Goal: Task Accomplishment & Management: Use online tool/utility

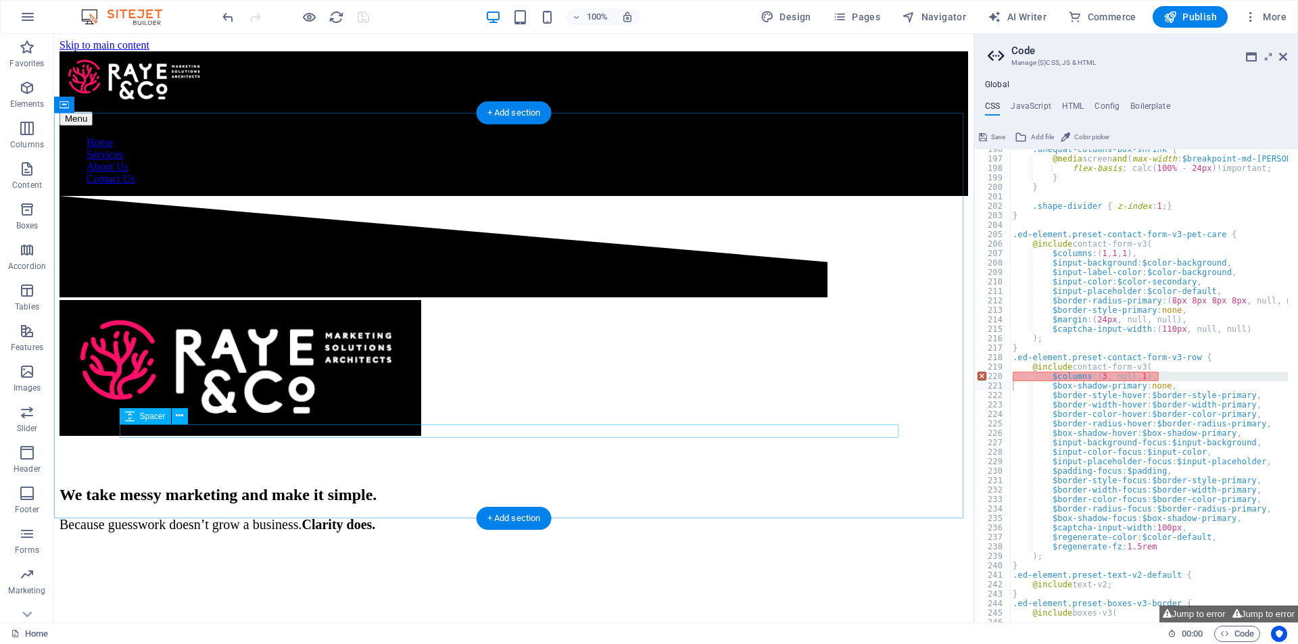
scroll to position [1851, 0]
click at [1285, 55] on icon at bounding box center [1283, 56] width 8 height 11
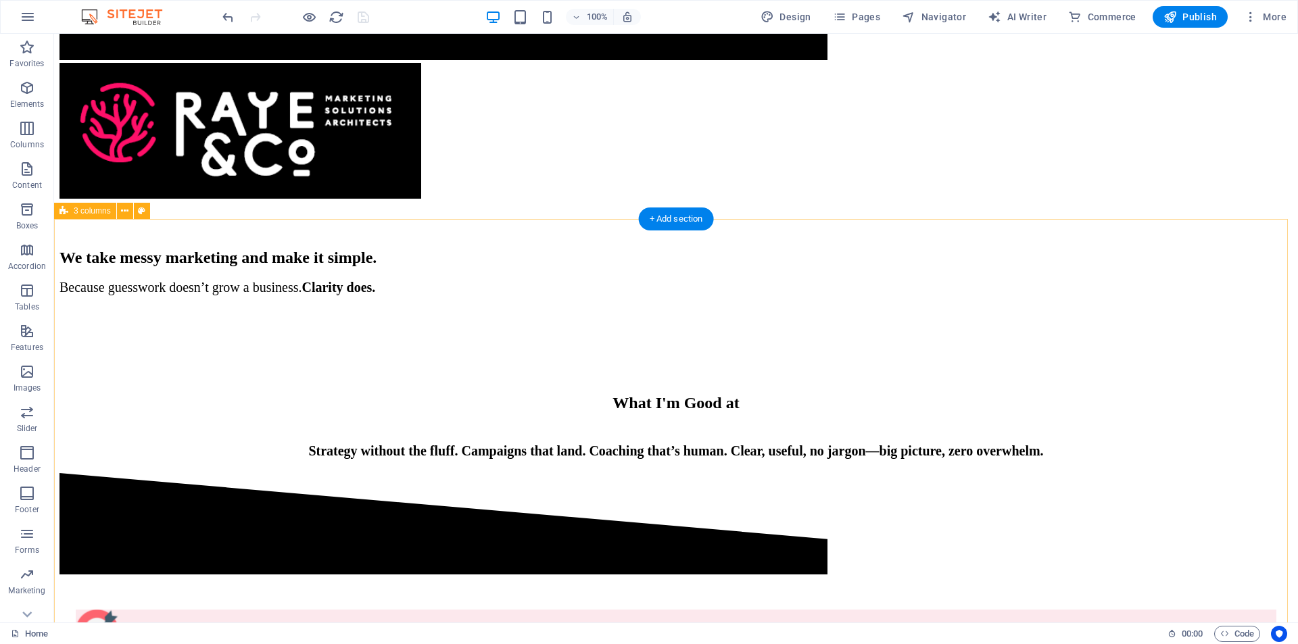
scroll to position [0, 0]
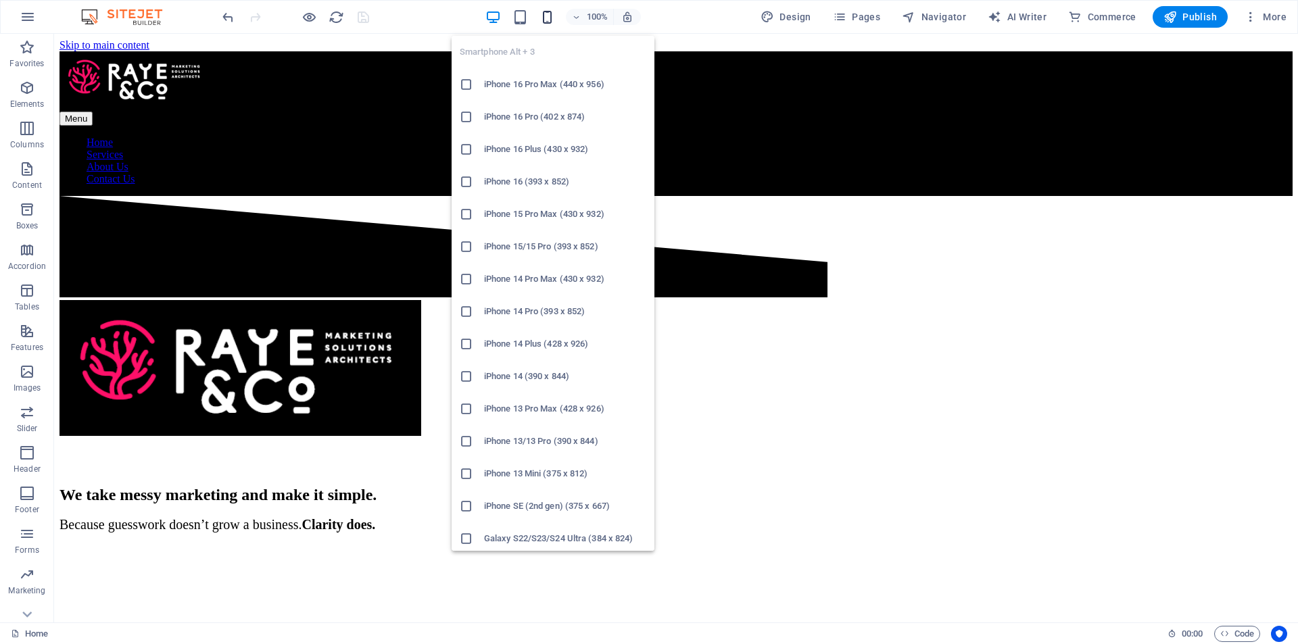
click at [554, 16] on icon "button" at bounding box center [547, 17] width 16 height 16
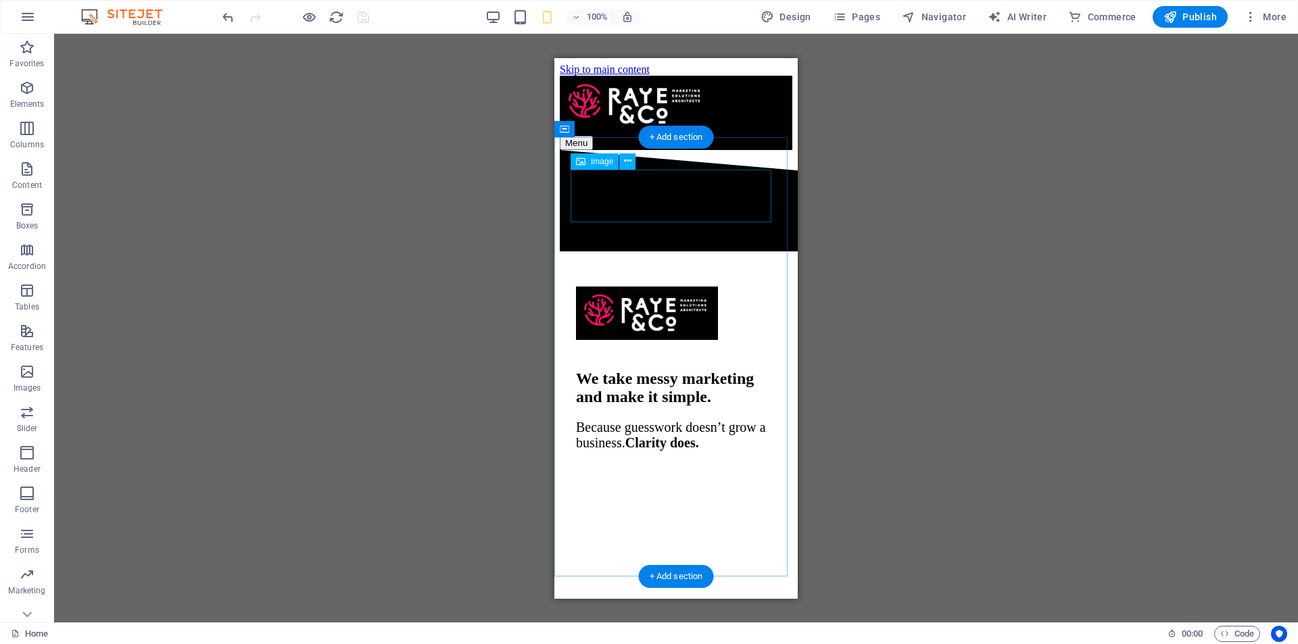
click at [665, 286] on figure at bounding box center [676, 314] width 200 height 56
select select "px"
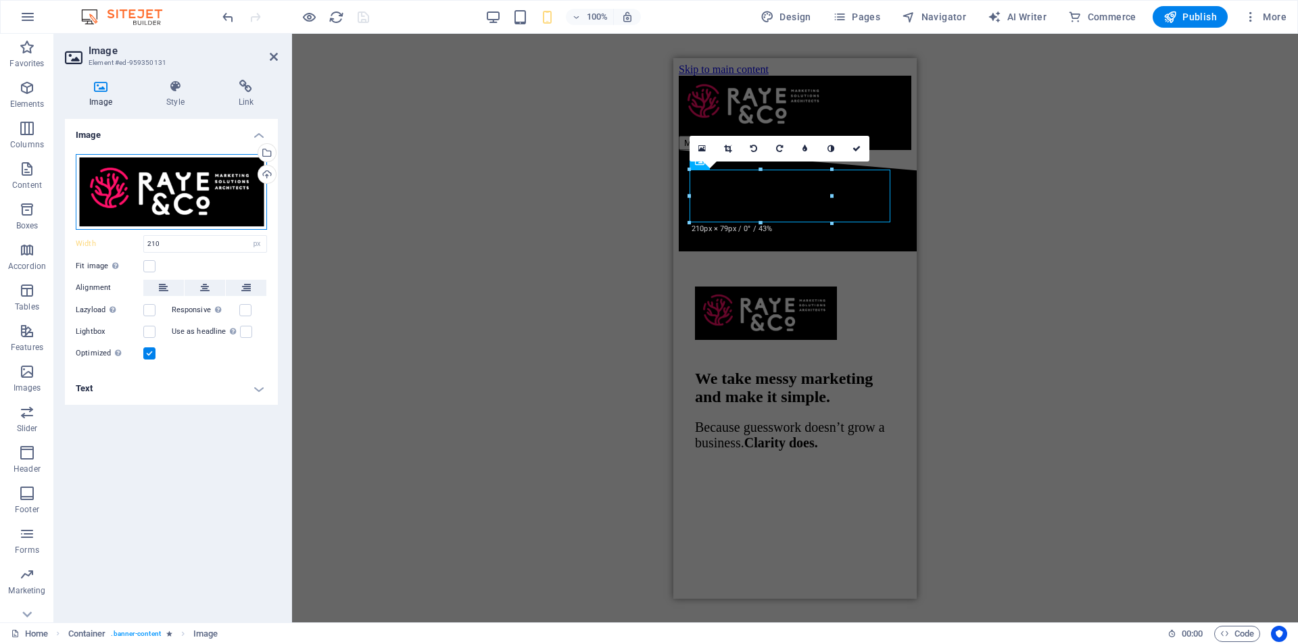
click at [237, 184] on div "Drag files here, click to choose files or select files from Files or our free s…" at bounding box center [171, 192] width 191 height 76
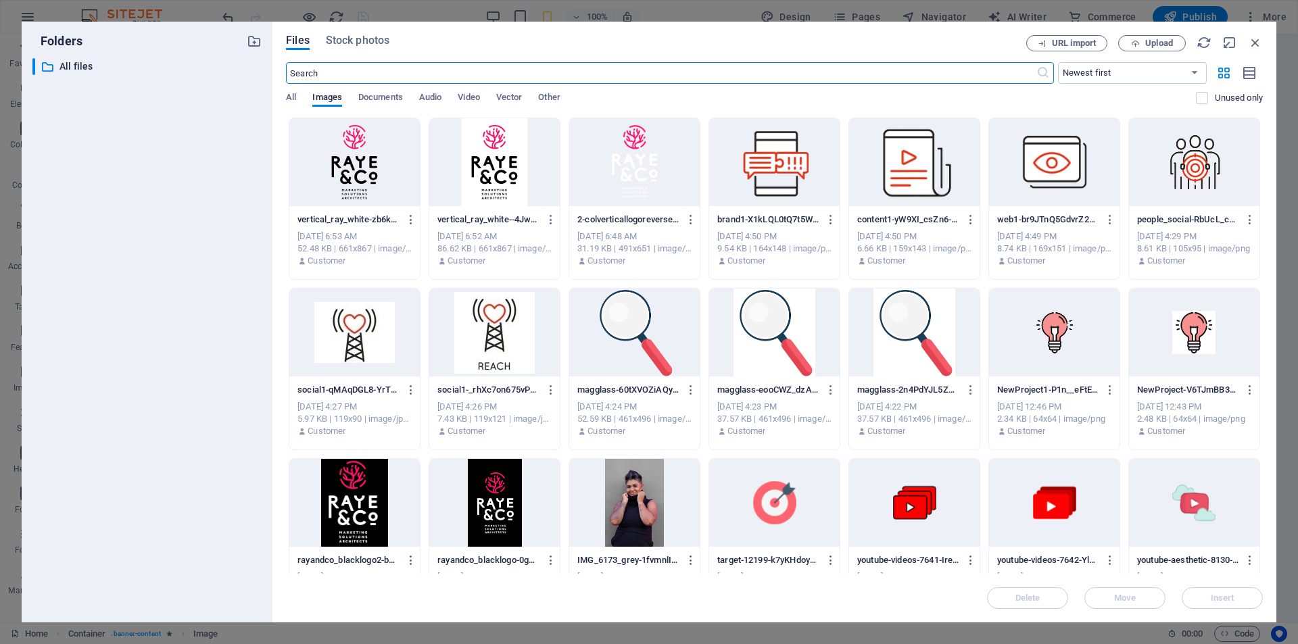
click at [349, 163] on div at bounding box center [354, 162] width 130 height 88
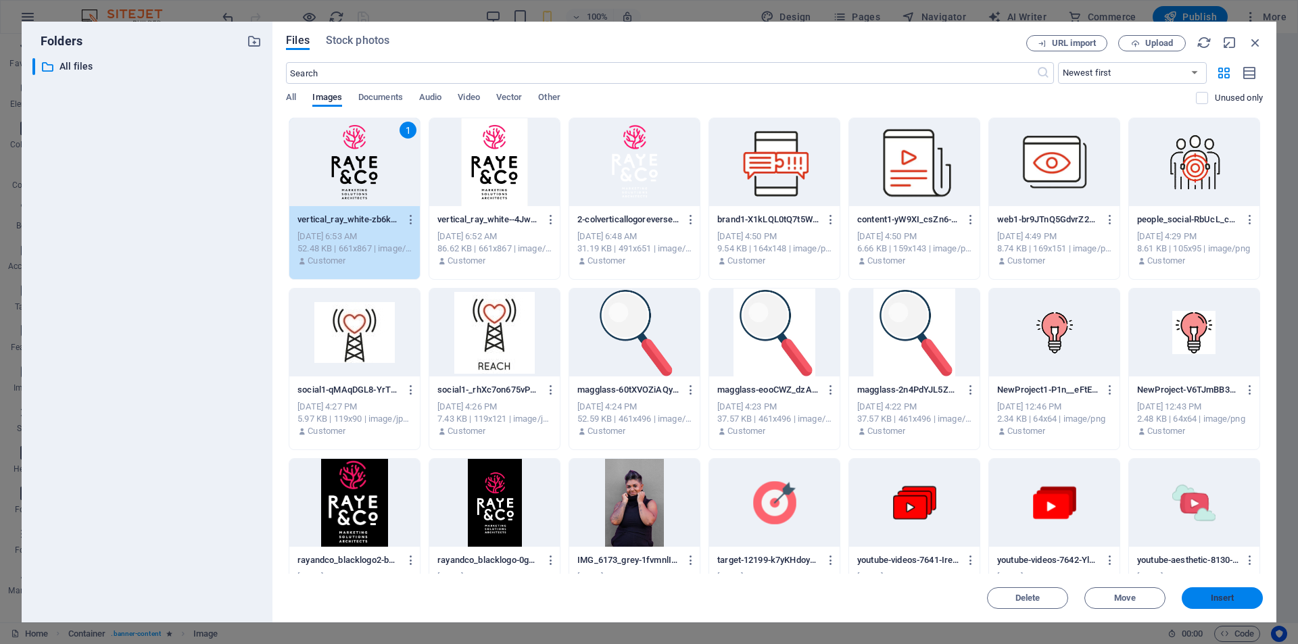
click at [1227, 599] on span "Insert" at bounding box center [1223, 598] width 24 height 8
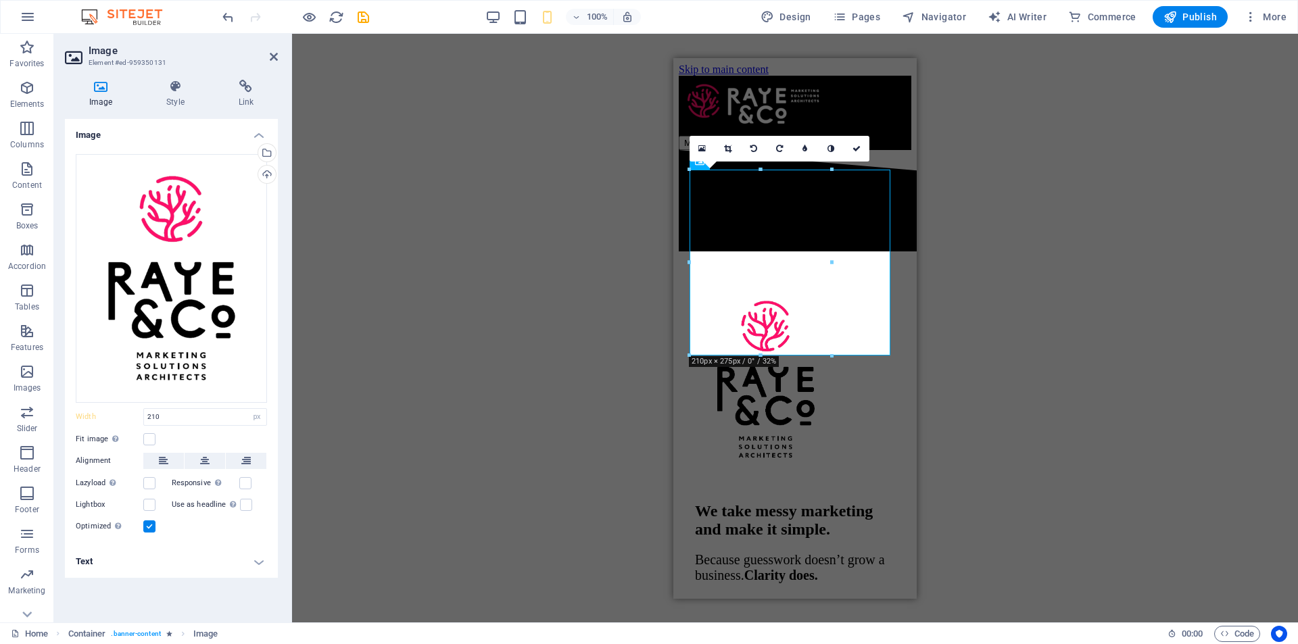
click at [999, 328] on div "H2 Container Spacer Image Menu Bar Hamburger Spacer Text Spacer Menu Logo Conta…" at bounding box center [795, 328] width 1006 height 589
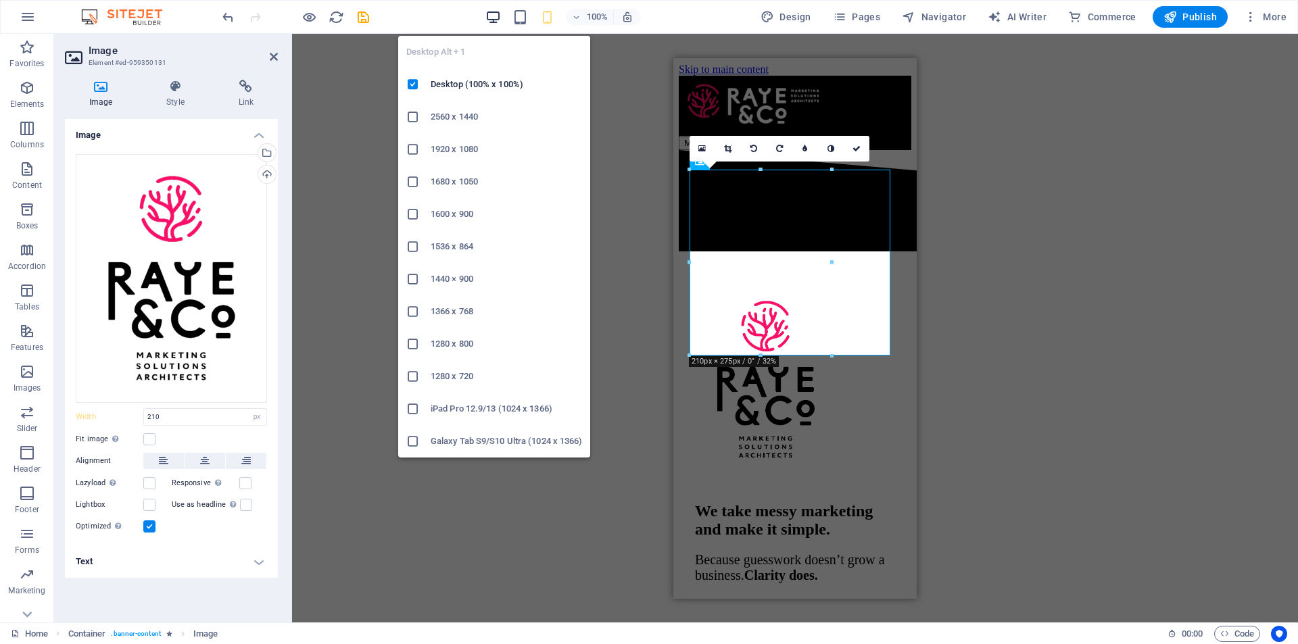
click at [492, 18] on icon "button" at bounding box center [493, 17] width 16 height 16
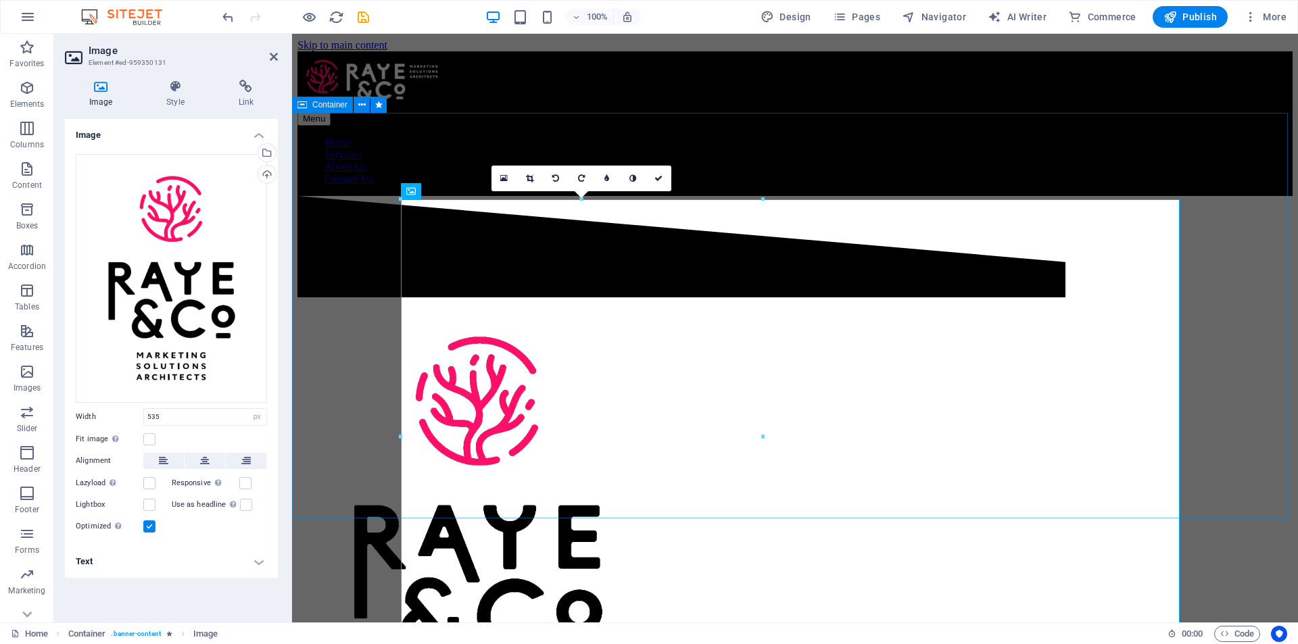
click at [509, 196] on div "We take messy marketing and make it simple. Because guesswork doesn’t grow a bu…" at bounding box center [794, 399] width 995 height 406
select select "px"
select select "alert"
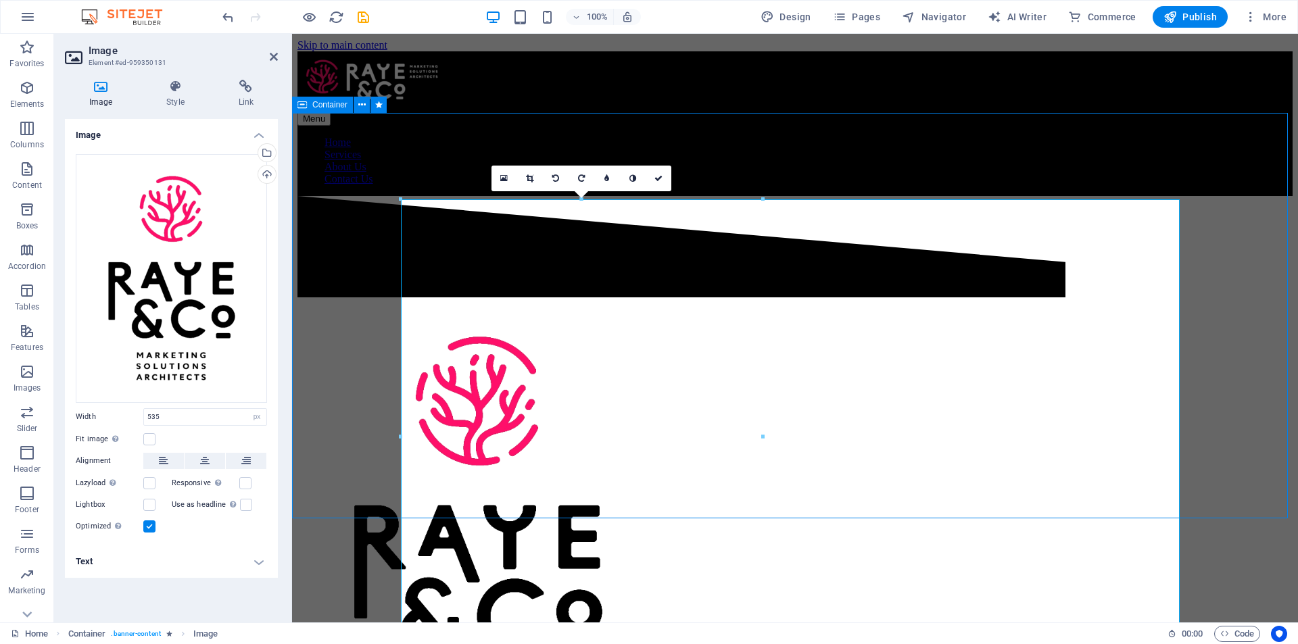
select select "diagonal"
select select "px"
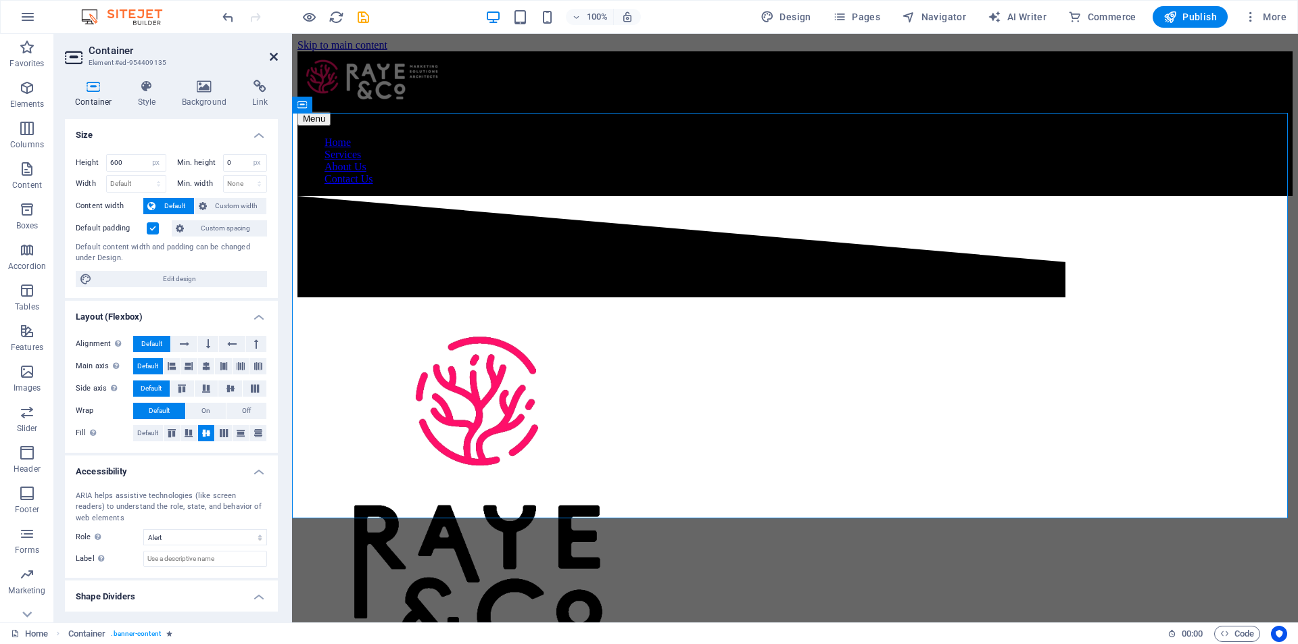
click at [276, 58] on icon at bounding box center [274, 56] width 8 height 11
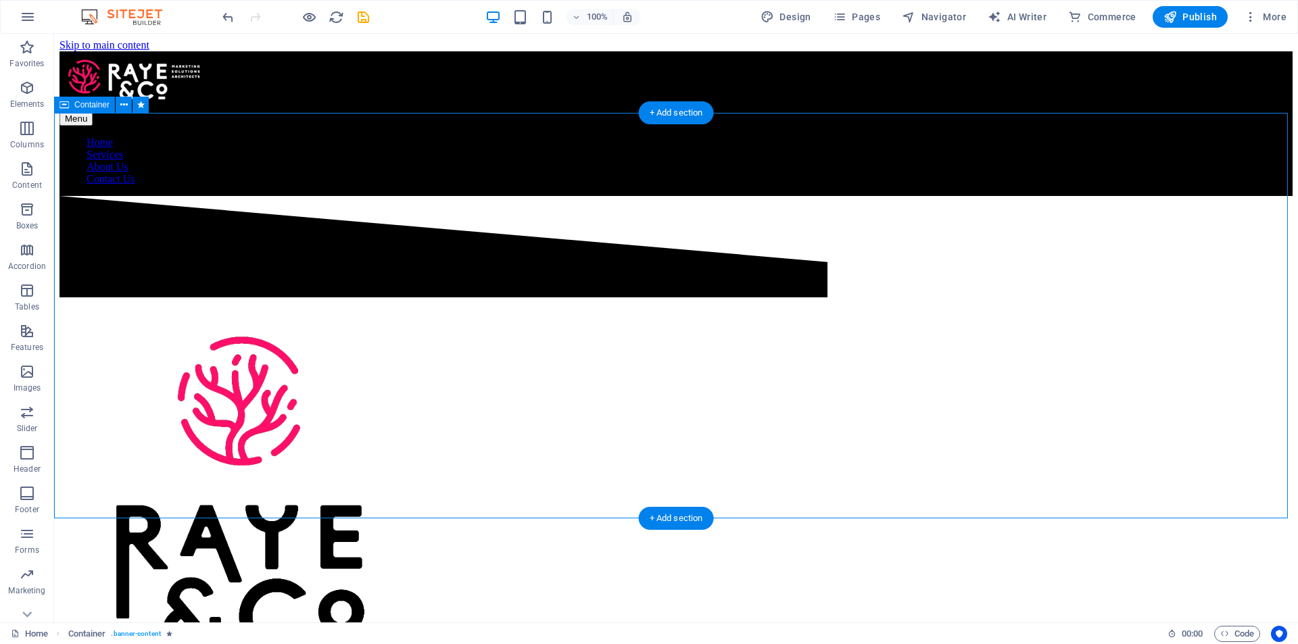
click at [175, 196] on div "We take messy marketing and make it simple. Because guesswork doesn’t grow a bu…" at bounding box center [675, 399] width 1233 height 406
click at [30, 91] on icon "button" at bounding box center [27, 88] width 16 height 16
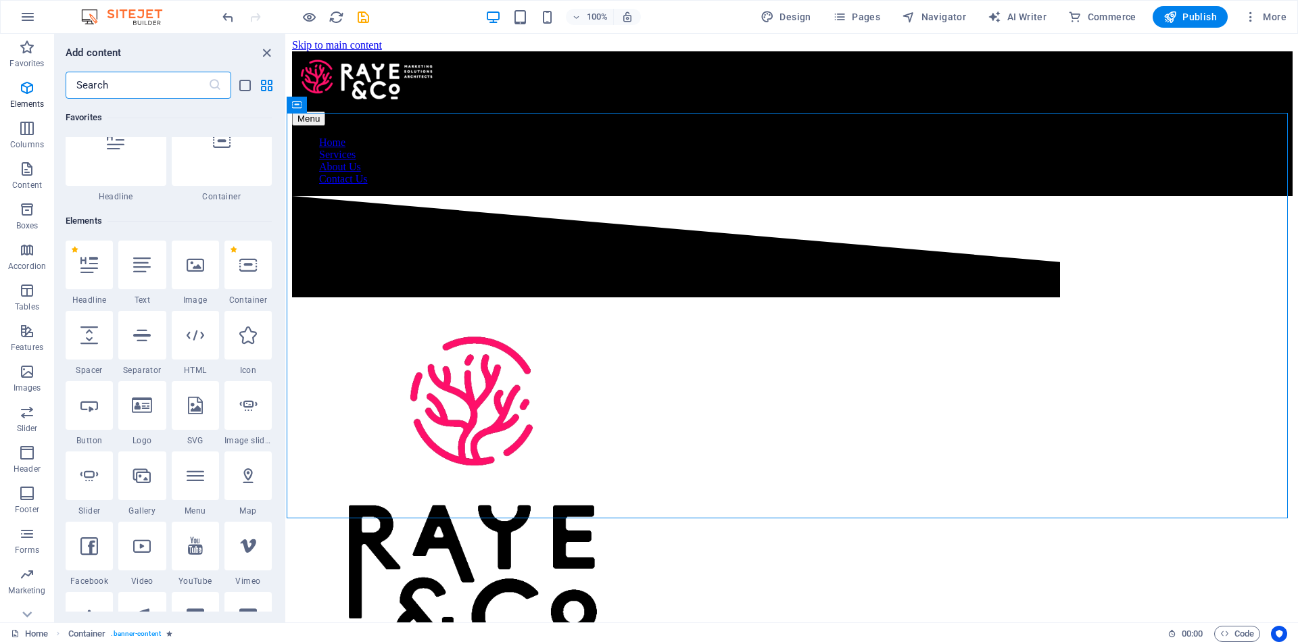
scroll to position [144, 0]
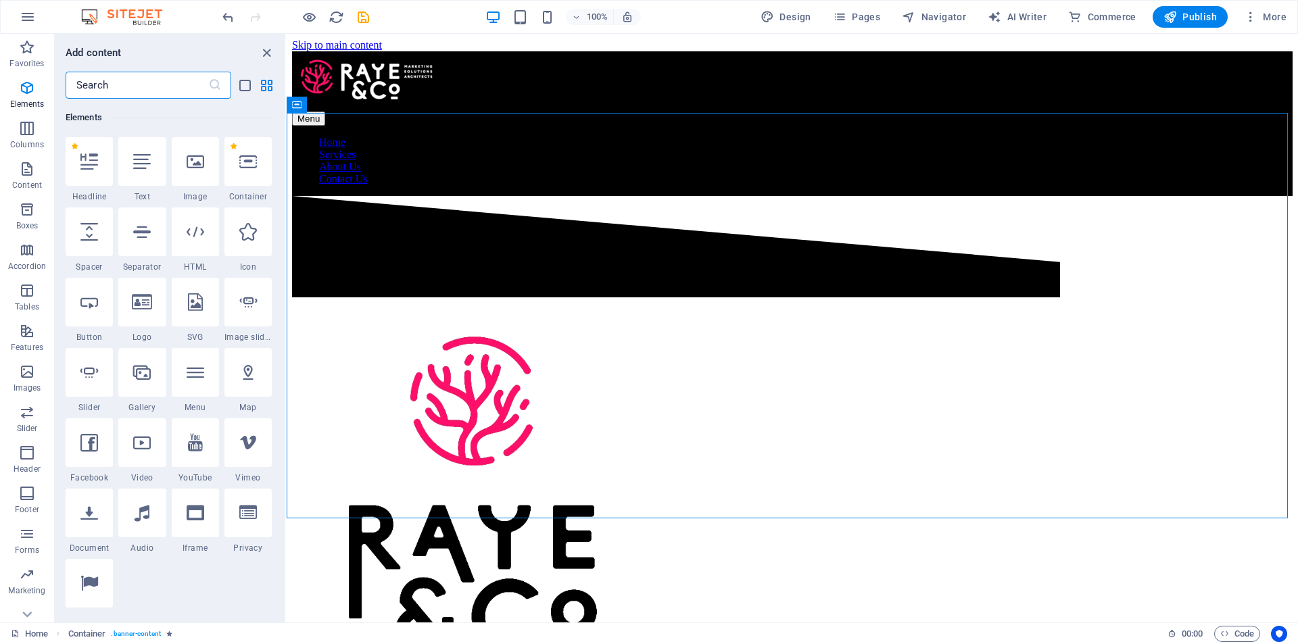
click at [125, 83] on input "text" at bounding box center [137, 85] width 143 height 27
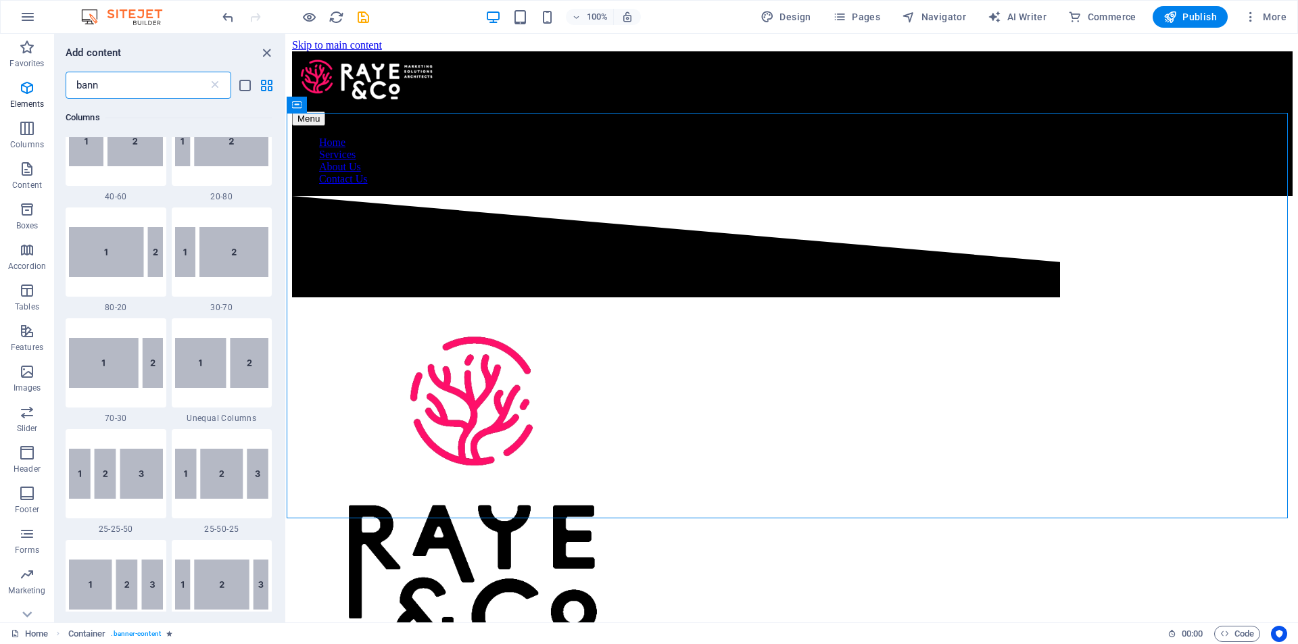
scroll to position [0, 0]
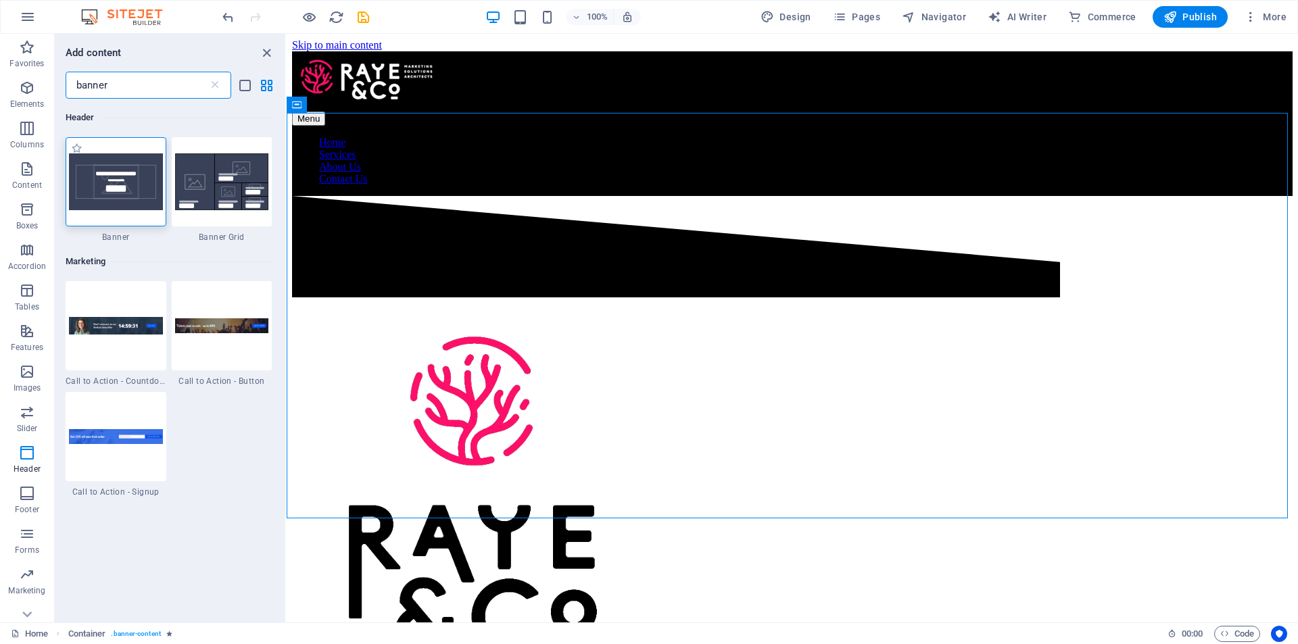
type input "banner"
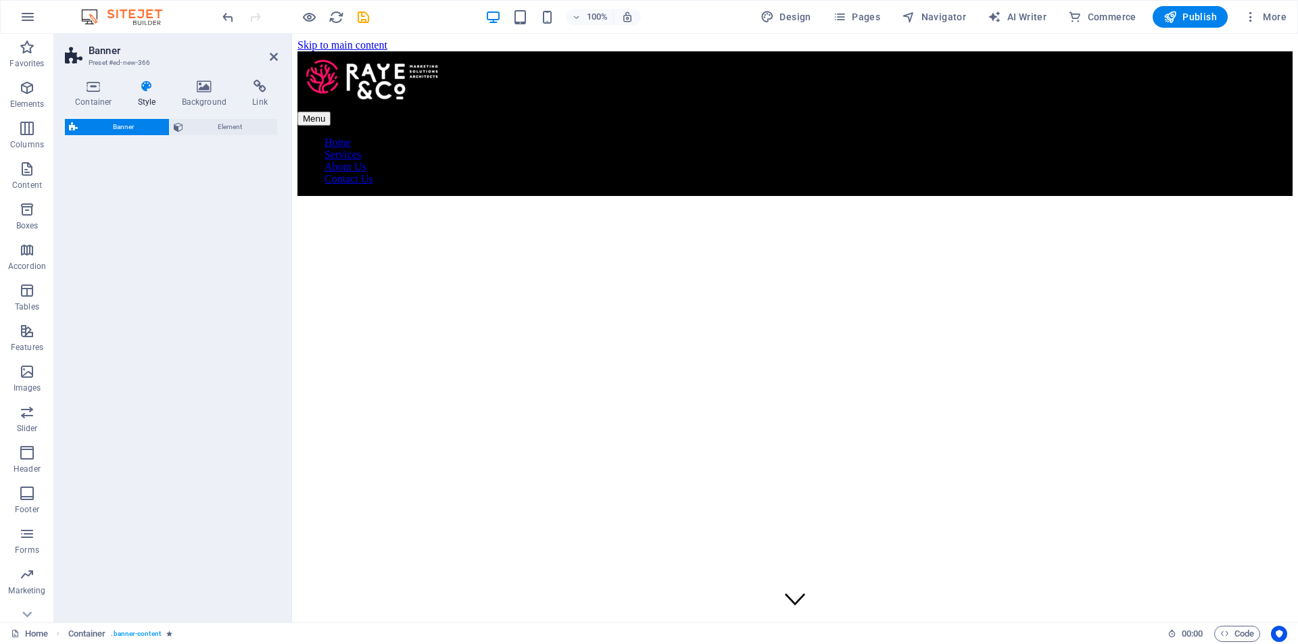
select select "preset-banner-v3-default"
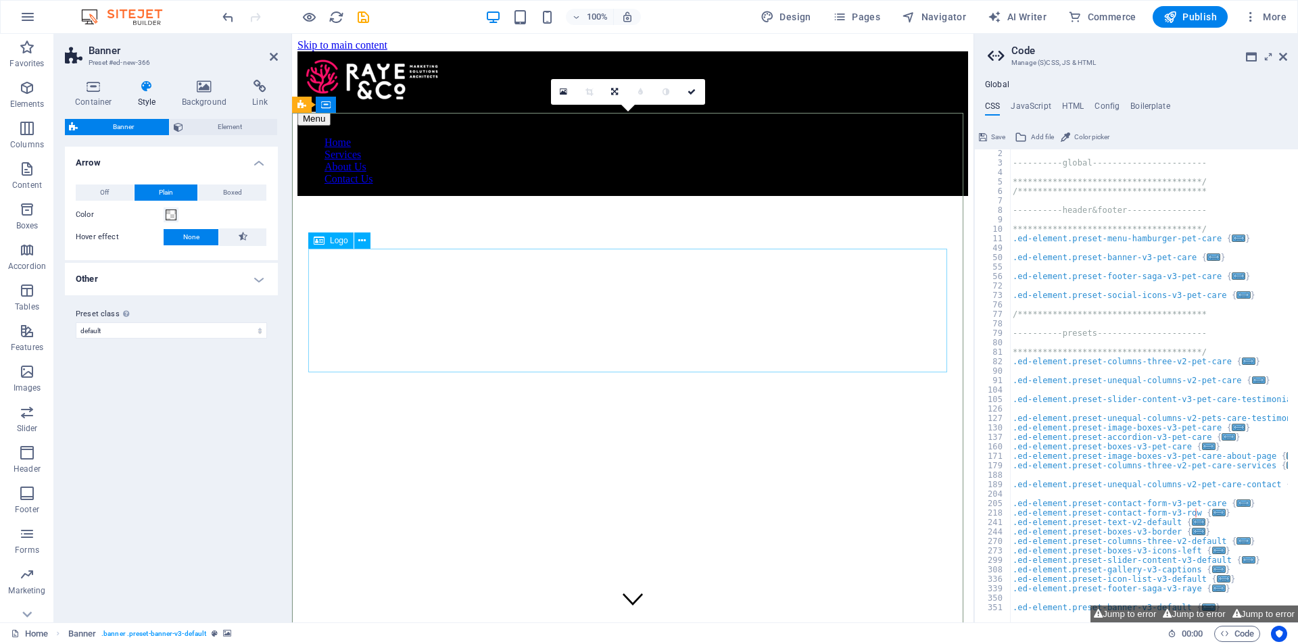
scroll to position [10, 0]
click at [1282, 56] on icon at bounding box center [1283, 56] width 8 height 11
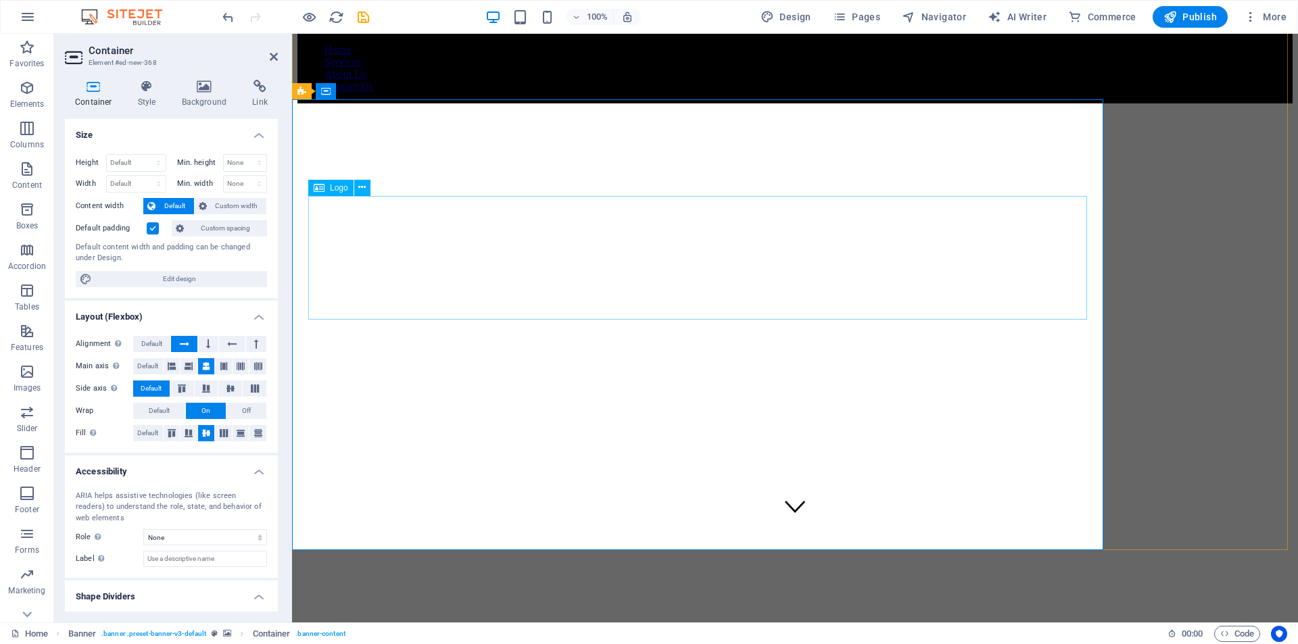
scroll to position [0, 0]
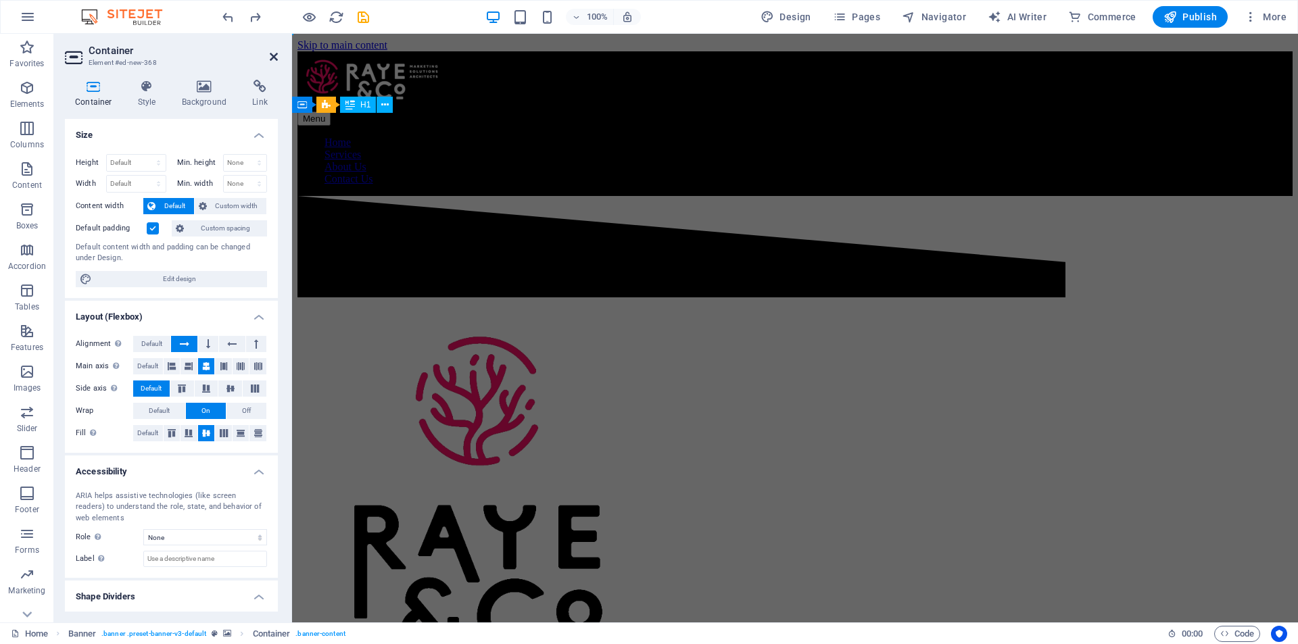
click at [273, 53] on icon at bounding box center [274, 56] width 8 height 11
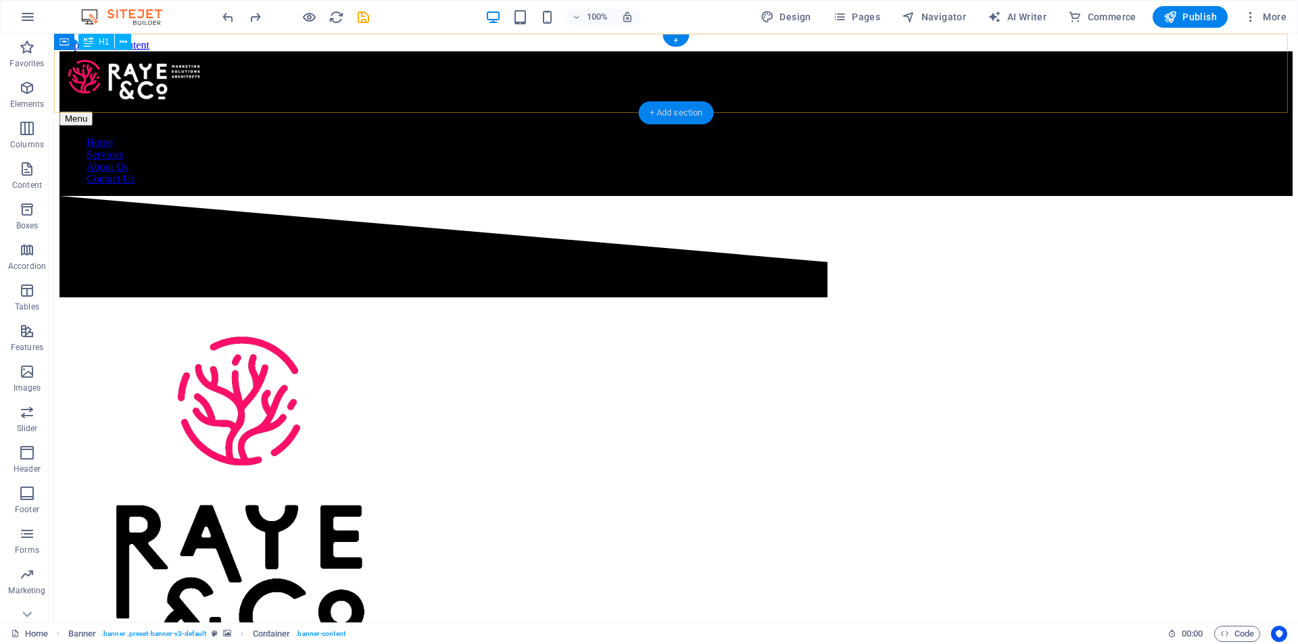
click at [660, 107] on div "+ Add section" at bounding box center [676, 112] width 75 height 23
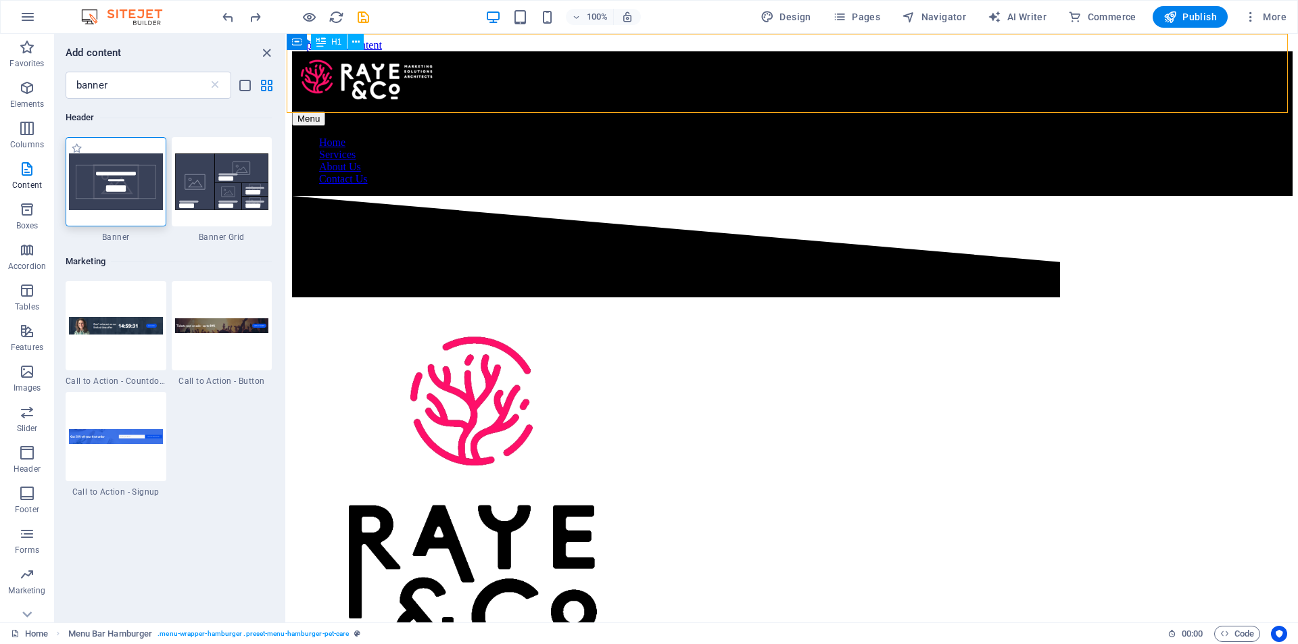
click at [117, 185] on img at bounding box center [116, 181] width 94 height 57
click at [287, 185] on div "H2 Container Spacer Image Menu Bar Hamburger Spacer Text Spacer Menu Logo Conta…" at bounding box center [792, 328] width 1011 height 589
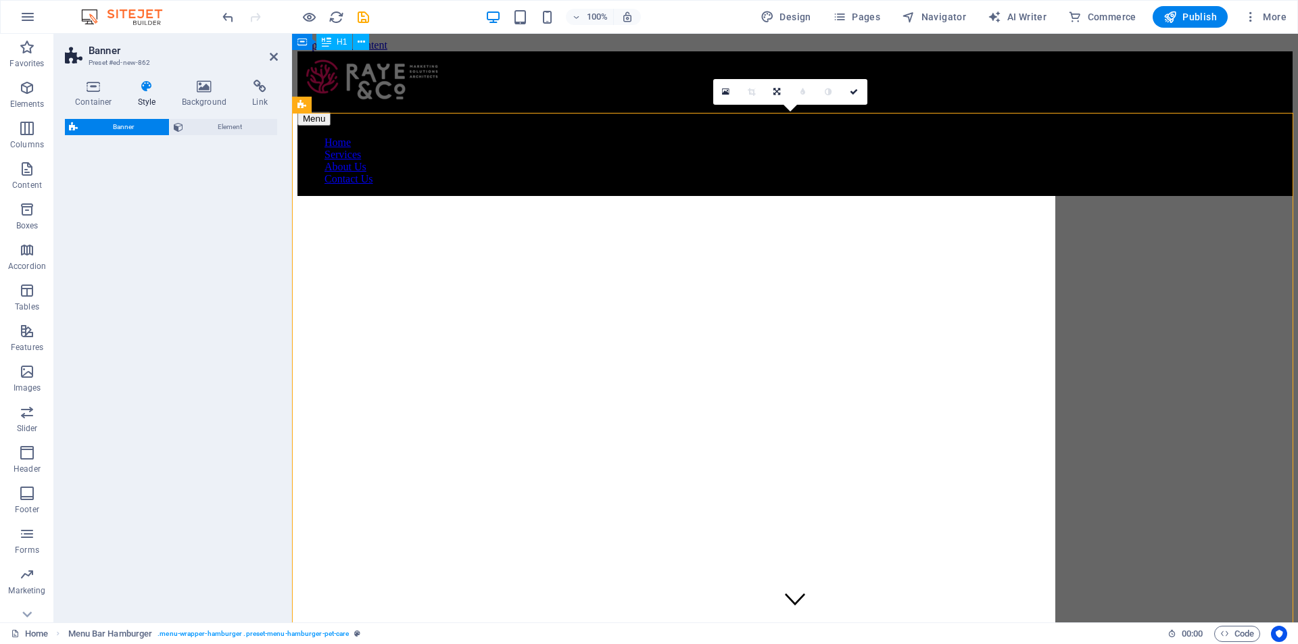
select select "preset-banner-v3-default"
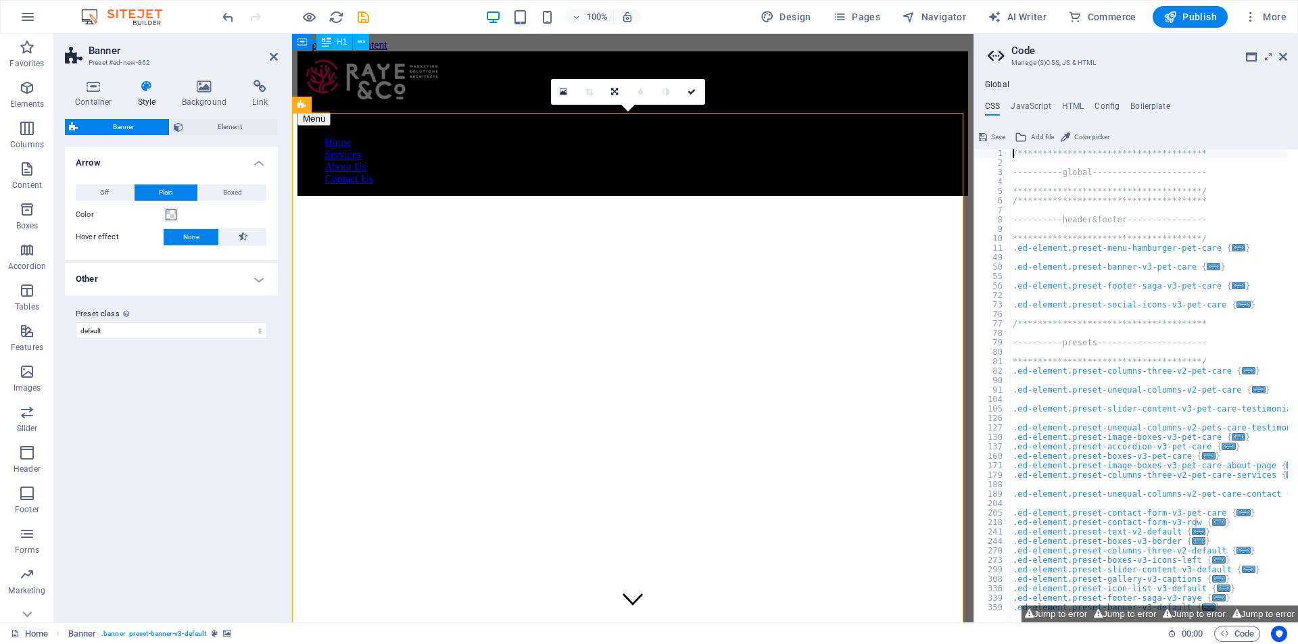
scroll to position [1, 0]
click at [139, 270] on h4 "Other" at bounding box center [171, 279] width 213 height 32
click at [197, 88] on icon at bounding box center [205, 87] width 66 height 14
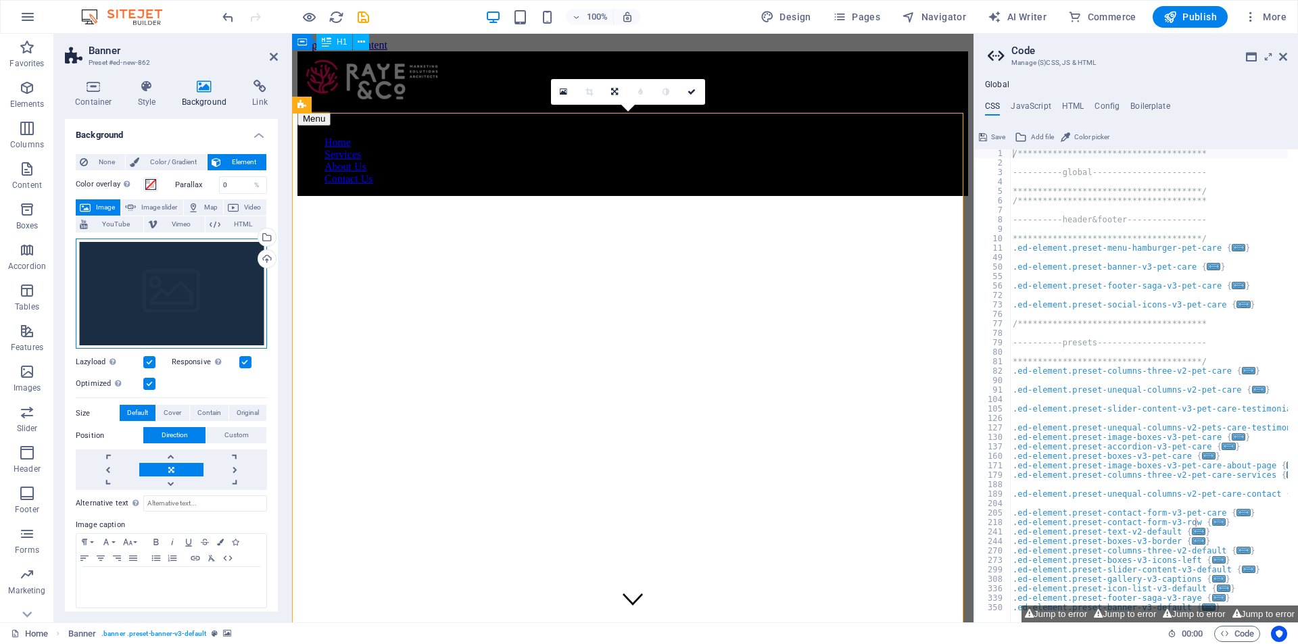
click at [145, 284] on div "Drag files here, click to choose files or select files from Files or our free s…" at bounding box center [171, 294] width 191 height 111
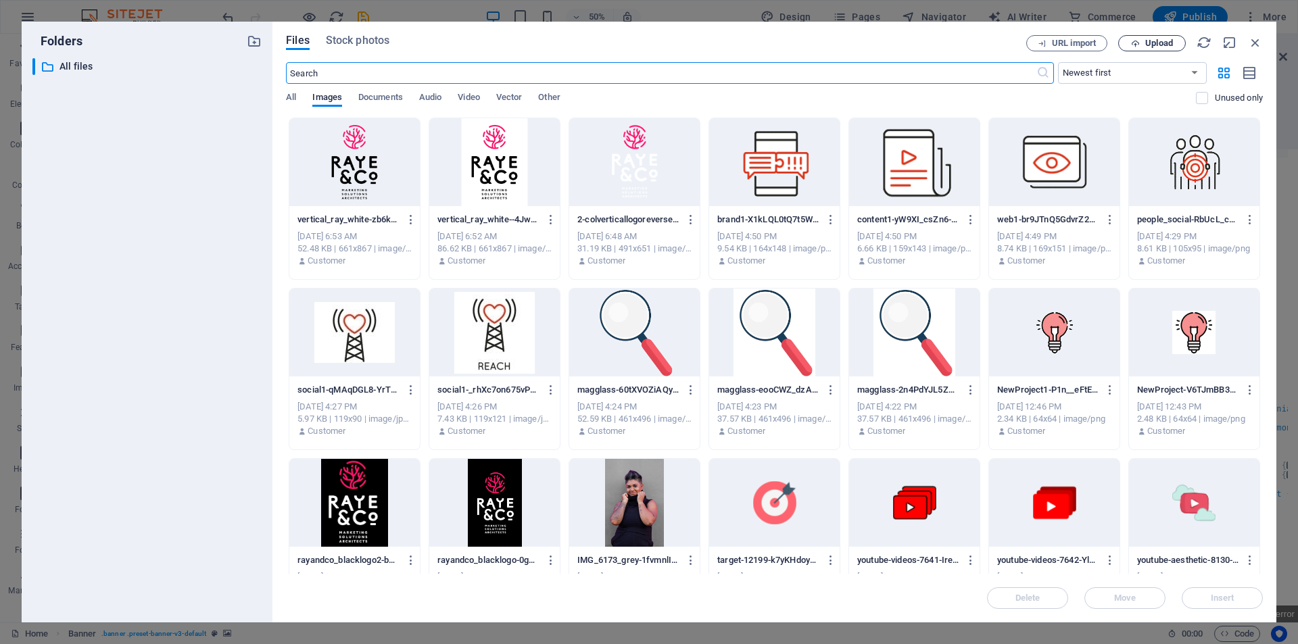
click at [1136, 44] on icon "button" at bounding box center [1135, 43] width 9 height 9
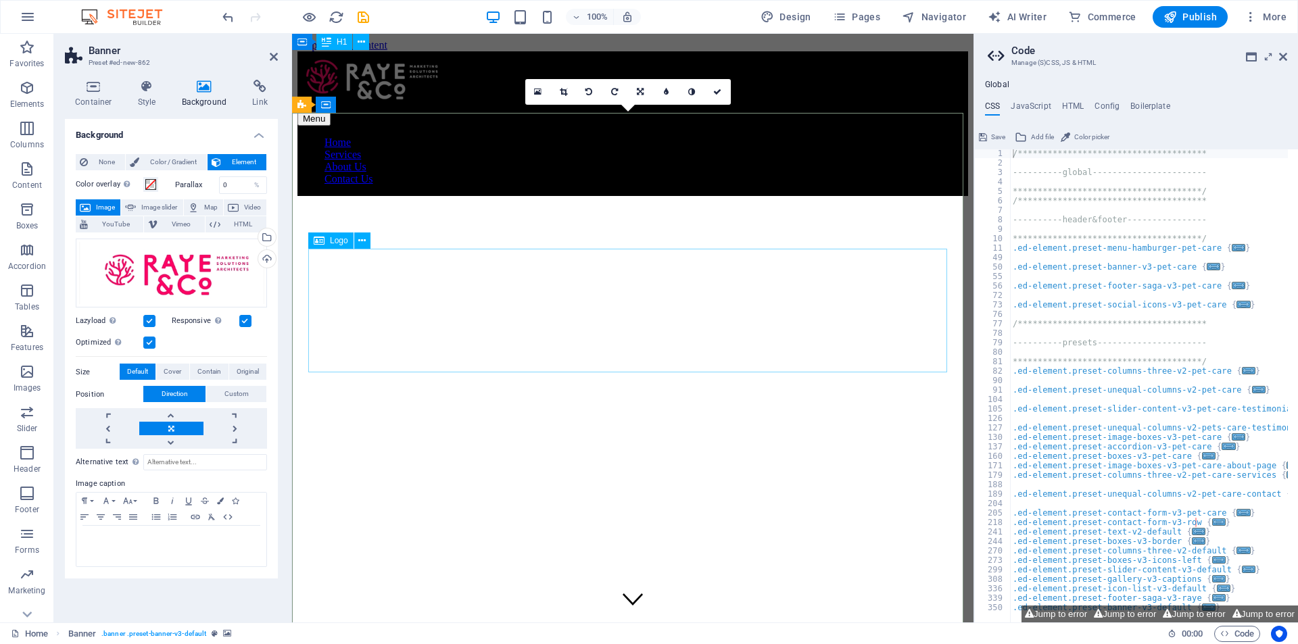
click at [1284, 56] on icon at bounding box center [1283, 56] width 8 height 11
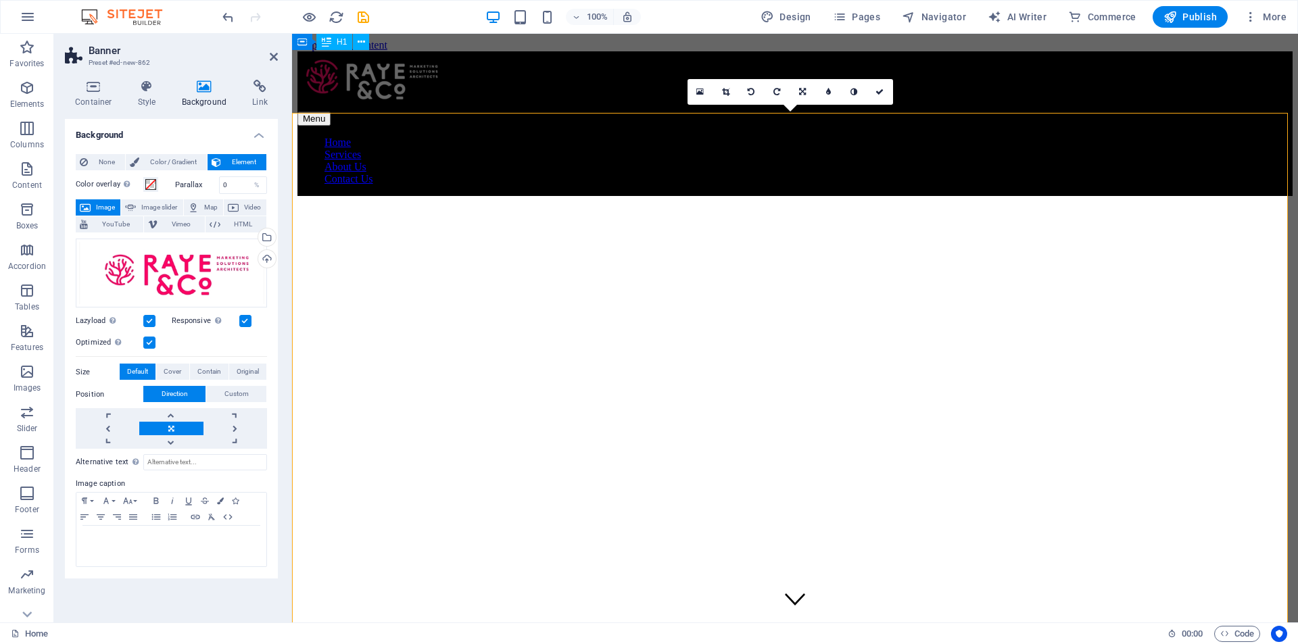
click at [1088, 196] on figure at bounding box center [794, 196] width 995 height 0
click at [1066, 196] on figure at bounding box center [794, 196] width 995 height 0
click at [249, 369] on span "Original" at bounding box center [248, 372] width 22 height 16
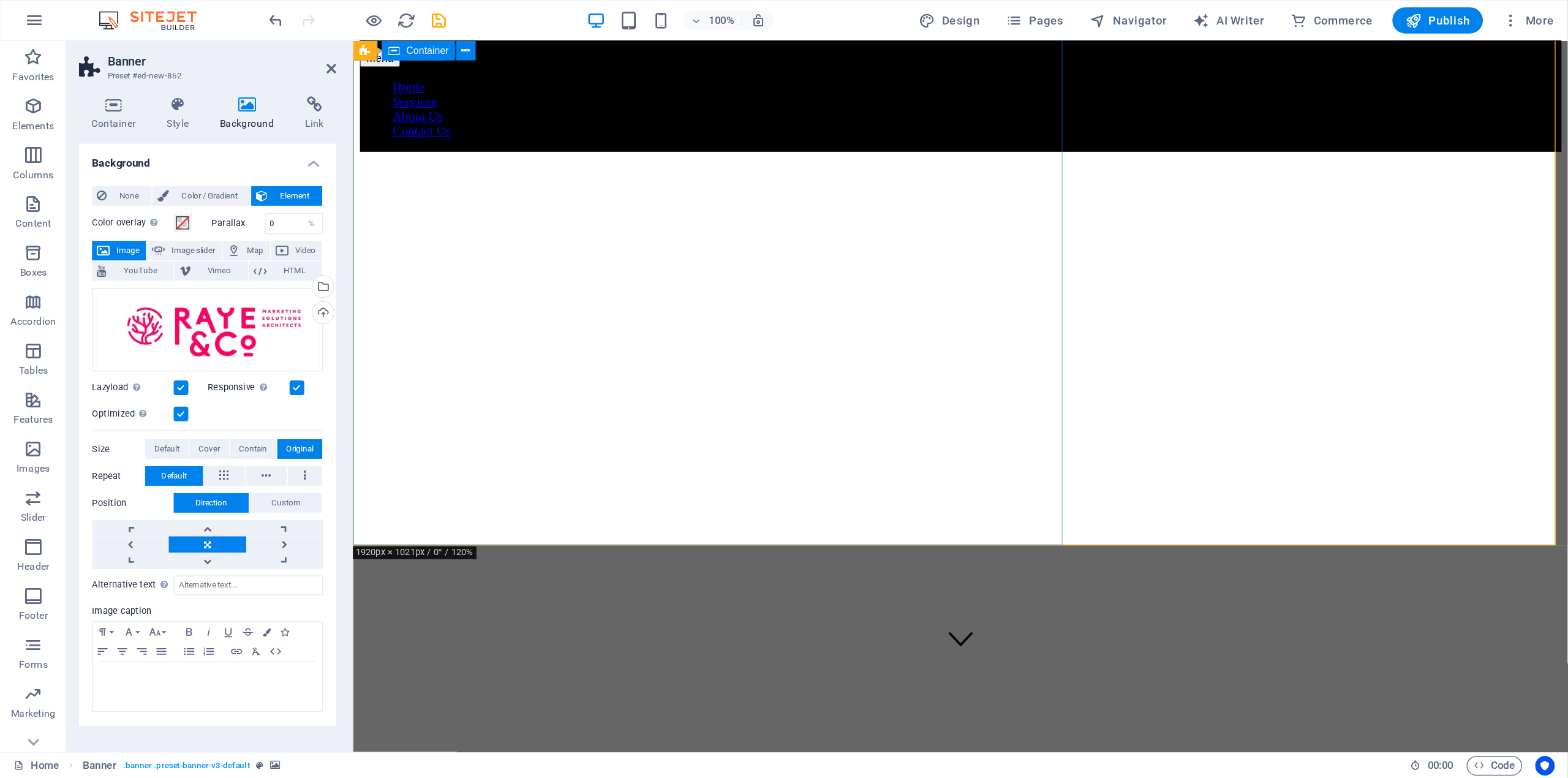
scroll to position [0, 0]
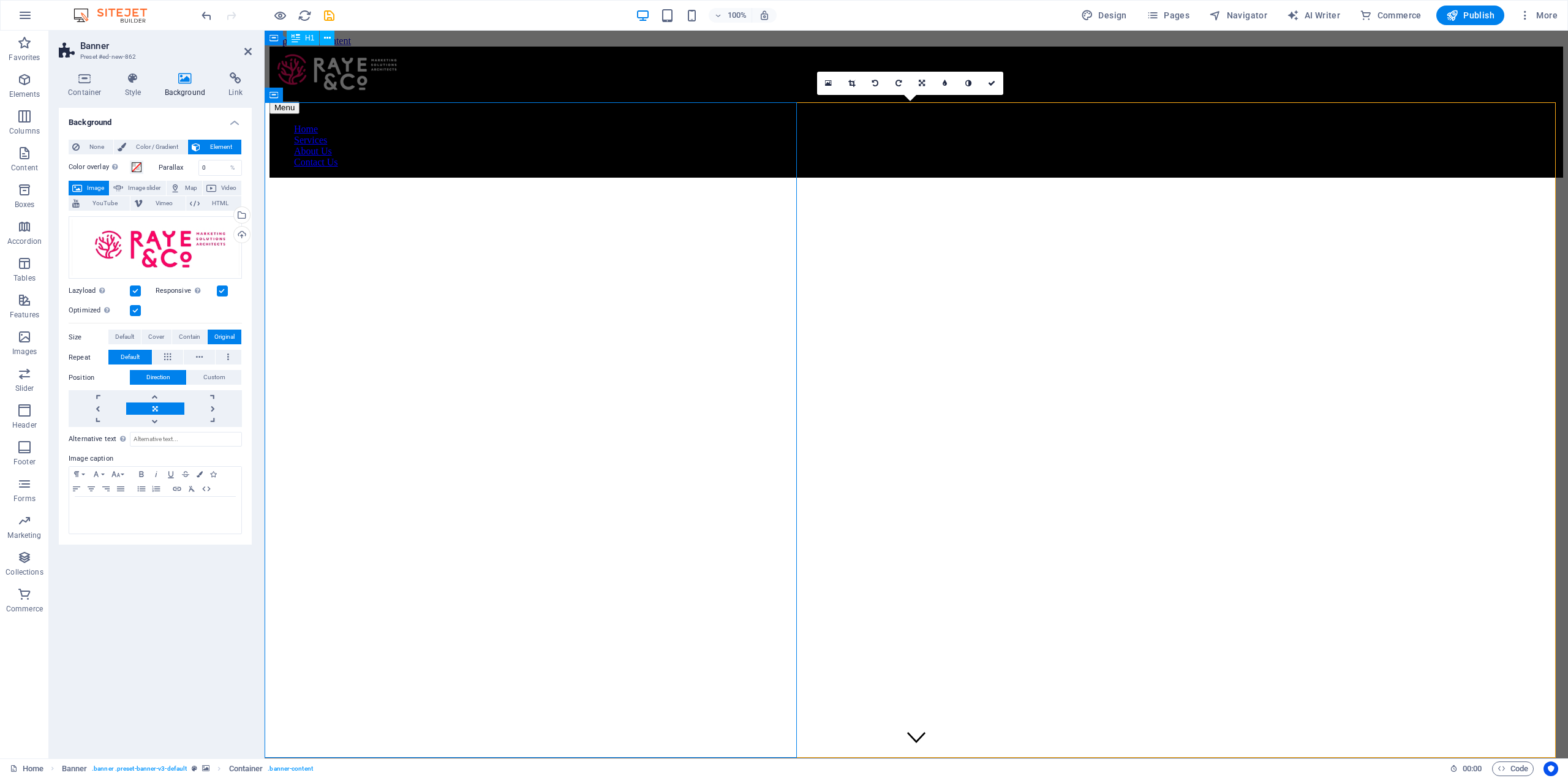
click at [1034, 178] on figure at bounding box center [916, 178] width 1294 height 0
drag, startPoint x: 429, startPoint y: 245, endPoint x: 644, endPoint y: 244, distance: 215.0
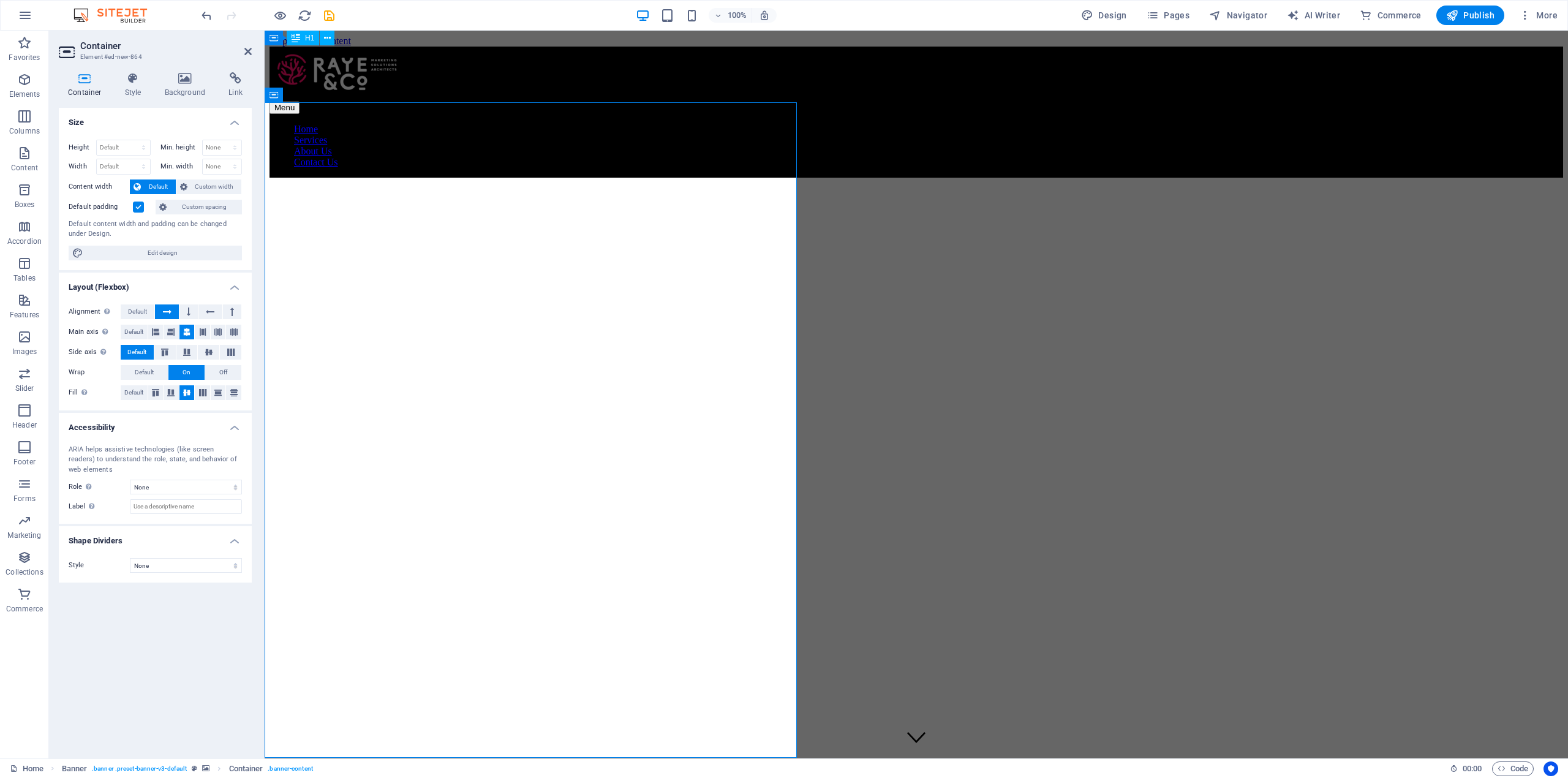
click at [828, 178] on figure at bounding box center [916, 178] width 1294 height 0
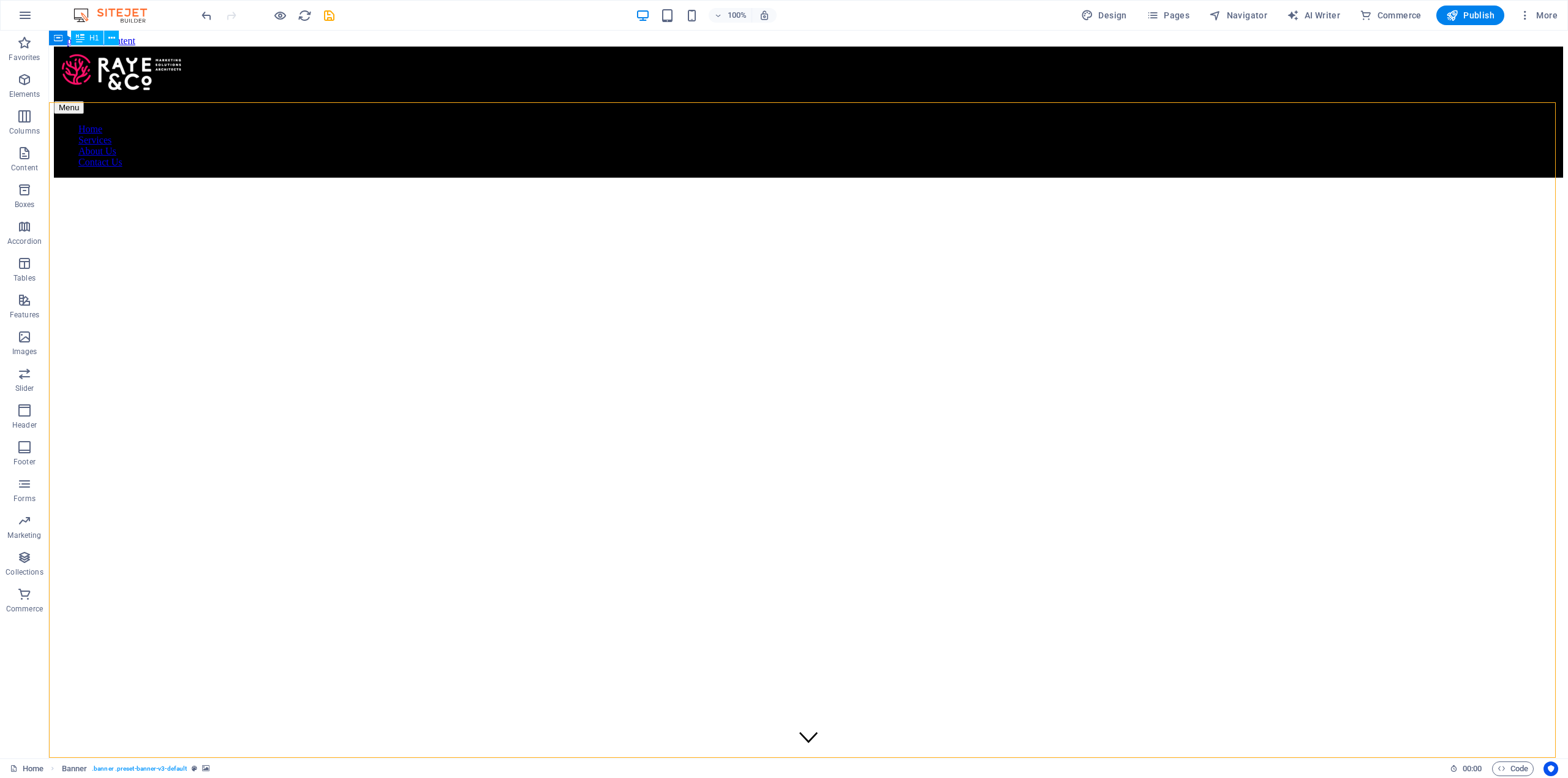
click at [862, 178] on figure at bounding box center [808, 178] width 1509 height 0
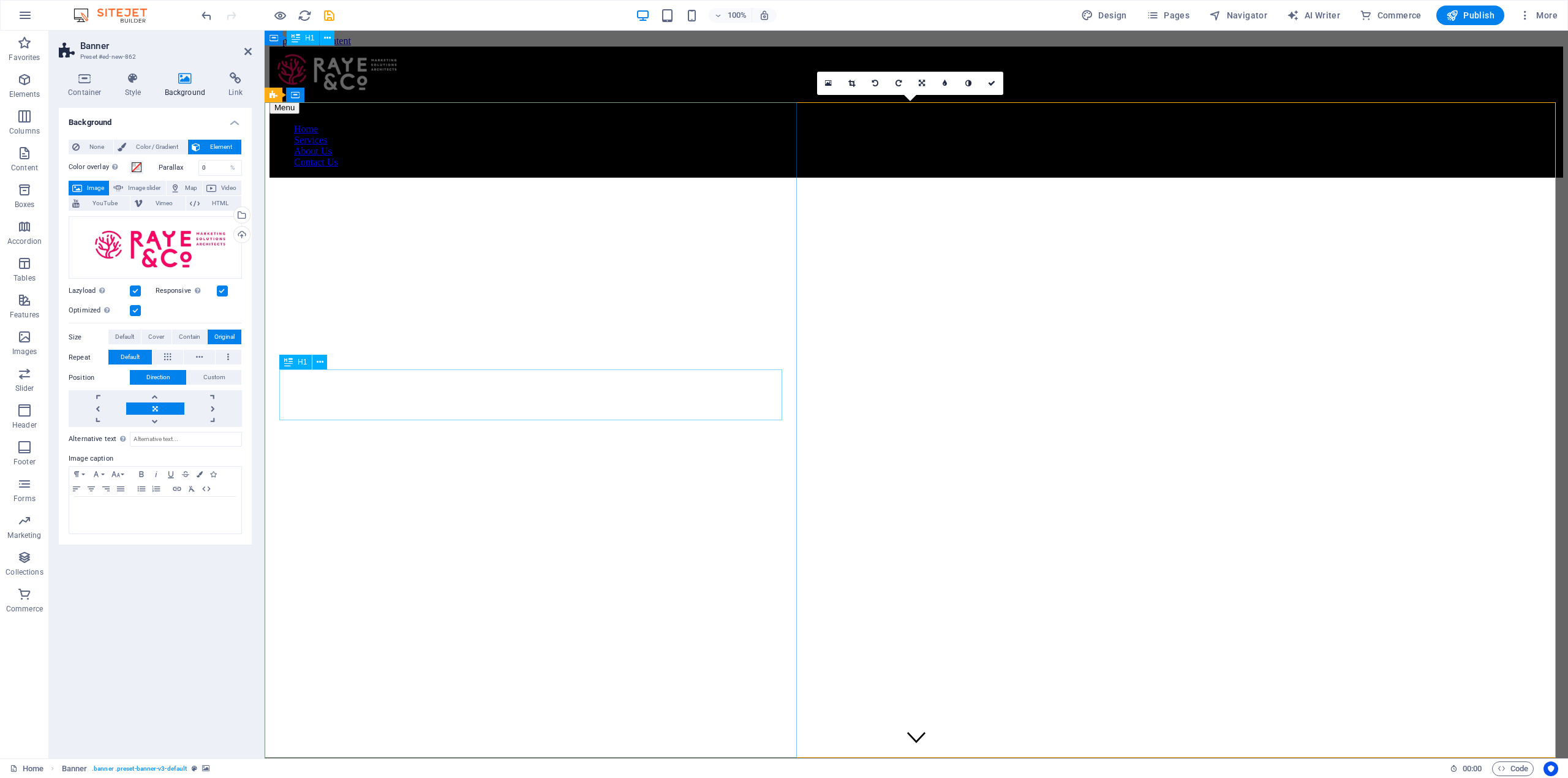
click at [940, 178] on figure at bounding box center [916, 178] width 1294 height 0
click at [938, 178] on figure at bounding box center [916, 178] width 1294 height 0
click at [858, 178] on figure at bounding box center [916, 178] width 1294 height 0
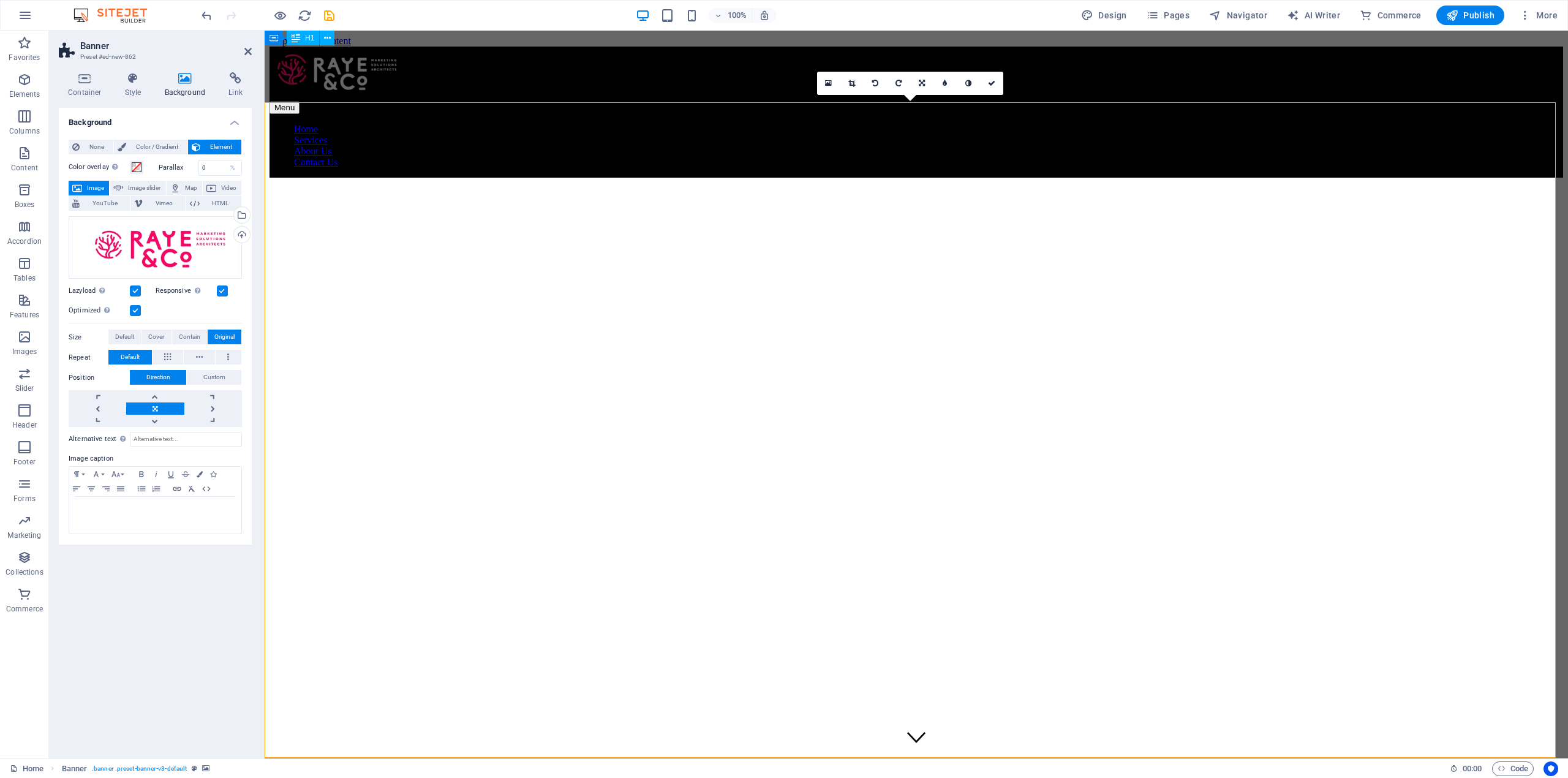
click at [797, 178] on figure at bounding box center [916, 178] width 1294 height 0
click at [941, 178] on figure at bounding box center [916, 178] width 1294 height 0
click at [307, 96] on span "Container" at bounding box center [320, 95] width 32 height 7
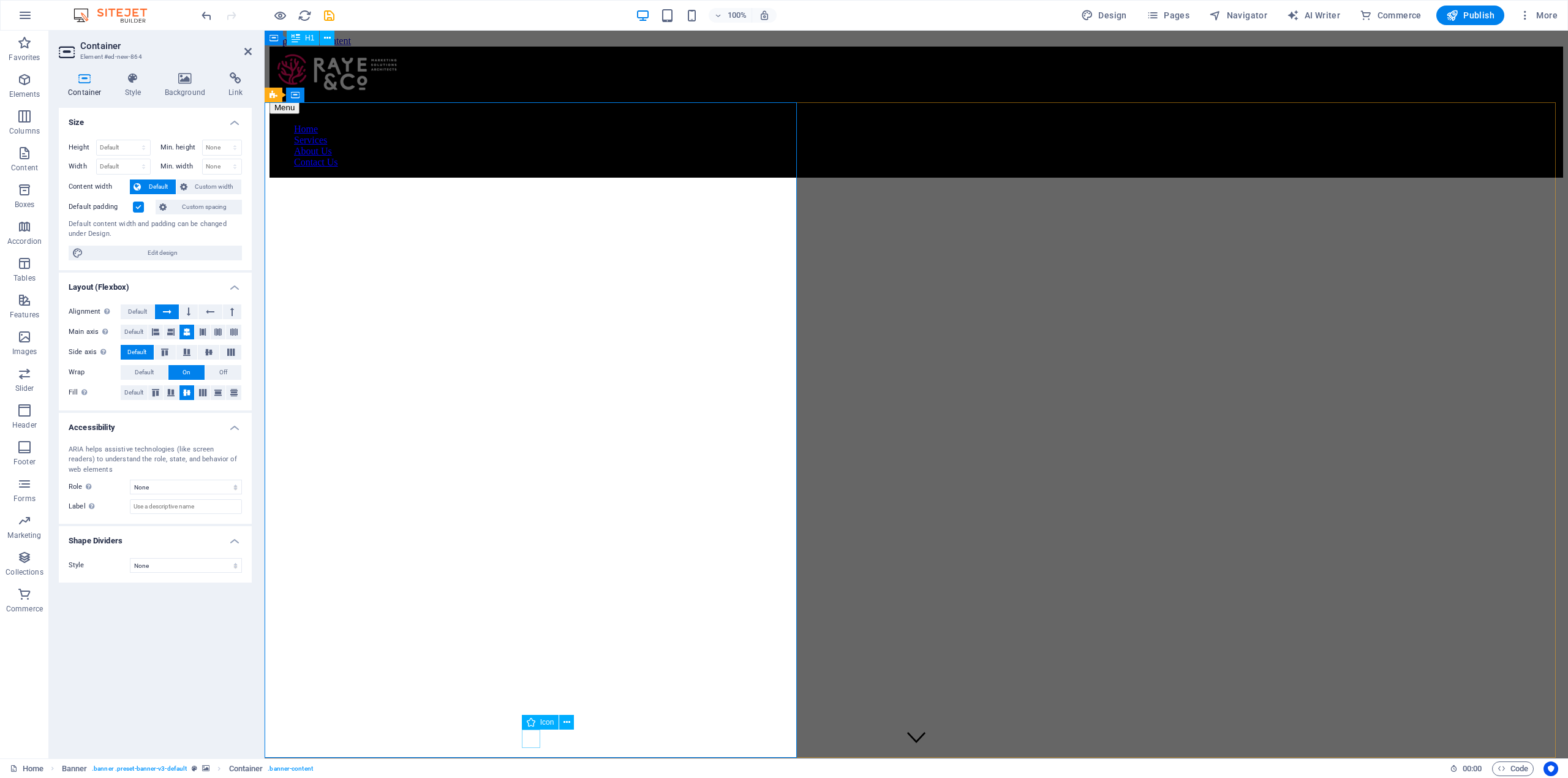
click at [907, 583] on figure at bounding box center [916, 737] width 18 height 21
click at [173, 87] on h4 "Background" at bounding box center [188, 85] width 64 height 25
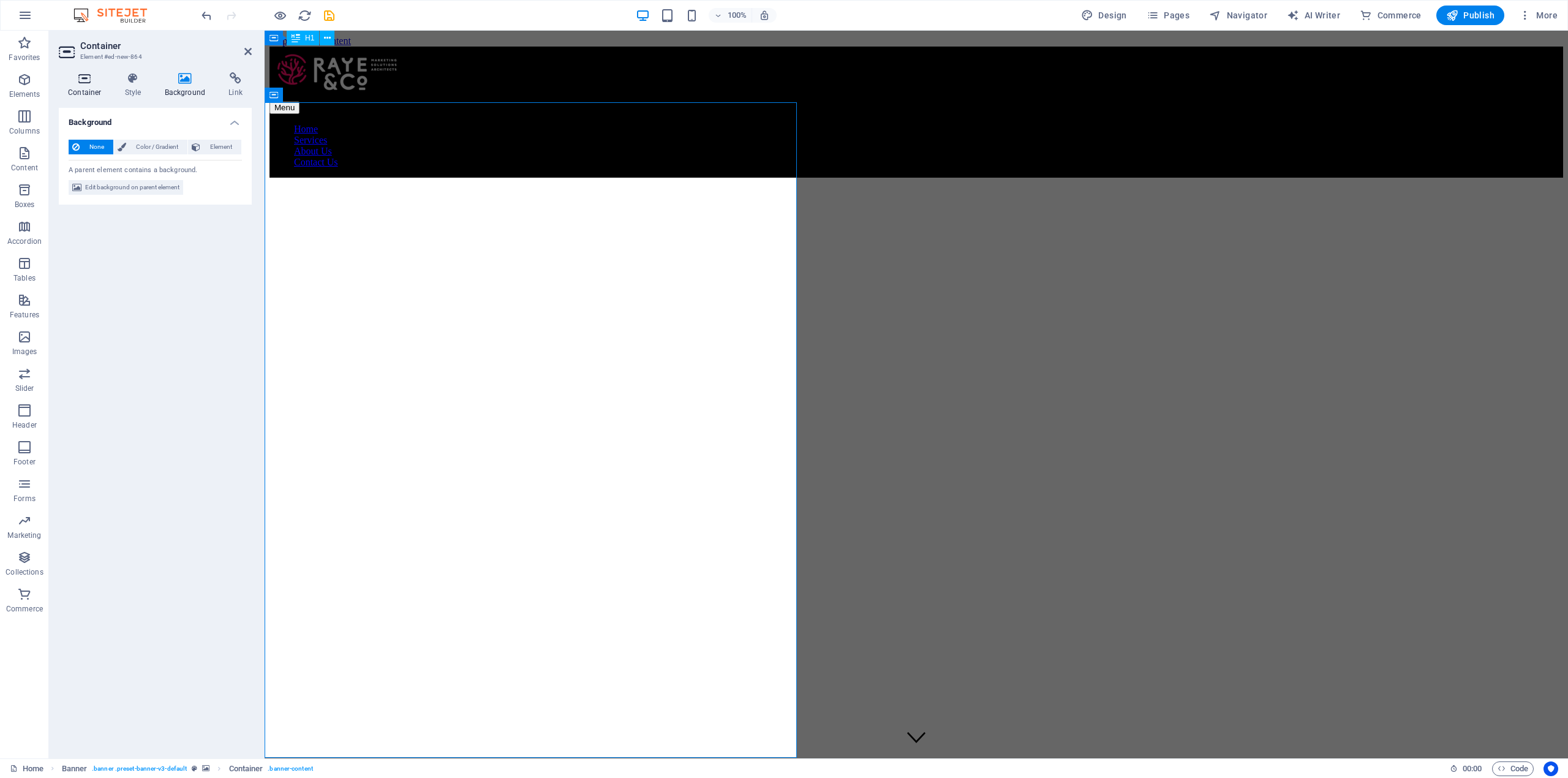
click at [84, 81] on icon at bounding box center [84, 79] width 52 height 13
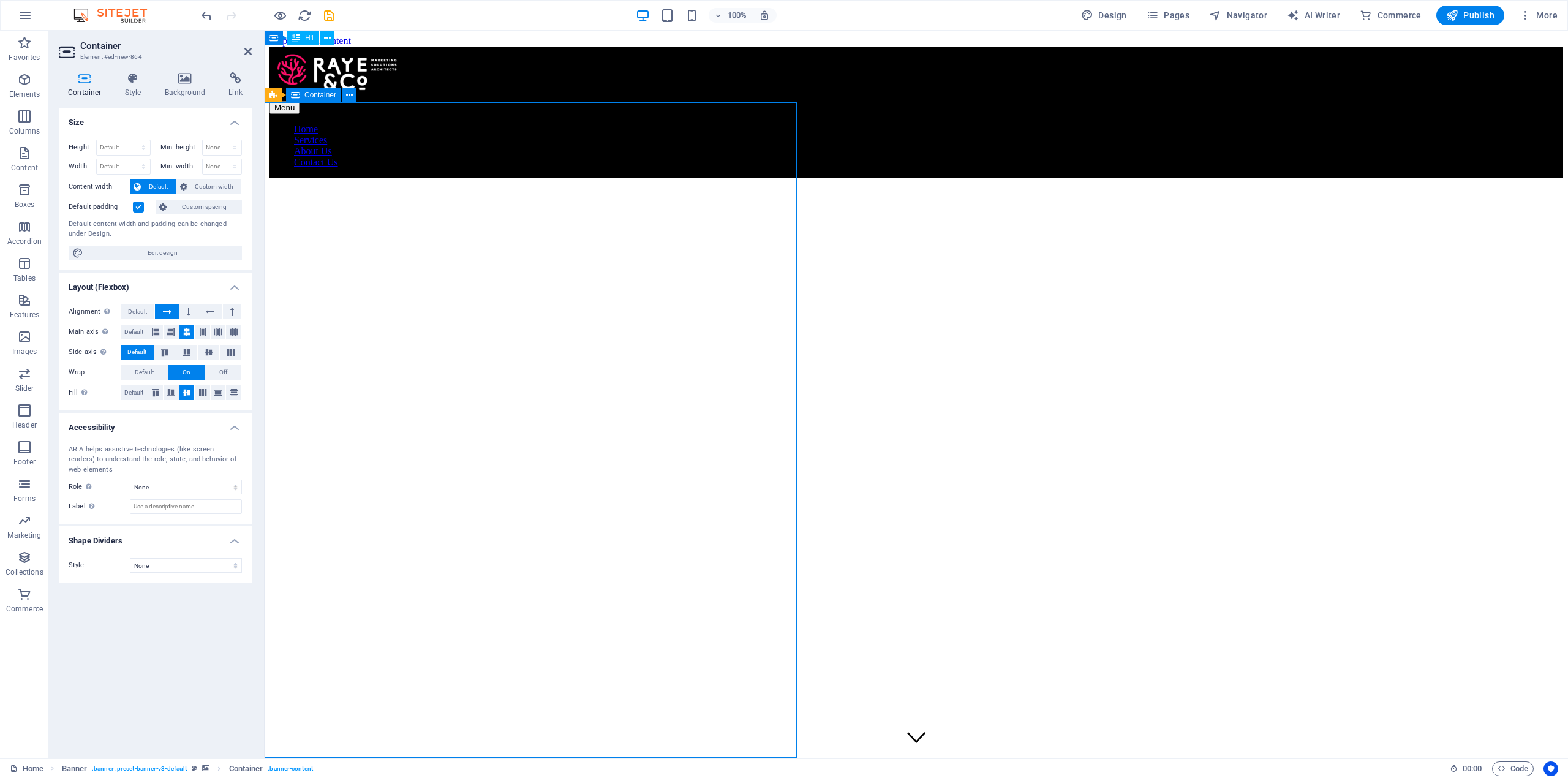
click at [312, 94] on span "Container" at bounding box center [320, 95] width 32 height 7
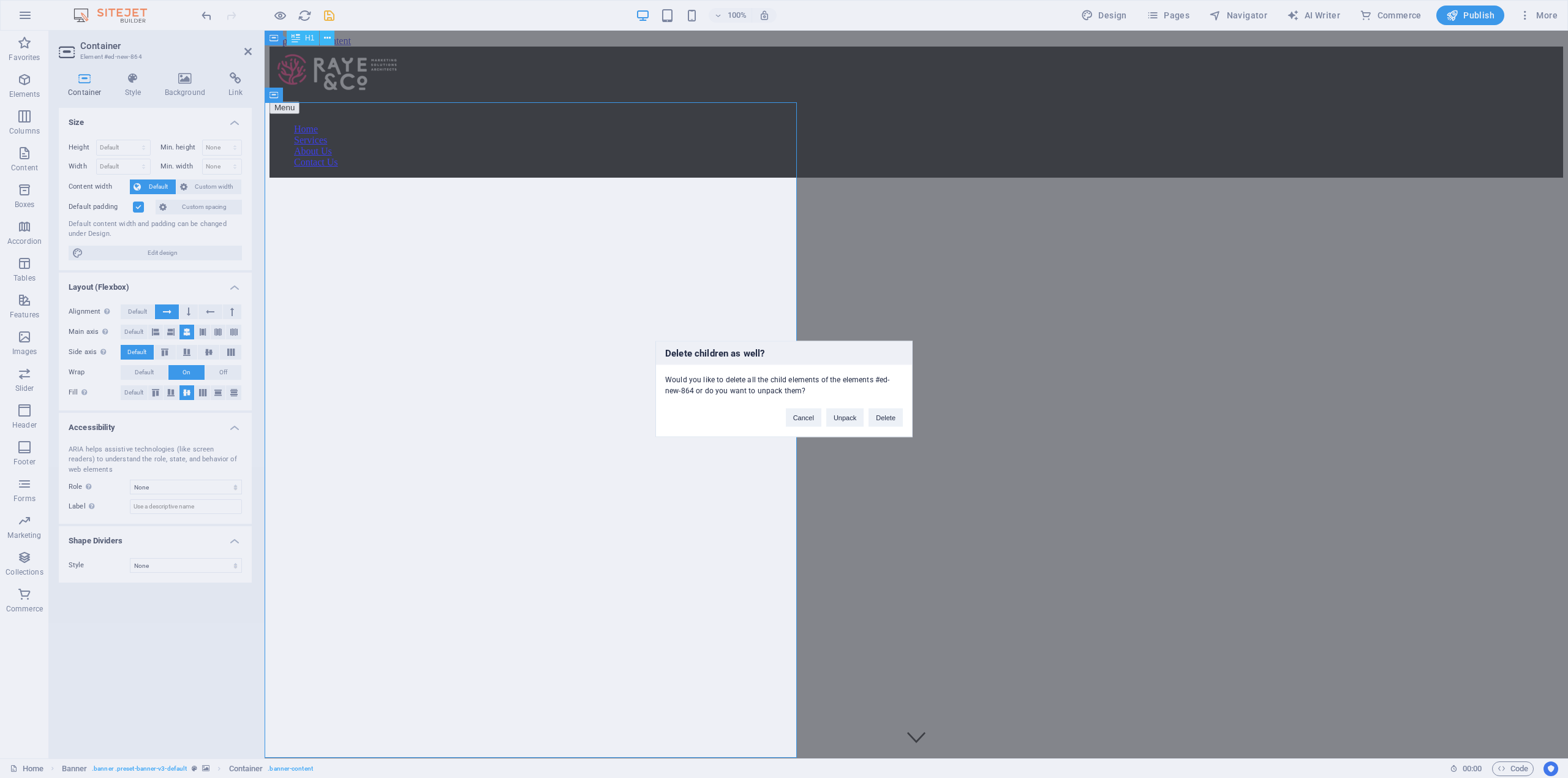
click at [890, 405] on div "Cancel Unpack Delete" at bounding box center [843, 411] width 135 height 31
click at [890, 422] on button "Delete" at bounding box center [886, 418] width 34 height 18
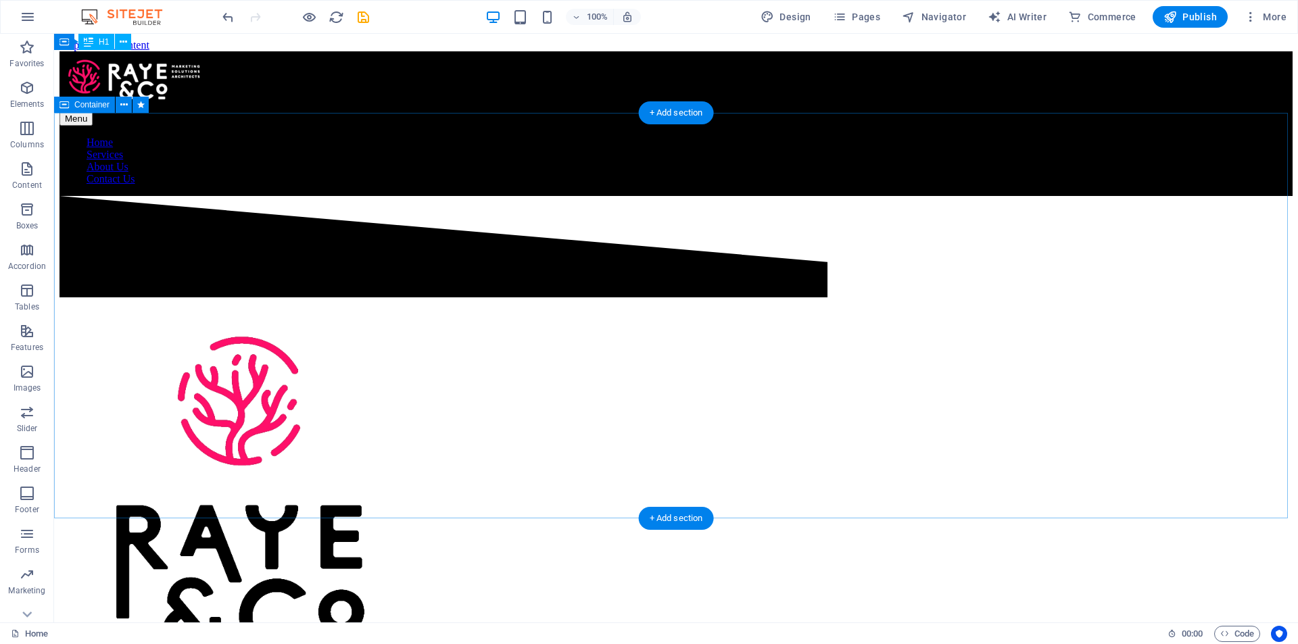
click at [458, 196] on div "We take messy marketing and make it simple. Because guesswork doesn’t grow a bu…" at bounding box center [675, 399] width 1233 height 406
click at [98, 101] on span "Container" at bounding box center [91, 105] width 35 height 8
select select "px"
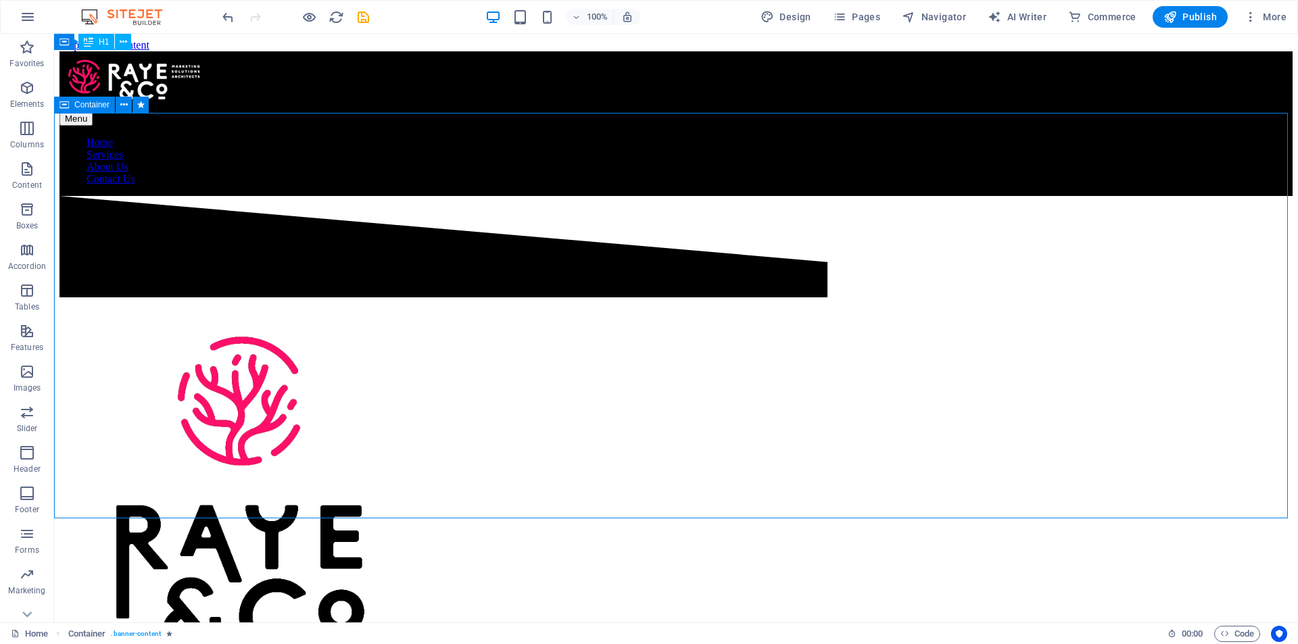
select select "alert"
select select "diagonal"
select select "px"
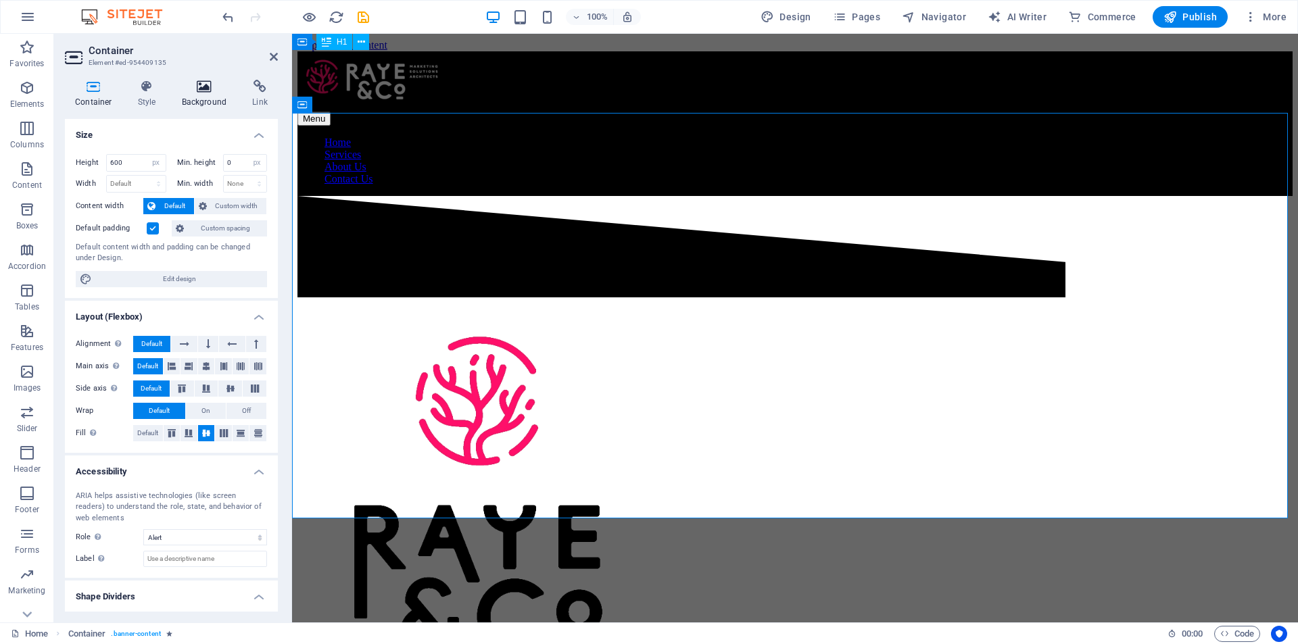
click at [198, 95] on h4 "Background" at bounding box center [207, 94] width 71 height 28
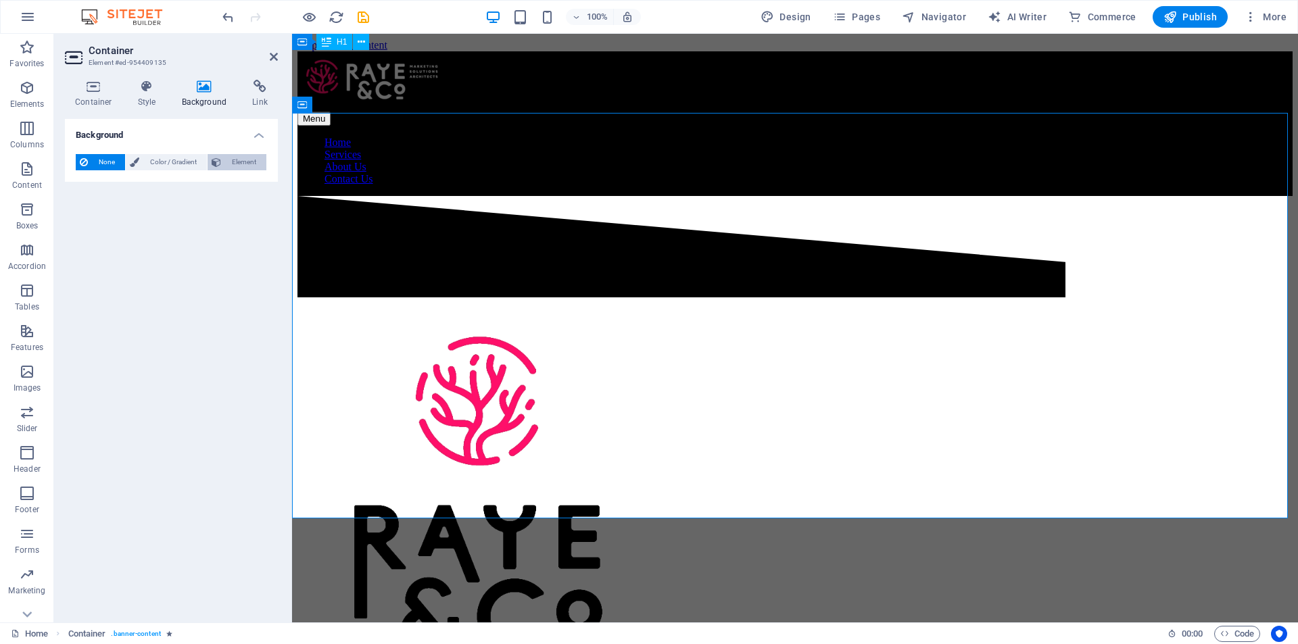
click at [243, 163] on span "Element" at bounding box center [243, 162] width 37 height 16
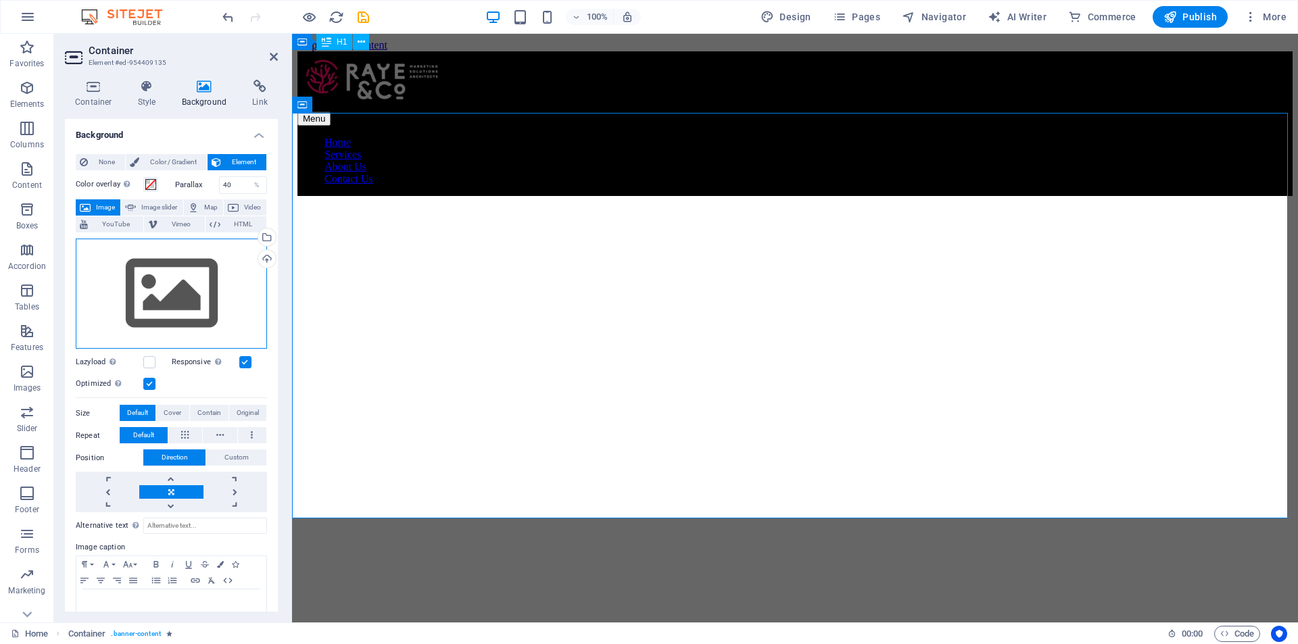
click at [194, 283] on div "Drag files here, click to choose files or select files from Files or our free s…" at bounding box center [171, 294] width 191 height 111
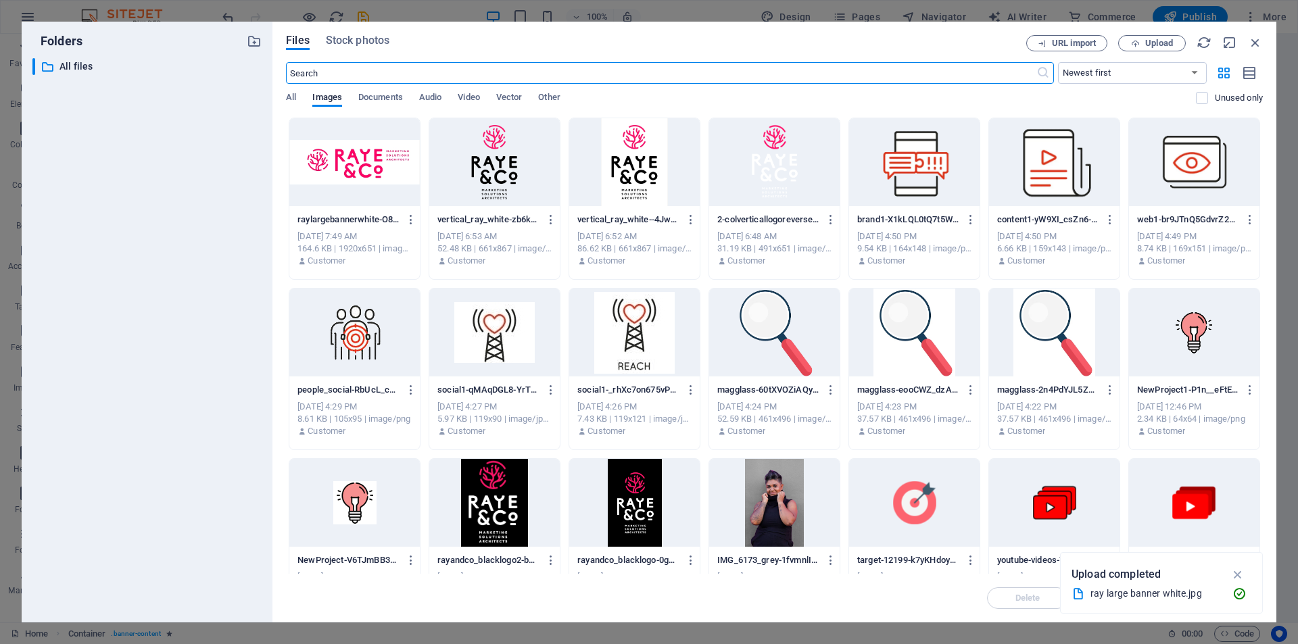
click at [380, 171] on div at bounding box center [354, 162] width 130 height 88
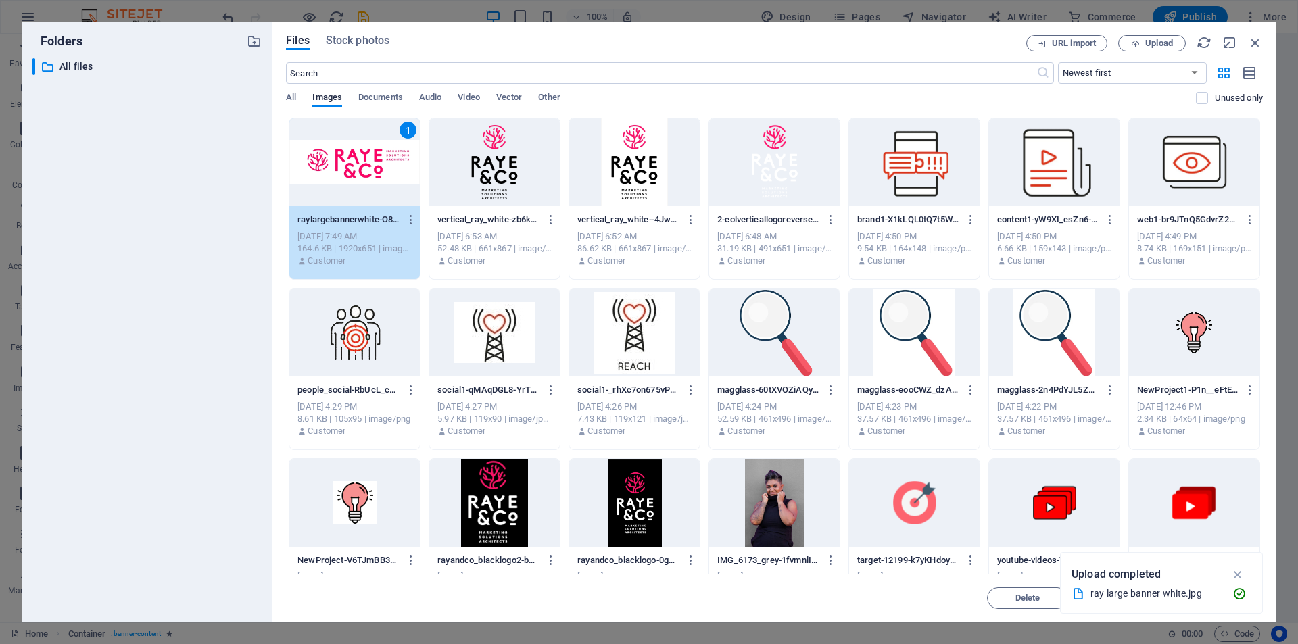
click at [372, 167] on div "1" at bounding box center [354, 162] width 130 height 88
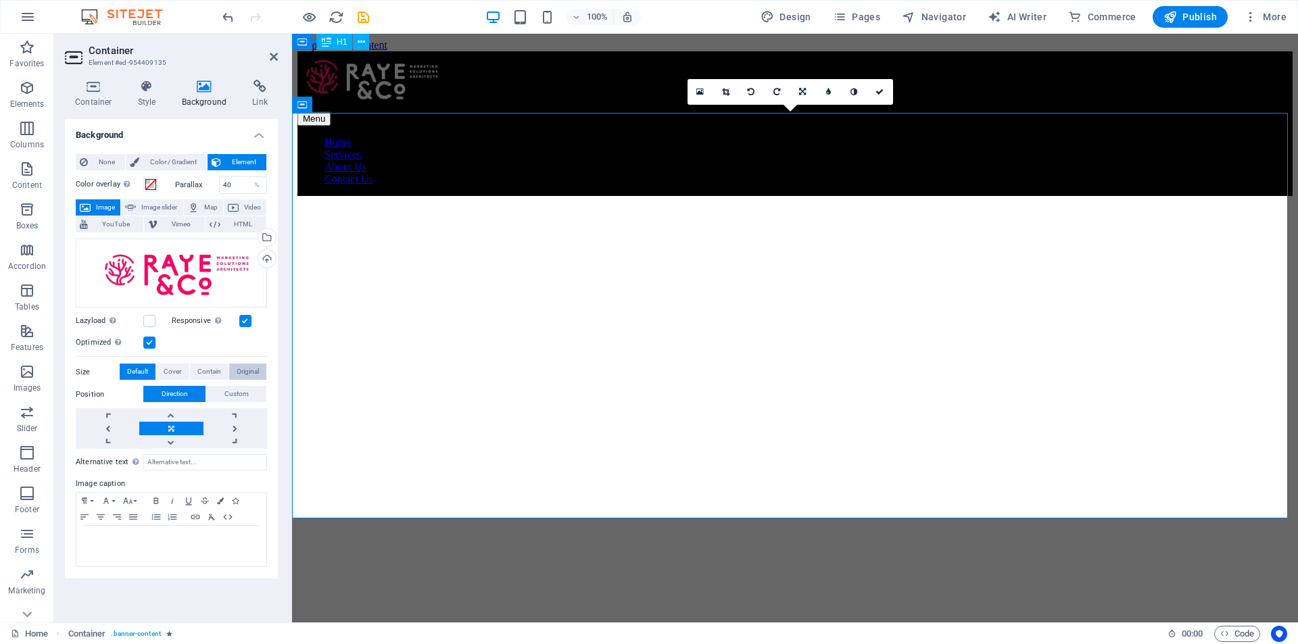
click at [249, 371] on span "Original" at bounding box center [248, 372] width 22 height 16
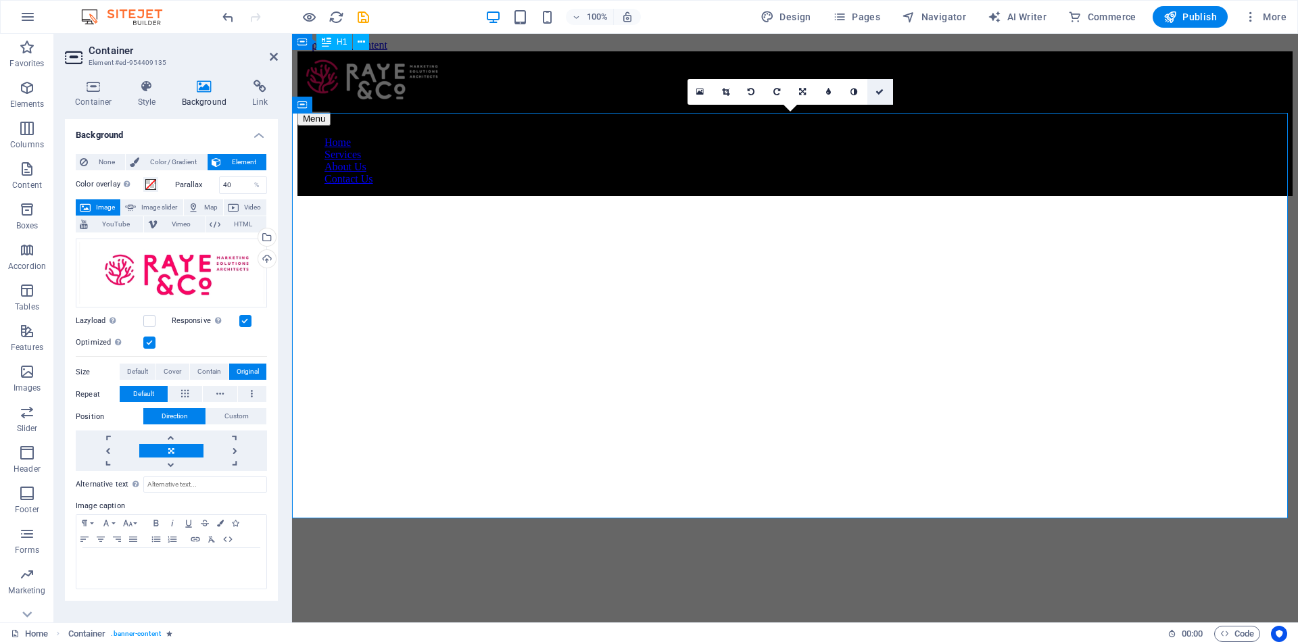
drag, startPoint x: 883, startPoint y: 91, endPoint x: 828, endPoint y: 57, distance: 64.3
click at [883, 91] on icon at bounding box center [879, 92] width 8 height 8
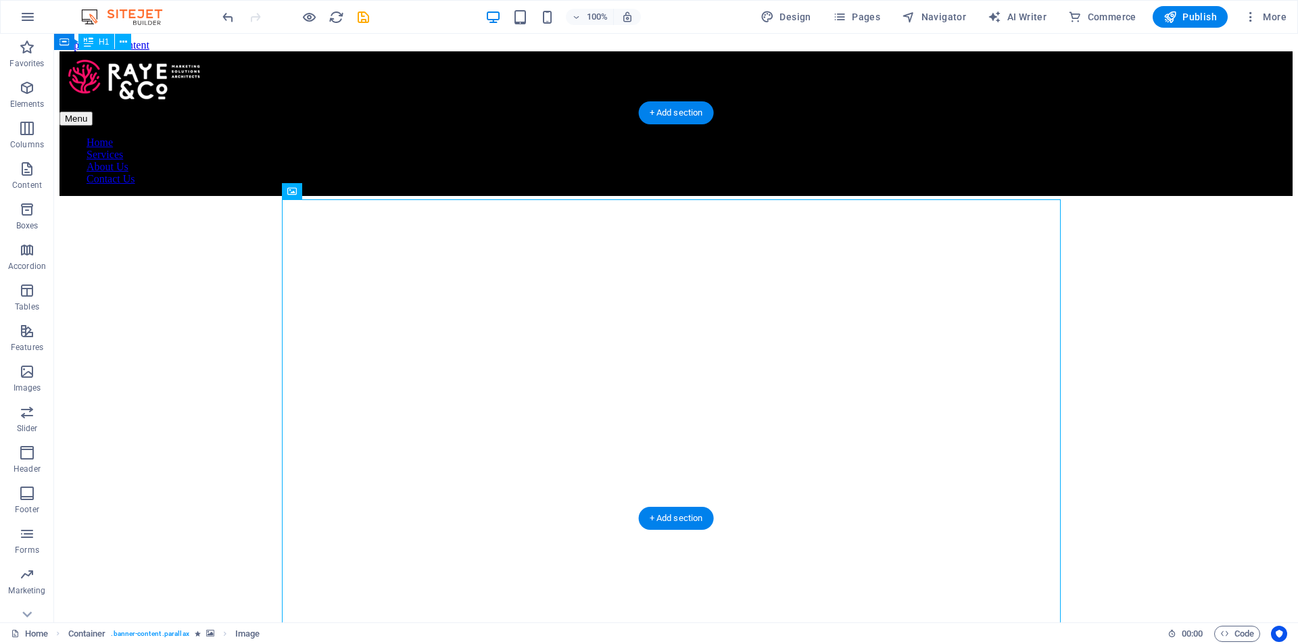
click at [222, 164] on figure at bounding box center [675, 164] width 1233 height 0
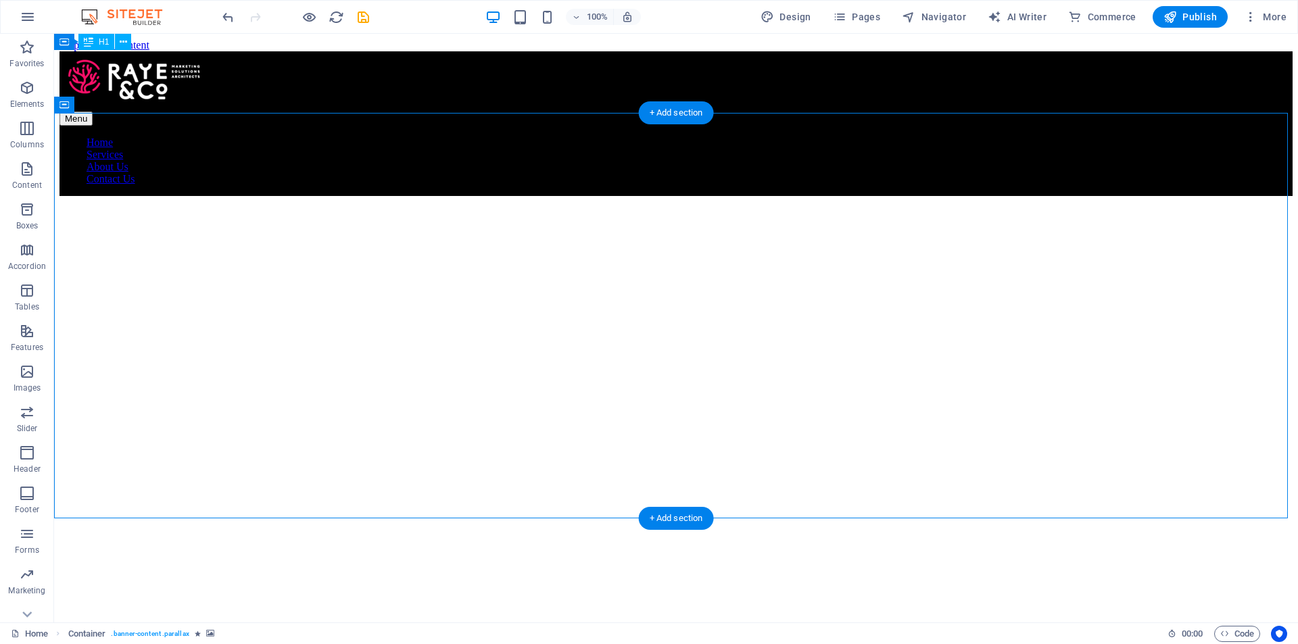
click at [254, 164] on figure at bounding box center [675, 164] width 1233 height 0
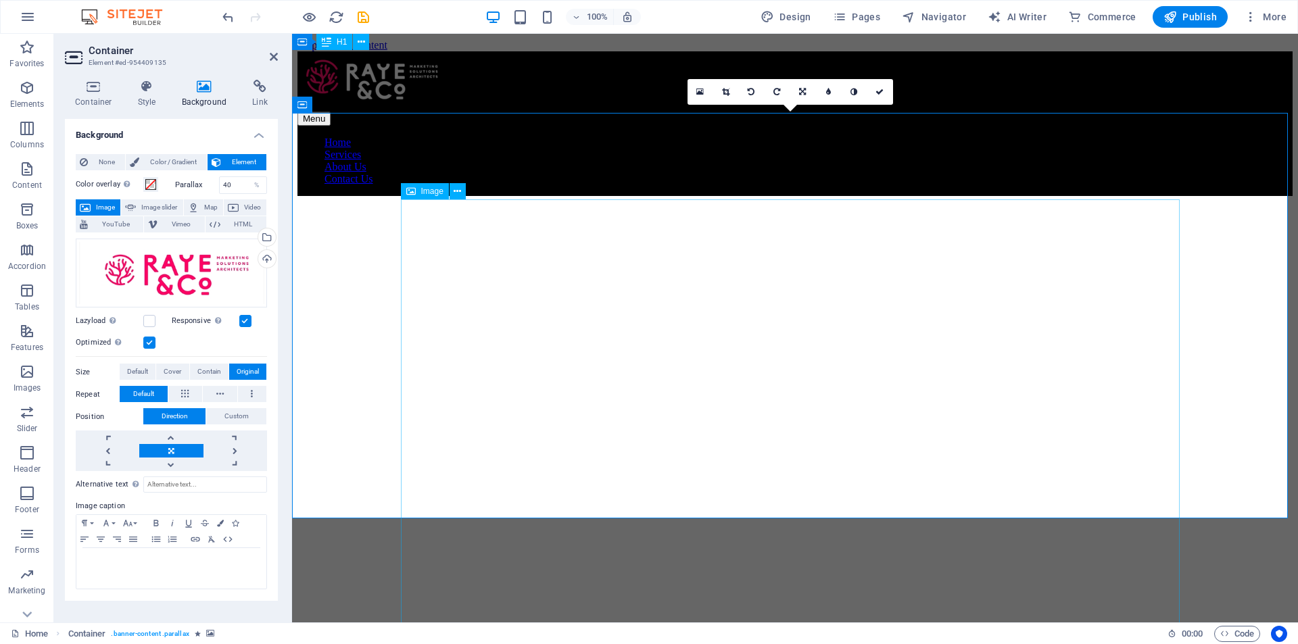
select select "px"
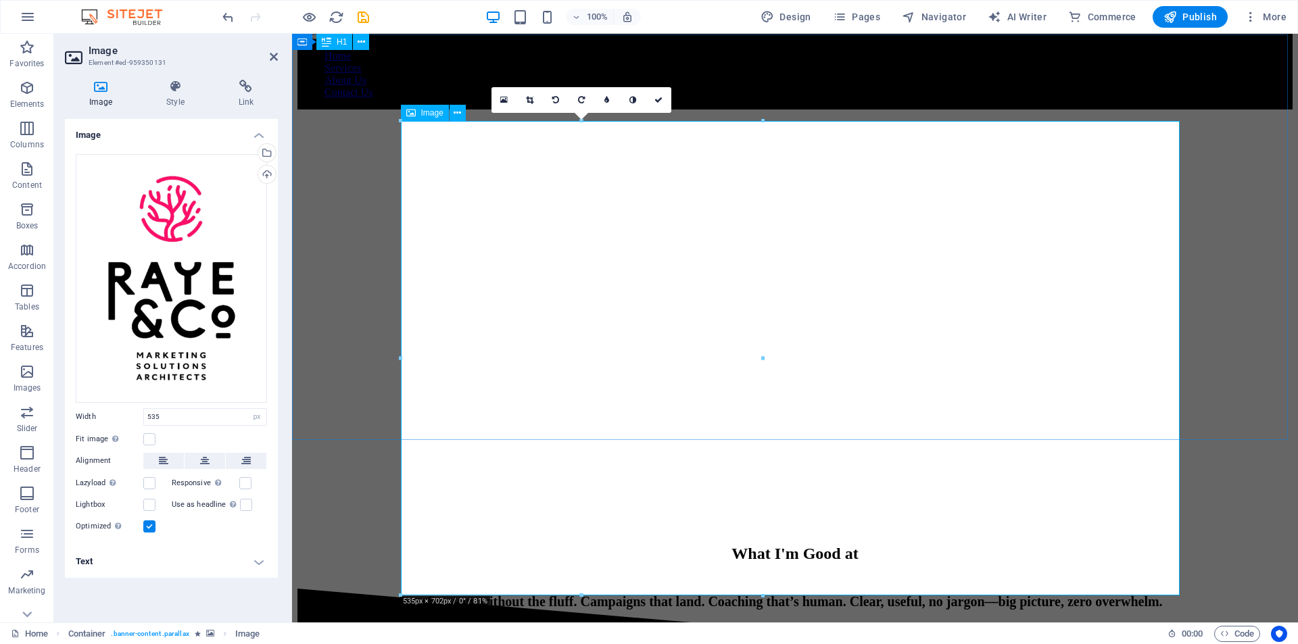
scroll to position [68, 0]
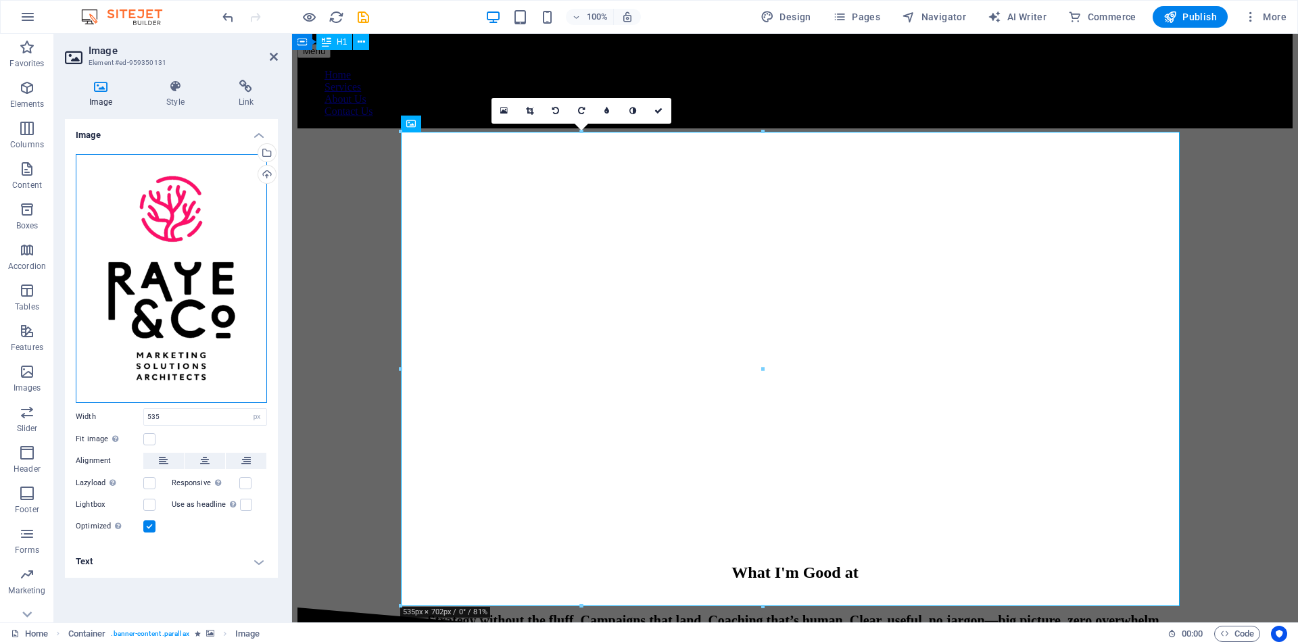
click at [223, 224] on div "Drag files here, click to choose files or select files from Files or our free s…" at bounding box center [171, 278] width 191 height 249
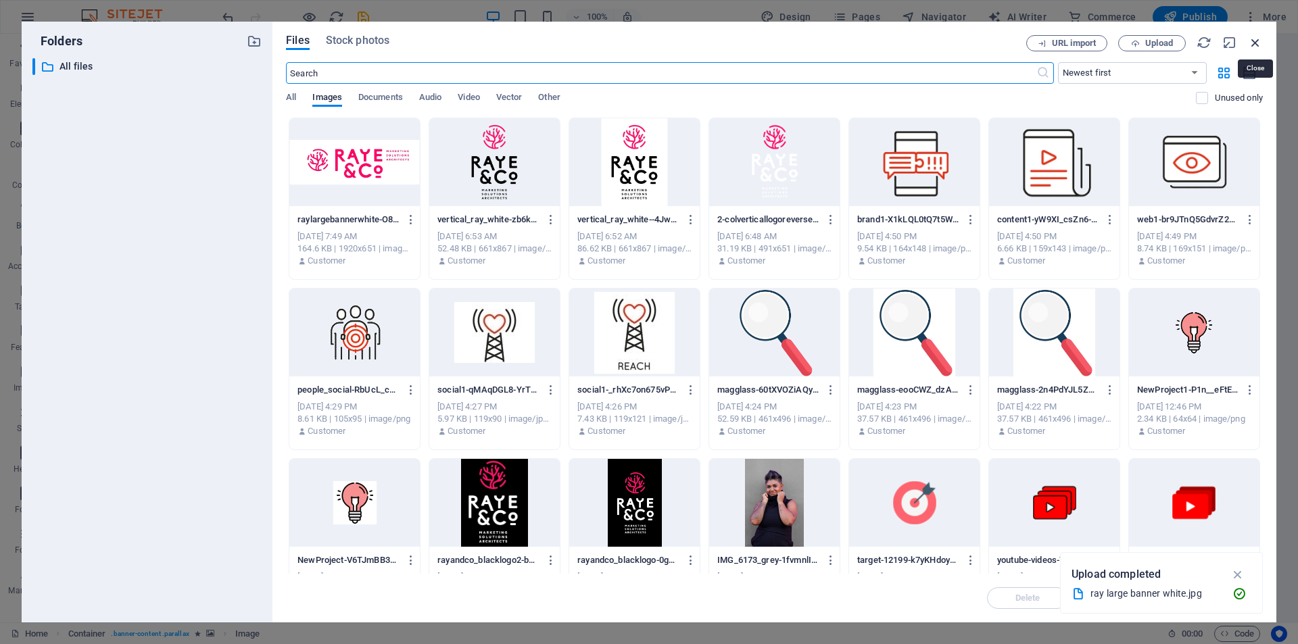
click at [1251, 39] on icon "button" at bounding box center [1255, 42] width 15 height 15
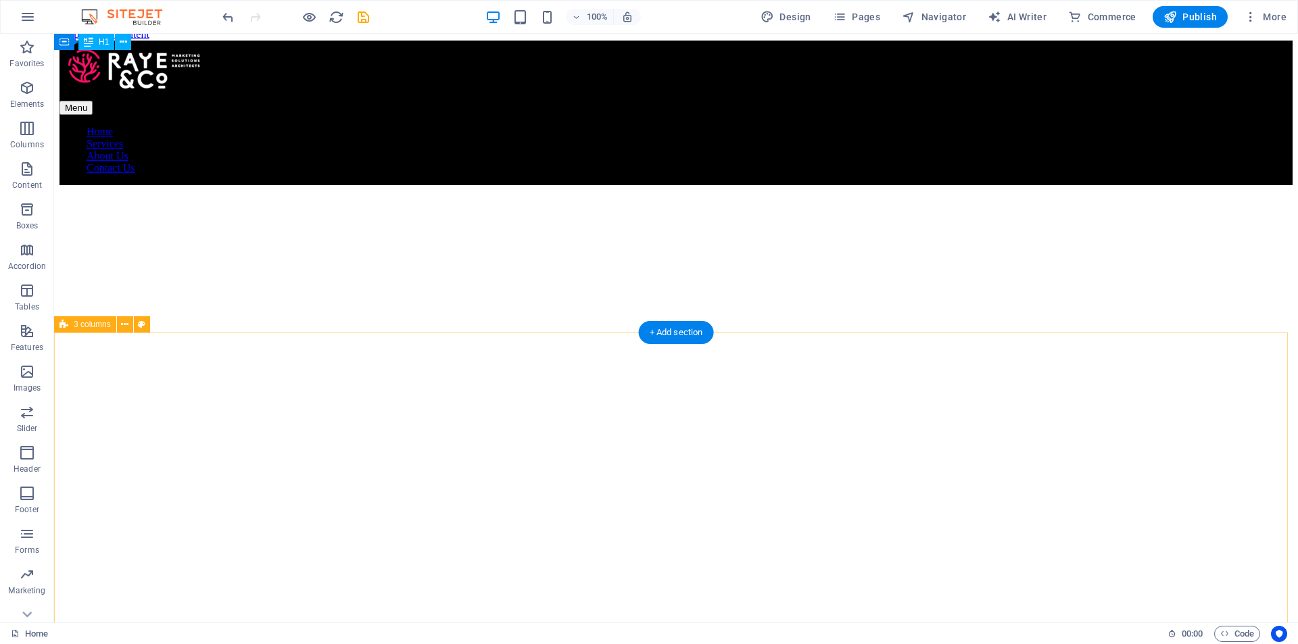
scroll to position [0, 0]
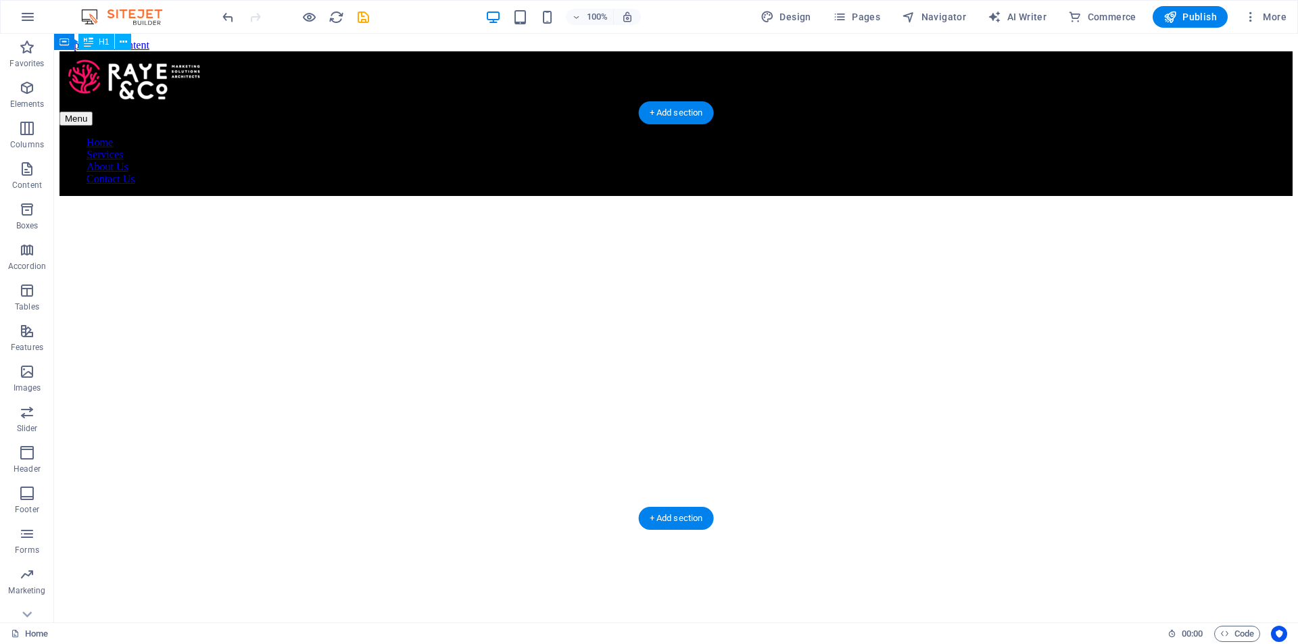
click at [283, 164] on figure at bounding box center [675, 164] width 1233 height 0
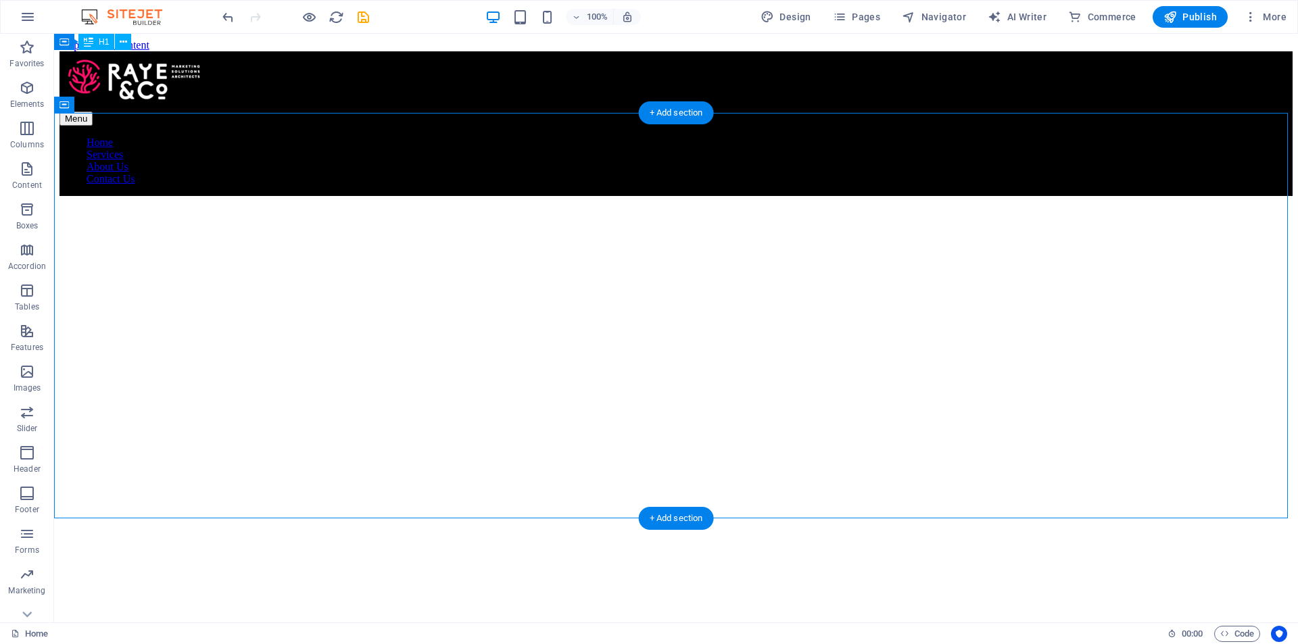
click at [283, 164] on figure at bounding box center [675, 164] width 1233 height 0
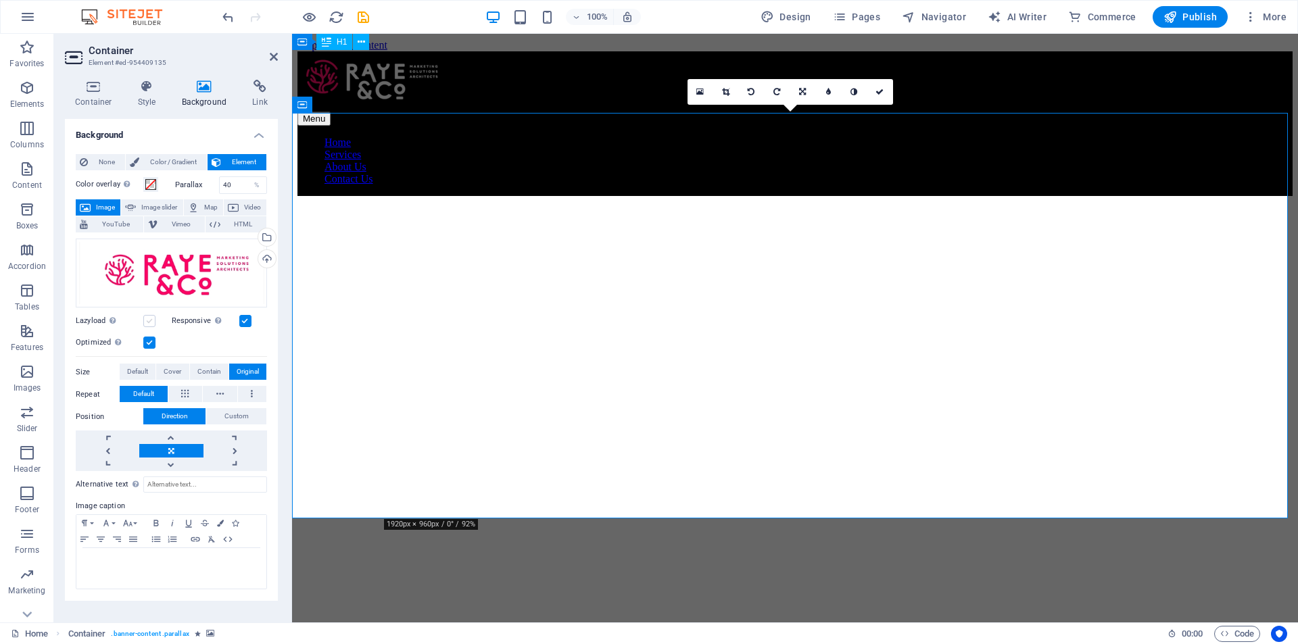
click at [150, 318] on label at bounding box center [149, 321] width 12 height 12
click at [0, 0] on input "Lazyload Loading images after the page loads improves page speed." at bounding box center [0, 0] width 0 height 0
click at [201, 372] on span "Contain" at bounding box center [209, 372] width 24 height 16
click at [189, 276] on div "Drag files here, click to choose files or select files from Files or our free s…" at bounding box center [171, 274] width 191 height 70
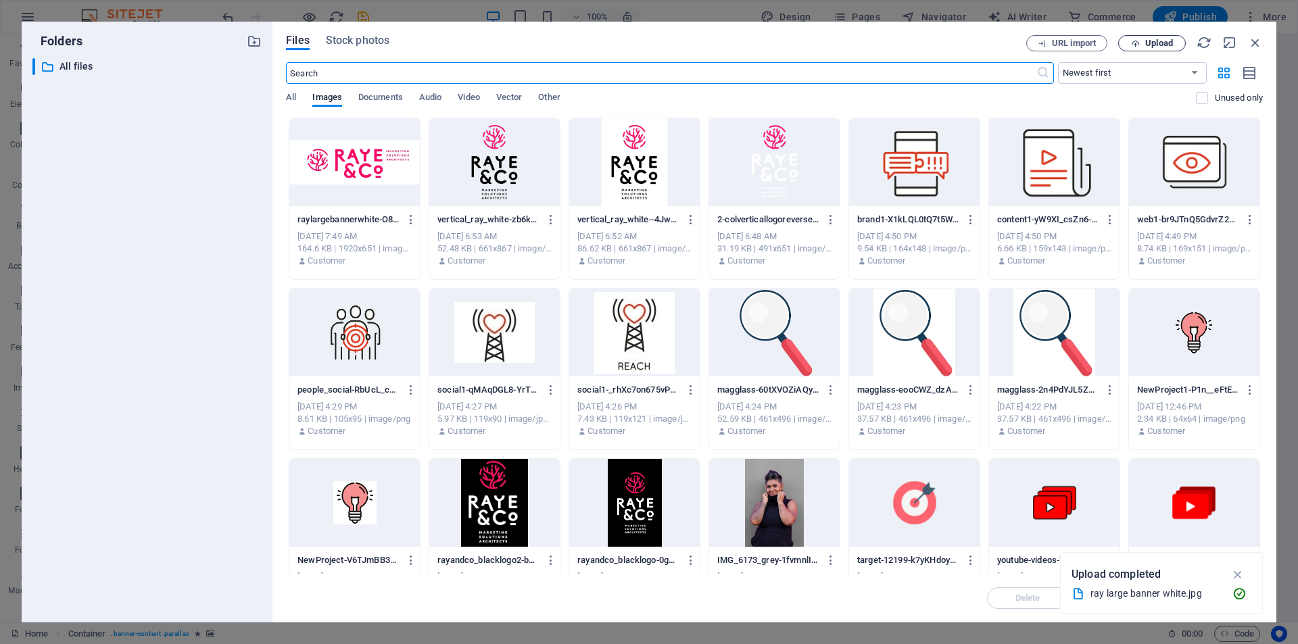
click at [1164, 45] on span "Upload" at bounding box center [1159, 43] width 28 height 8
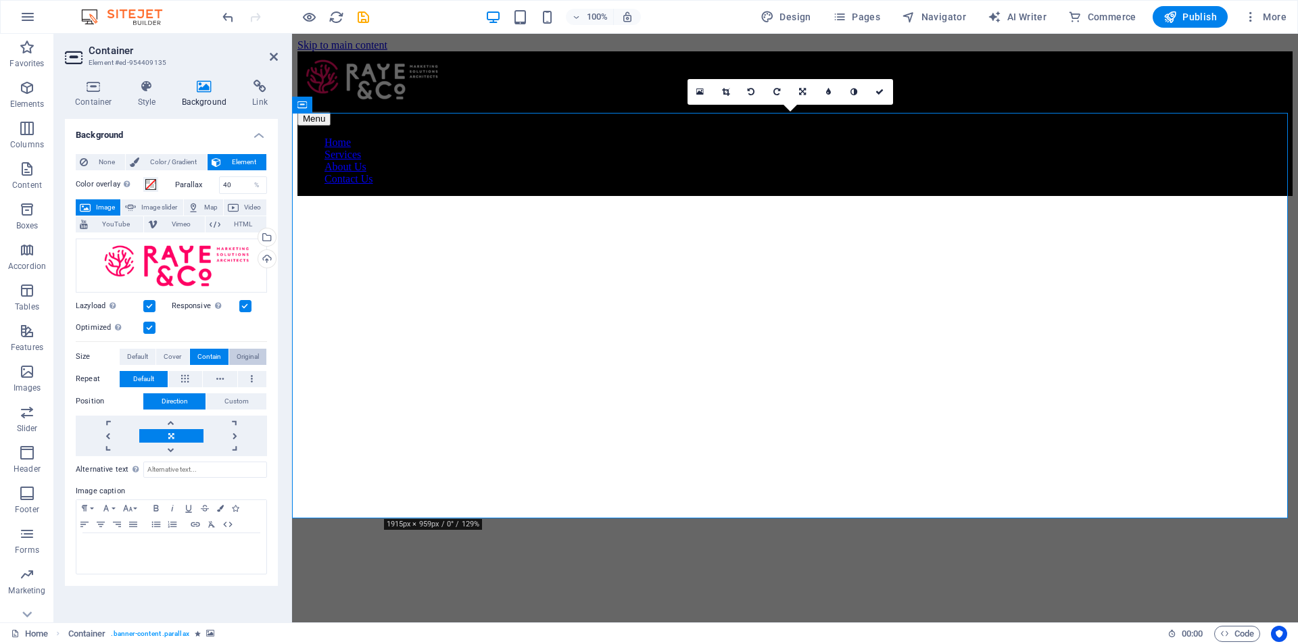
click at [240, 358] on span "Original" at bounding box center [248, 357] width 22 height 16
click at [196, 361] on button "Contain" at bounding box center [209, 357] width 39 height 16
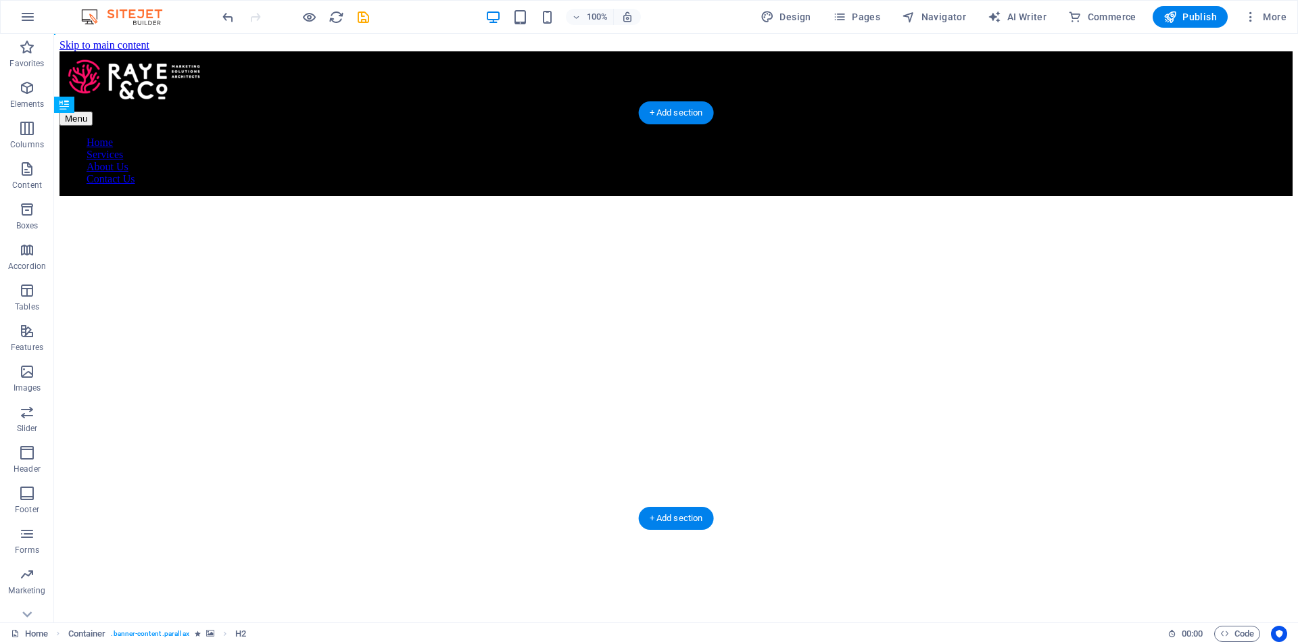
drag, startPoint x: 539, startPoint y: 309, endPoint x: 763, endPoint y: 354, distance: 227.5
drag, startPoint x: 373, startPoint y: 302, endPoint x: 360, endPoint y: 370, distance: 69.5
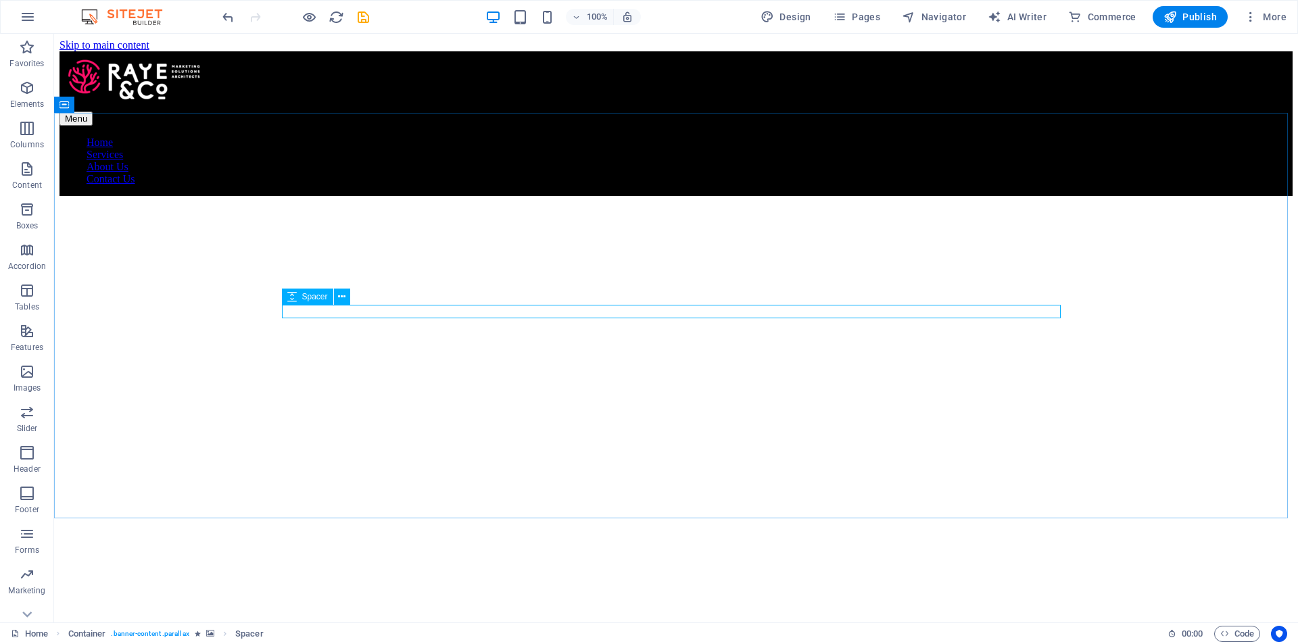
click at [295, 293] on icon at bounding box center [291, 297] width 9 height 16
select select "px"
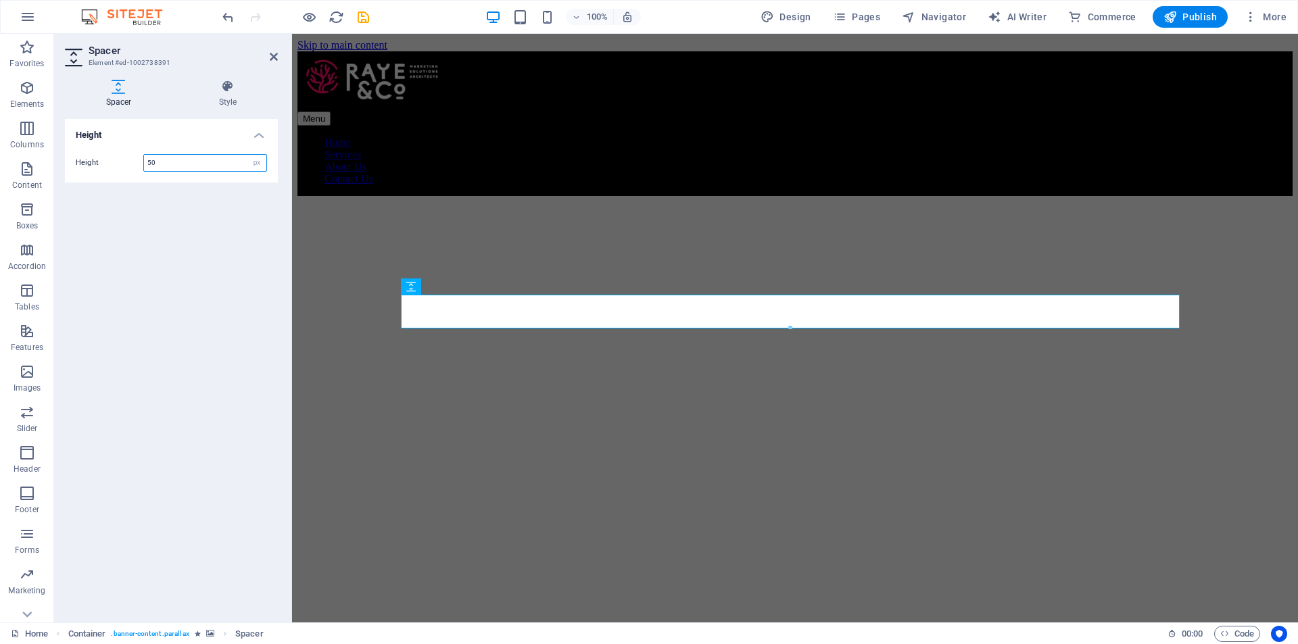
click at [177, 159] on input "50" at bounding box center [205, 163] width 122 height 16
type input "5"
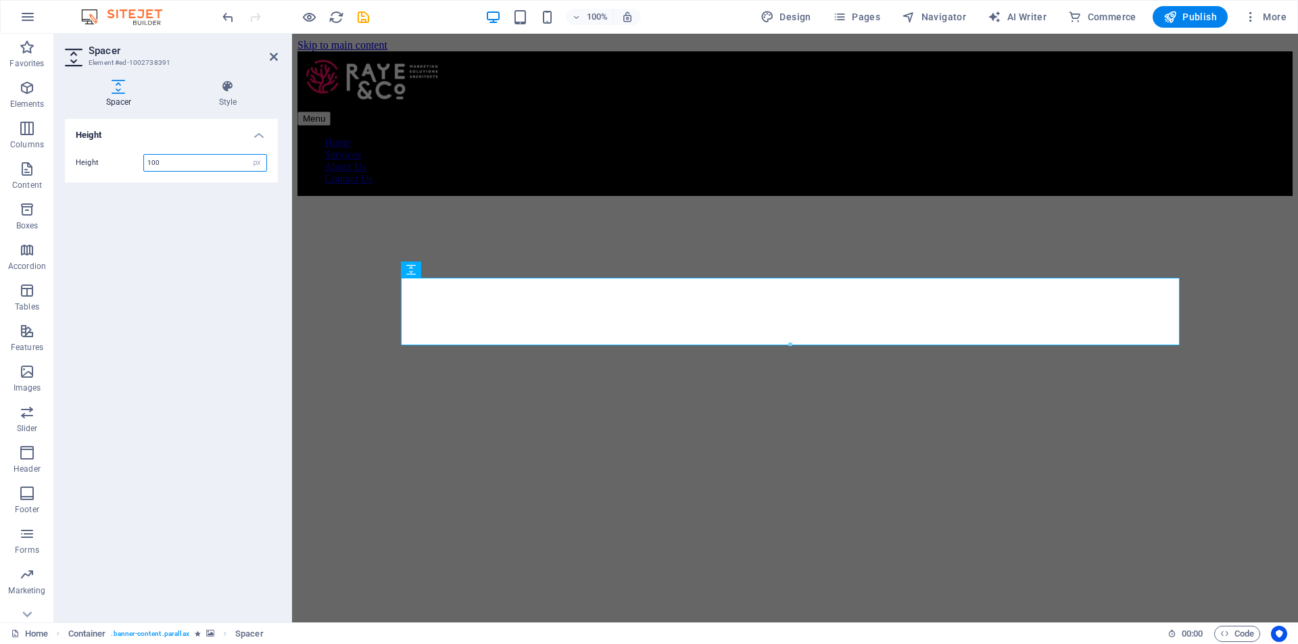
click at [158, 163] on input "100" at bounding box center [205, 163] width 122 height 16
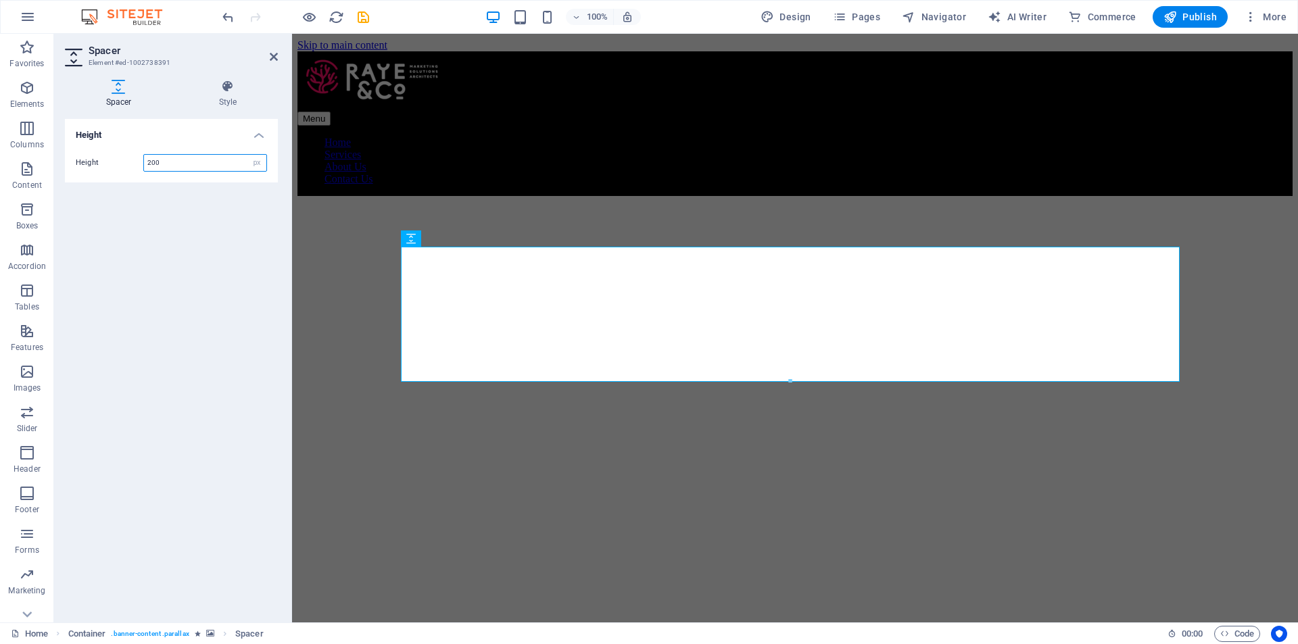
click at [158, 163] on input "200" at bounding box center [205, 163] width 122 height 16
type input "300"
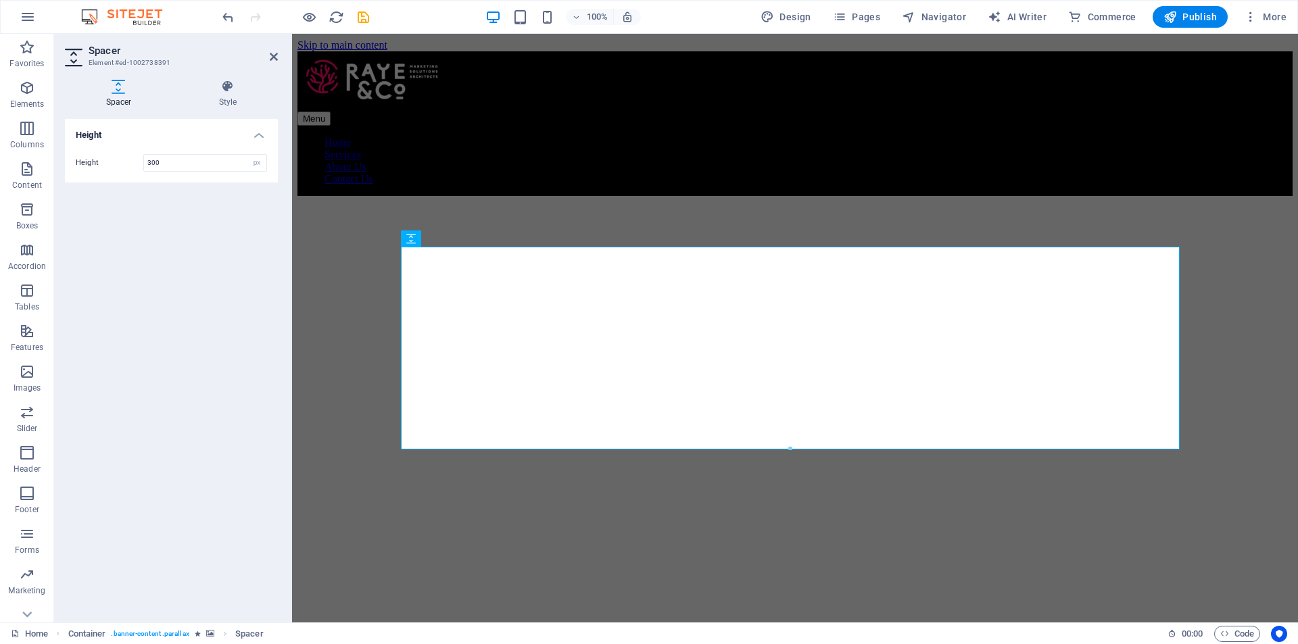
click at [1213, 164] on figure at bounding box center [794, 164] width 995 height 0
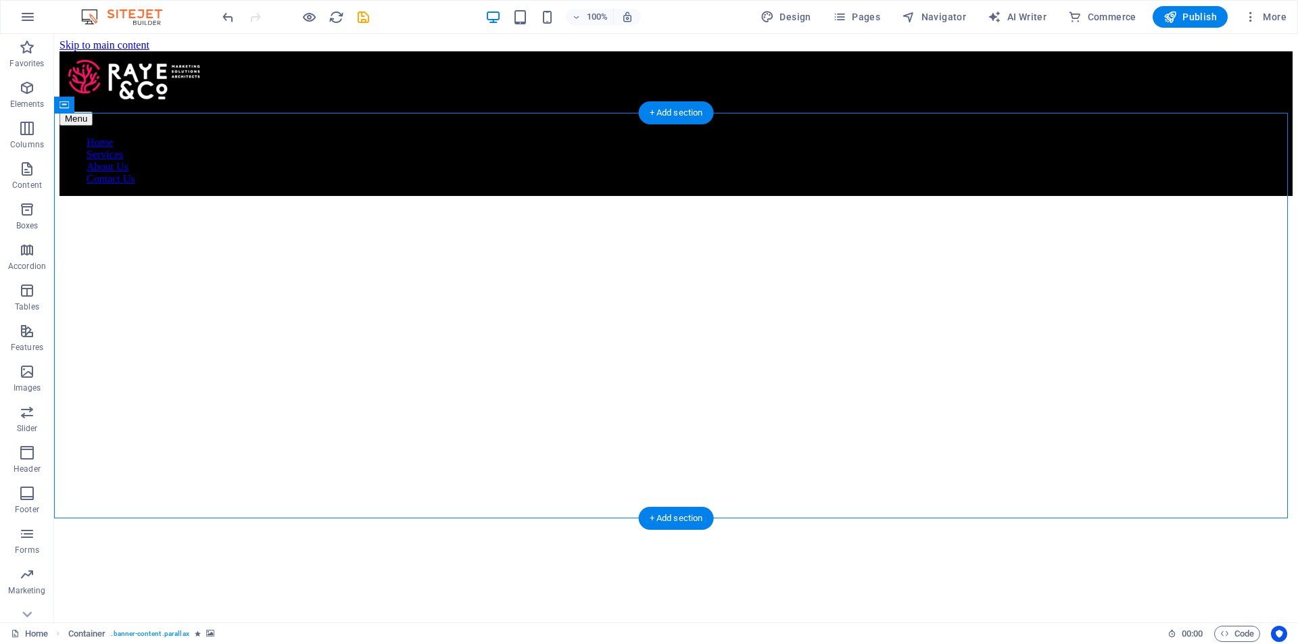
click at [243, 164] on figure at bounding box center [675, 164] width 1233 height 0
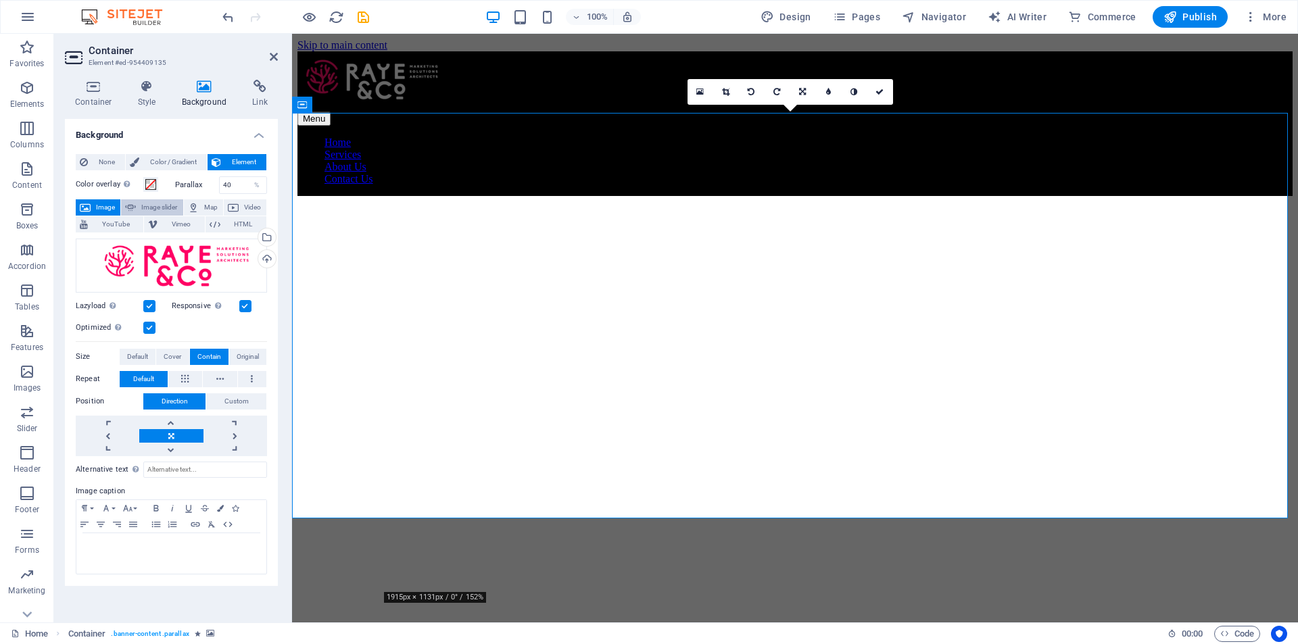
click at [167, 210] on span "Image slider" at bounding box center [159, 207] width 39 height 16
select select "ms"
select select "s"
select select "progressive"
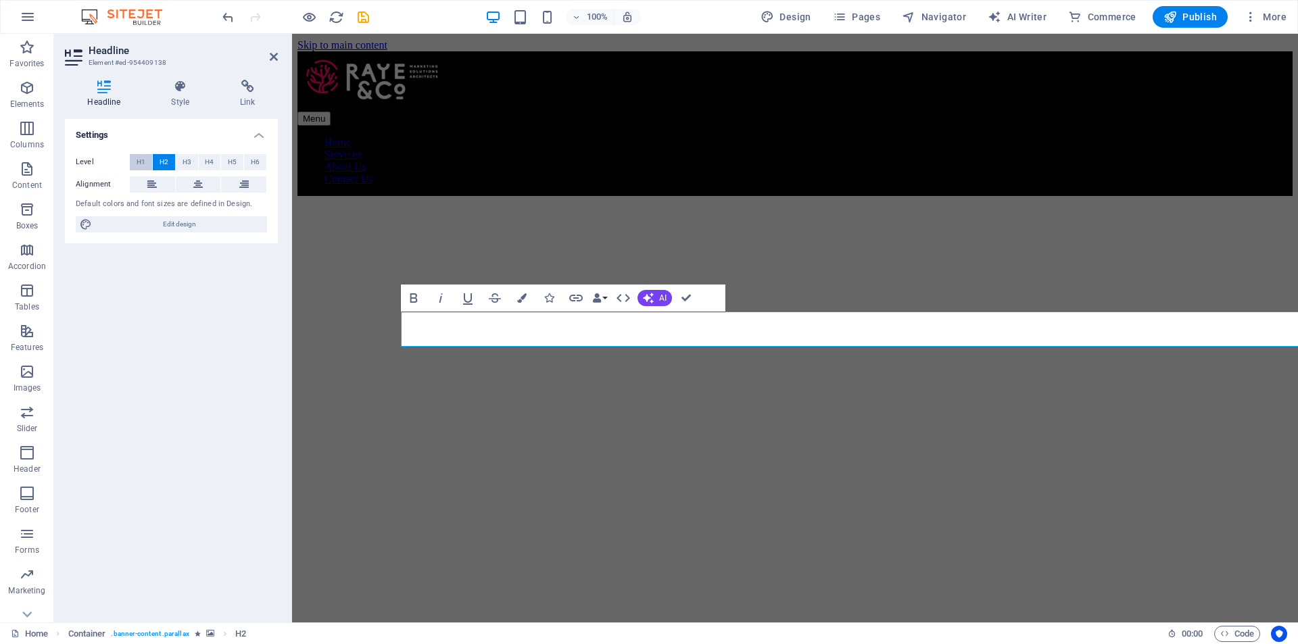
click at [143, 163] on span "H1" at bounding box center [141, 162] width 9 height 16
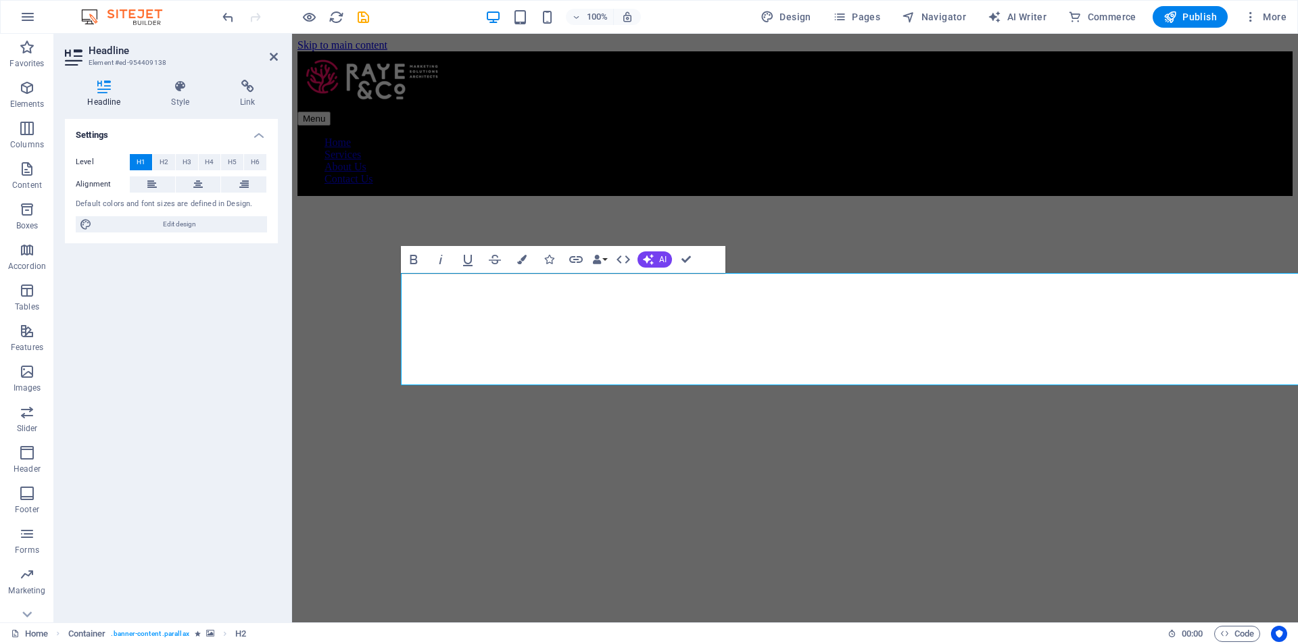
click at [752, 164] on div at bounding box center [794, 164] width 995 height 0
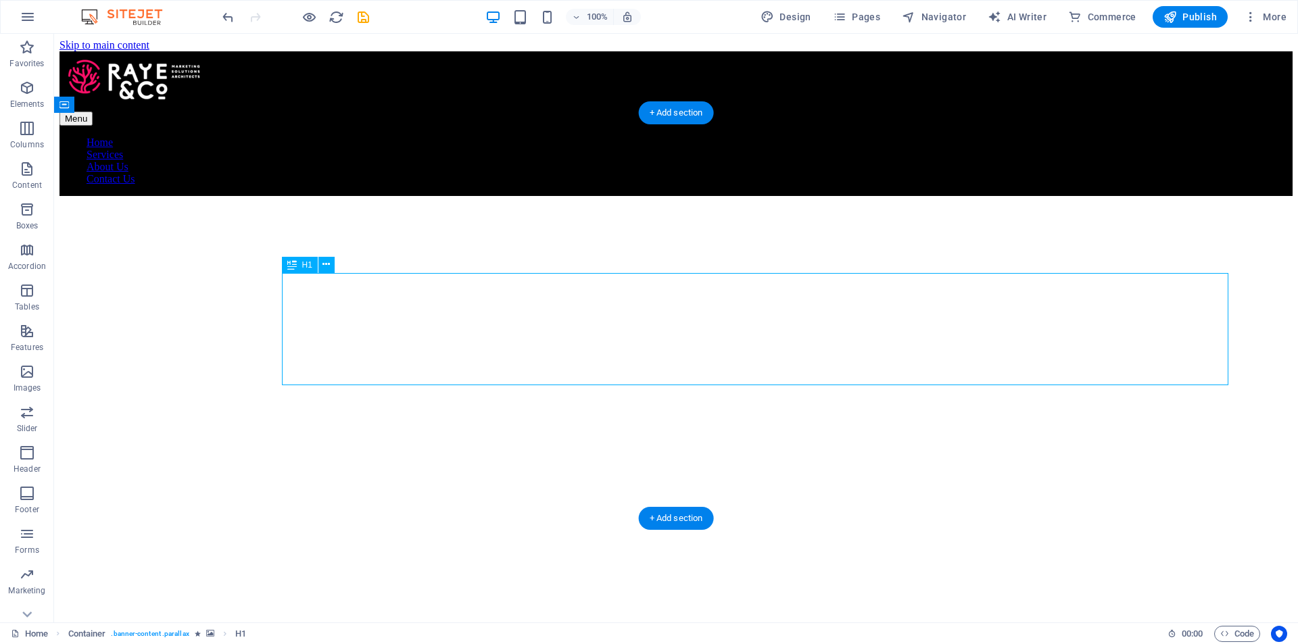
drag, startPoint x: 875, startPoint y: 299, endPoint x: 647, endPoint y: 329, distance: 229.7
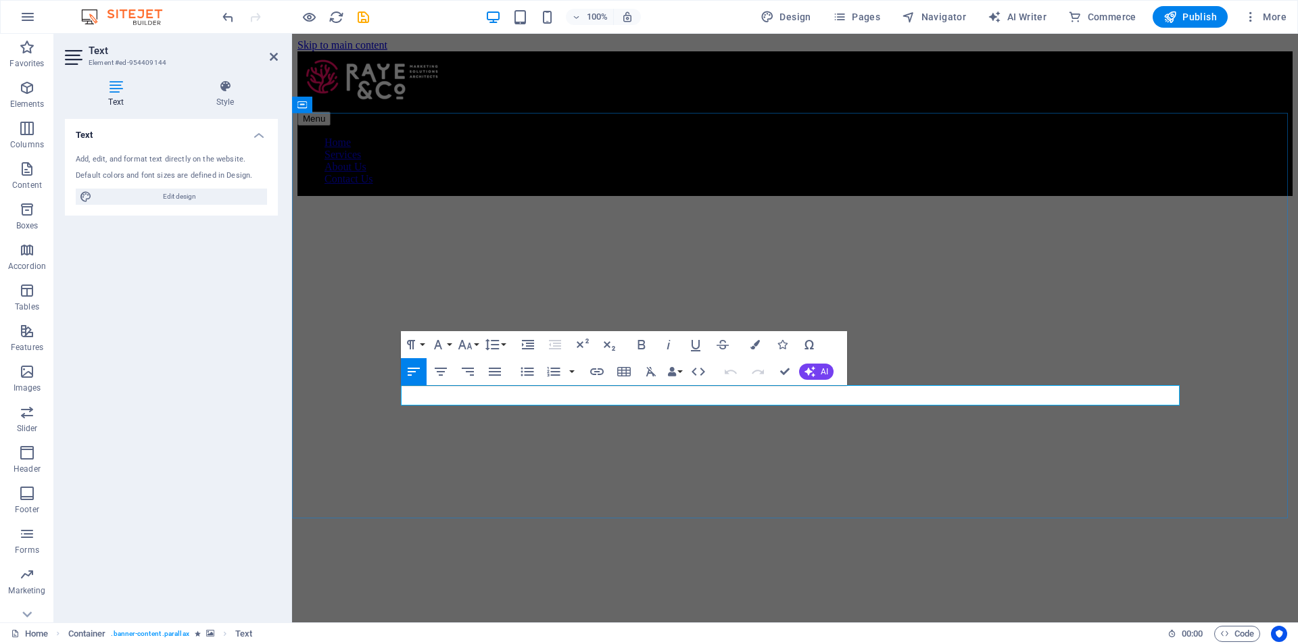
click at [470, 345] on icon "button" at bounding box center [465, 345] width 16 height 16
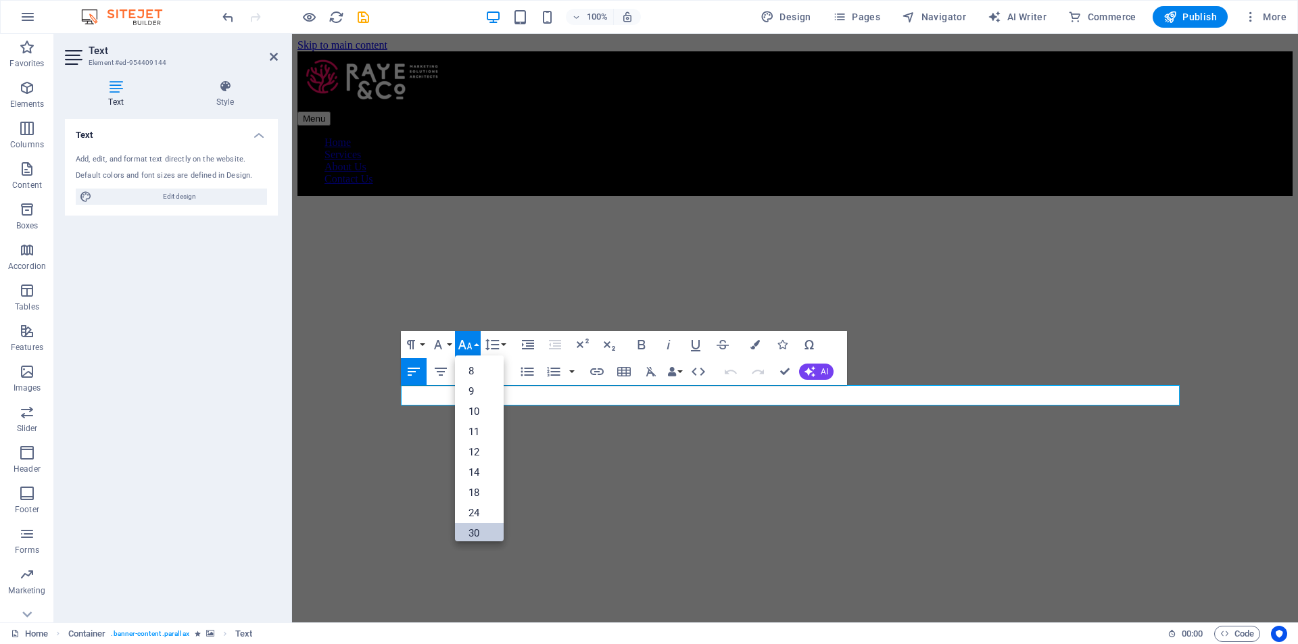
click at [489, 527] on link "30" at bounding box center [479, 533] width 49 height 20
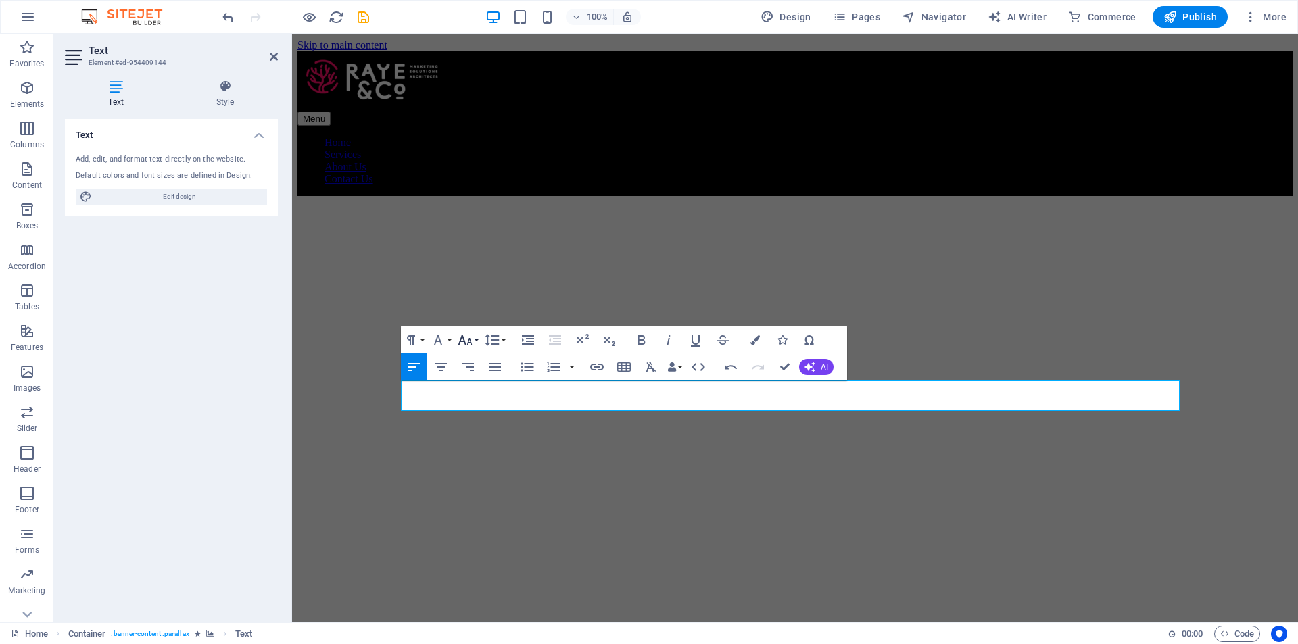
click at [474, 341] on button "Font Size" at bounding box center [468, 340] width 26 height 27
click at [483, 404] on link "24" at bounding box center [479, 399] width 49 height 20
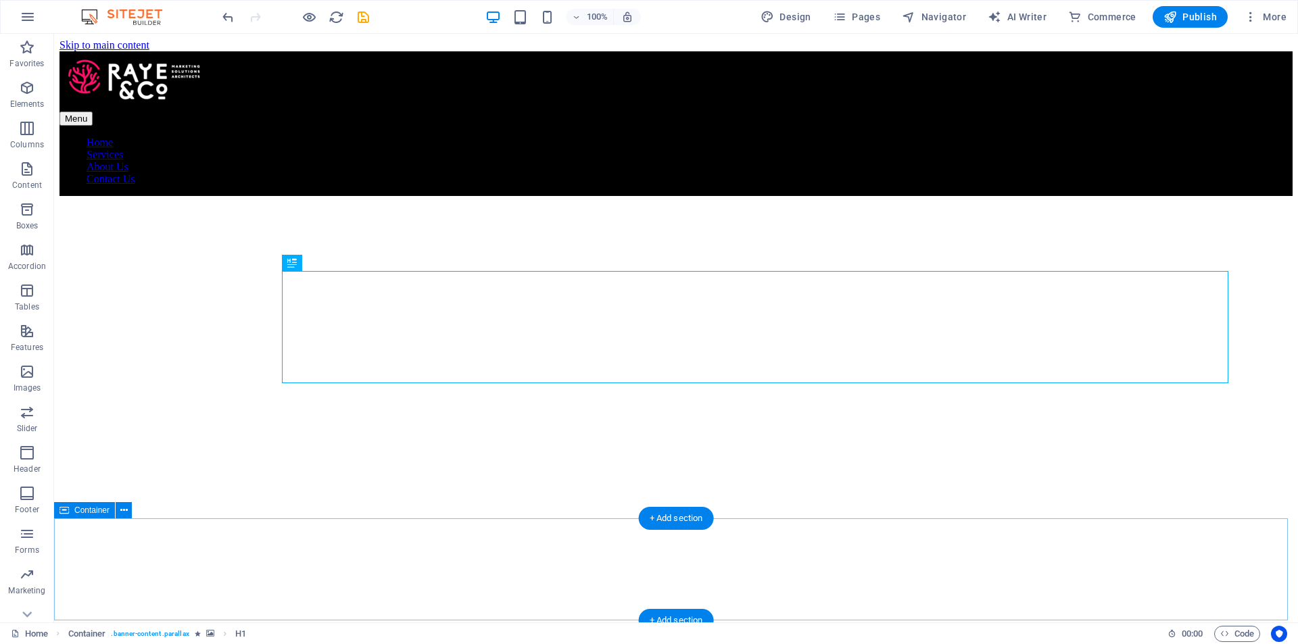
click at [308, 602] on div "What I'm Good at Strategy without the fluff. Campaigns that land. Coaching that…" at bounding box center [675, 656] width 1233 height 109
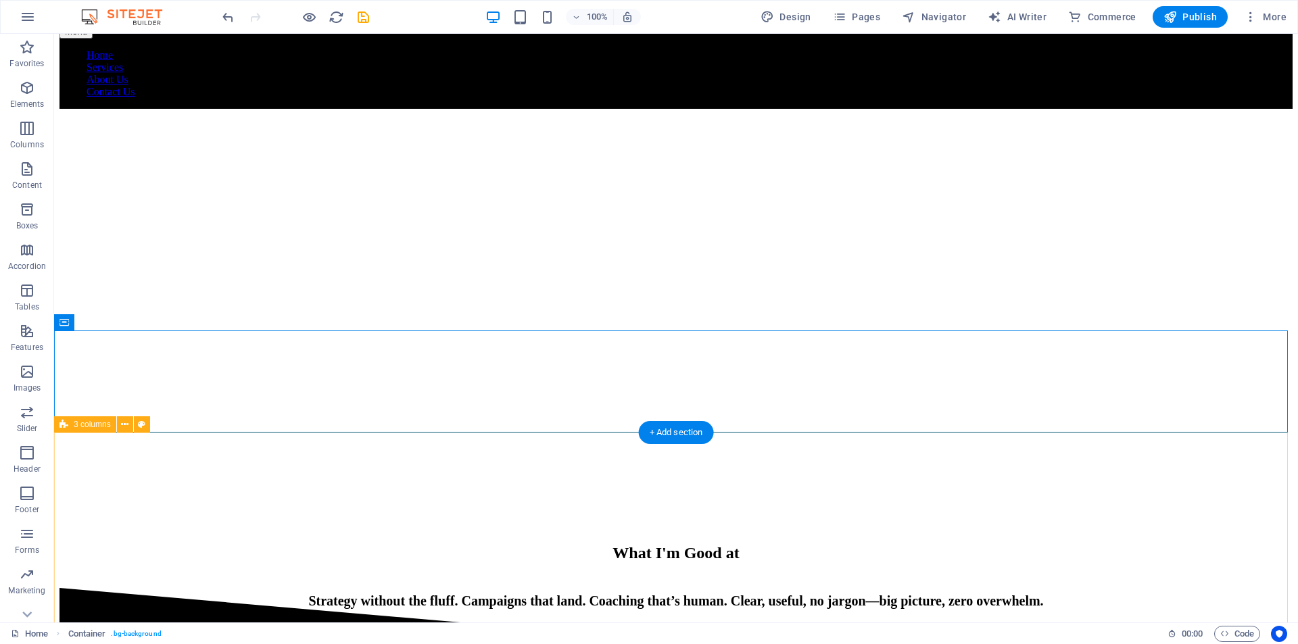
scroll to position [0, 0]
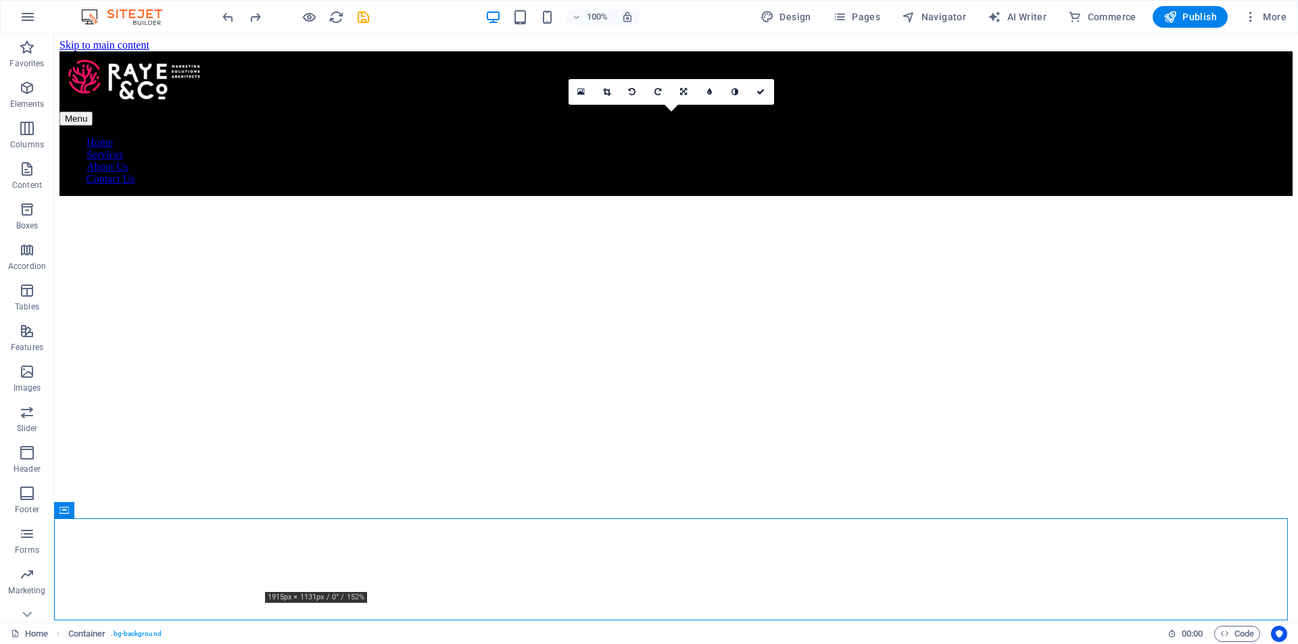
click at [231, 164] on figure at bounding box center [675, 164] width 1233 height 0
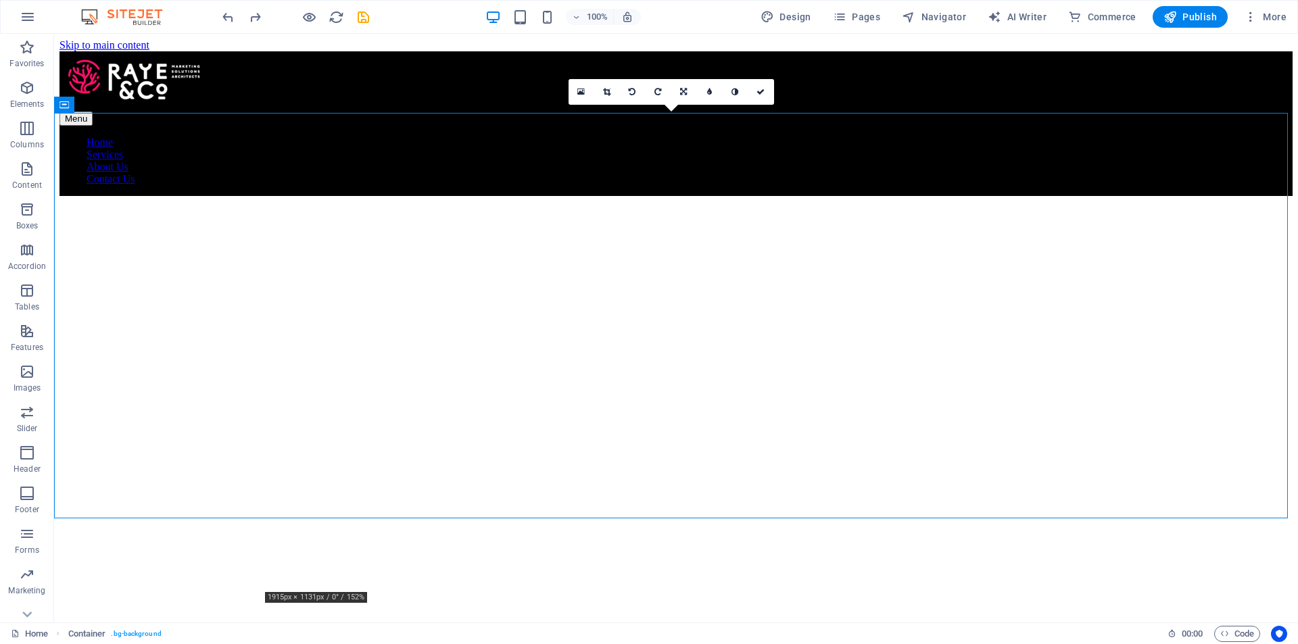
click at [231, 164] on figure at bounding box center [675, 164] width 1233 height 0
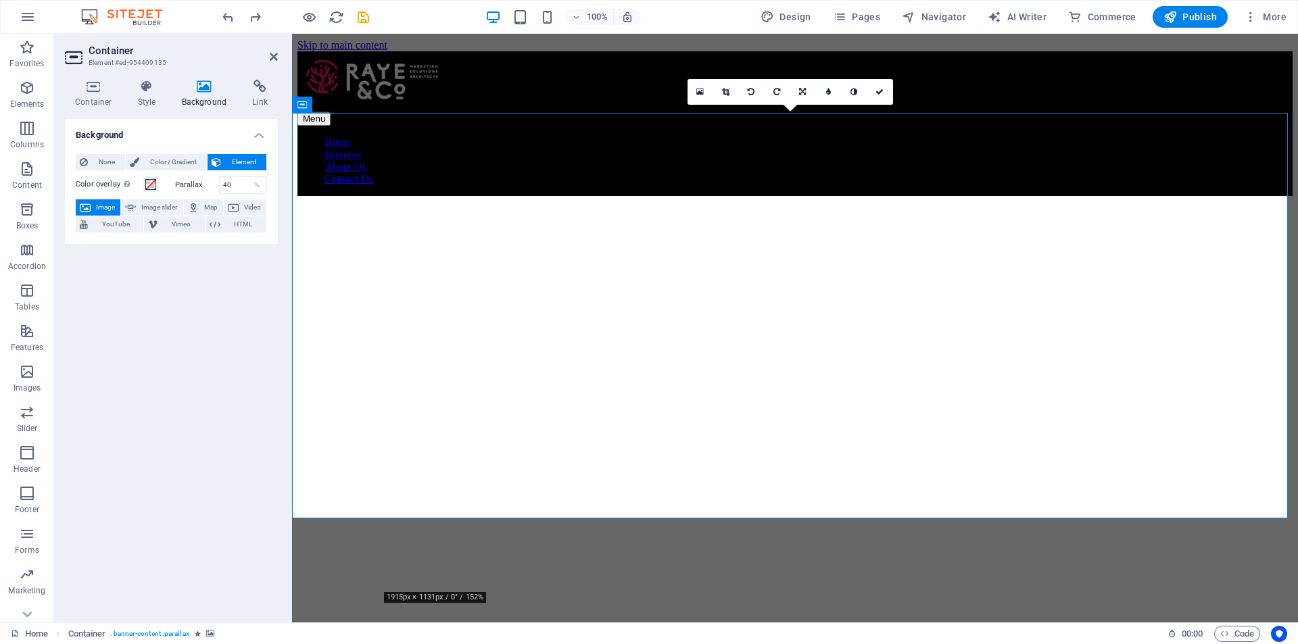
click at [203, 82] on icon at bounding box center [205, 87] width 66 height 14
click at [159, 206] on span "Image slider" at bounding box center [159, 207] width 39 height 16
select select "ms"
select select "s"
select select "progressive"
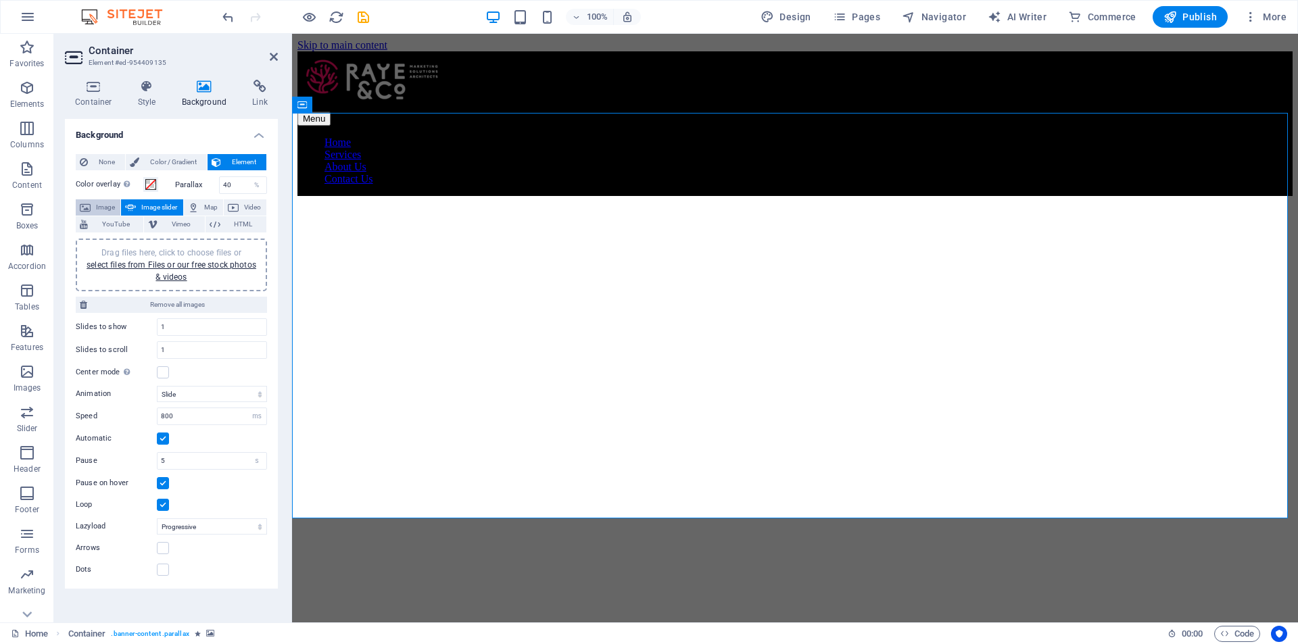
click at [105, 206] on span "Image" at bounding box center [106, 207] width 22 height 16
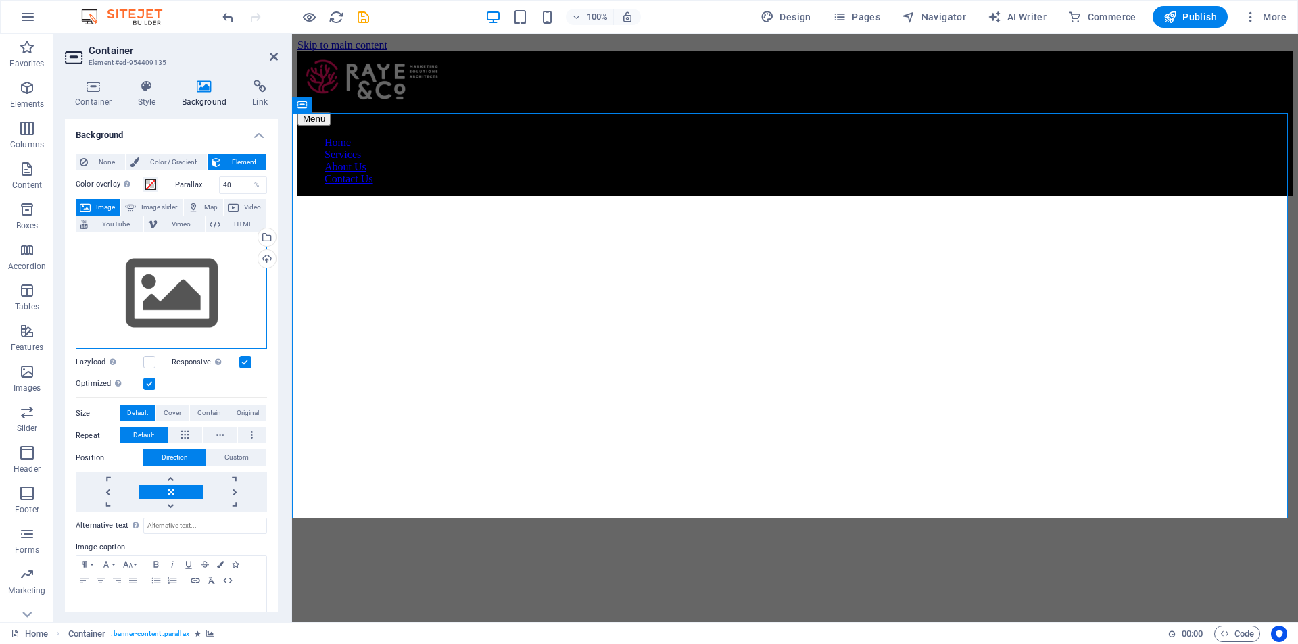
click at [168, 289] on div "Drag files here, click to choose files or select files from Files or our free s…" at bounding box center [171, 294] width 191 height 111
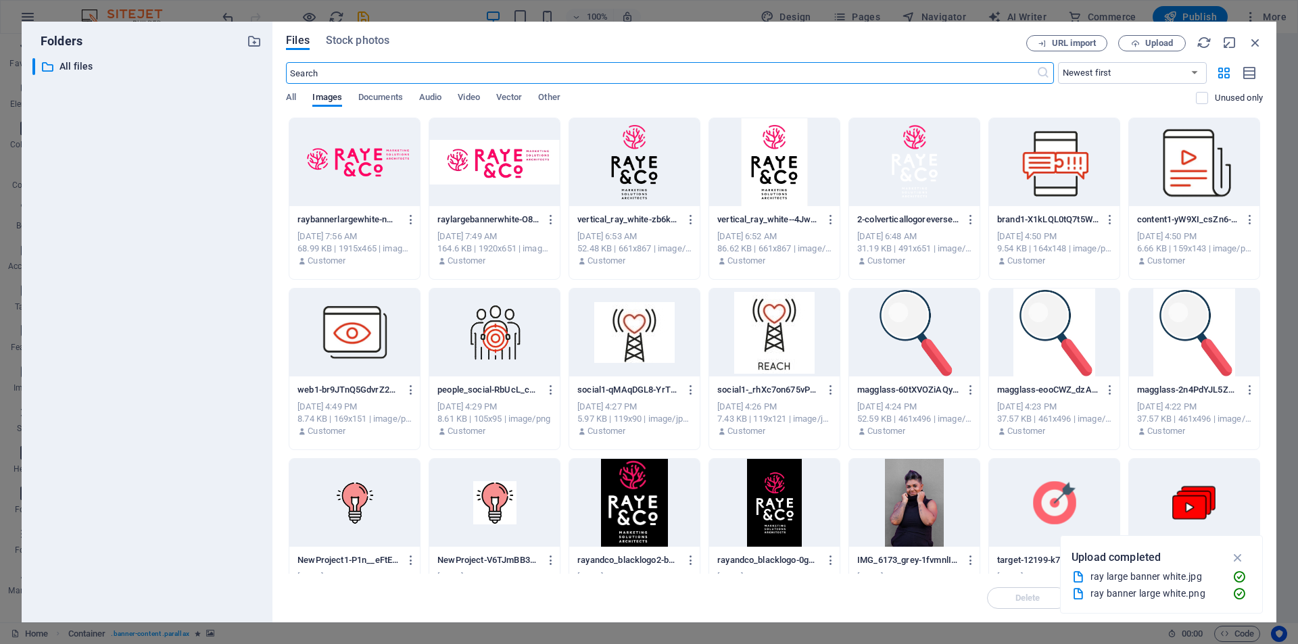
click at [366, 172] on div at bounding box center [354, 162] width 130 height 88
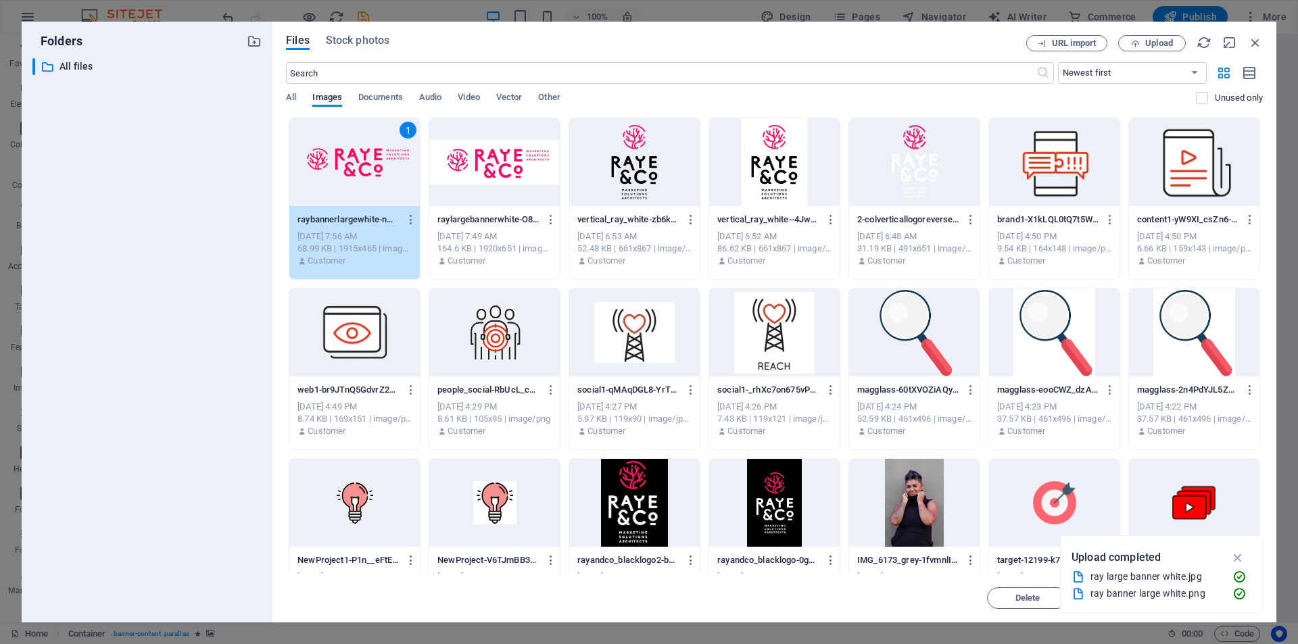
click at [366, 172] on div "1" at bounding box center [354, 162] width 130 height 88
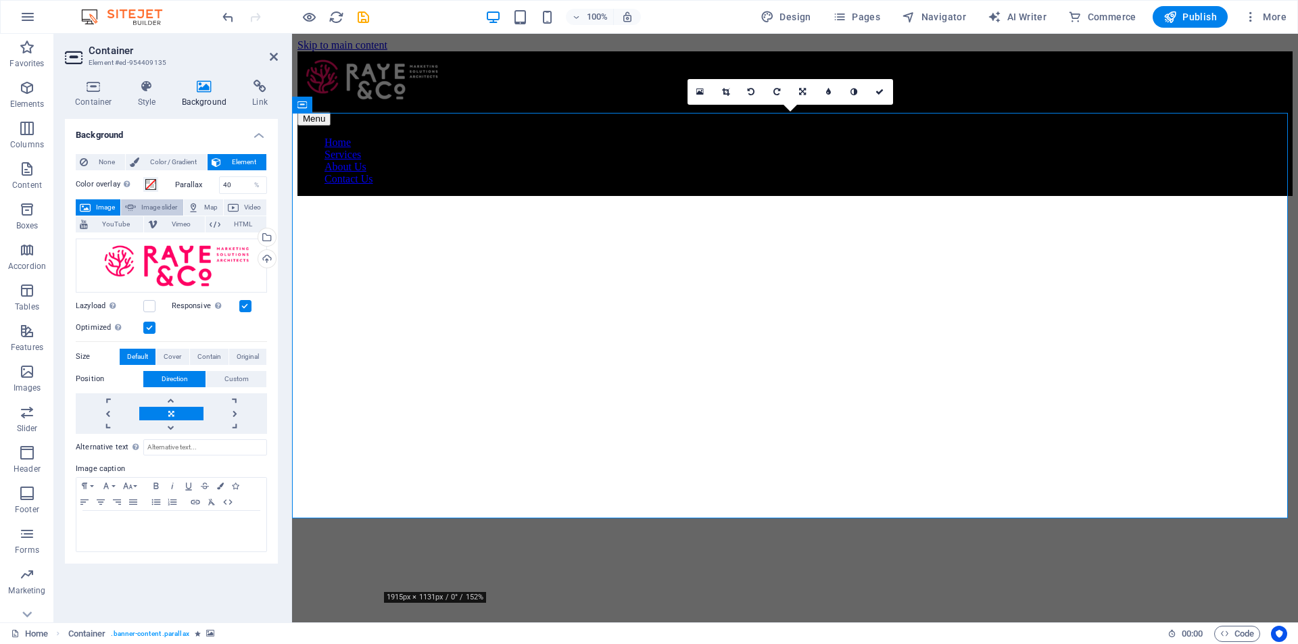
click at [158, 207] on span "Image slider" at bounding box center [159, 207] width 39 height 16
select select "ms"
select select "s"
select select "progressive"
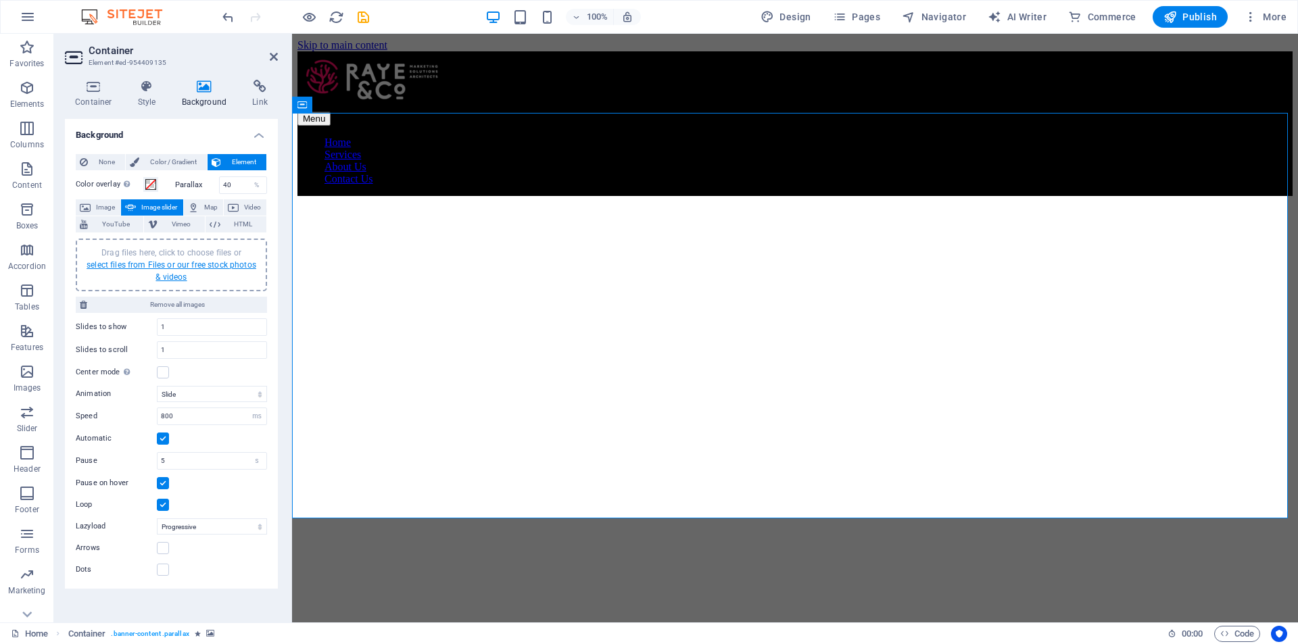
click at [200, 266] on link "select files from Files or our free stock photos & videos" at bounding box center [172, 271] width 170 height 22
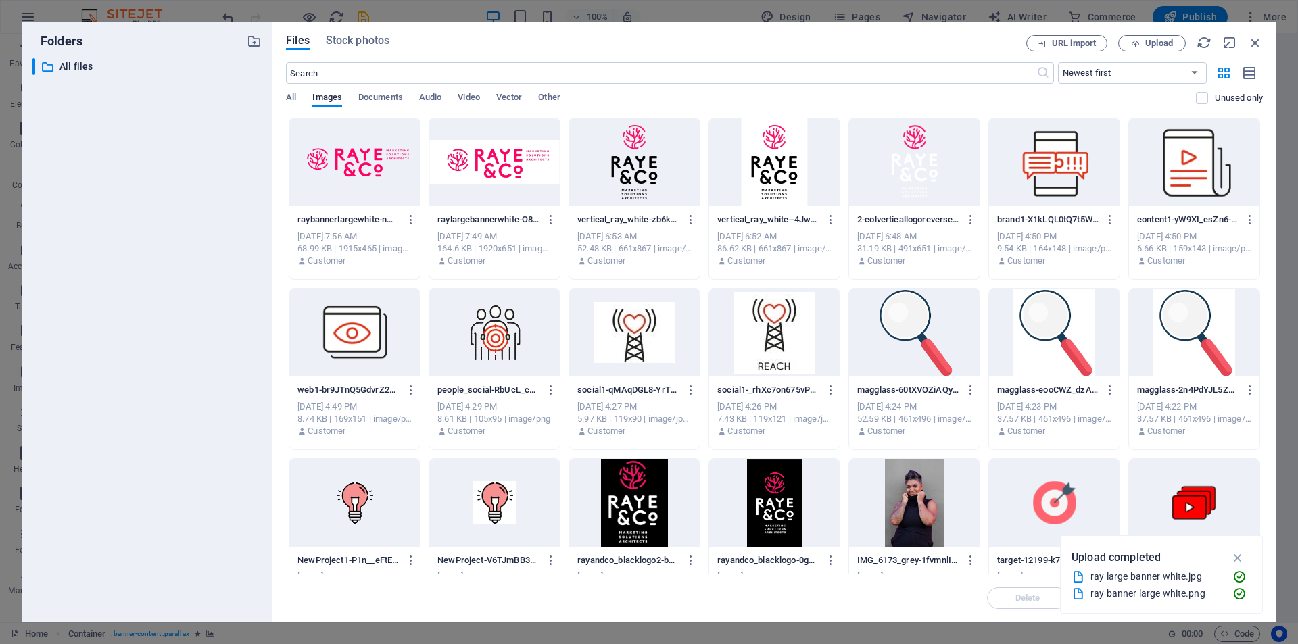
click at [395, 147] on div at bounding box center [354, 162] width 130 height 88
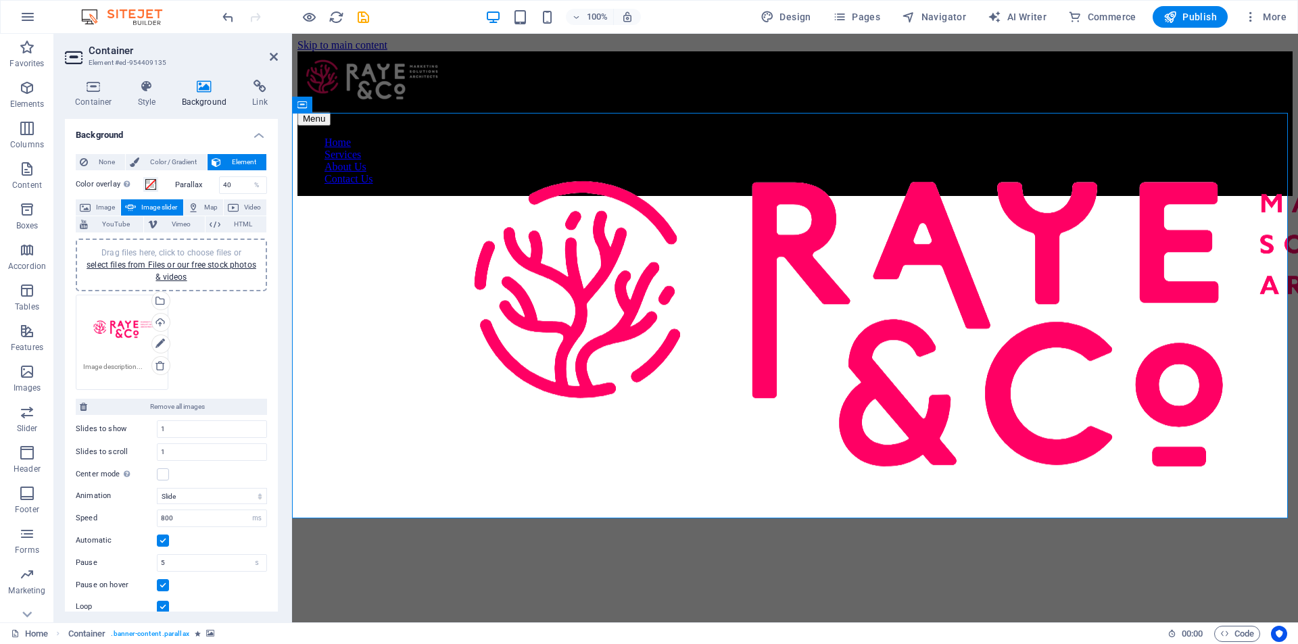
click at [193, 253] on span "Drag files here, click to choose files or select files from Files or our free s…" at bounding box center [172, 265] width 170 height 34
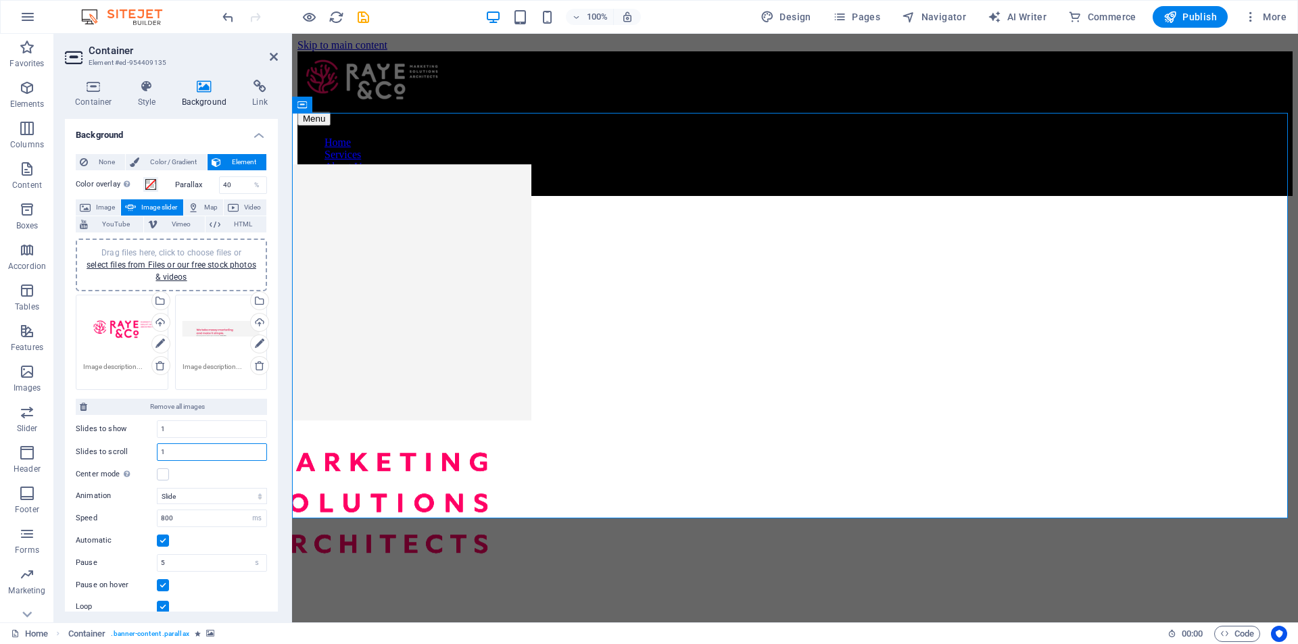
drag, startPoint x: 184, startPoint y: 449, endPoint x: 118, endPoint y: 450, distance: 66.3
click at [118, 450] on div "Slides to scroll 1" at bounding box center [171, 452] width 191 height 18
type input "2"
drag, startPoint x: 189, startPoint y: 433, endPoint x: 126, endPoint y: 425, distance: 62.7
click at [126, 425] on div "Slides to show 1" at bounding box center [171, 429] width 191 height 18
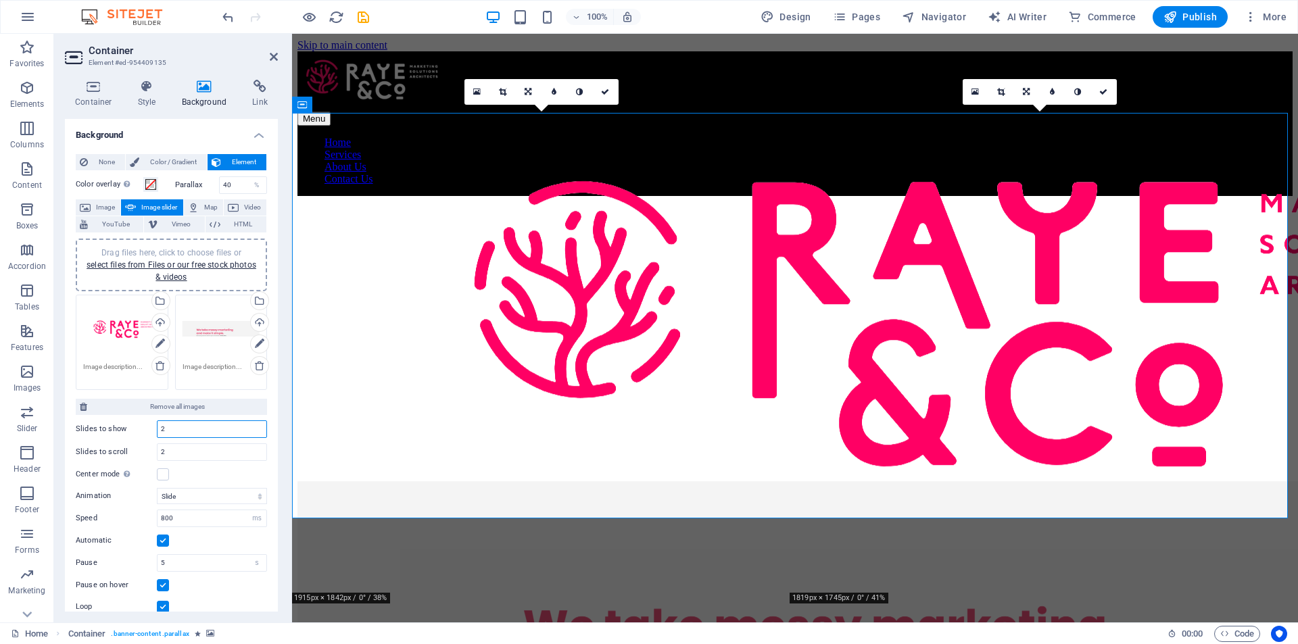
drag, startPoint x: 181, startPoint y: 430, endPoint x: 112, endPoint y: 425, distance: 69.8
click at [112, 425] on div "Slides to show 2" at bounding box center [171, 429] width 191 height 18
type input "1"
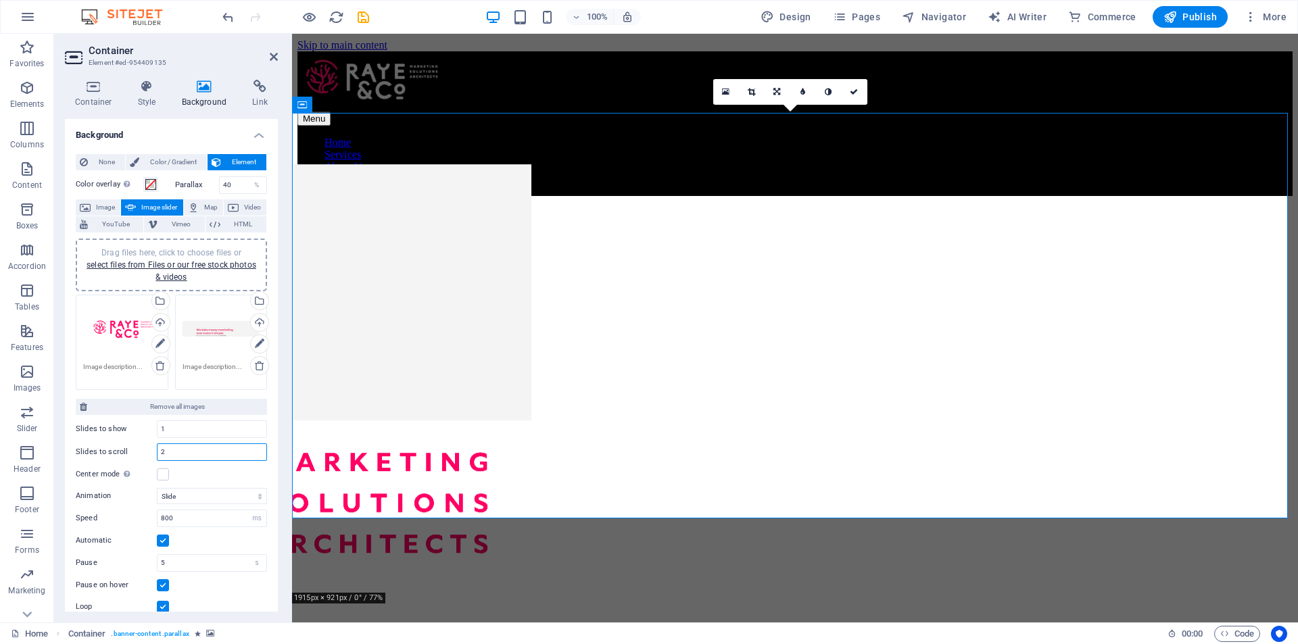
click at [211, 451] on input "2" at bounding box center [212, 452] width 109 height 16
click at [163, 474] on label at bounding box center [163, 474] width 12 height 12
click at [0, 0] on input "Center mode Enables centered view with partial previous/next slide. Use with od…" at bounding box center [0, 0] width 0 height 0
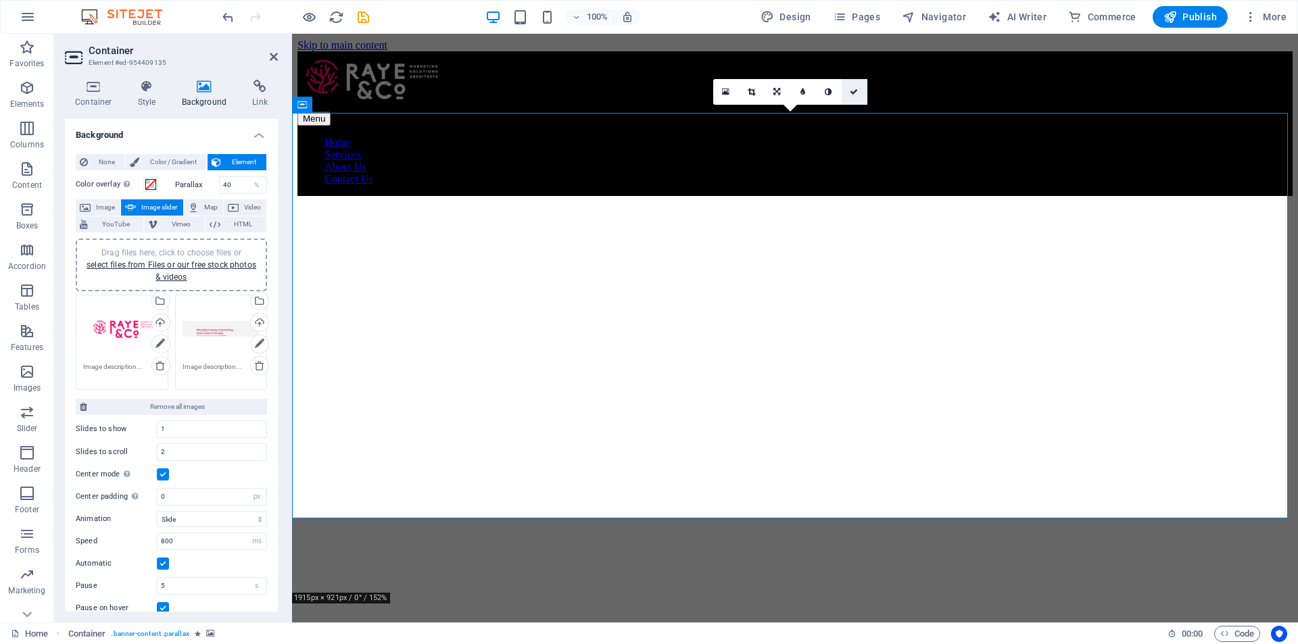
click at [854, 93] on icon at bounding box center [854, 92] width 8 height 8
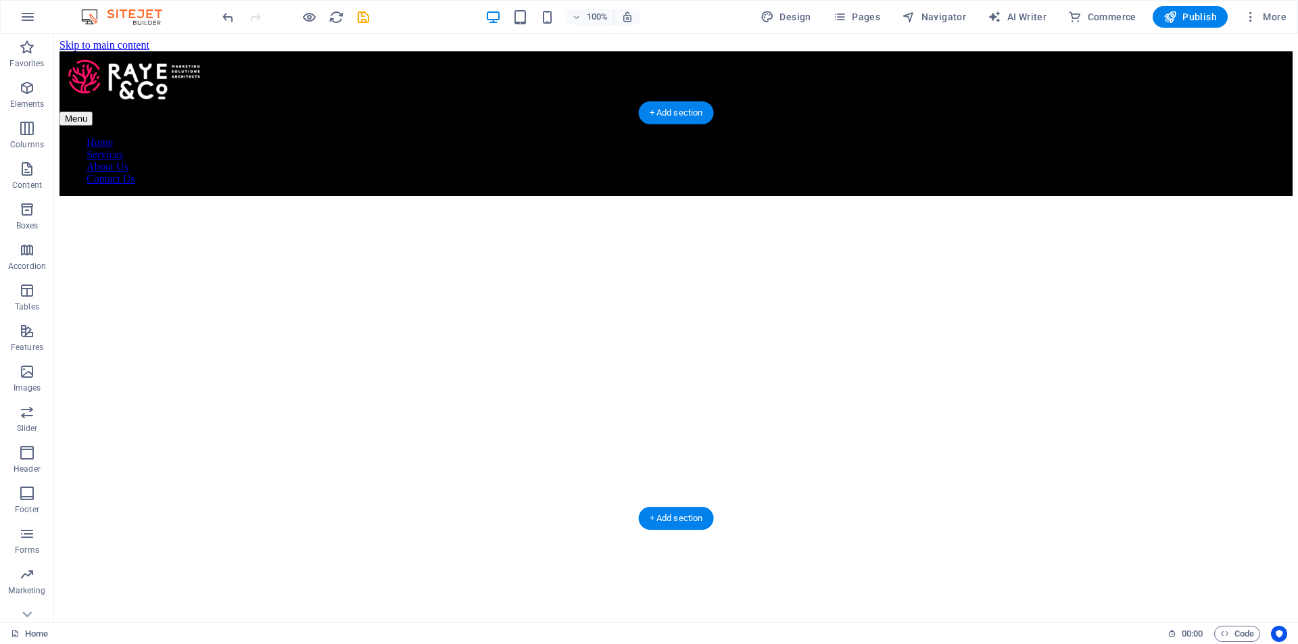
select select "px"
select select "ms"
select select "s"
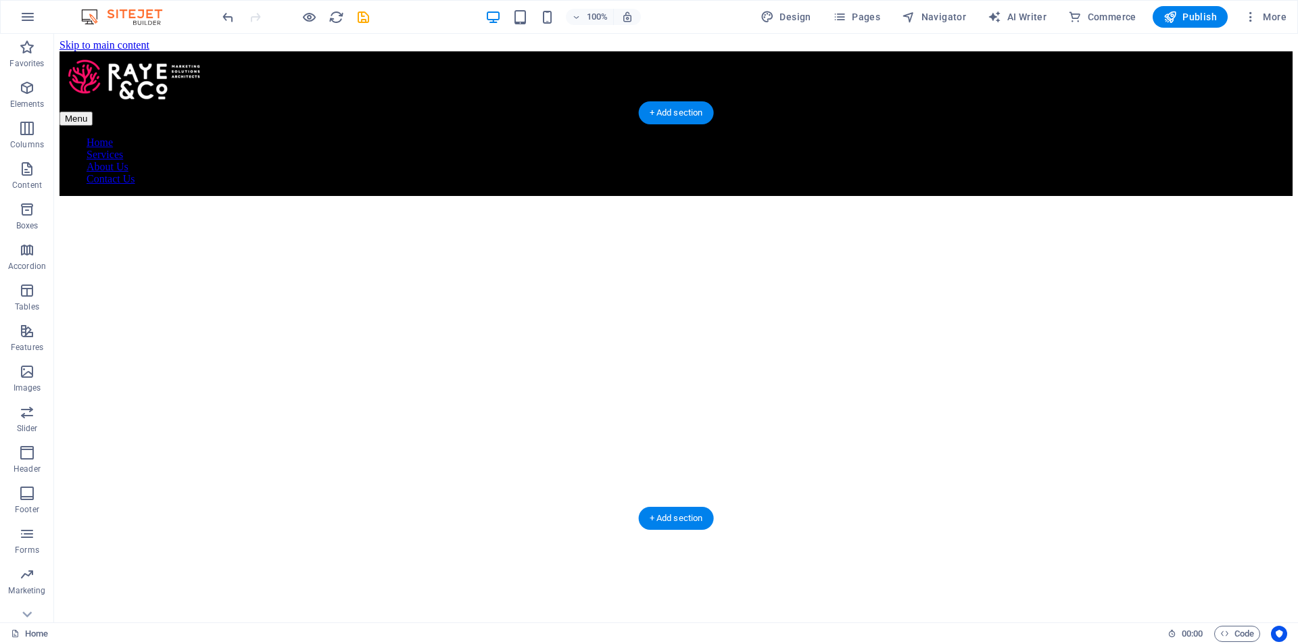
select select "progressive"
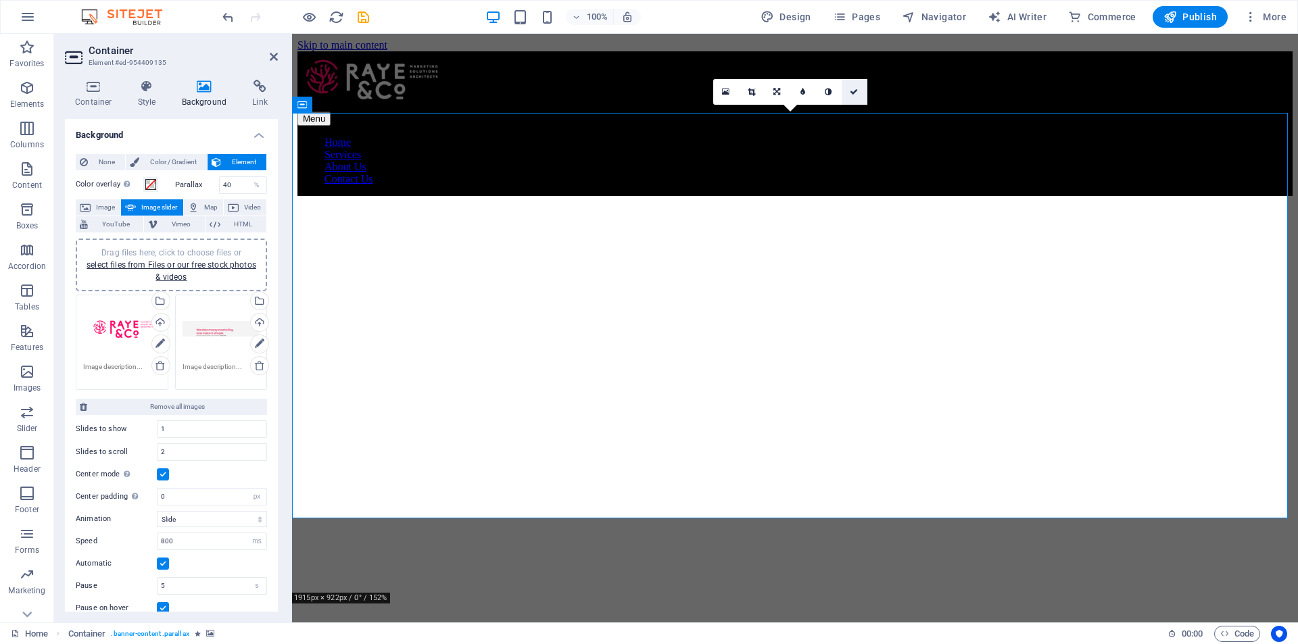
click at [852, 91] on icon at bounding box center [854, 92] width 8 height 8
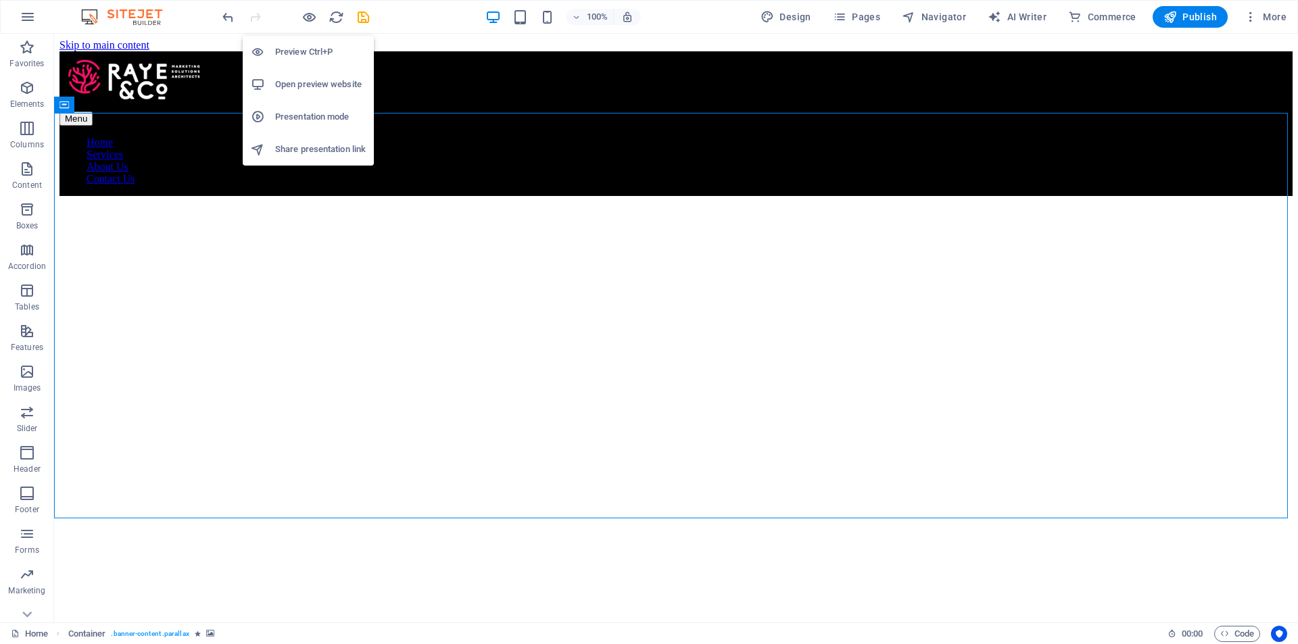
click at [306, 83] on h6 "Open preview website" at bounding box center [320, 84] width 91 height 16
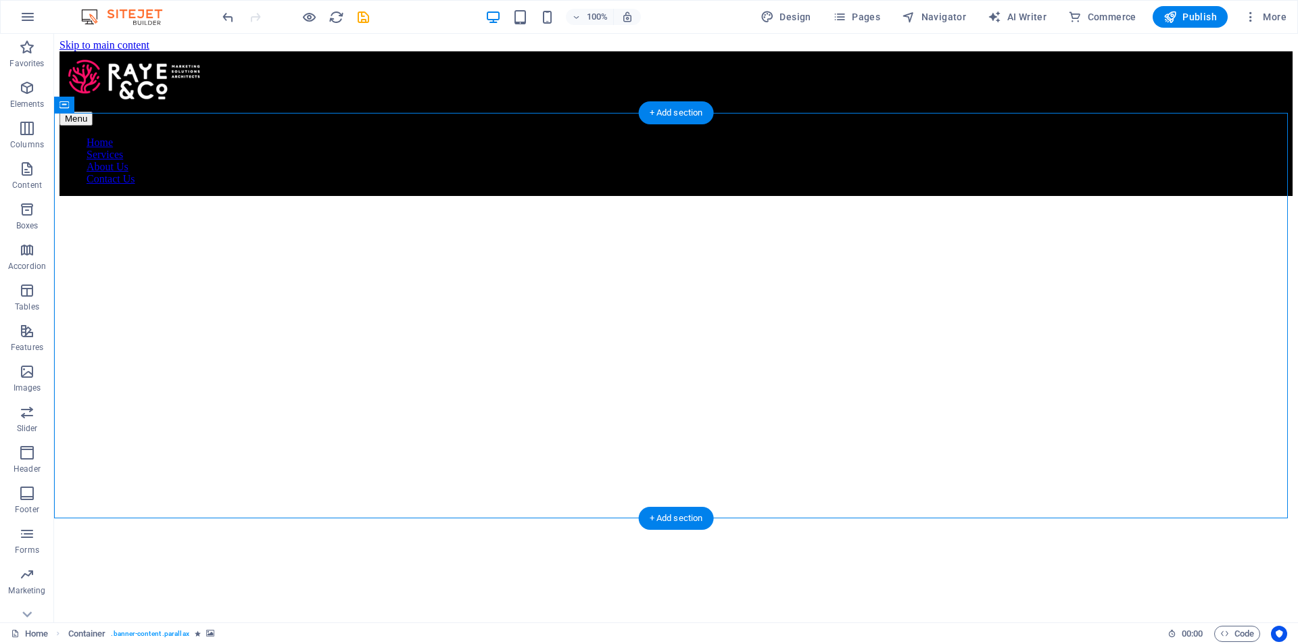
select select "px"
select select "ms"
select select "s"
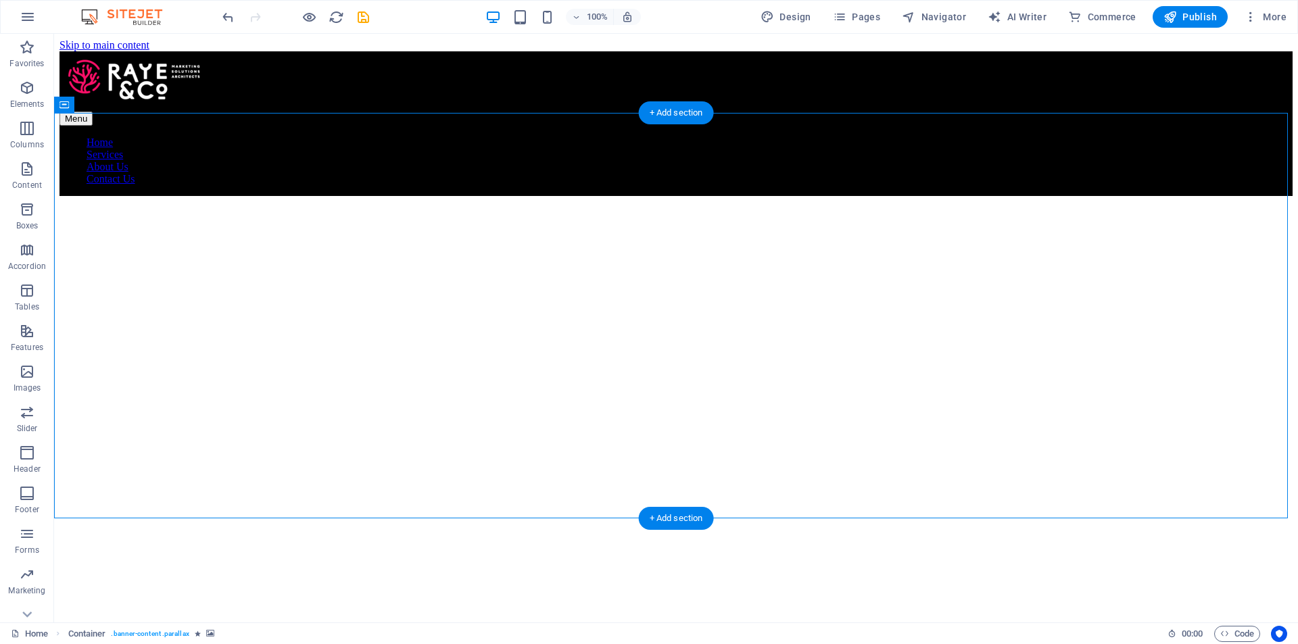
select select "progressive"
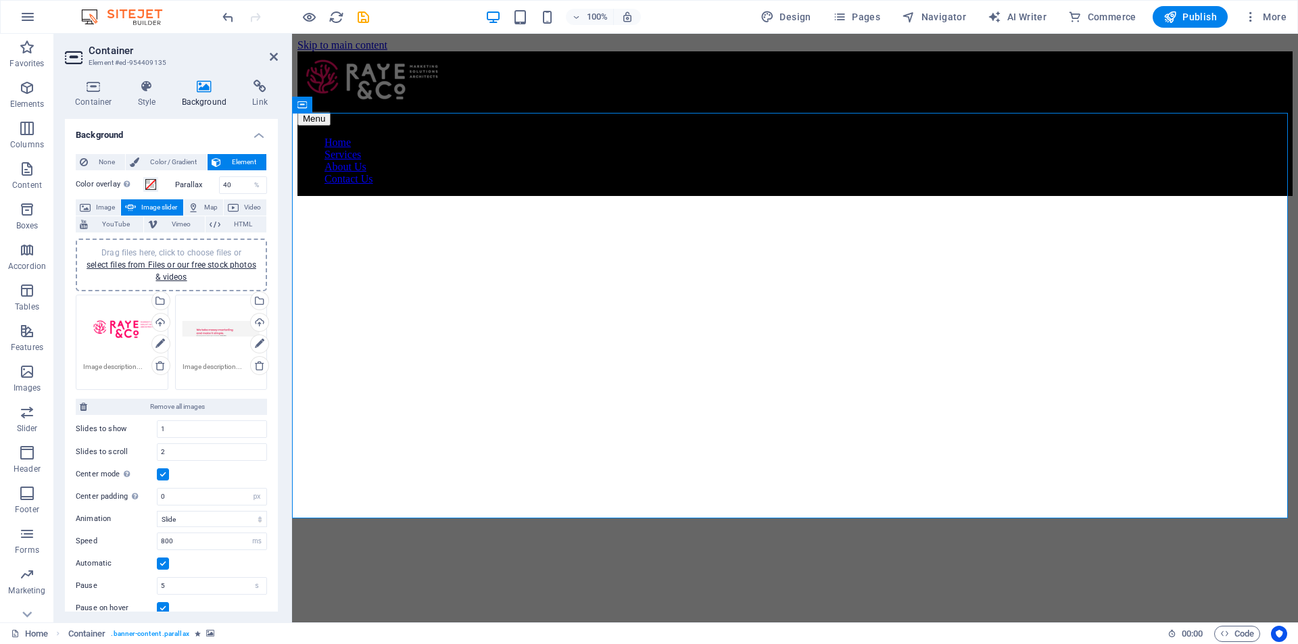
click at [113, 322] on div "Drag files here, click to choose files or select files from Files or our free s…" at bounding box center [122, 329] width 78 height 54
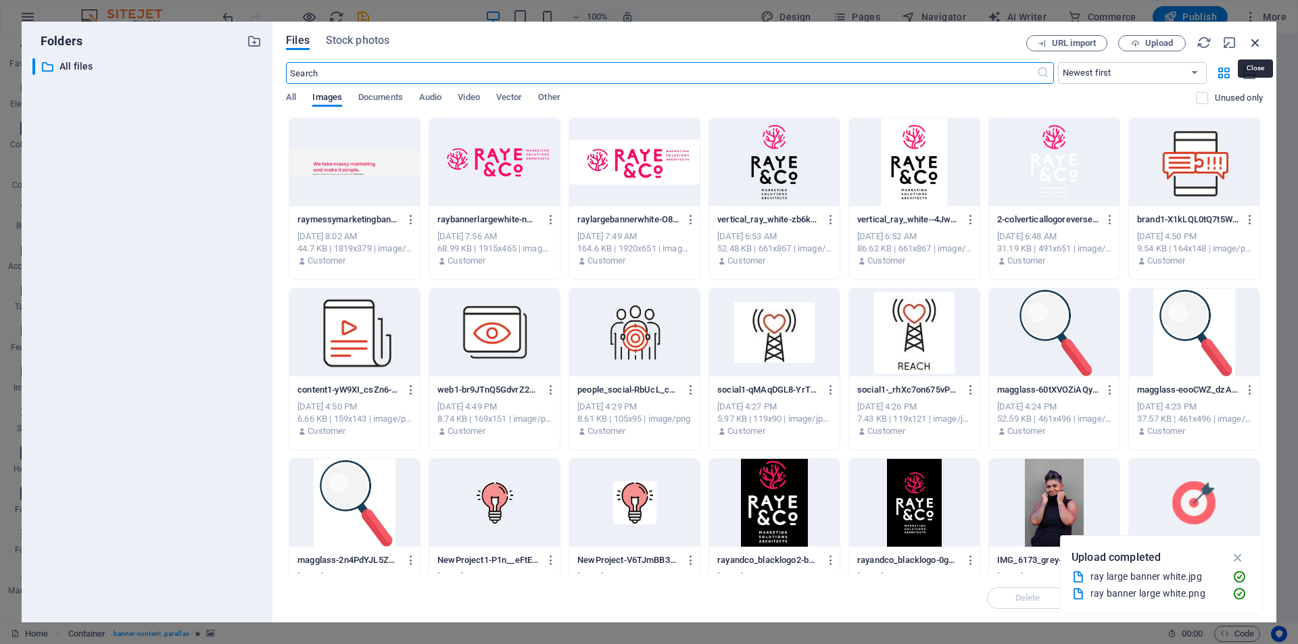
click at [1252, 43] on icon "button" at bounding box center [1255, 42] width 15 height 15
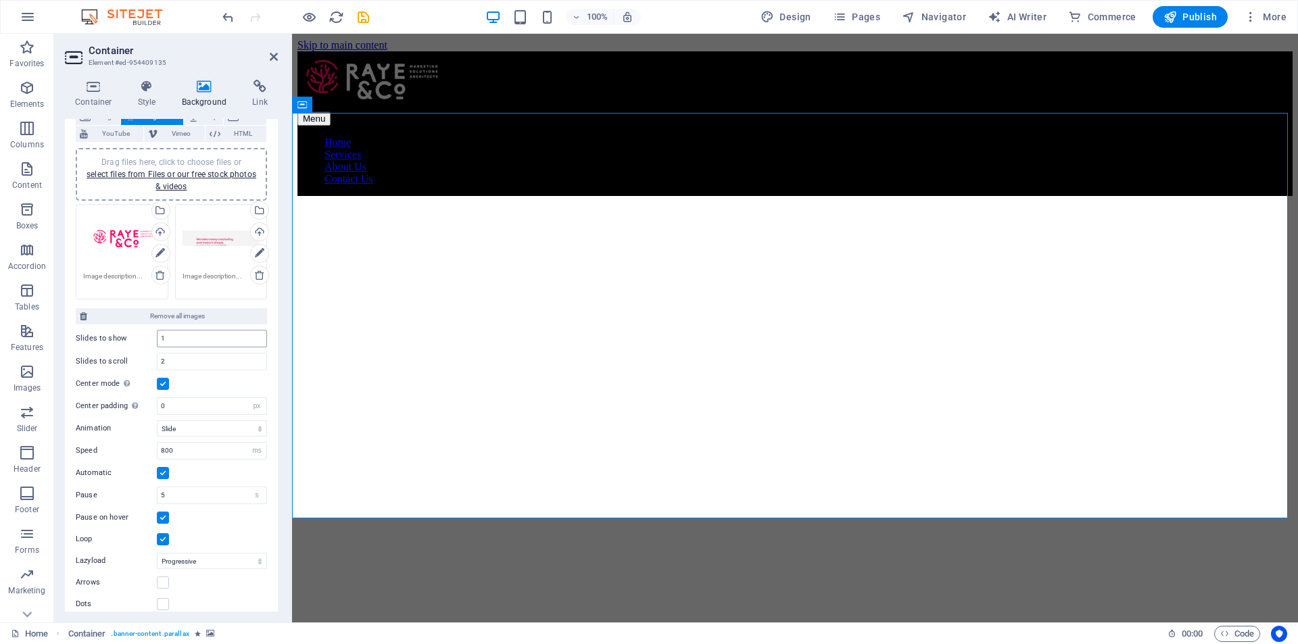
scroll to position [102, 0]
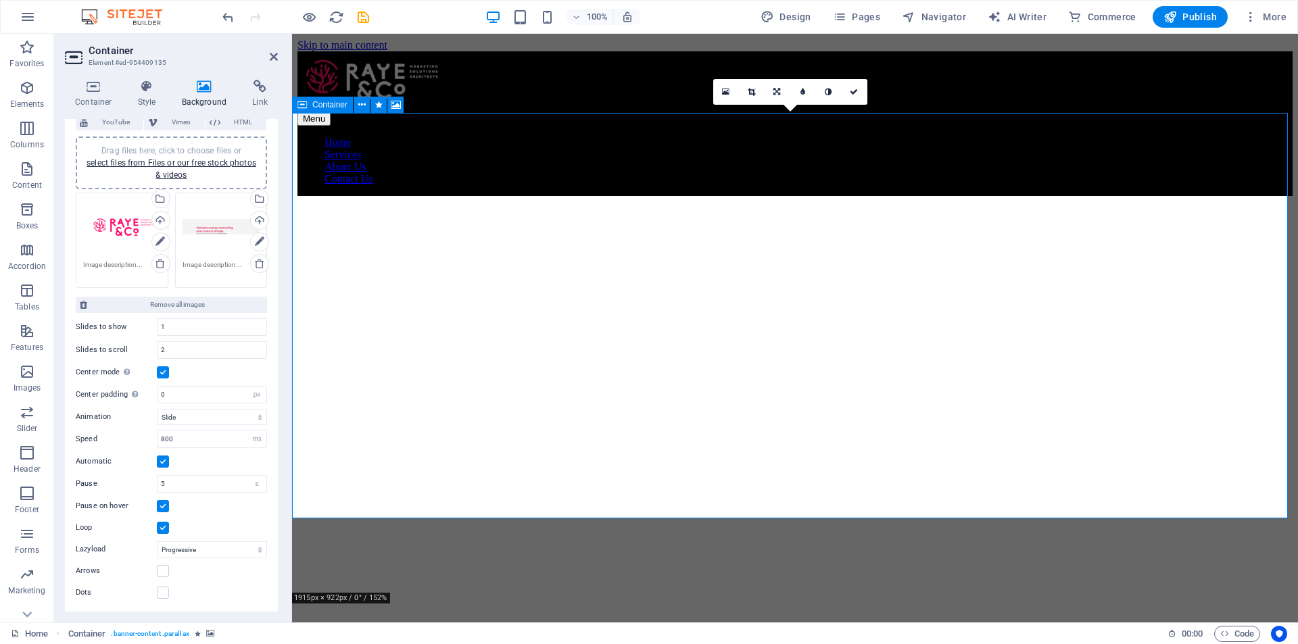
click at [308, 106] on div "Container" at bounding box center [322, 105] width 61 height 16
click at [309, 101] on div "Container" at bounding box center [322, 105] width 61 height 16
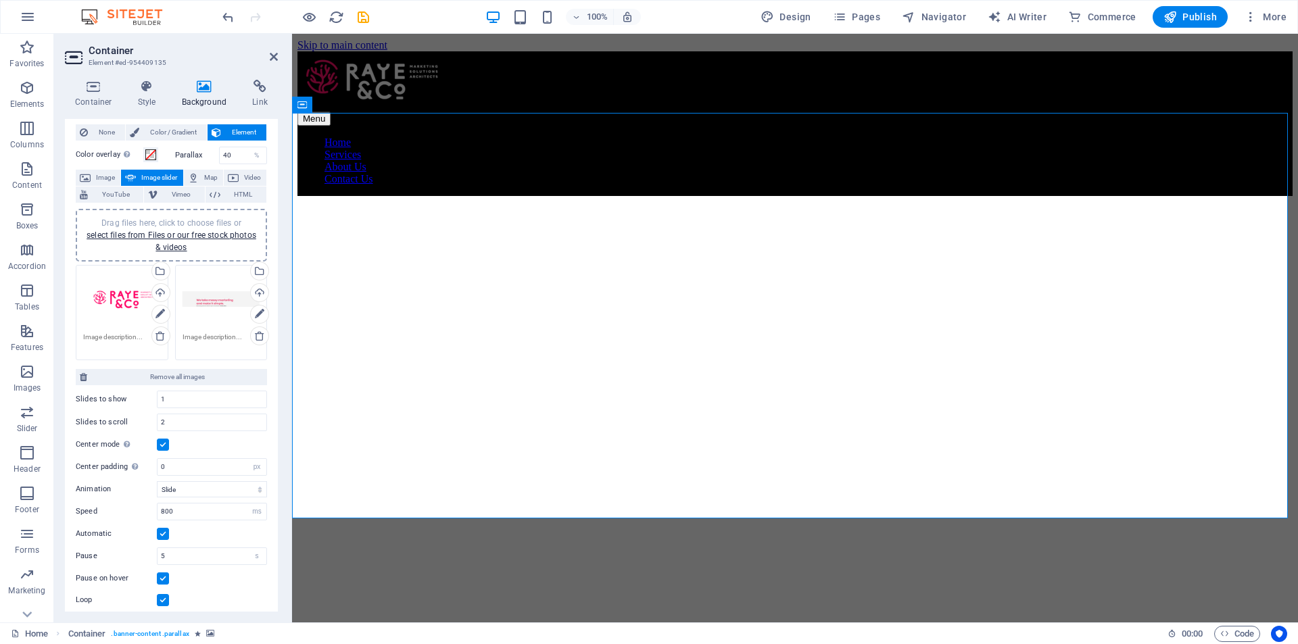
scroll to position [0, 0]
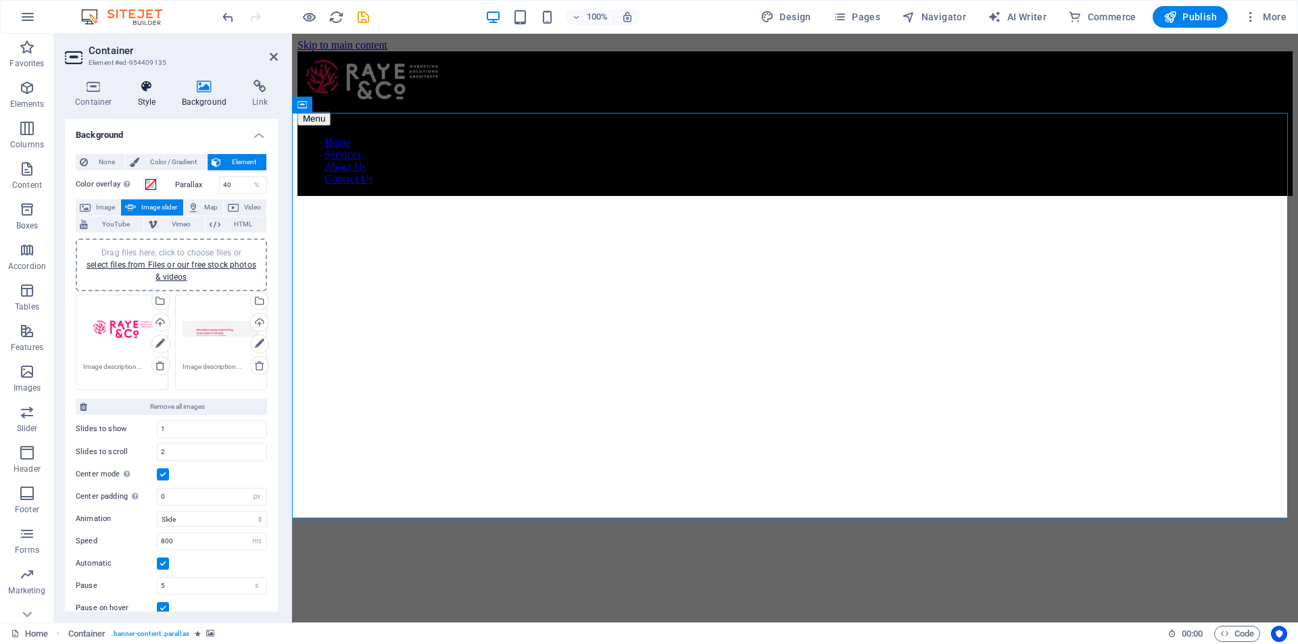
click at [145, 87] on icon at bounding box center [147, 87] width 39 height 14
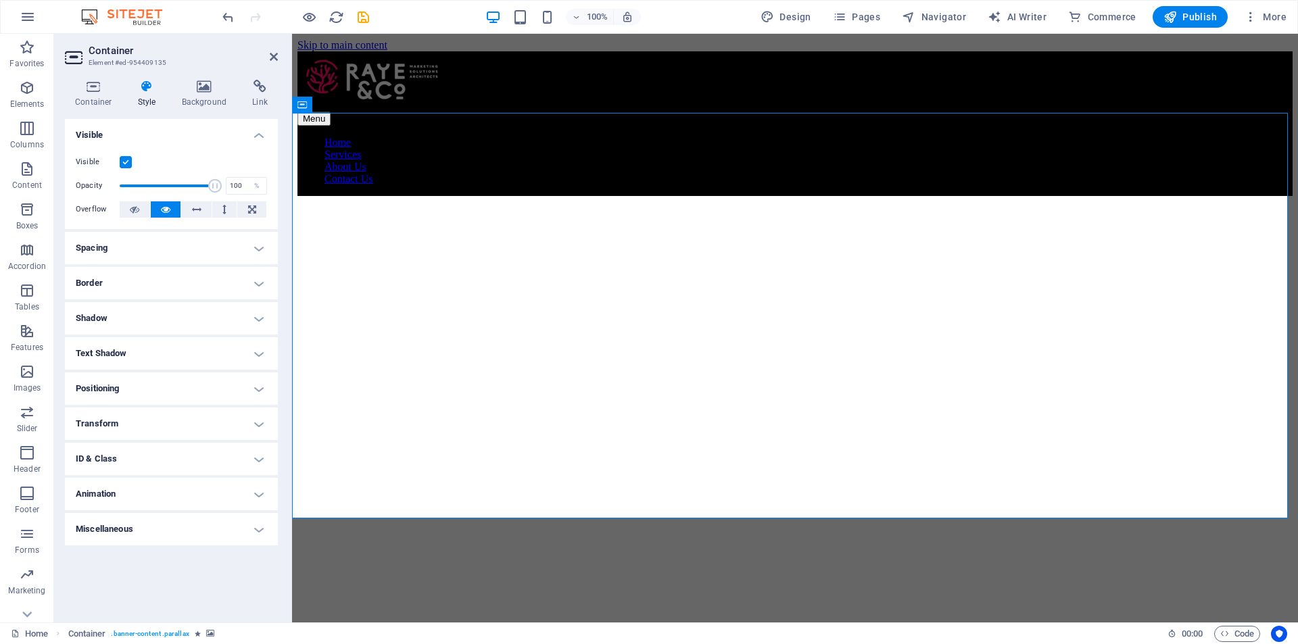
click at [195, 526] on h4 "Miscellaneous" at bounding box center [171, 529] width 213 height 32
click at [92, 89] on icon at bounding box center [93, 87] width 57 height 14
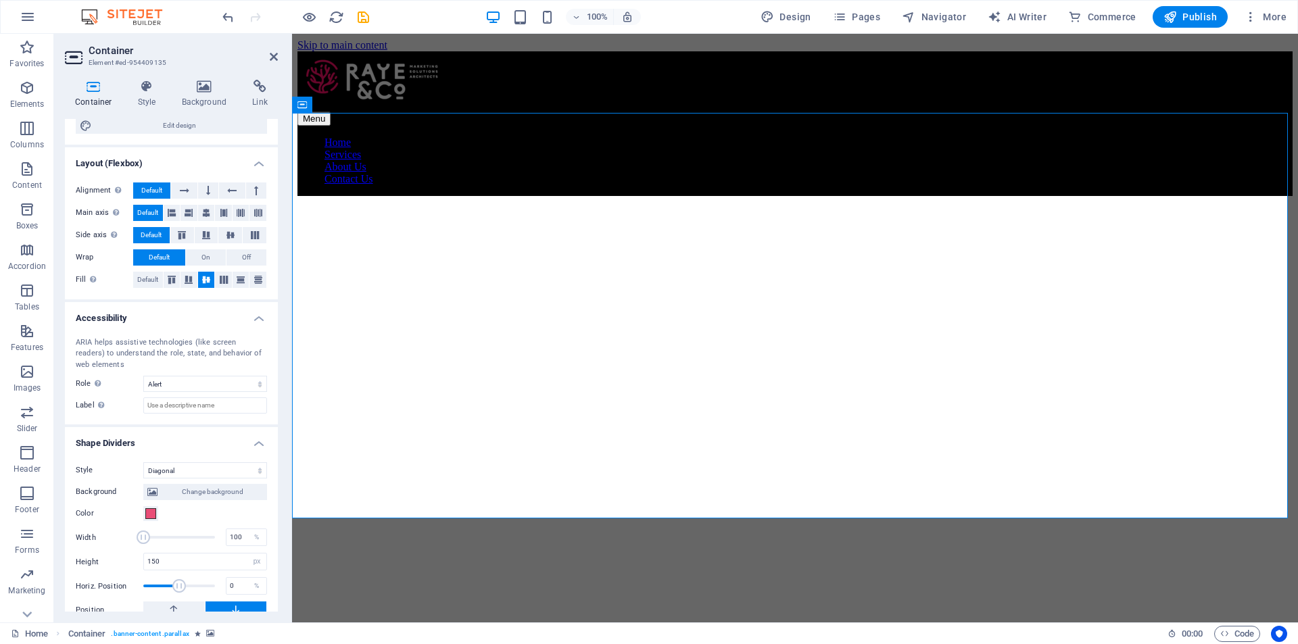
scroll to position [193, 0]
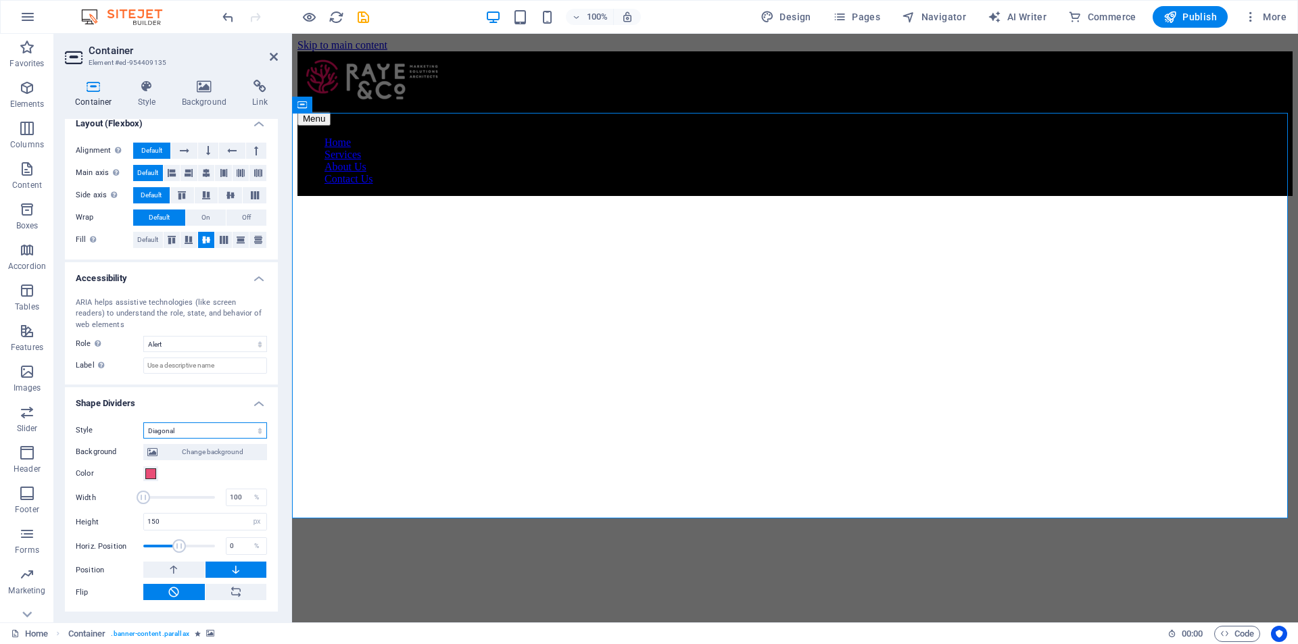
click at [187, 429] on select "None Triangle Square Diagonal Polygon 1 Polygon 2 Zigzag Multiple Zigzags Waves…" at bounding box center [205, 430] width 124 height 16
select select "none"
click at [143, 439] on select "None Triangle Square Diagonal Polygon 1 Polygon 2 Zigzag Multiple Zigzags Waves…" at bounding box center [205, 430] width 124 height 16
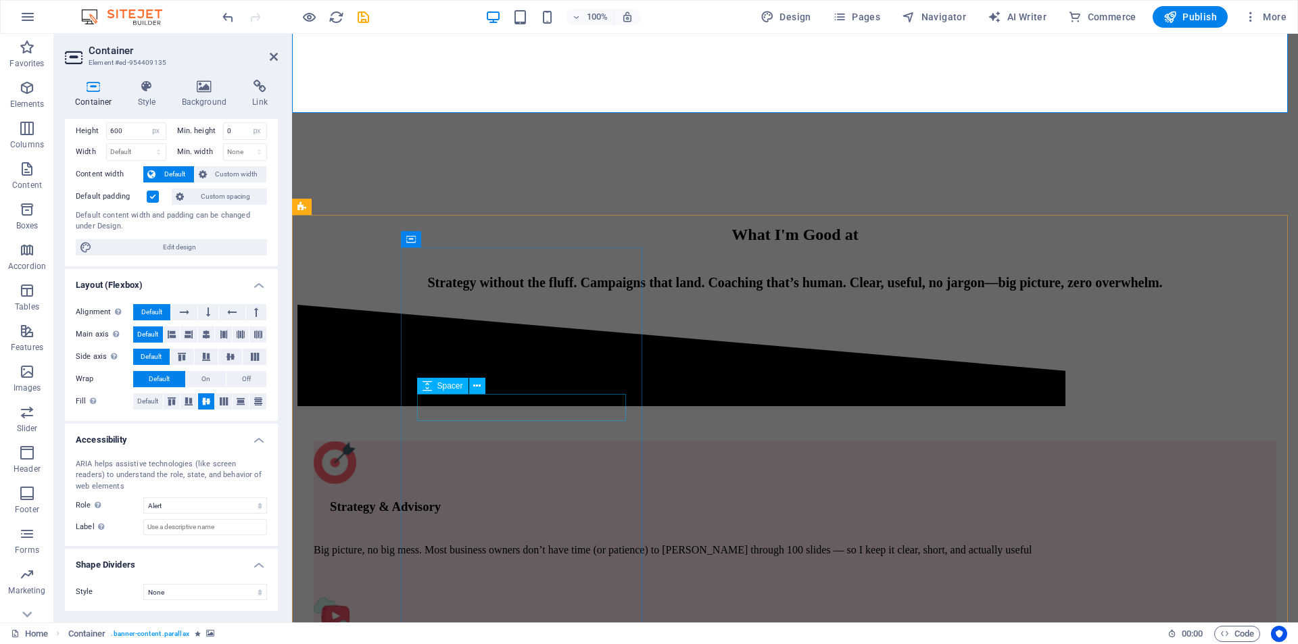
scroll to position [0, 0]
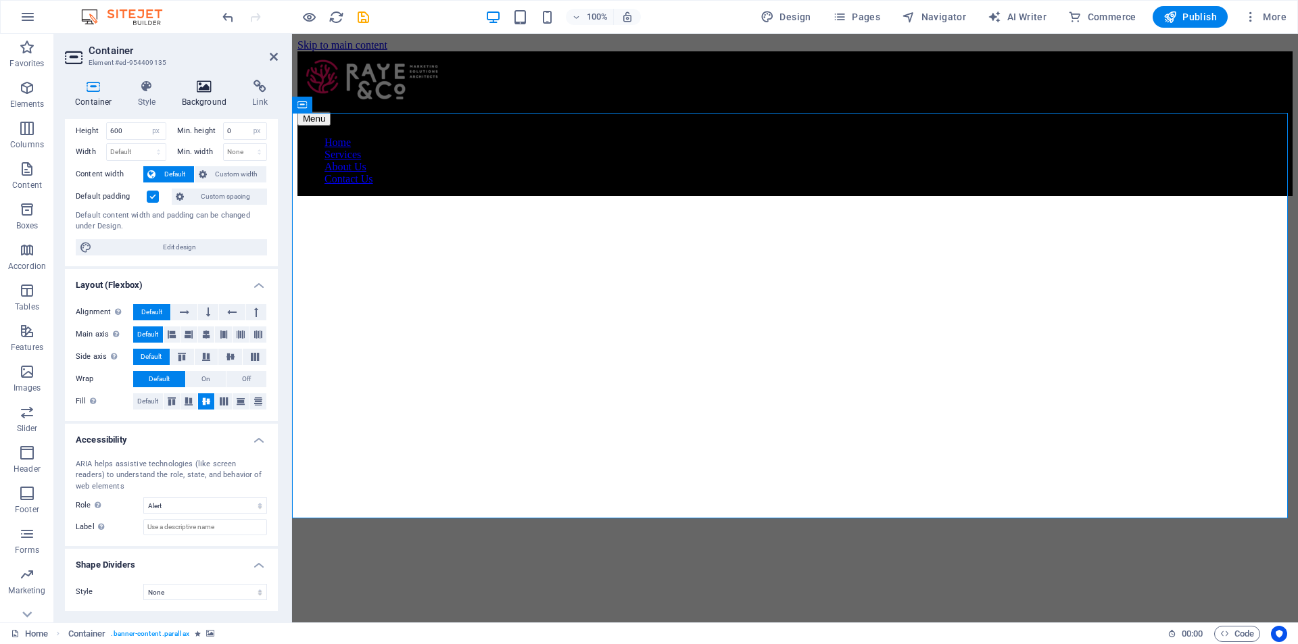
click at [202, 97] on h4 "Background" at bounding box center [207, 94] width 71 height 28
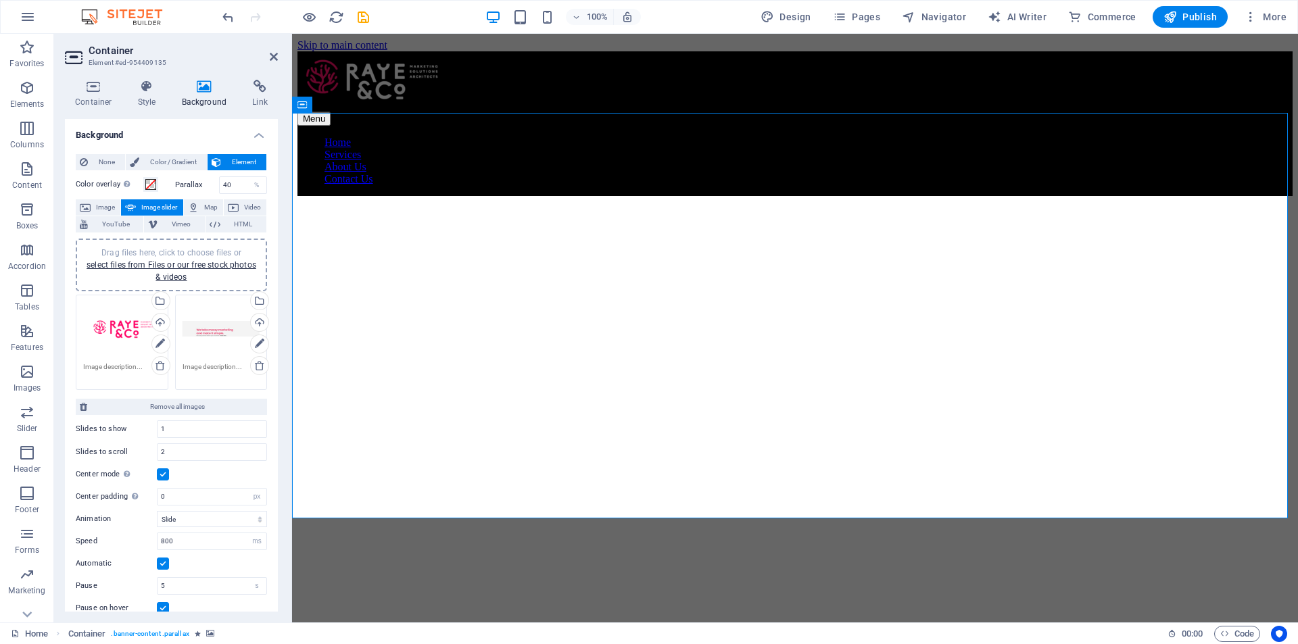
click at [123, 320] on div "Drag files here, click to choose files or select files from Files or our free s…" at bounding box center [122, 329] width 78 height 54
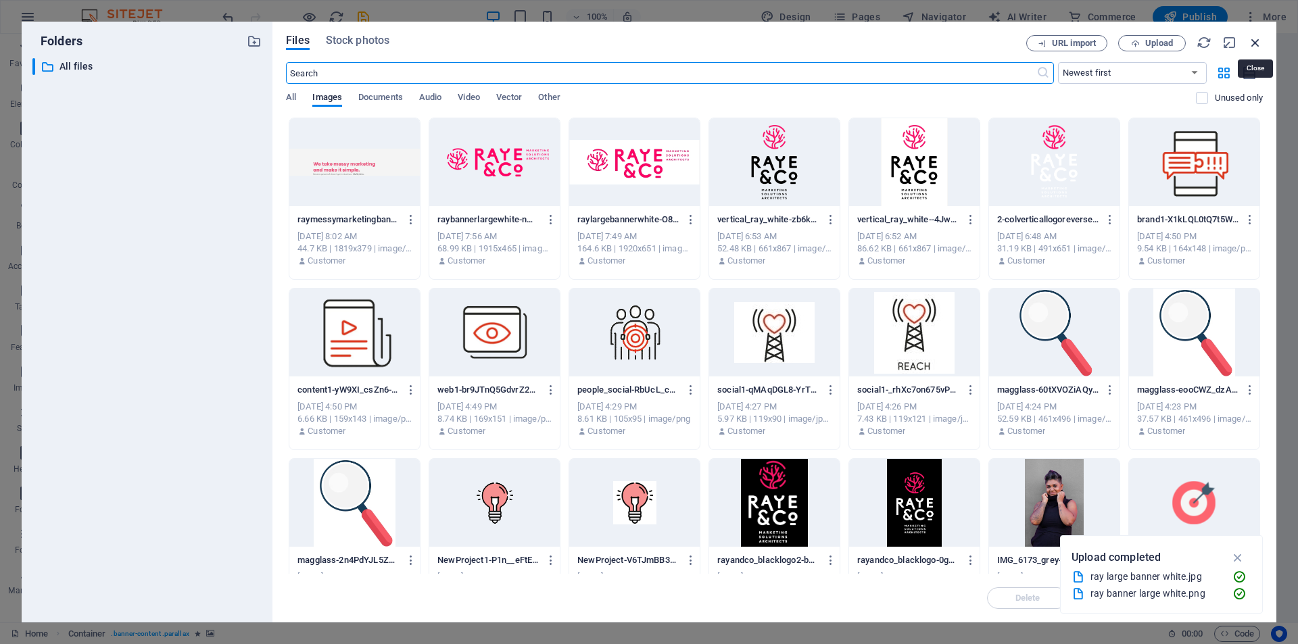
click at [1259, 44] on icon "button" at bounding box center [1255, 42] width 15 height 15
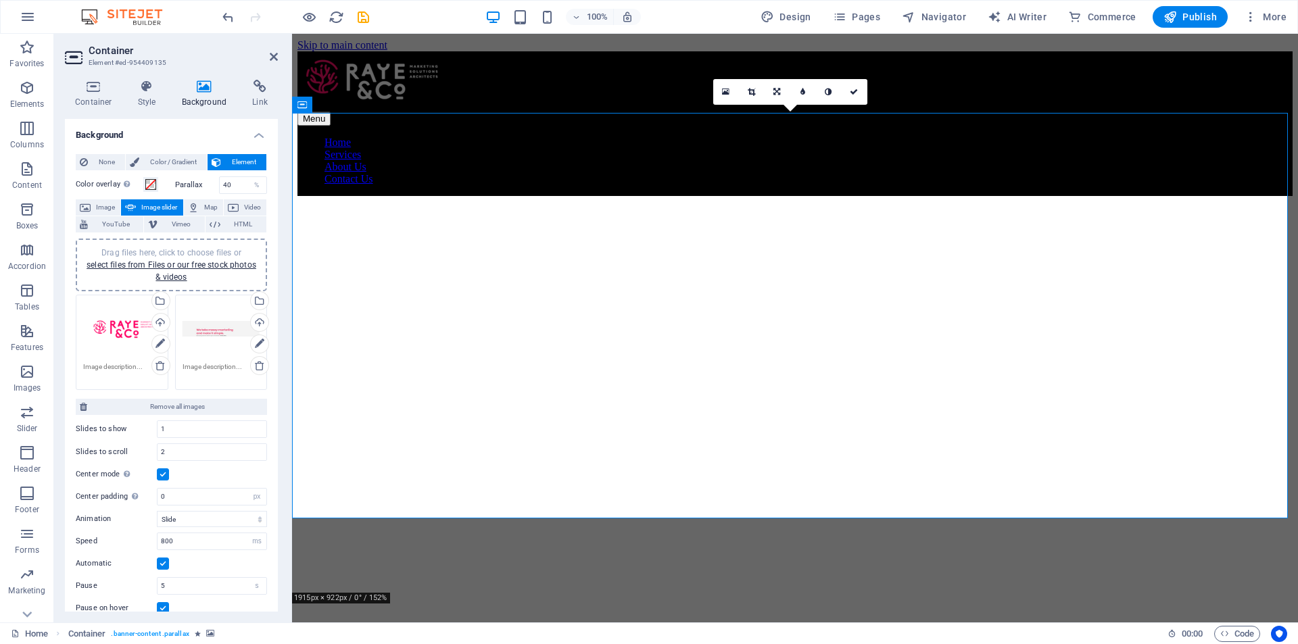
click at [725, 87] on link at bounding box center [726, 92] width 26 height 26
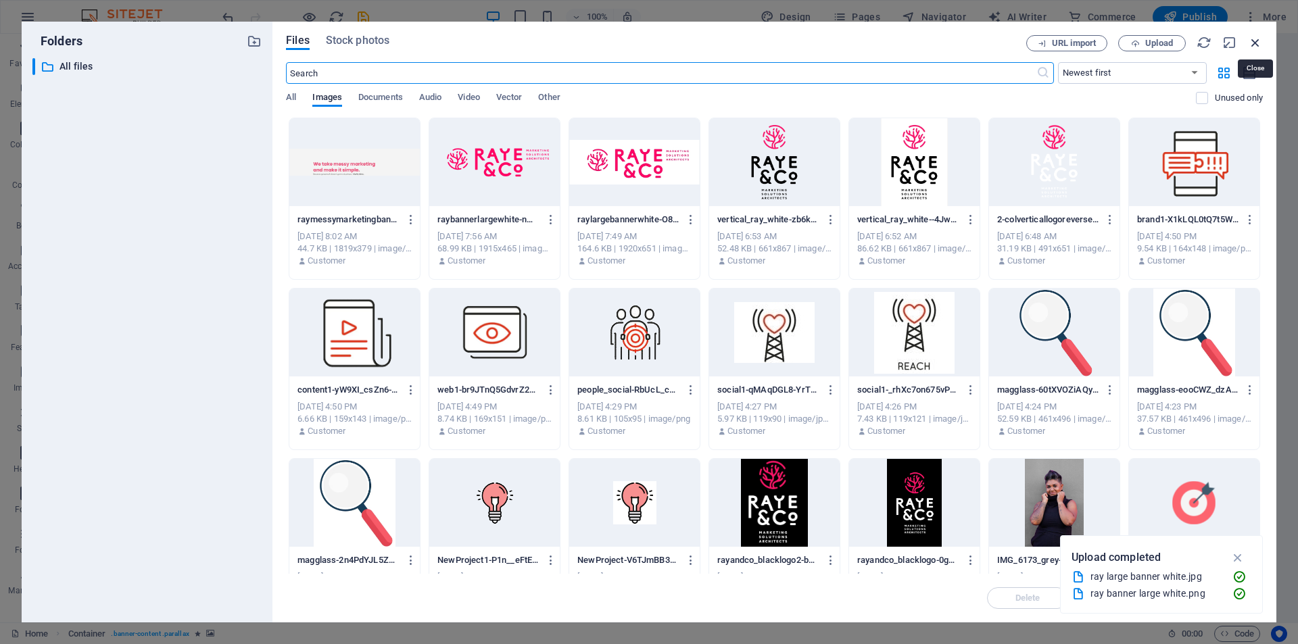
click at [1257, 36] on icon "button" at bounding box center [1255, 42] width 15 height 15
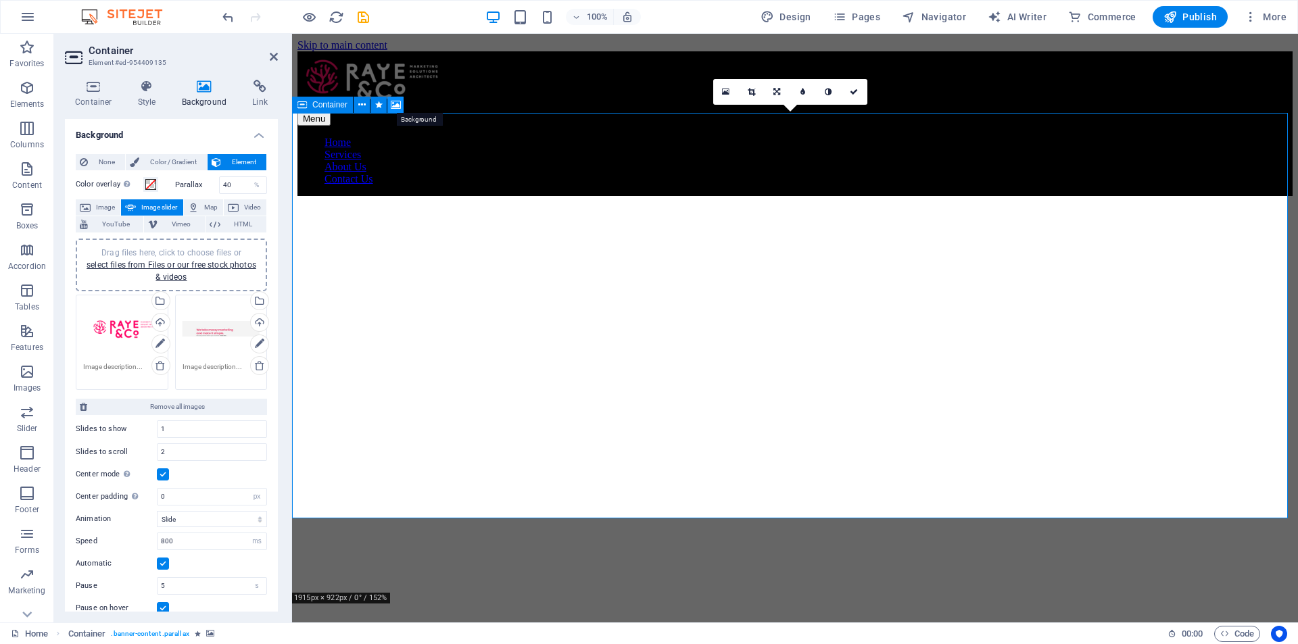
click at [397, 104] on icon at bounding box center [396, 105] width 10 height 14
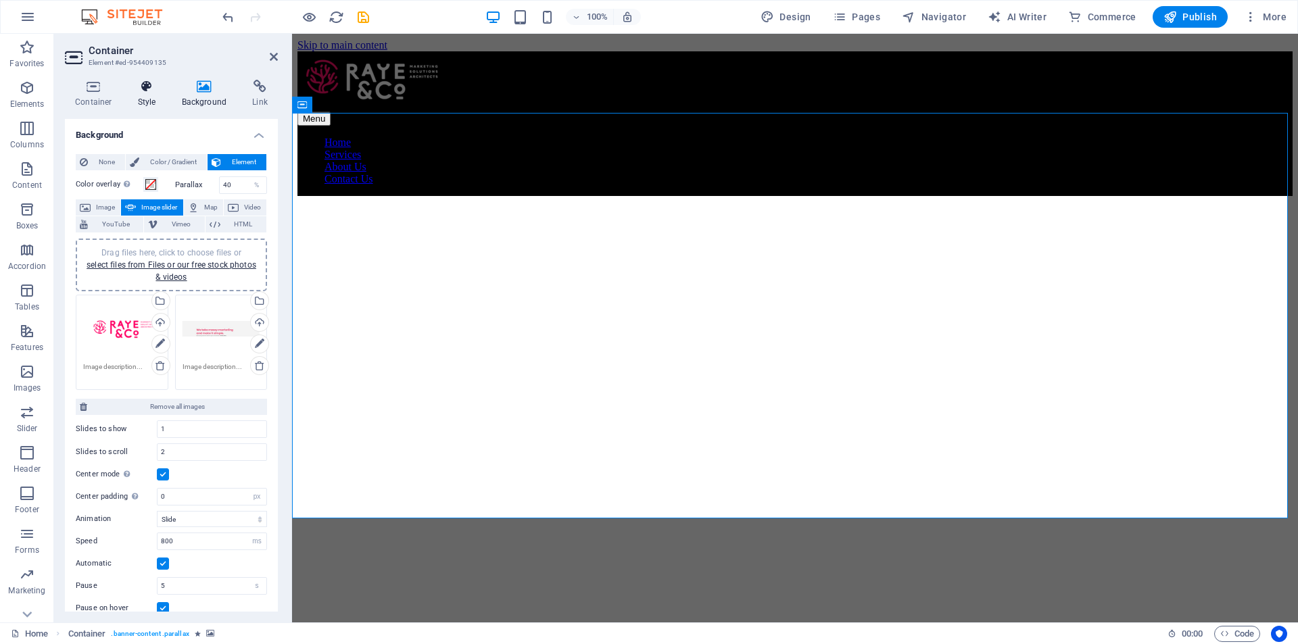
click at [141, 95] on h4 "Style" at bounding box center [150, 94] width 44 height 28
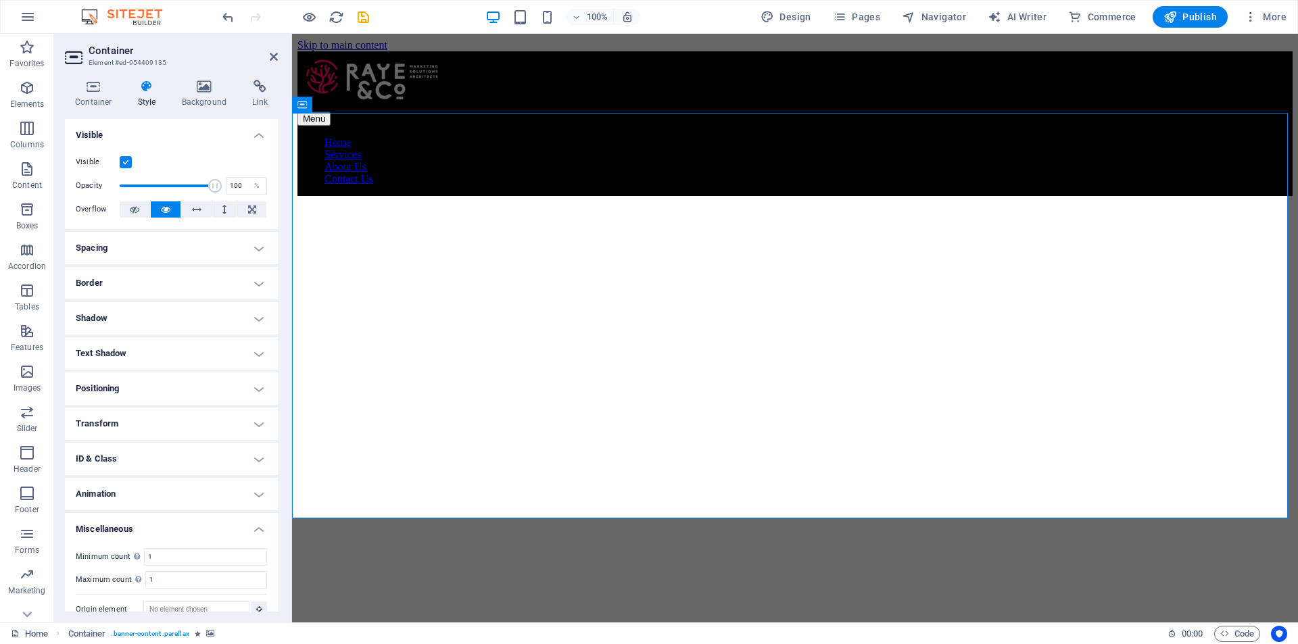
click at [260, 247] on h4 "Spacing" at bounding box center [171, 248] width 213 height 32
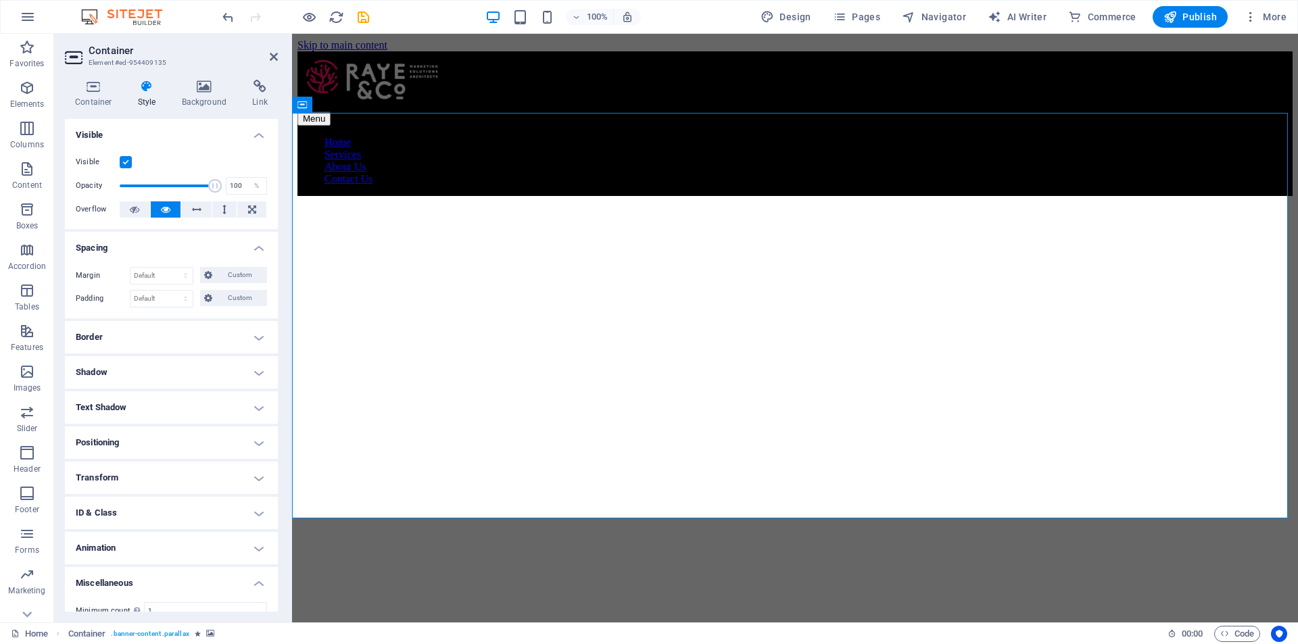
click at [260, 247] on h4 "Spacing" at bounding box center [171, 244] width 213 height 24
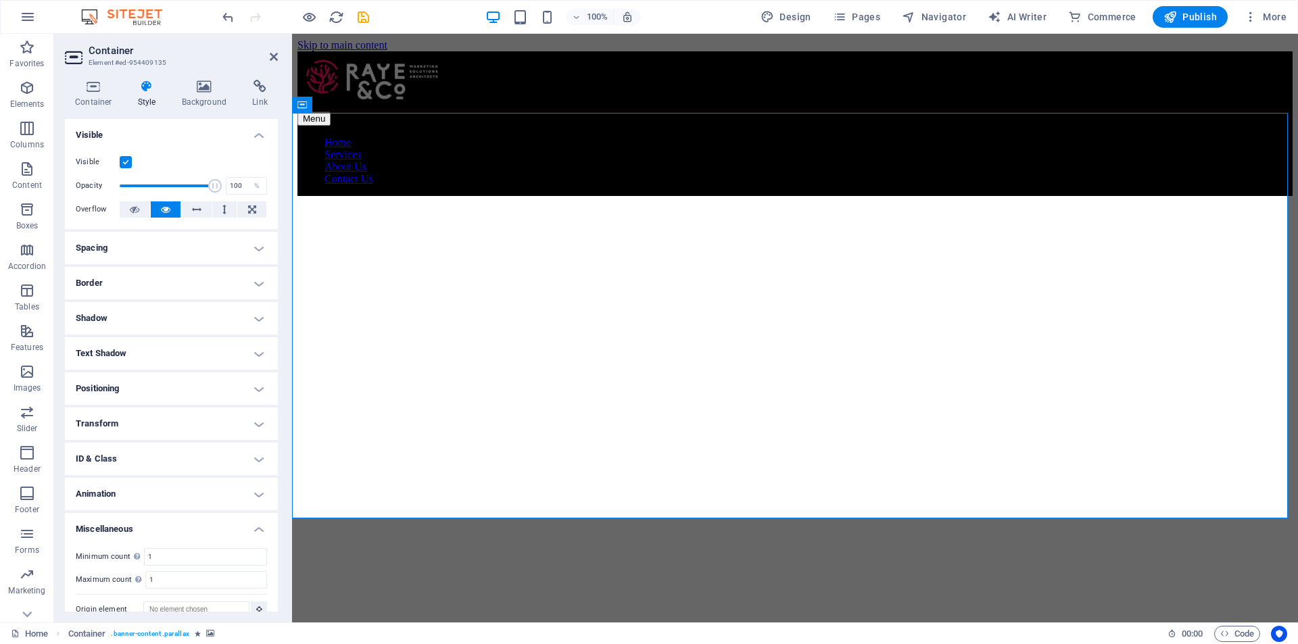
click at [260, 249] on h4 "Spacing" at bounding box center [171, 248] width 213 height 32
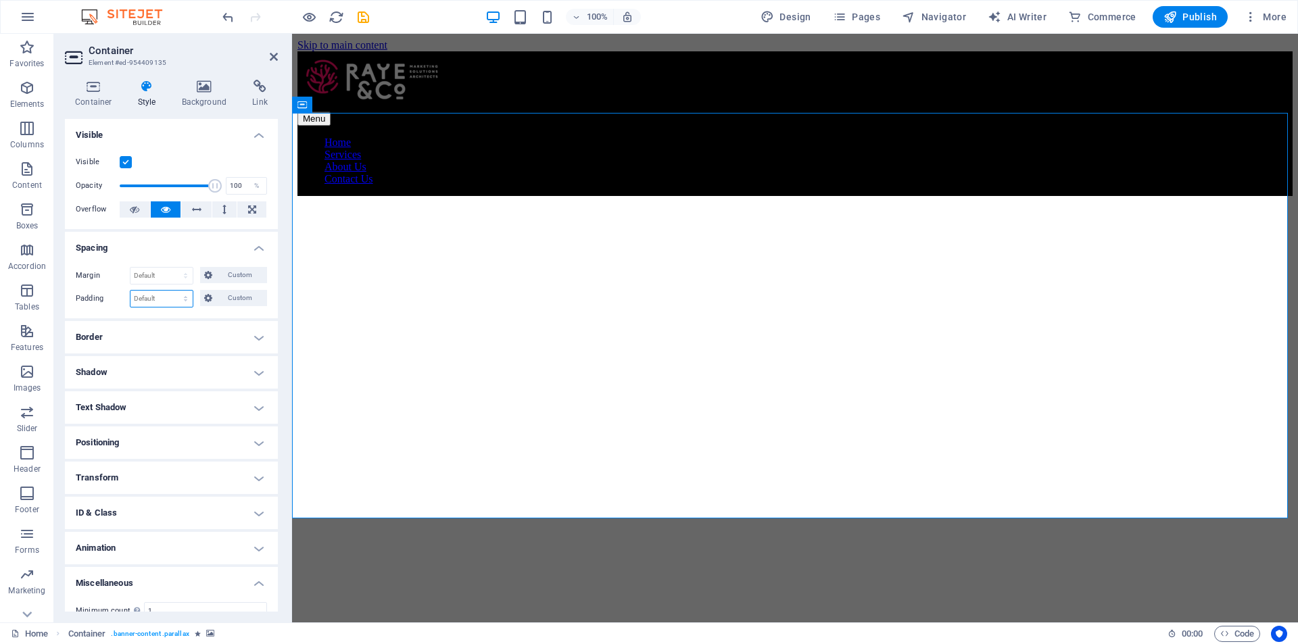
click at [170, 297] on select "Default px rem % vh vw Custom" at bounding box center [161, 299] width 62 height 16
click at [168, 301] on select "Default px rem % vh vw Custom" at bounding box center [161, 299] width 62 height 16
select select "px"
click at [172, 291] on select "Default px rem % vh vw Custom" at bounding box center [161, 299] width 62 height 16
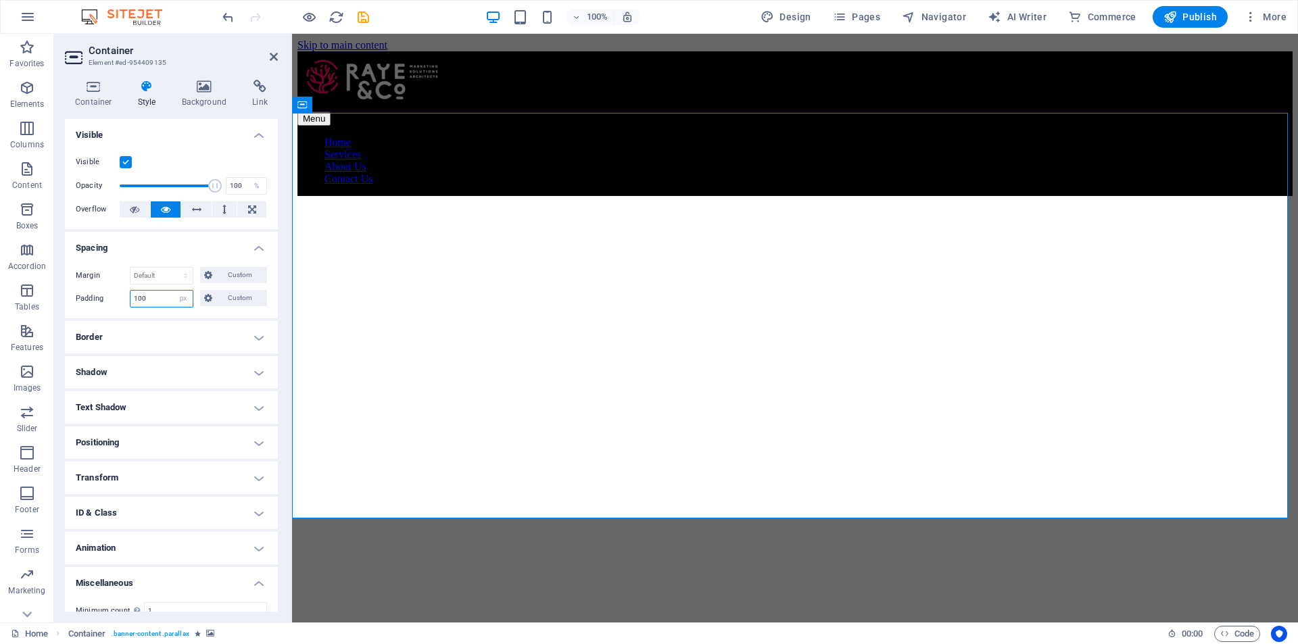
click at [158, 301] on input "100" at bounding box center [161, 299] width 62 height 16
click at [230, 20] on icon "undo" at bounding box center [228, 17] width 16 height 16
type input "0"
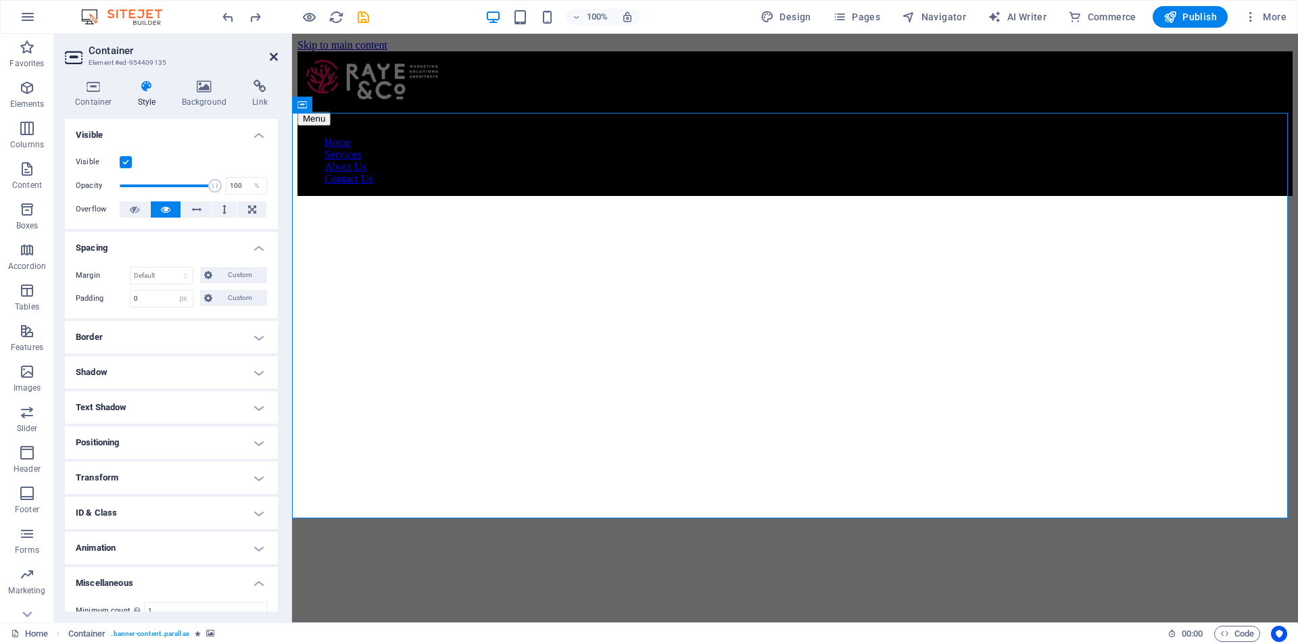
click at [275, 61] on icon at bounding box center [274, 56] width 8 height 11
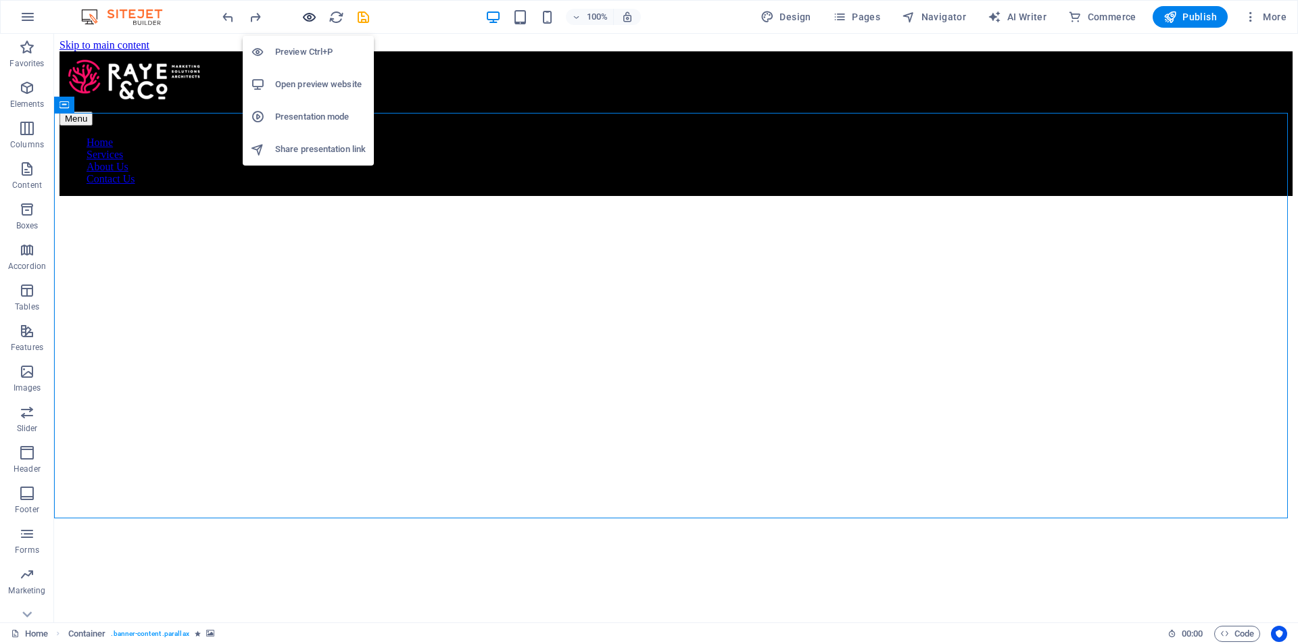
click at [307, 18] on icon "button" at bounding box center [309, 17] width 16 height 16
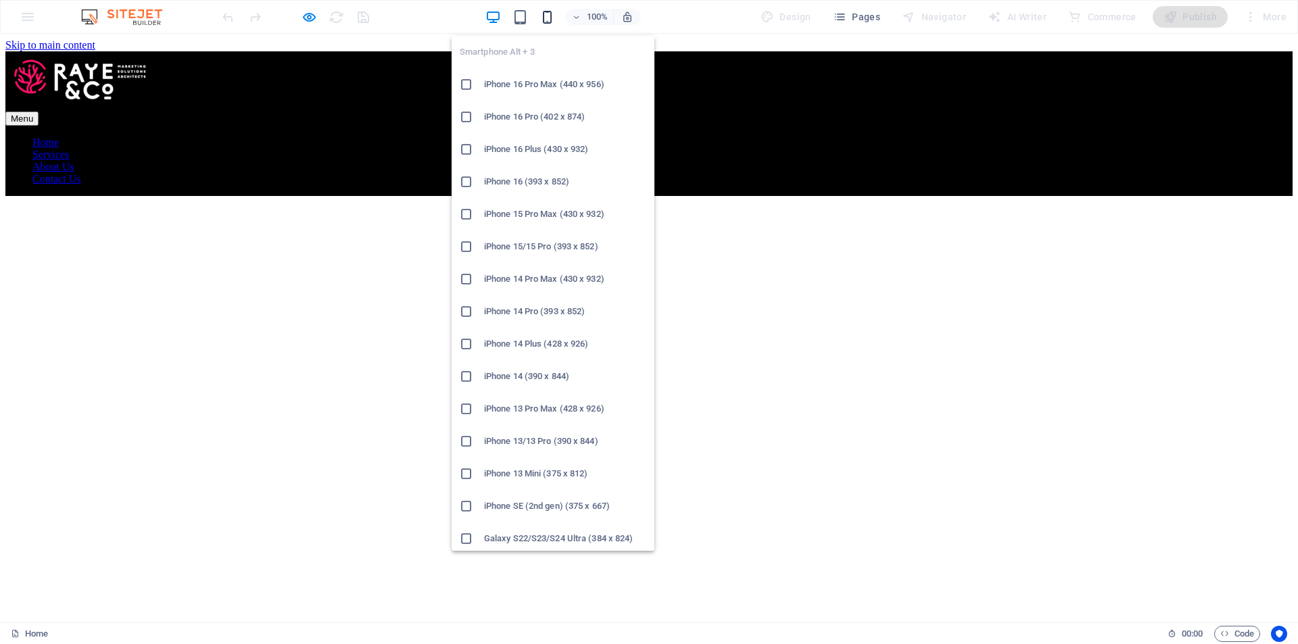
click at [548, 14] on icon "button" at bounding box center [547, 17] width 16 height 16
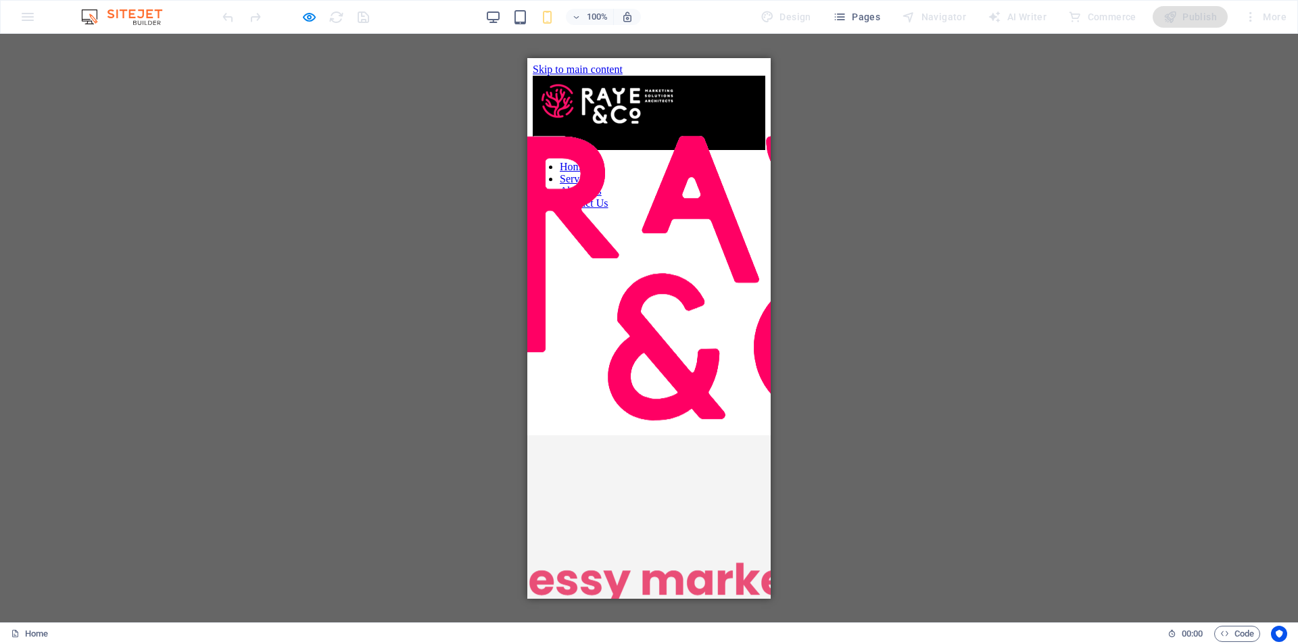
click at [744, 135] on div "Menu" at bounding box center [649, 142] width 233 height 14
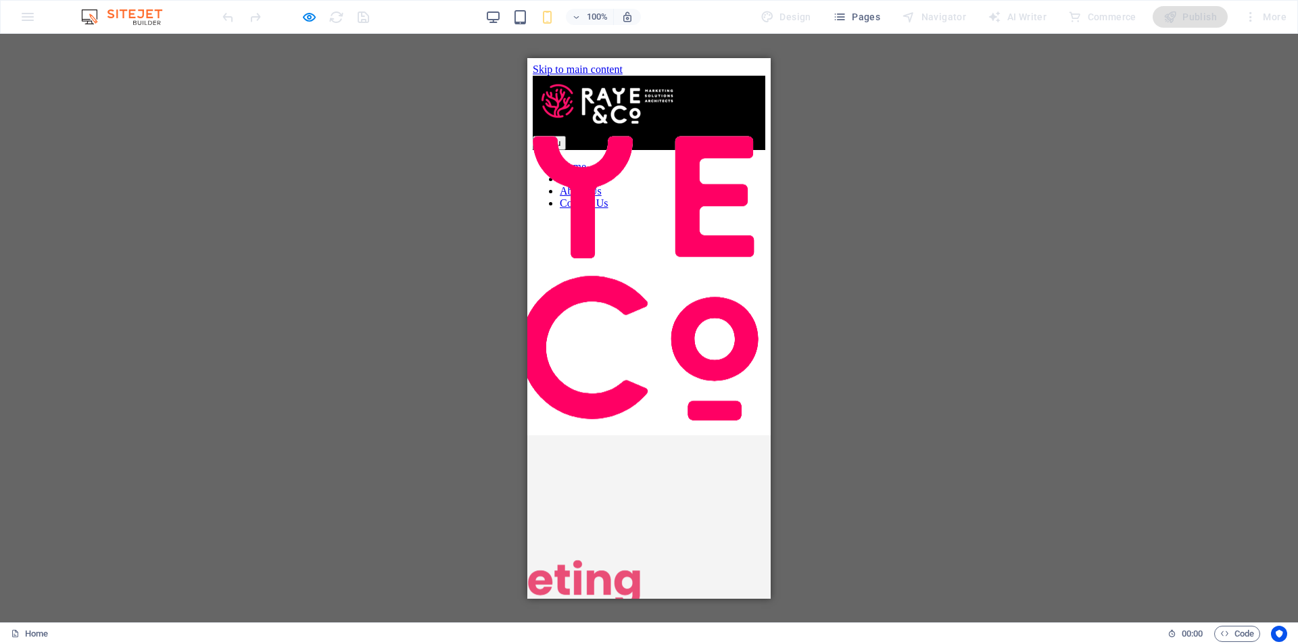
click at [744, 135] on div "Menu" at bounding box center [649, 142] width 233 height 14
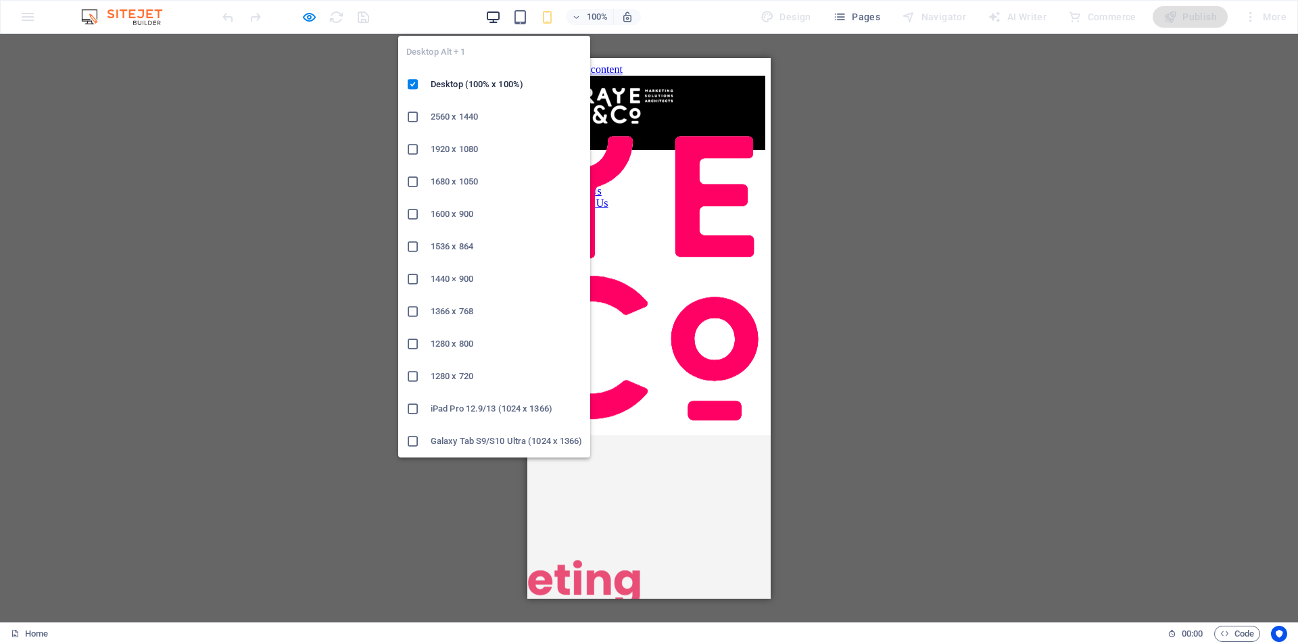
click at [491, 14] on icon "button" at bounding box center [493, 17] width 16 height 16
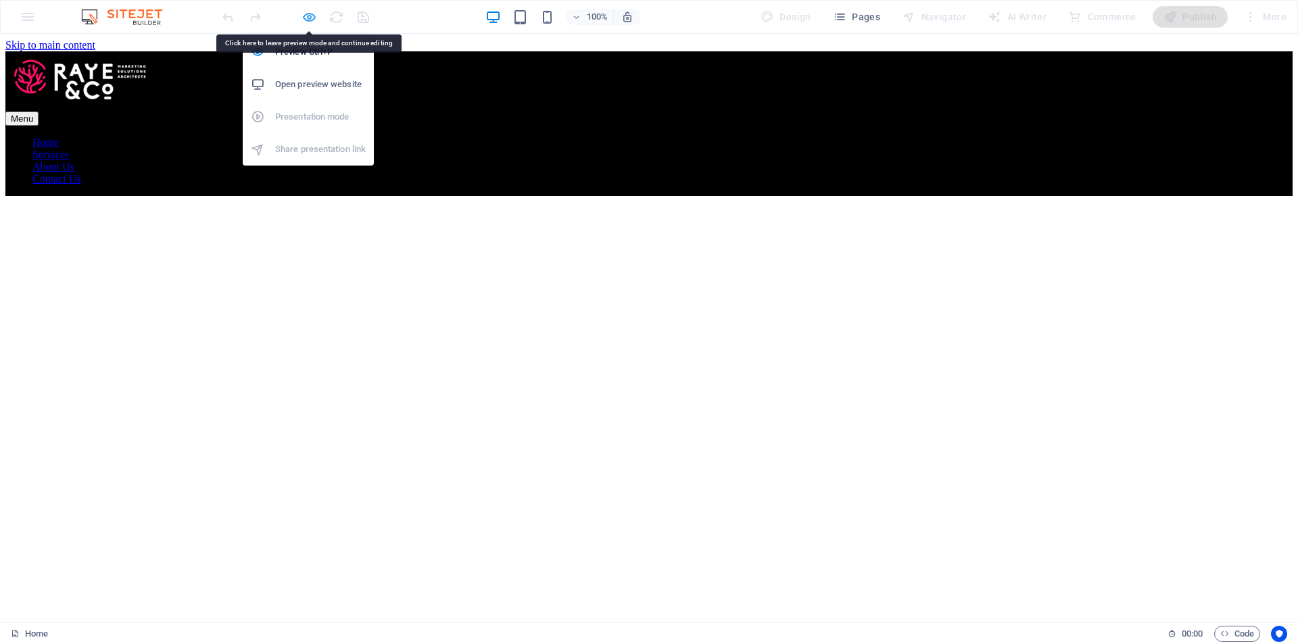
click at [308, 14] on icon "button" at bounding box center [309, 17] width 16 height 16
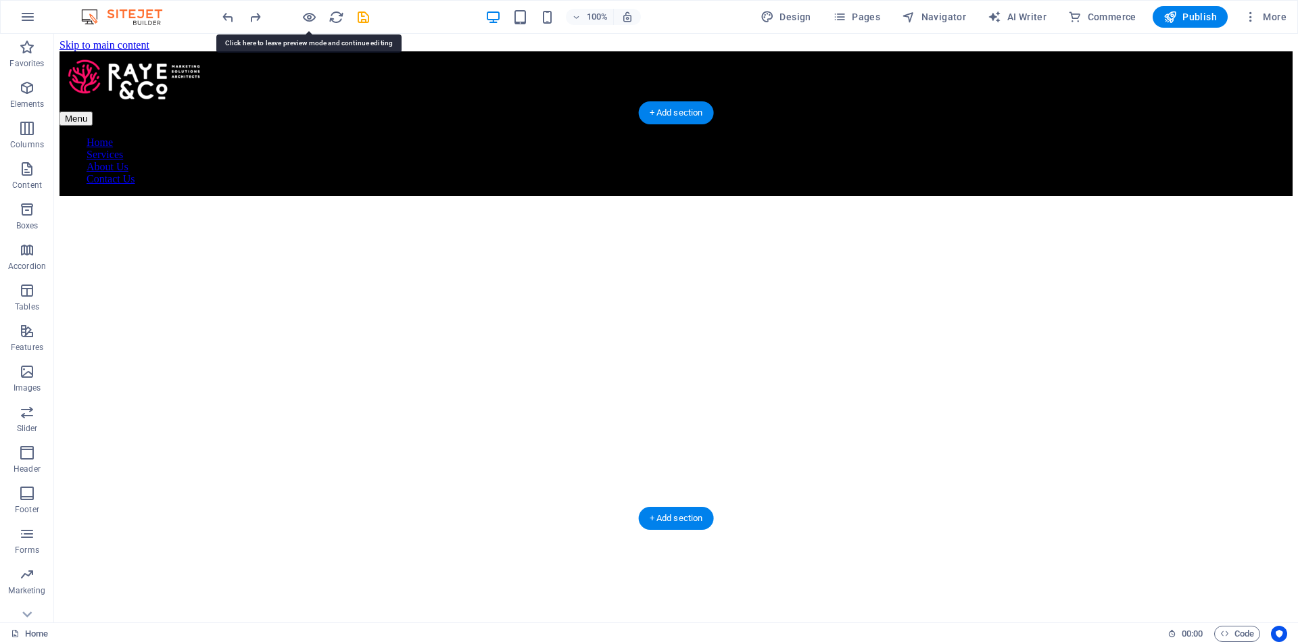
select select "px"
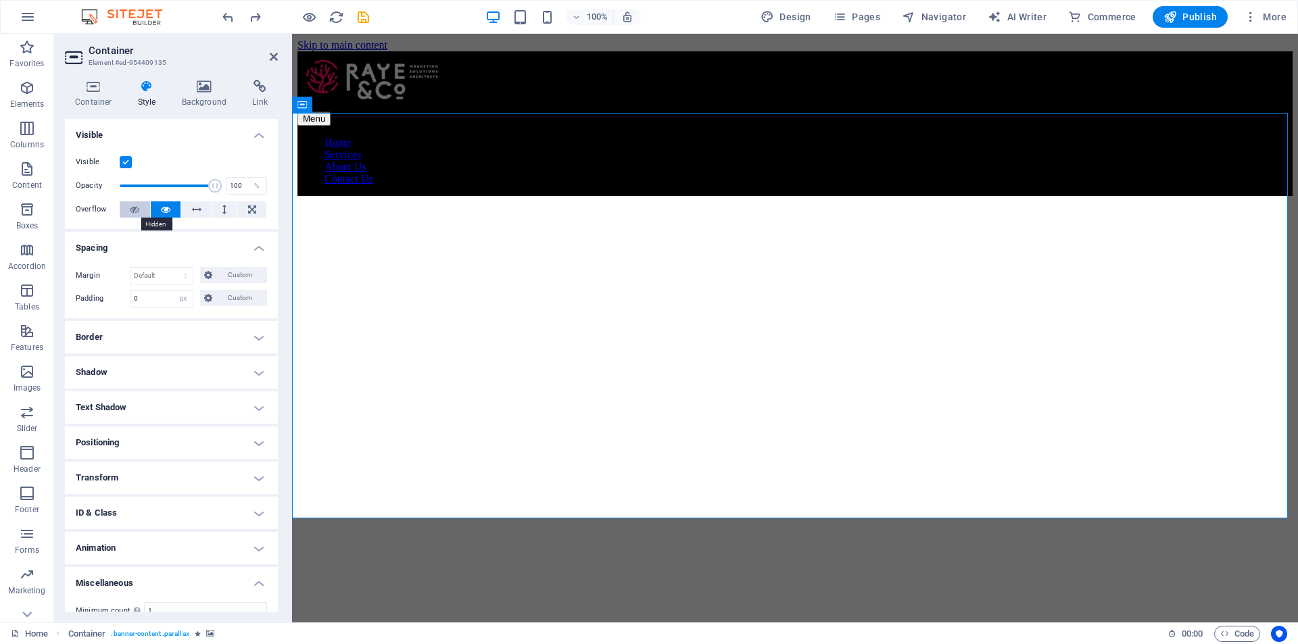
click at [134, 204] on icon at bounding box center [134, 209] width 9 height 16
click at [193, 209] on icon at bounding box center [196, 209] width 9 height 16
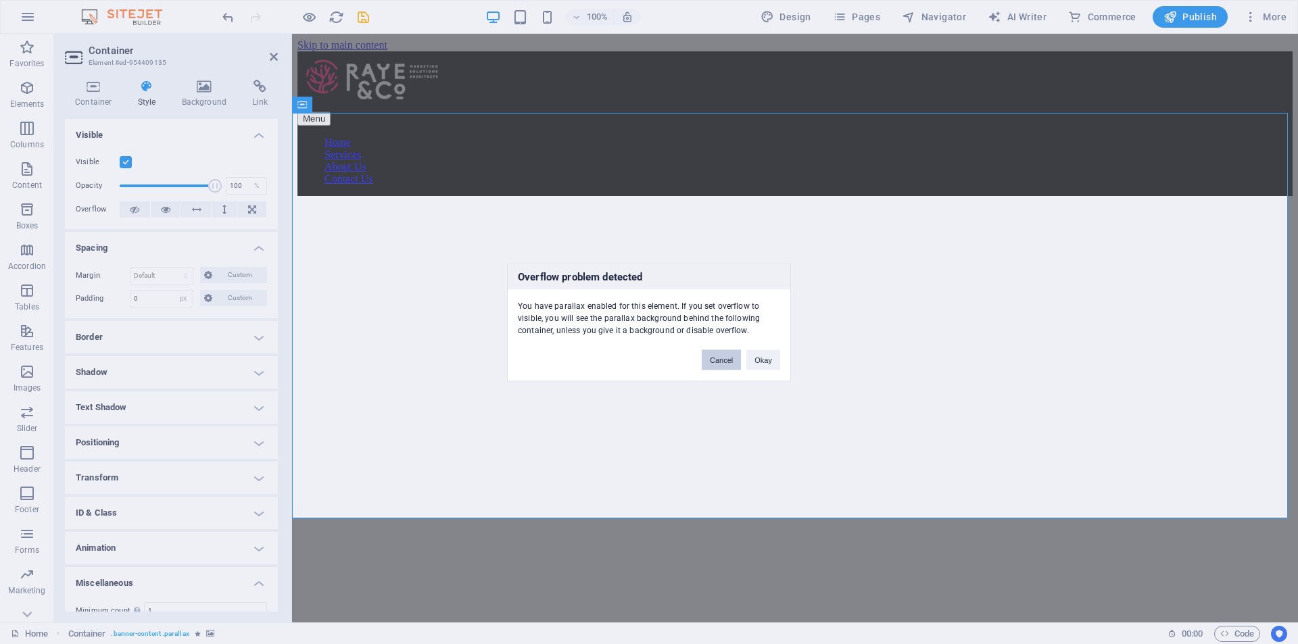
click at [719, 360] on button "Cancel" at bounding box center [721, 359] width 39 height 20
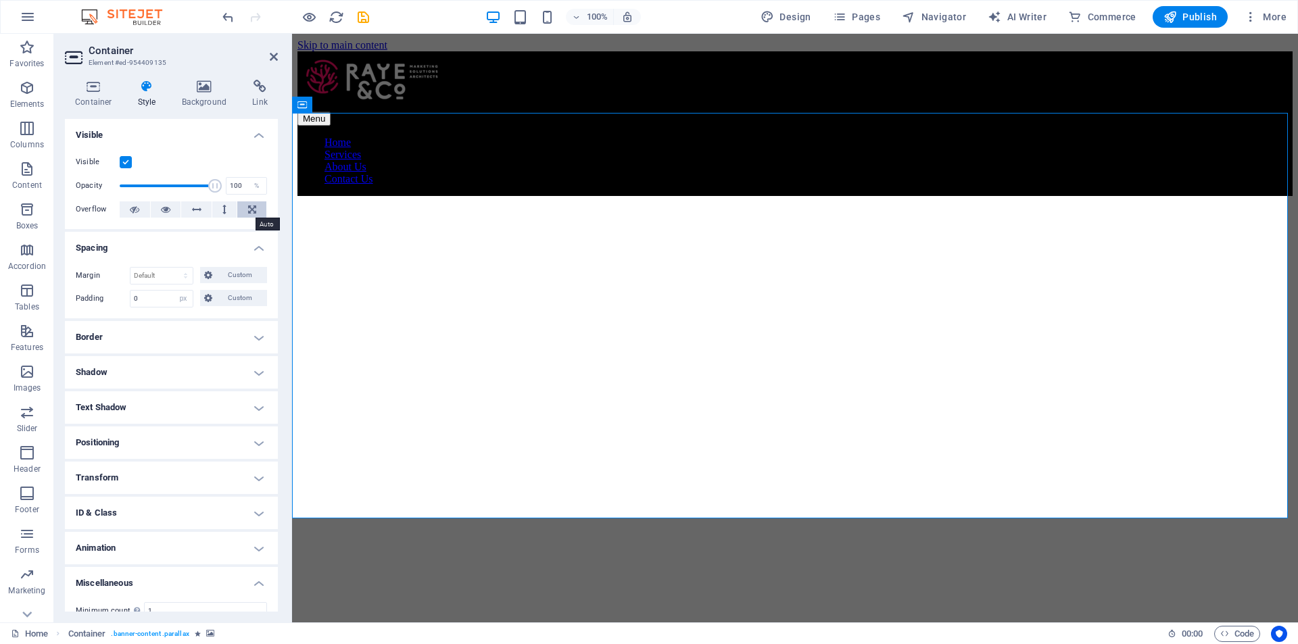
click at [257, 208] on button at bounding box center [251, 209] width 29 height 16
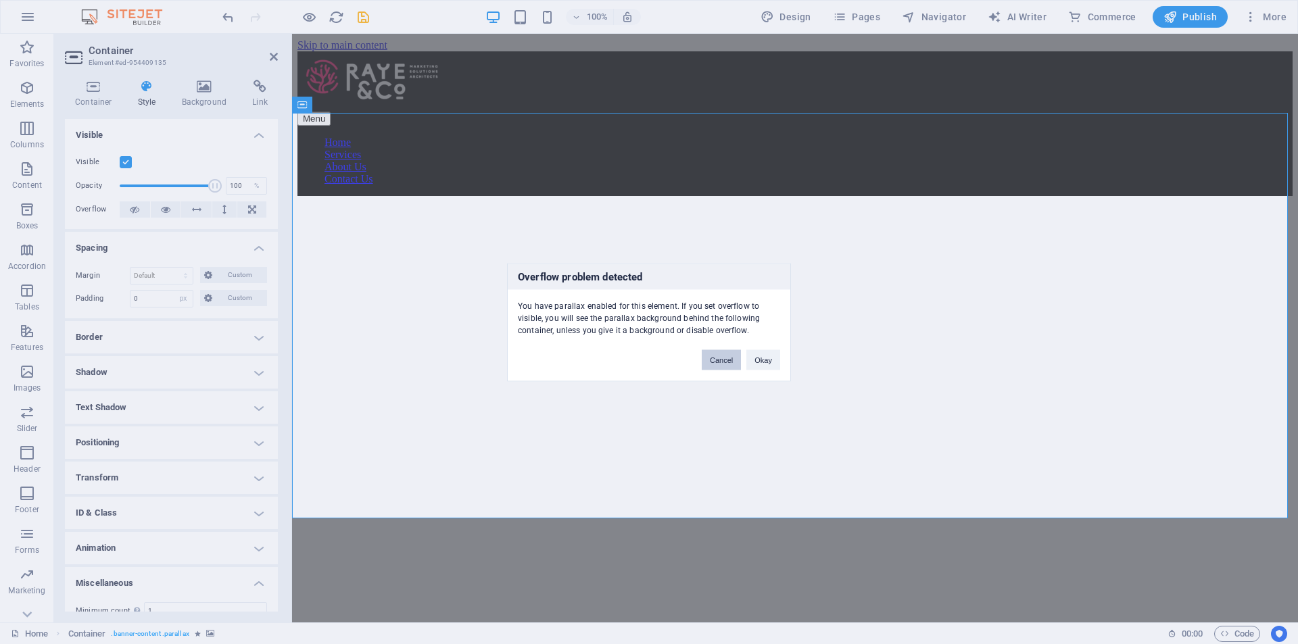
drag, startPoint x: 722, startPoint y: 362, endPoint x: 183, endPoint y: 283, distance: 544.4
click at [722, 362] on button "Cancel" at bounding box center [721, 359] width 39 height 20
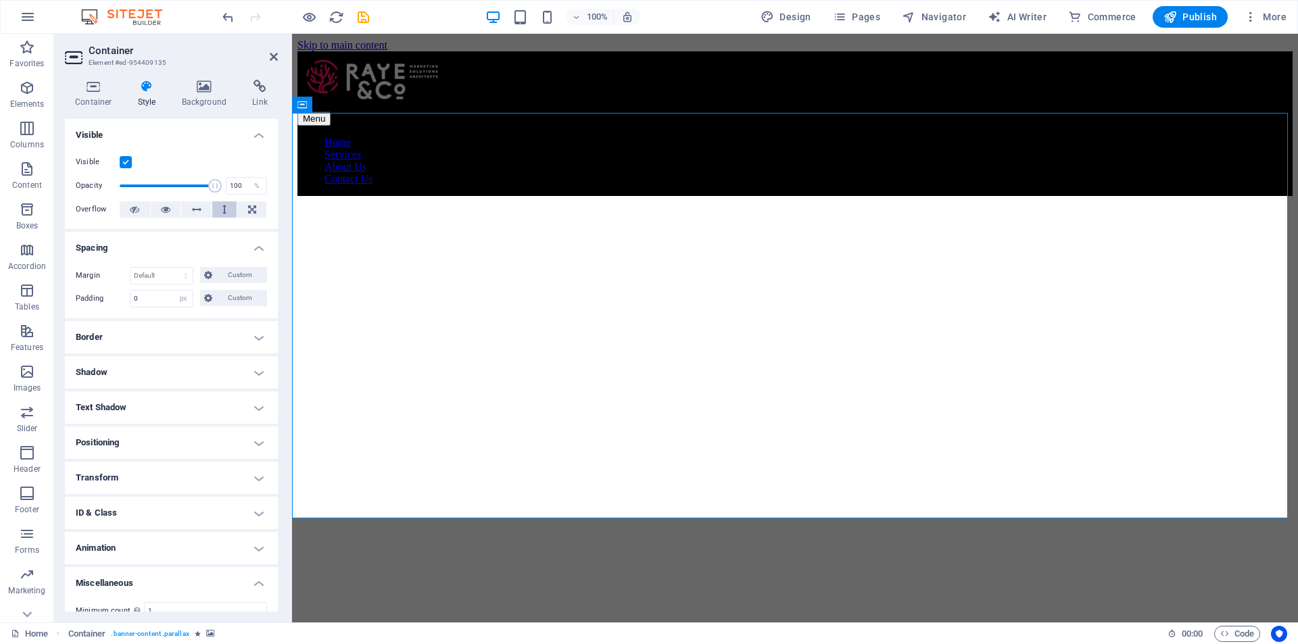
click at [220, 210] on button at bounding box center [224, 209] width 25 height 16
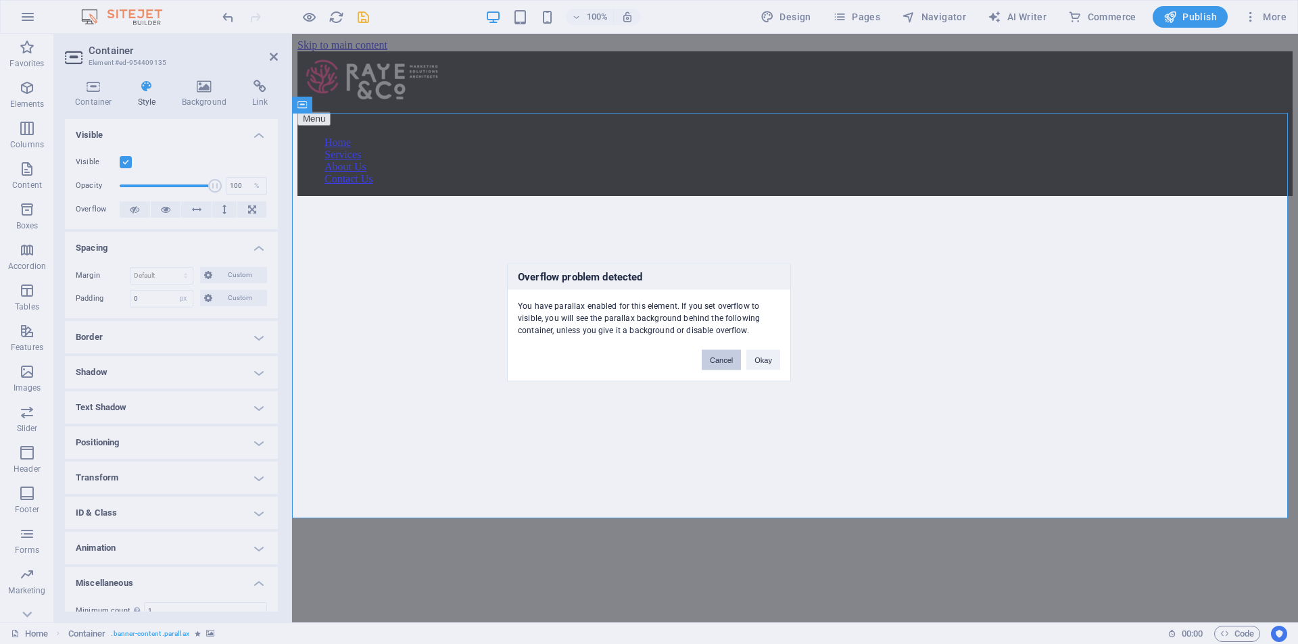
click at [725, 366] on button "Cancel" at bounding box center [721, 359] width 39 height 20
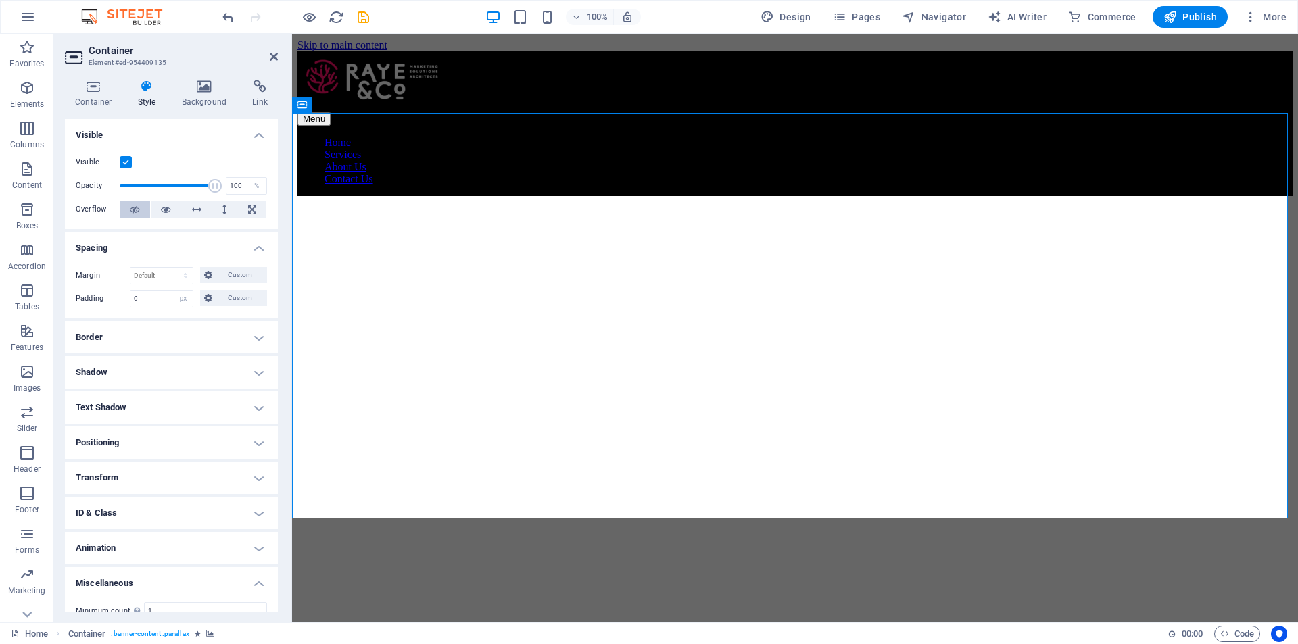
click at [135, 208] on icon at bounding box center [134, 209] width 9 height 16
click at [195, 88] on icon at bounding box center [205, 87] width 66 height 14
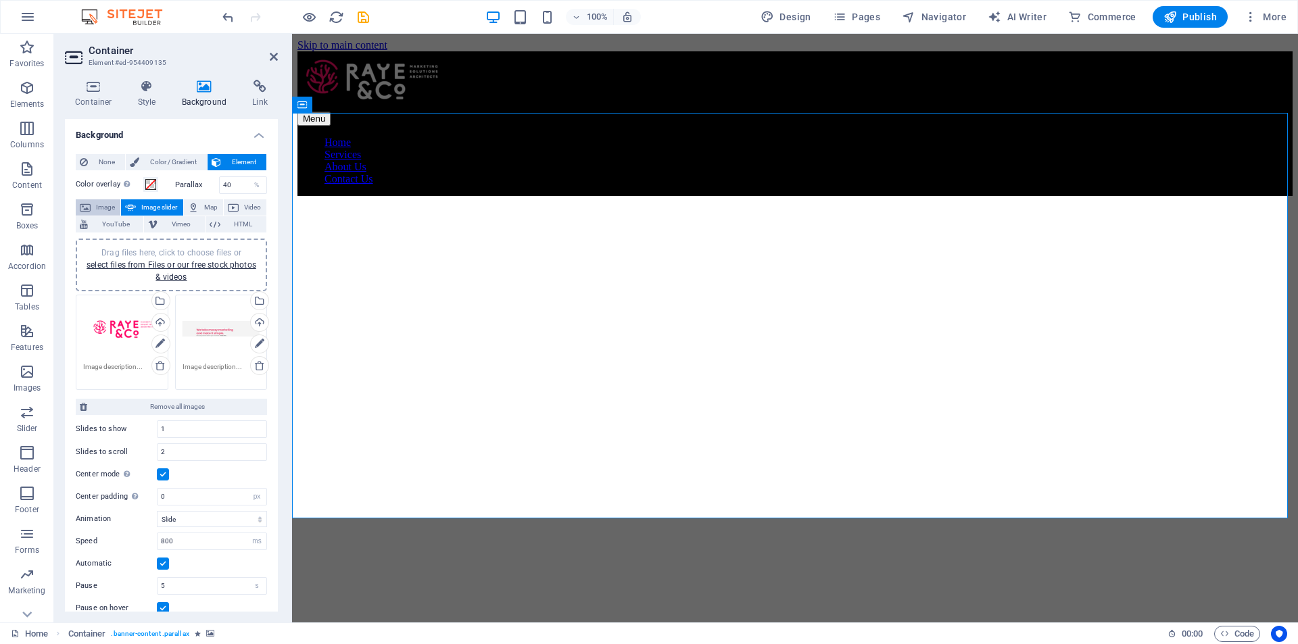
click at [110, 205] on span "Image" at bounding box center [106, 207] width 22 height 16
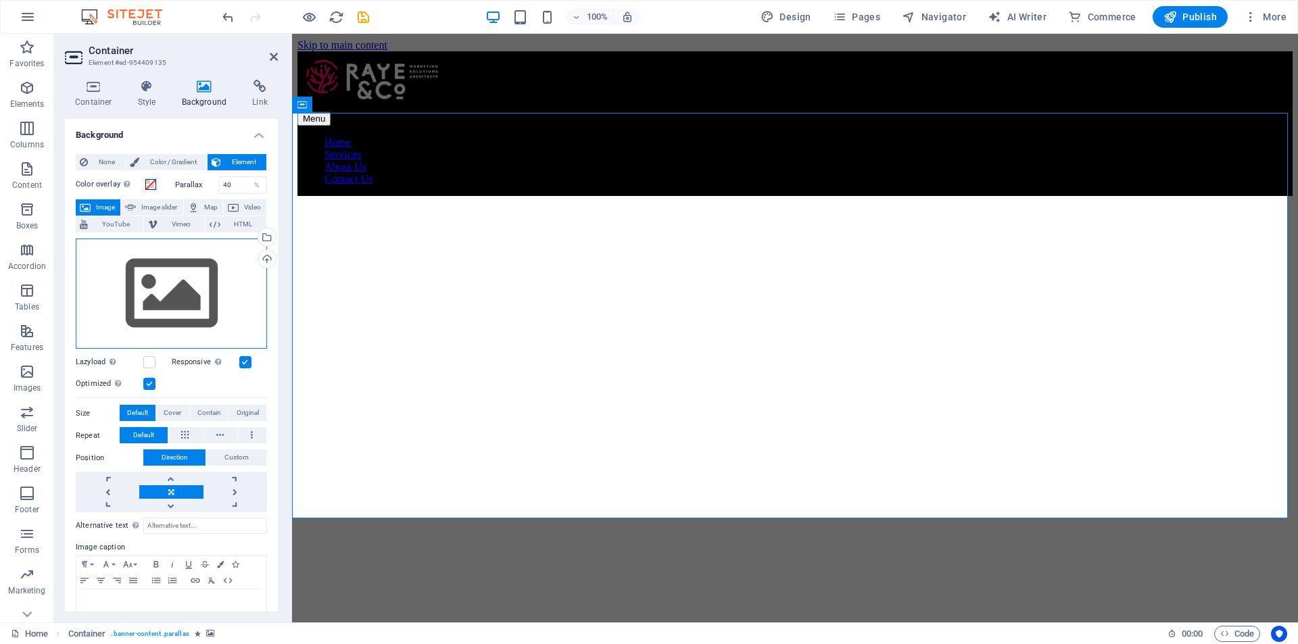
click at [179, 276] on div "Drag files here, click to choose files or select files from Files or our free s…" at bounding box center [171, 294] width 191 height 111
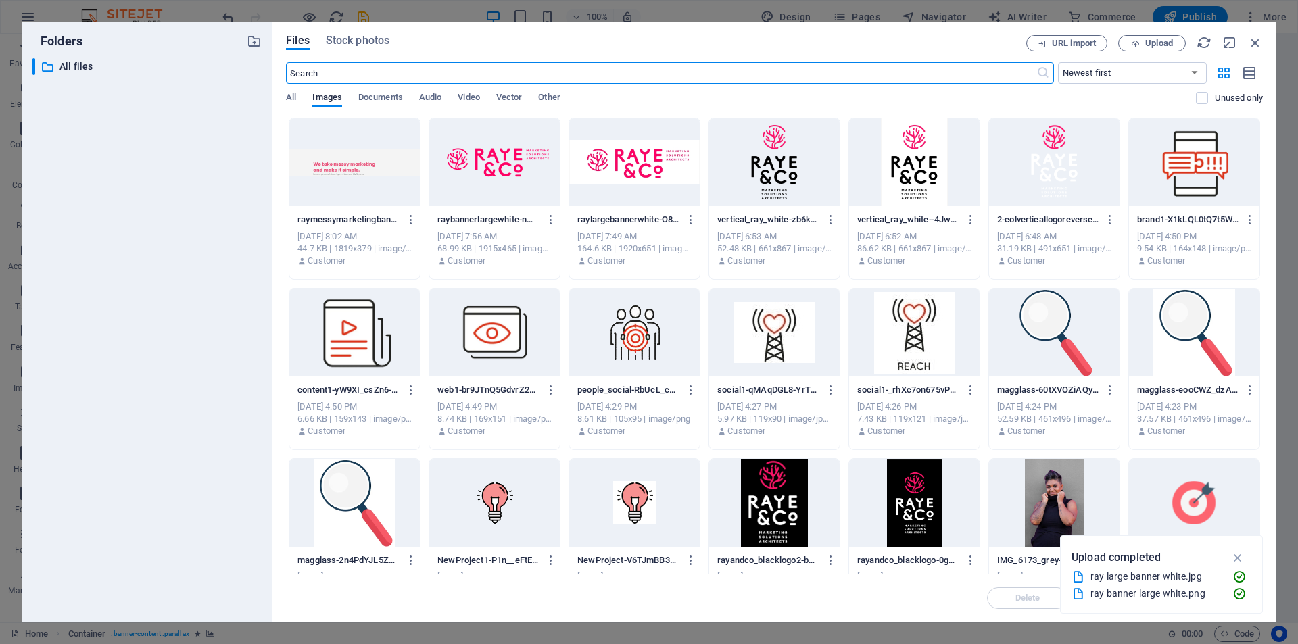
click at [617, 157] on div at bounding box center [634, 162] width 130 height 88
click at [510, 155] on div at bounding box center [494, 162] width 130 height 88
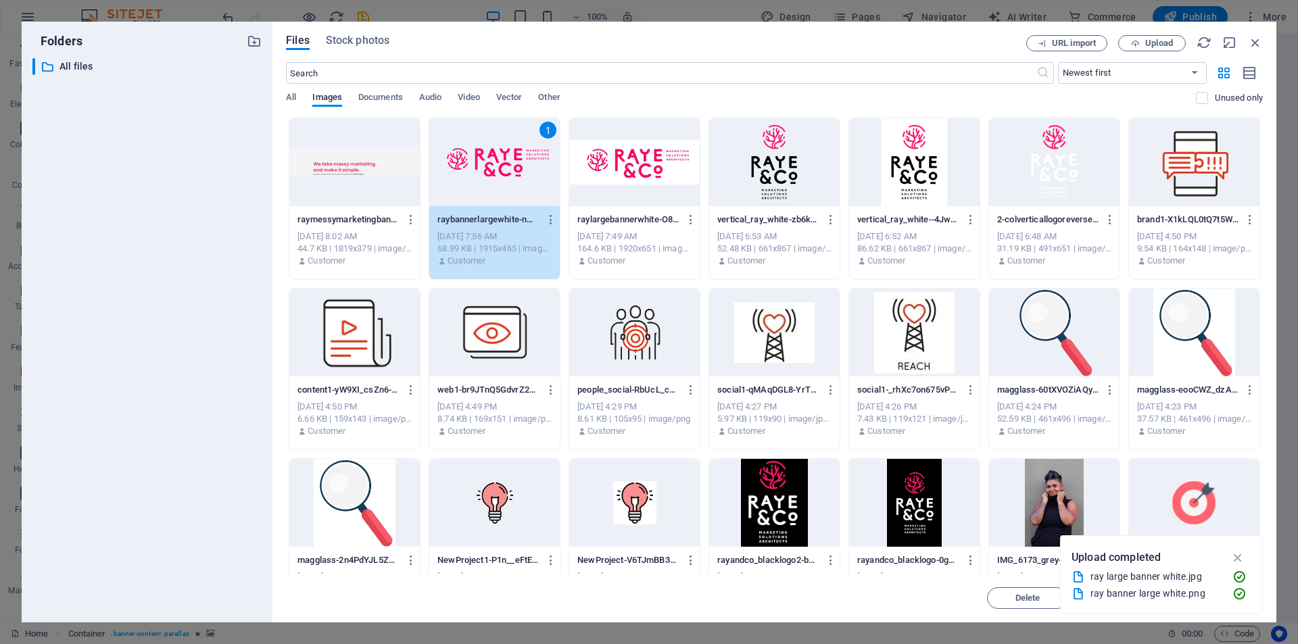
click at [510, 155] on div "1" at bounding box center [494, 162] width 130 height 88
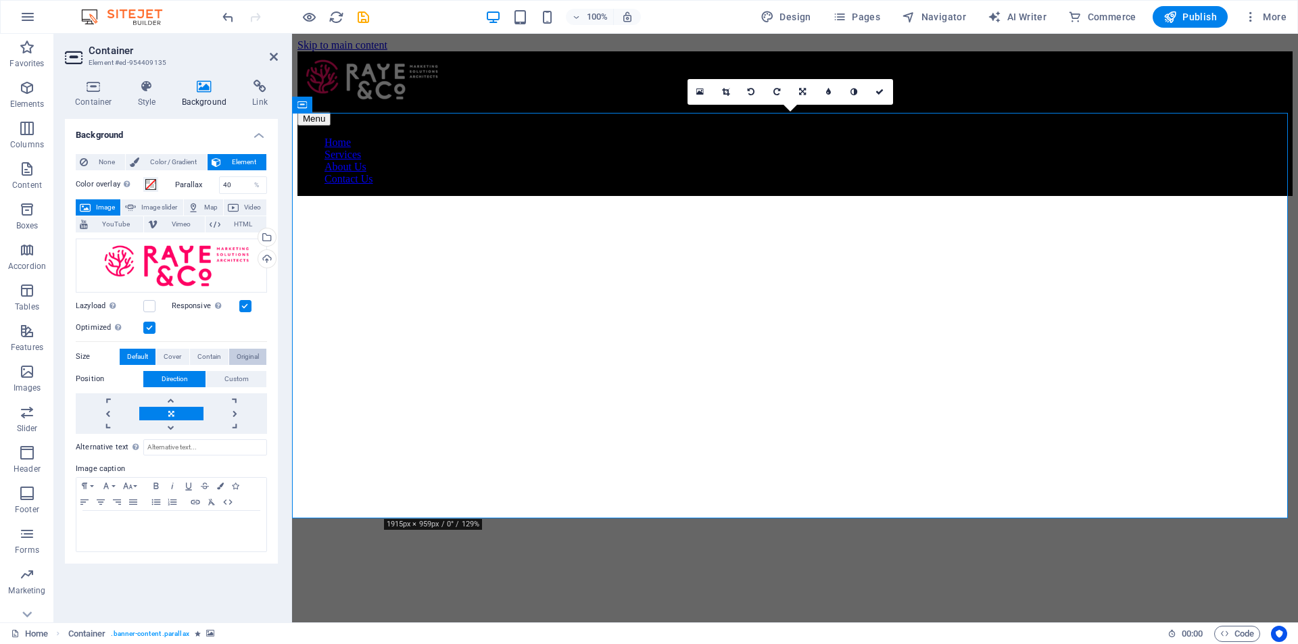
click at [251, 356] on span "Original" at bounding box center [248, 357] width 22 height 16
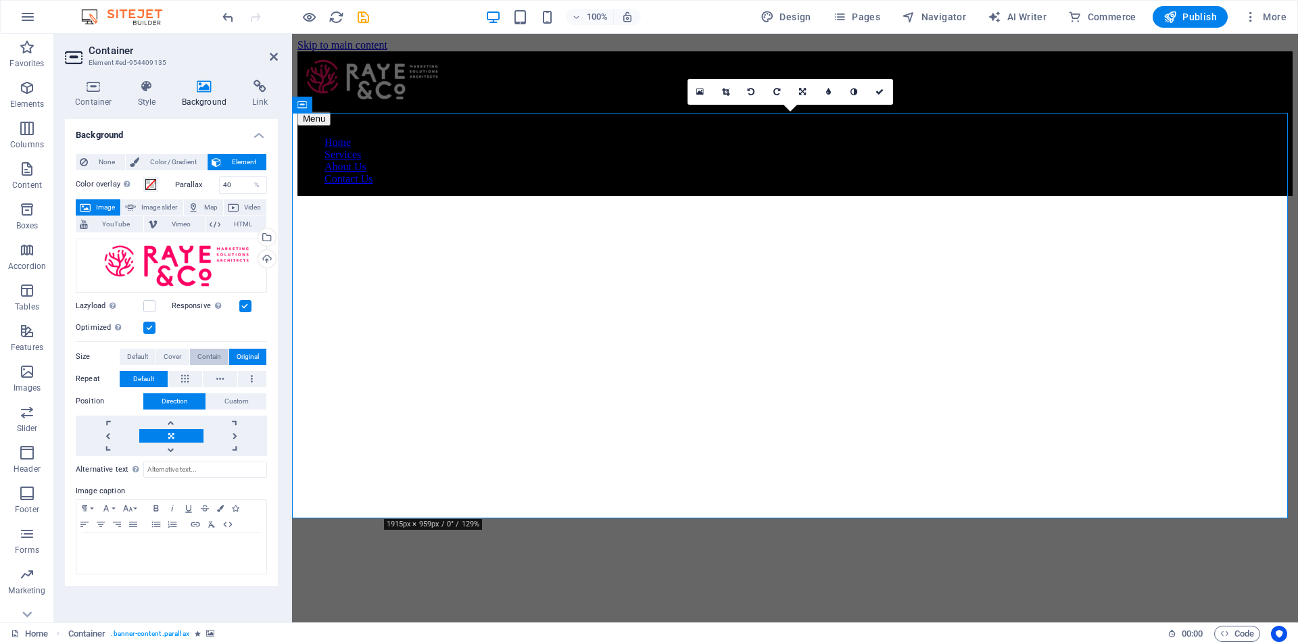
click at [211, 358] on span "Contain" at bounding box center [209, 357] width 24 height 16
drag, startPoint x: 878, startPoint y: 94, endPoint x: 824, endPoint y: 60, distance: 63.8
click at [878, 93] on icon at bounding box center [879, 92] width 8 height 8
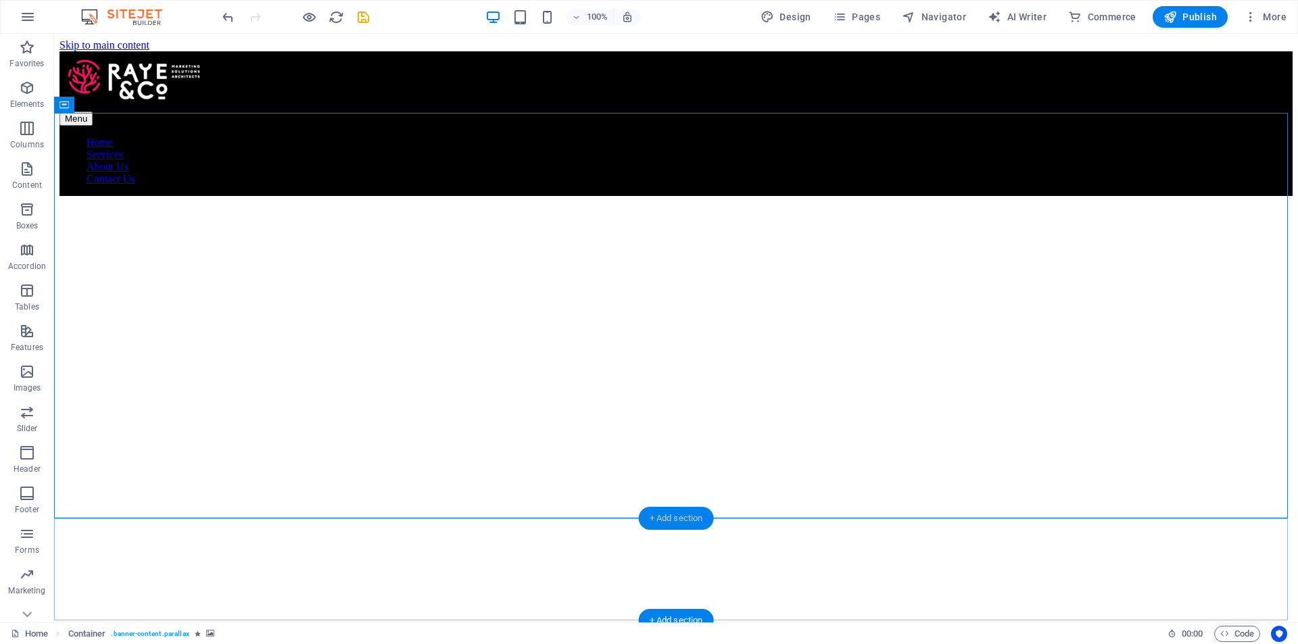
click at [673, 516] on div "+ Add section" at bounding box center [676, 518] width 75 height 23
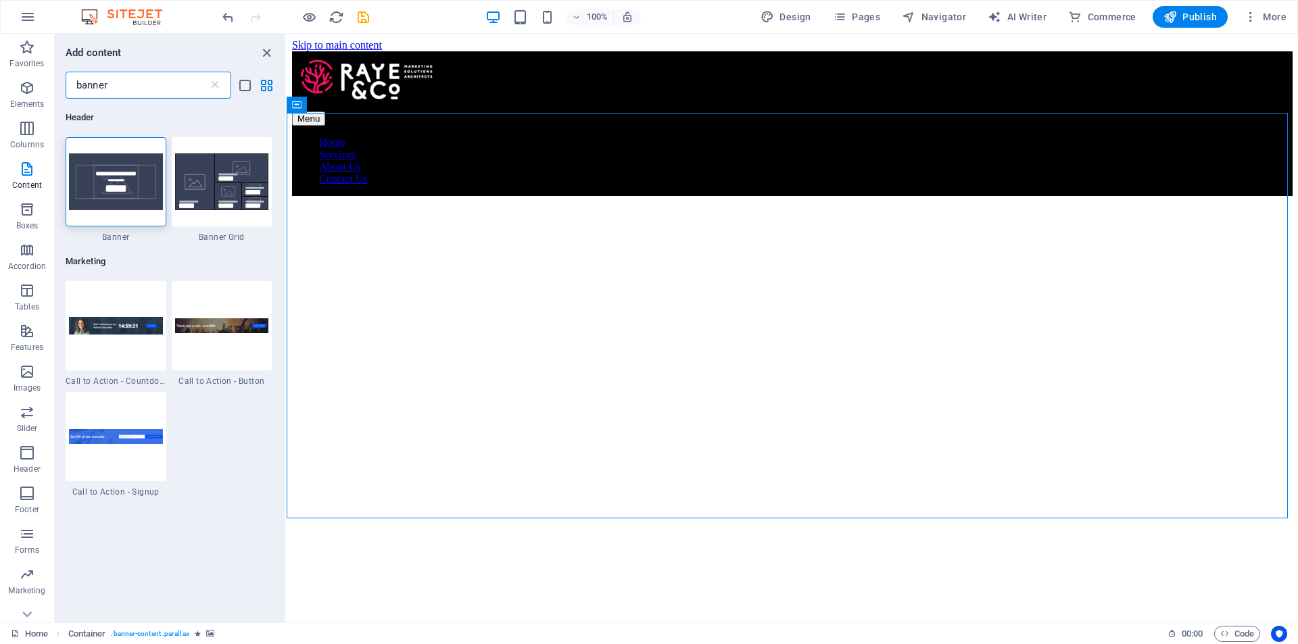
click at [175, 78] on input "banner" at bounding box center [137, 85] width 143 height 27
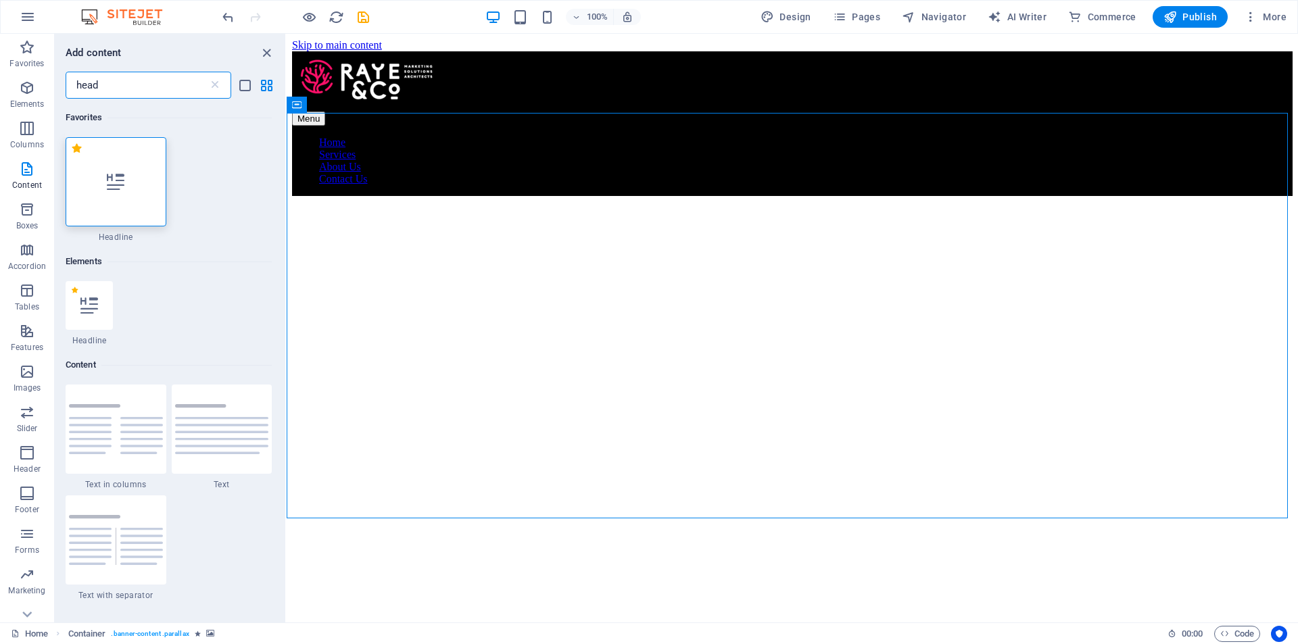
type input "head"
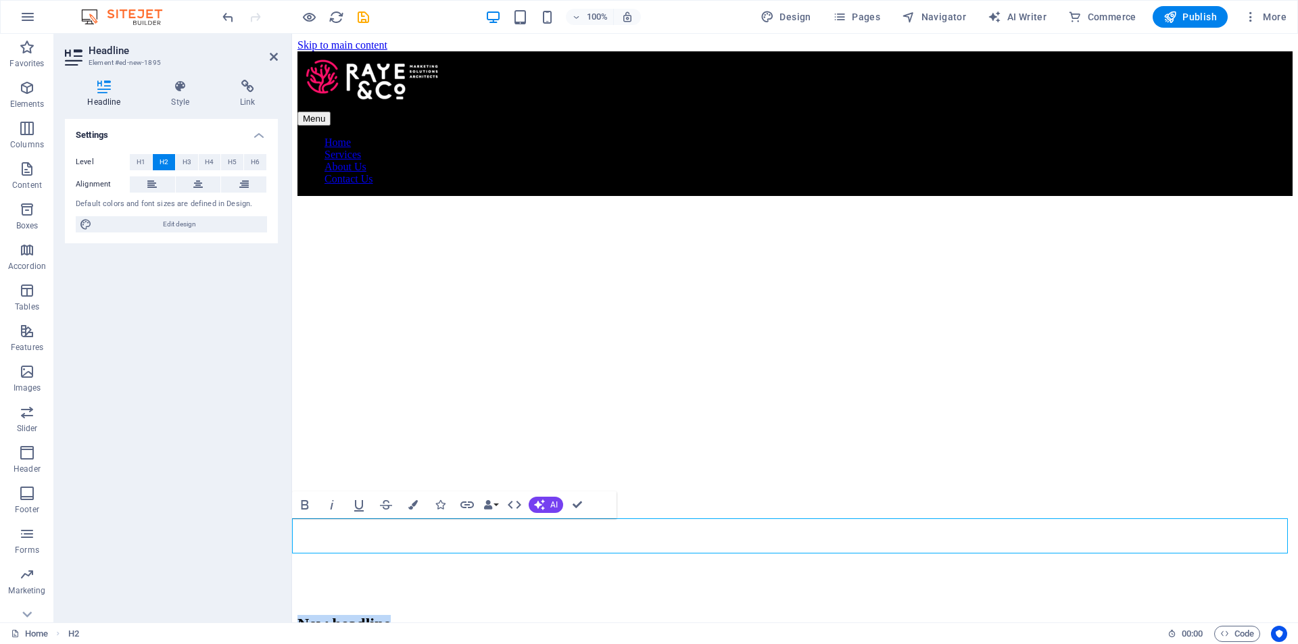
click at [602, 615] on h2 "New headline" at bounding box center [794, 624] width 995 height 18
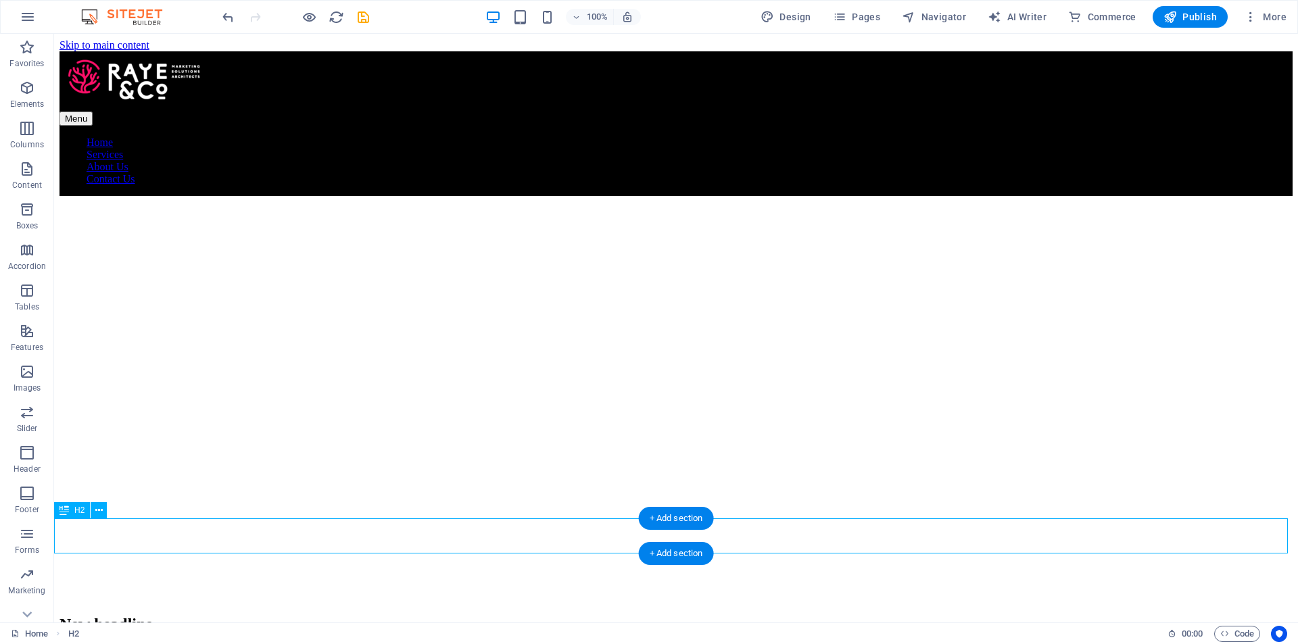
click at [486, 615] on div "New headline" at bounding box center [675, 624] width 1233 height 18
click at [101, 504] on icon at bounding box center [98, 511] width 7 height 14
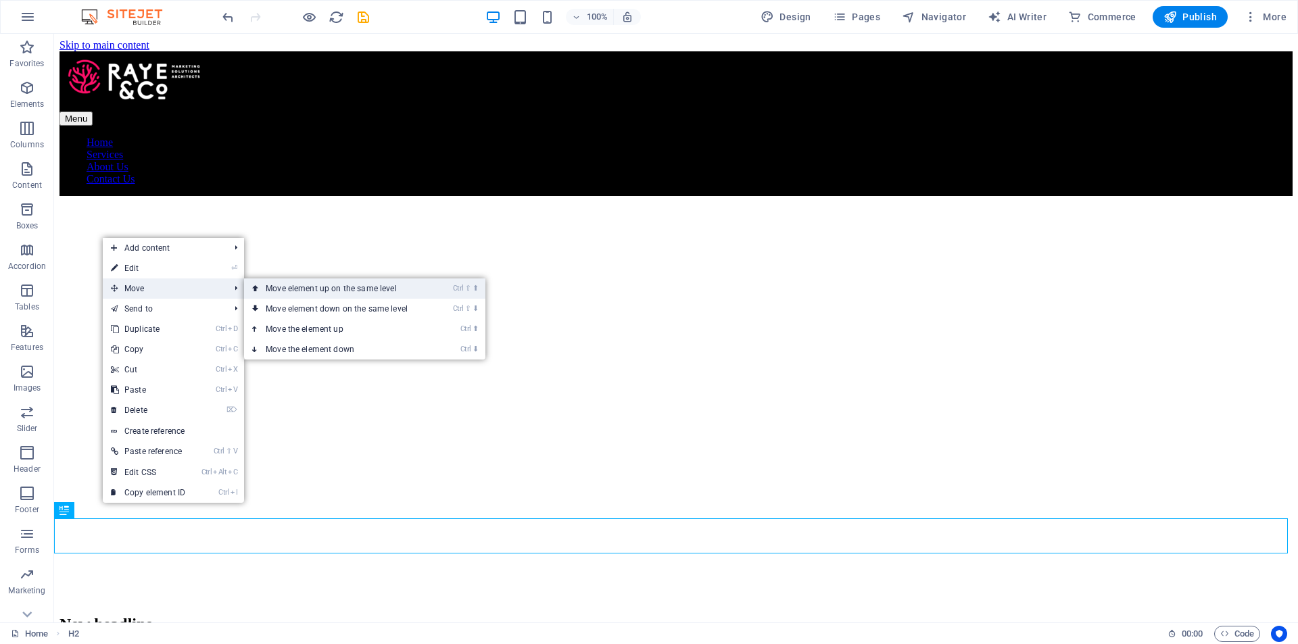
click at [281, 293] on link "Ctrl ⇧ ⬆ Move element up on the same level" at bounding box center [339, 289] width 191 height 20
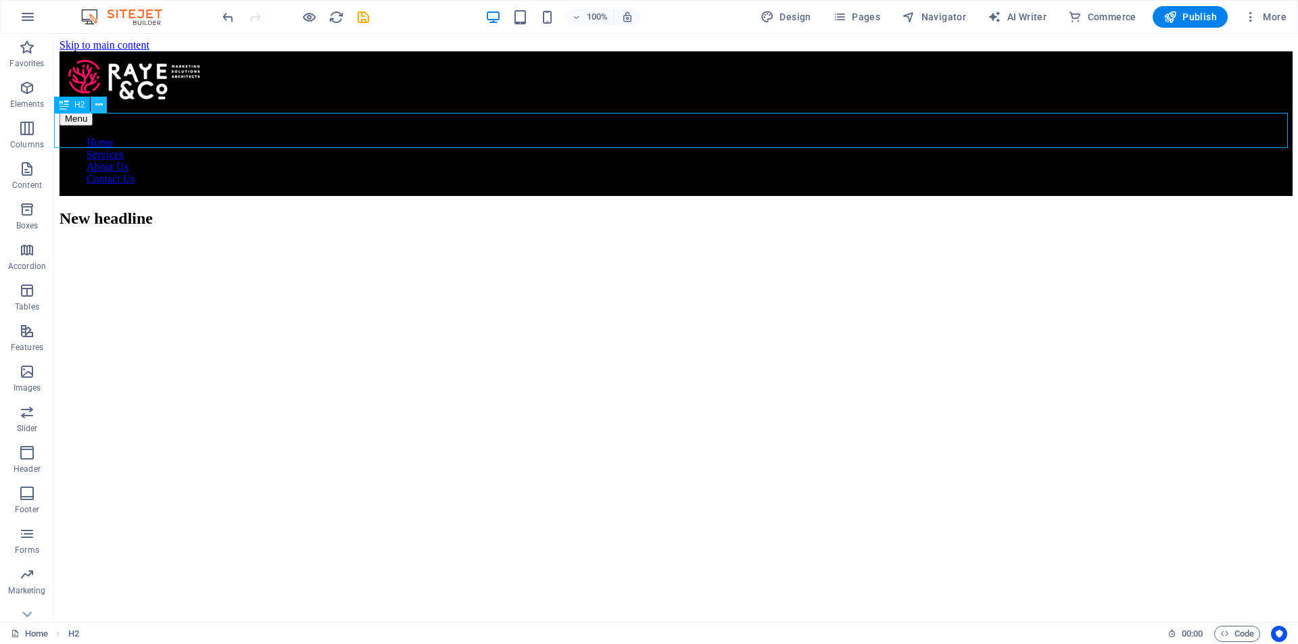
click at [103, 103] on button at bounding box center [99, 105] width 16 height 16
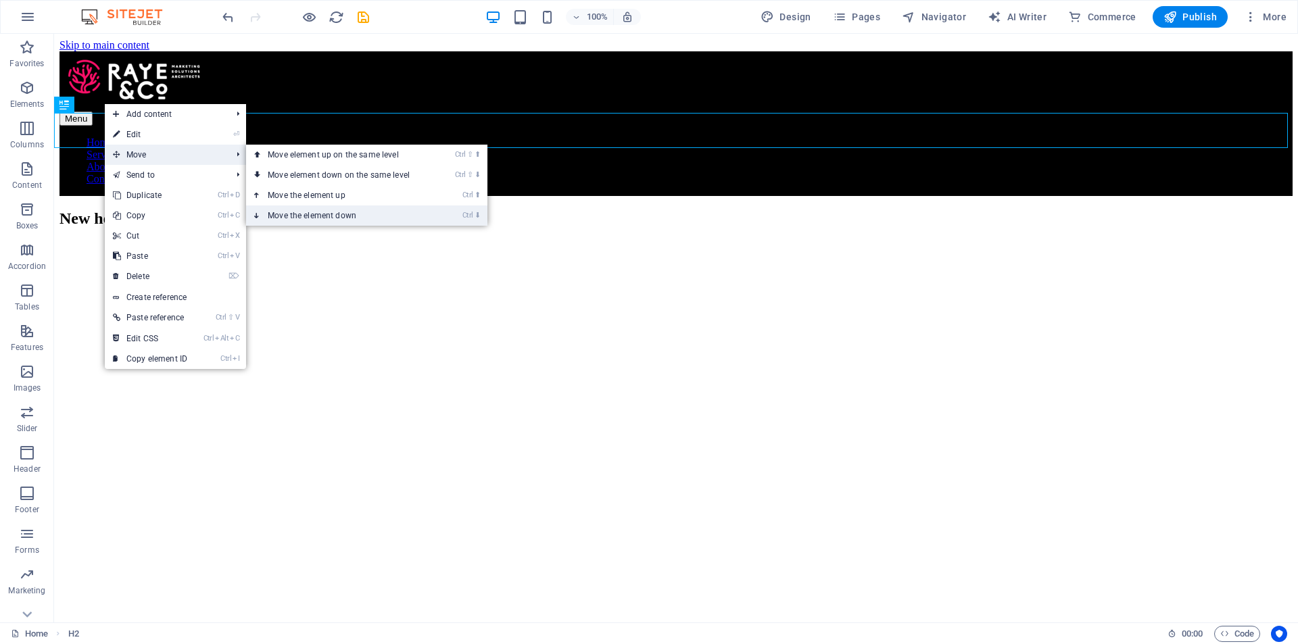
click at [385, 209] on link "Ctrl ⬇ Move the element down" at bounding box center [341, 216] width 191 height 20
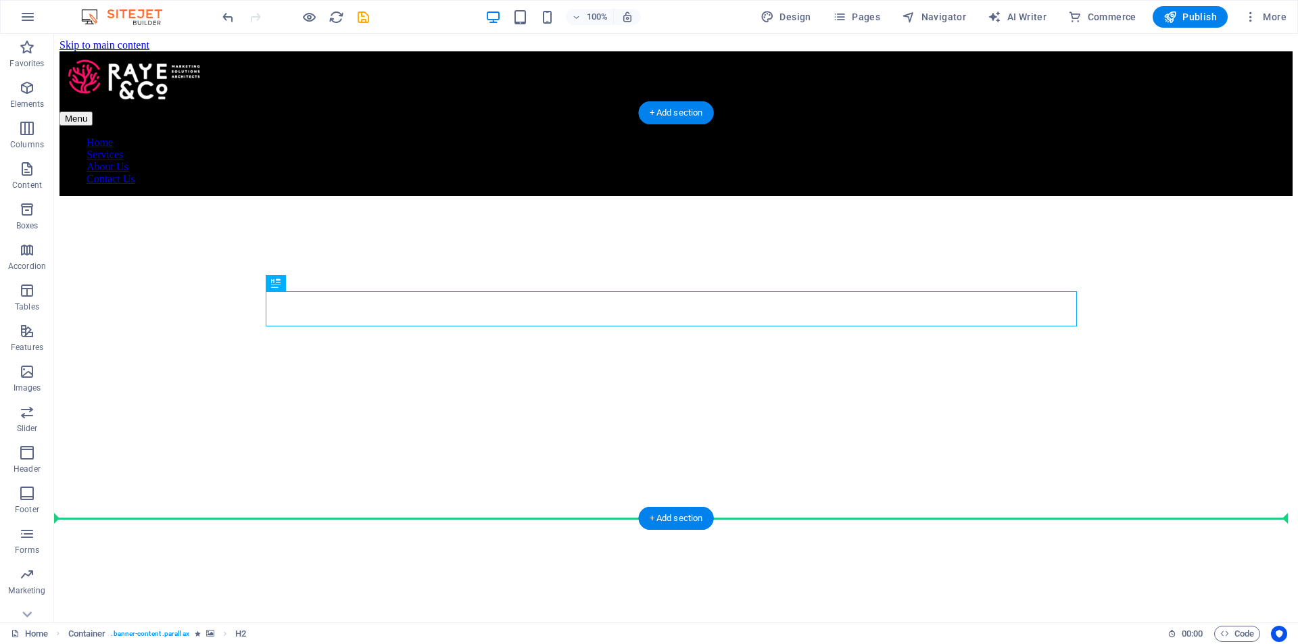
drag, startPoint x: 456, startPoint y: 303, endPoint x: 463, endPoint y: 509, distance: 206.3
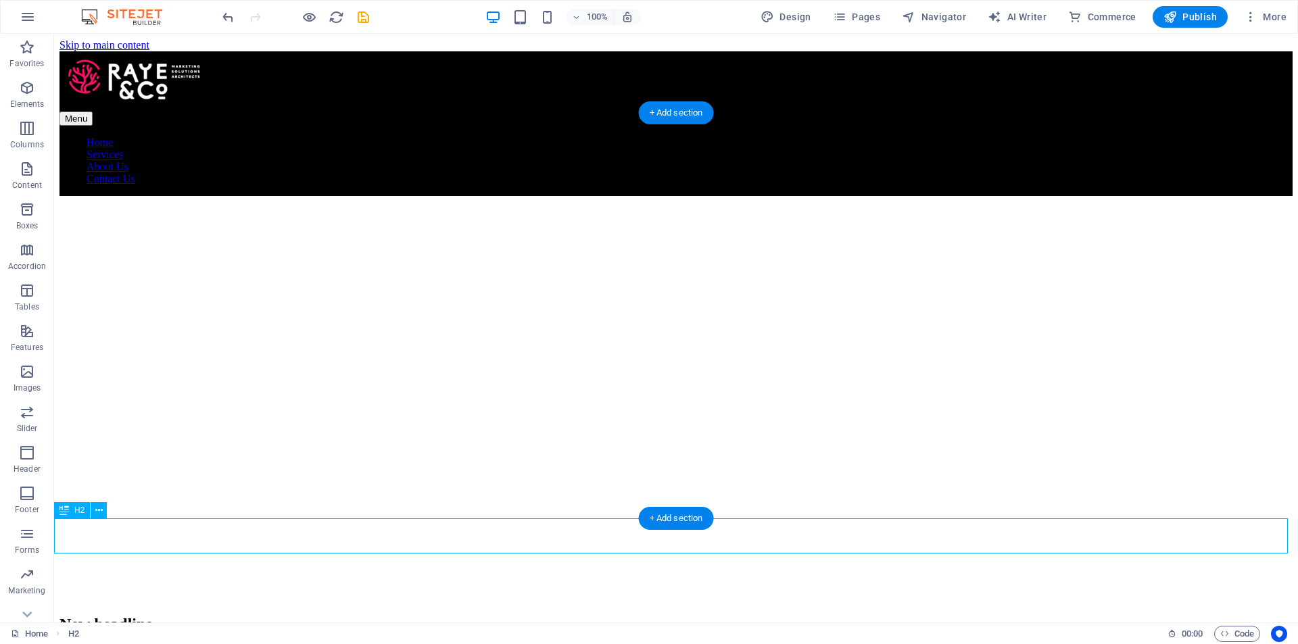
click at [183, 615] on div "New headline" at bounding box center [675, 624] width 1233 height 18
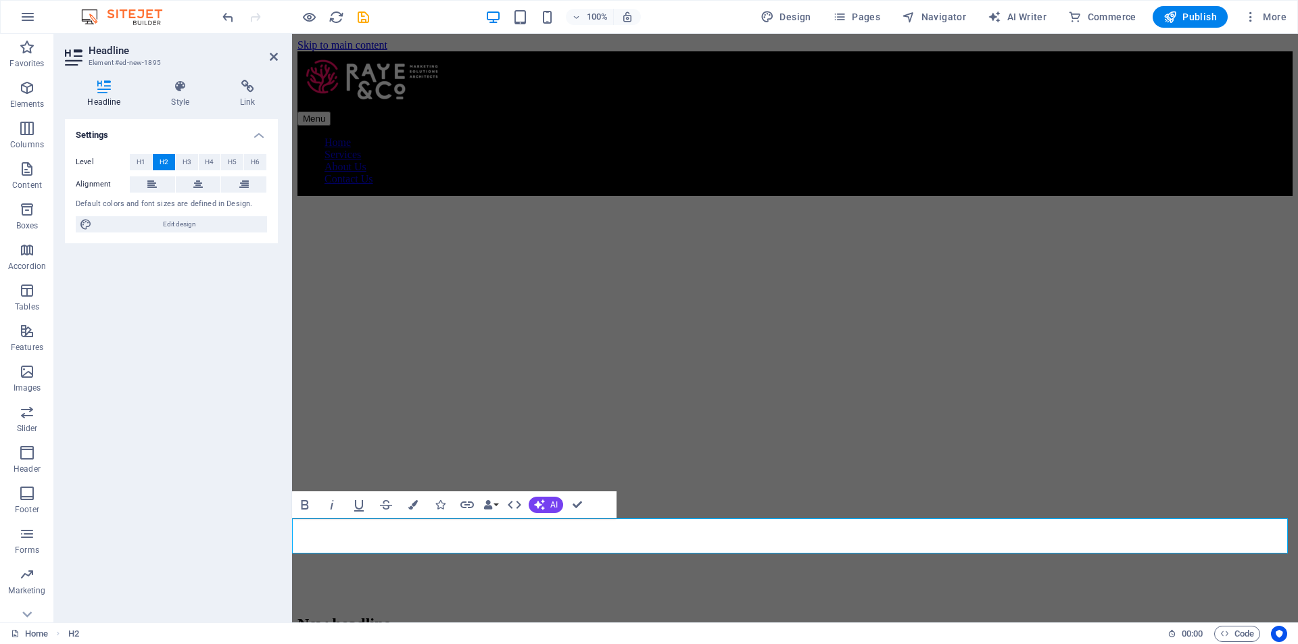
click at [348, 615] on h2 "New headline" at bounding box center [794, 624] width 995 height 18
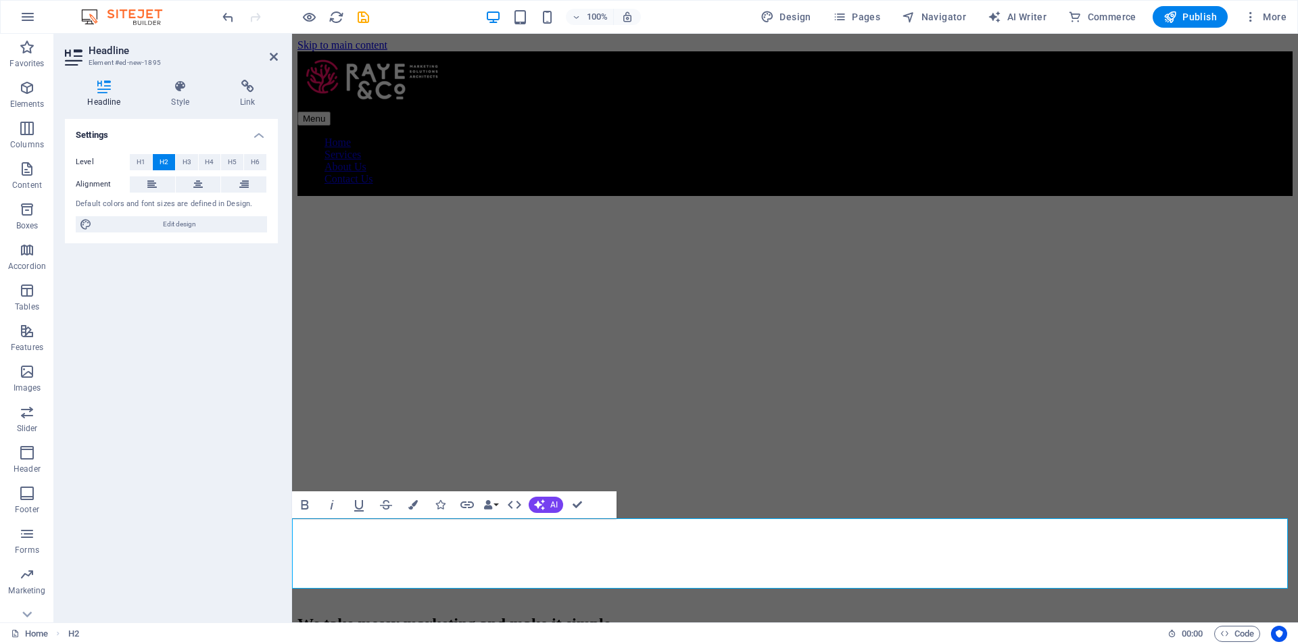
click at [318, 615] on h2 "We take messy marketing and make it simple. ‌Because guesswork doesnt grow a bu…" at bounding box center [794, 633] width 995 height 37
click at [416, 506] on icon "button" at bounding box center [412, 504] width 9 height 9
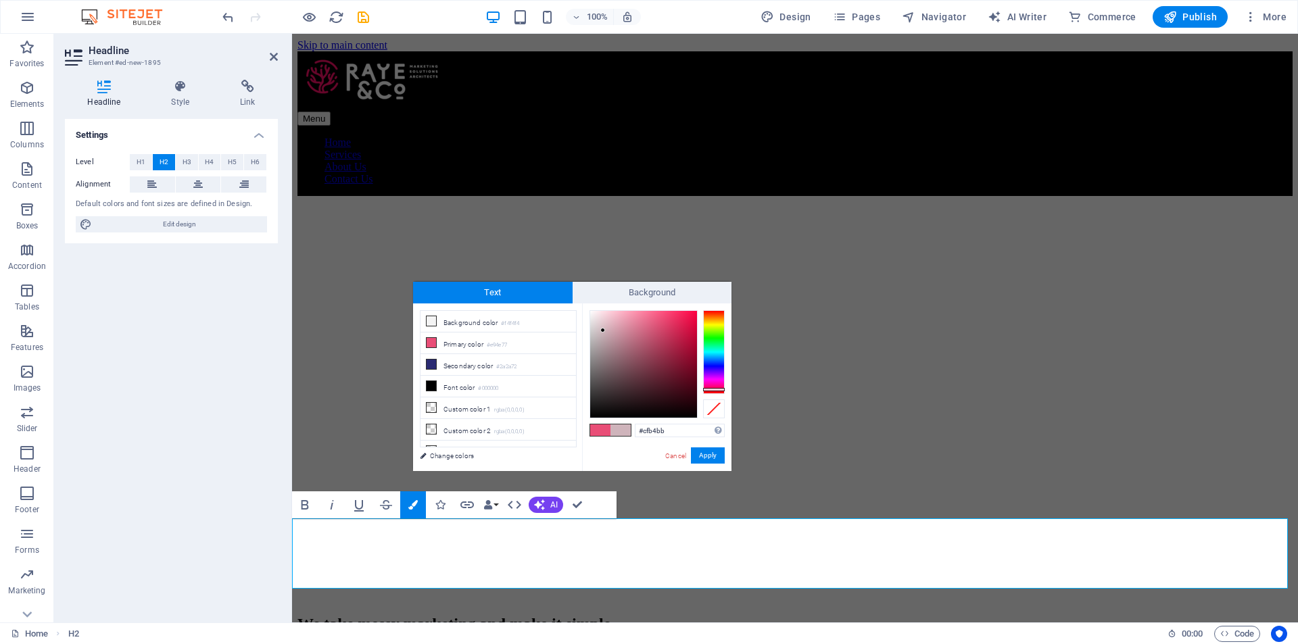
click at [603, 331] on div at bounding box center [643, 364] width 107 height 107
drag, startPoint x: 602, startPoint y: 339, endPoint x: 598, endPoint y: 349, distance: 10.7
click at [601, 341] on div at bounding box center [643, 364] width 107 height 107
click at [598, 350] on div at bounding box center [643, 364] width 107 height 107
click at [597, 358] on div at bounding box center [643, 364] width 107 height 107
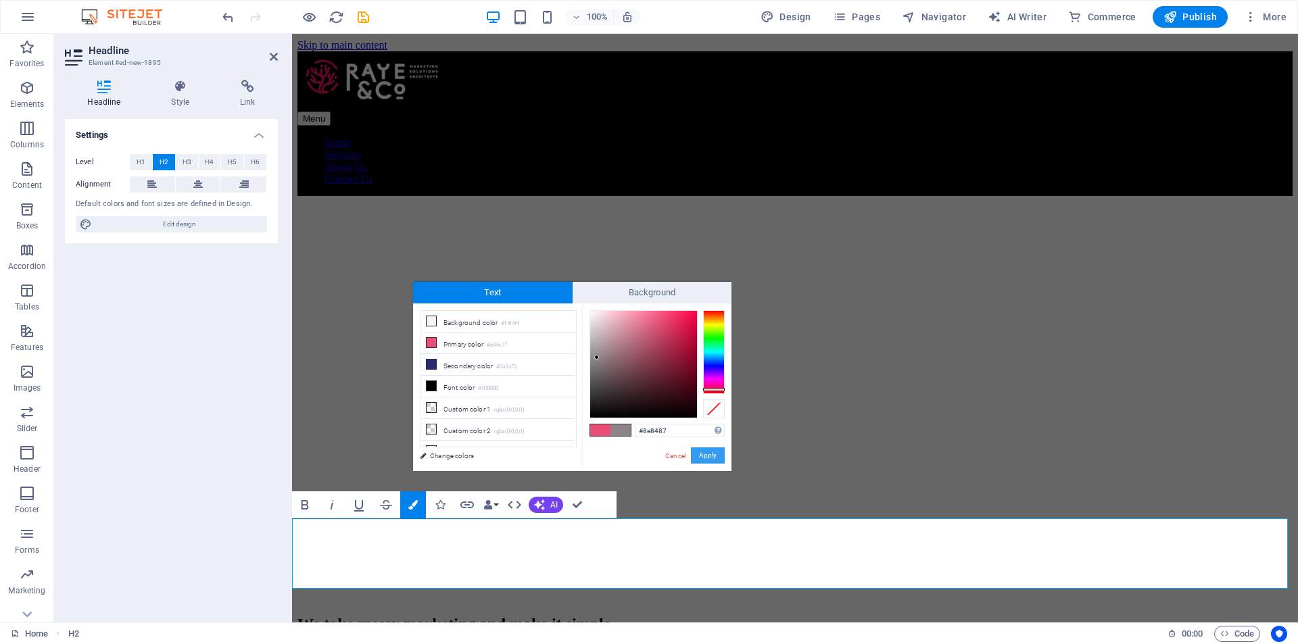
click at [717, 456] on button "Apply" at bounding box center [708, 456] width 34 height 16
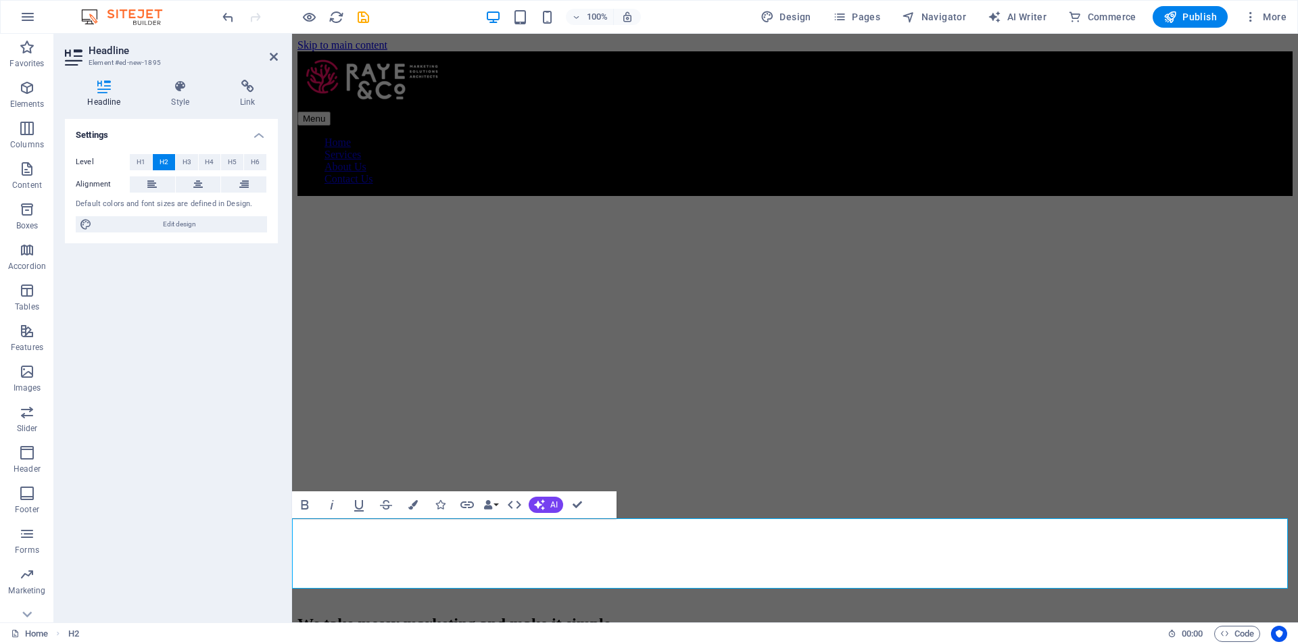
click at [689, 633] on span "‌Because guesswork doesnt grow a business. Clarity does" at bounding box center [492, 642] width 391 height 18
drag, startPoint x: 660, startPoint y: 567, endPoint x: 993, endPoint y: 673, distance: 349.1
click at [660, 633] on span "‌Because guesswork doesnt grow a business. Clarity does" at bounding box center [492, 642] width 391 height 18
click at [1120, 615] on h2 "We take messy marketing and make it simple. ‌Because guesswork doesn't grow a b…" at bounding box center [794, 633] width 995 height 37
click at [698, 633] on span "‌Because guesswork doesn't grow a business. Clarity does." at bounding box center [497, 642] width 400 height 18
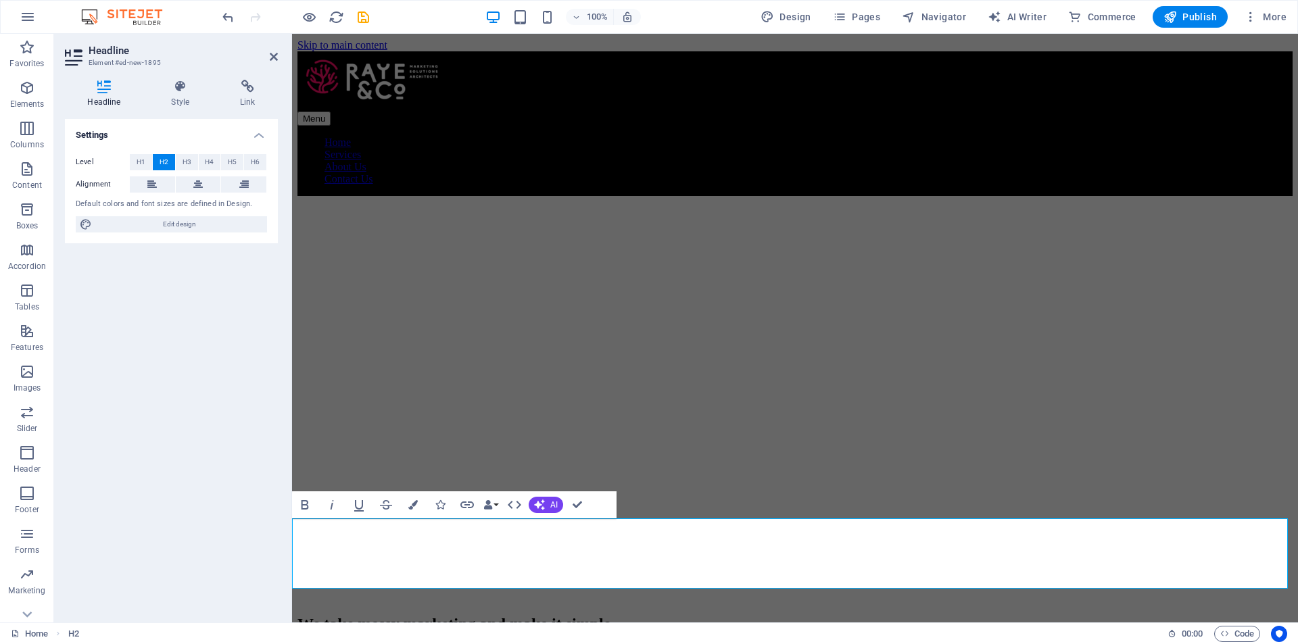
click at [698, 633] on span "‌Because guesswork doesn't grow a business. Clarity does." at bounding box center [497, 642] width 400 height 18
click at [415, 510] on button "Colors" at bounding box center [413, 504] width 26 height 27
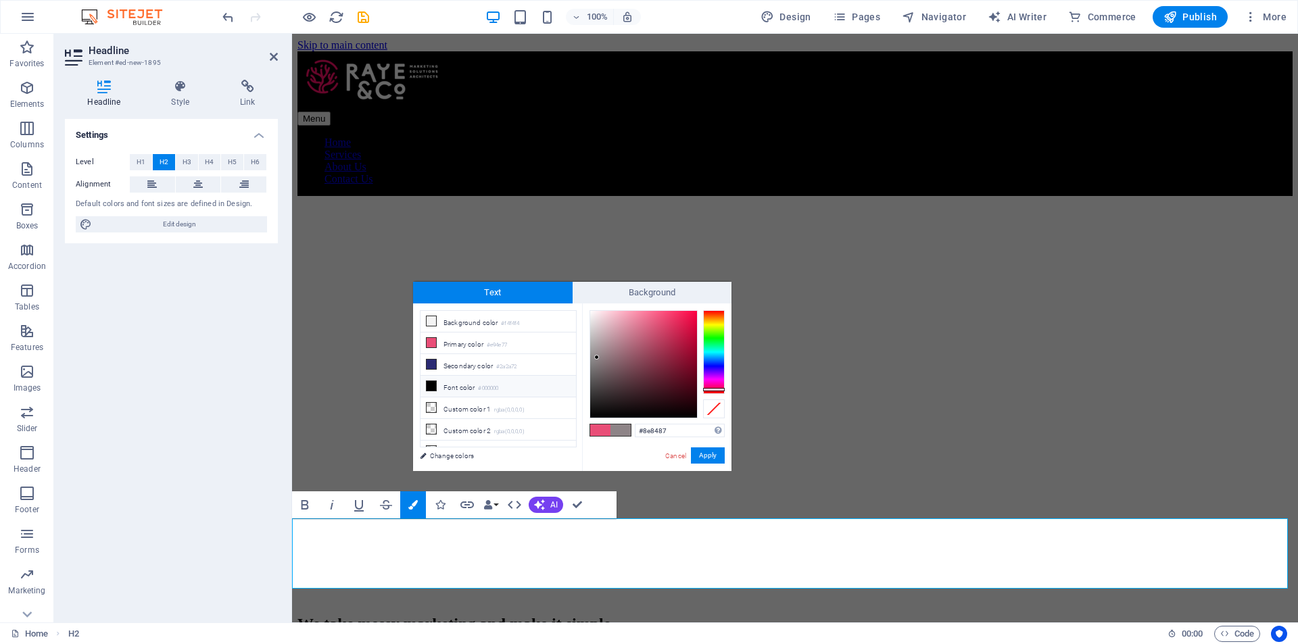
click at [468, 385] on li "Font color #000000" at bounding box center [497, 387] width 155 height 22
click at [597, 406] on div at bounding box center [643, 364] width 107 height 107
click at [596, 400] on div at bounding box center [643, 364] width 107 height 107
click at [595, 387] on div at bounding box center [643, 364] width 107 height 107
click at [594, 340] on div at bounding box center [643, 364] width 107 height 107
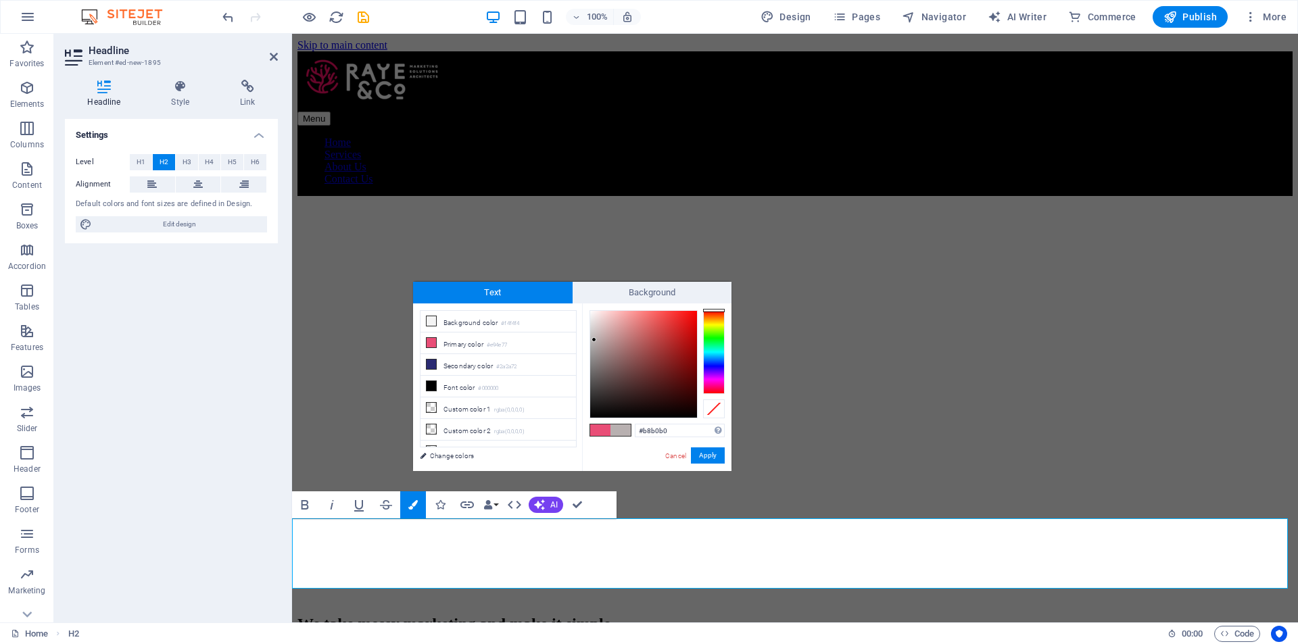
click at [594, 340] on div at bounding box center [593, 339] width 5 height 5
click at [702, 460] on button "Apply" at bounding box center [708, 456] width 34 height 16
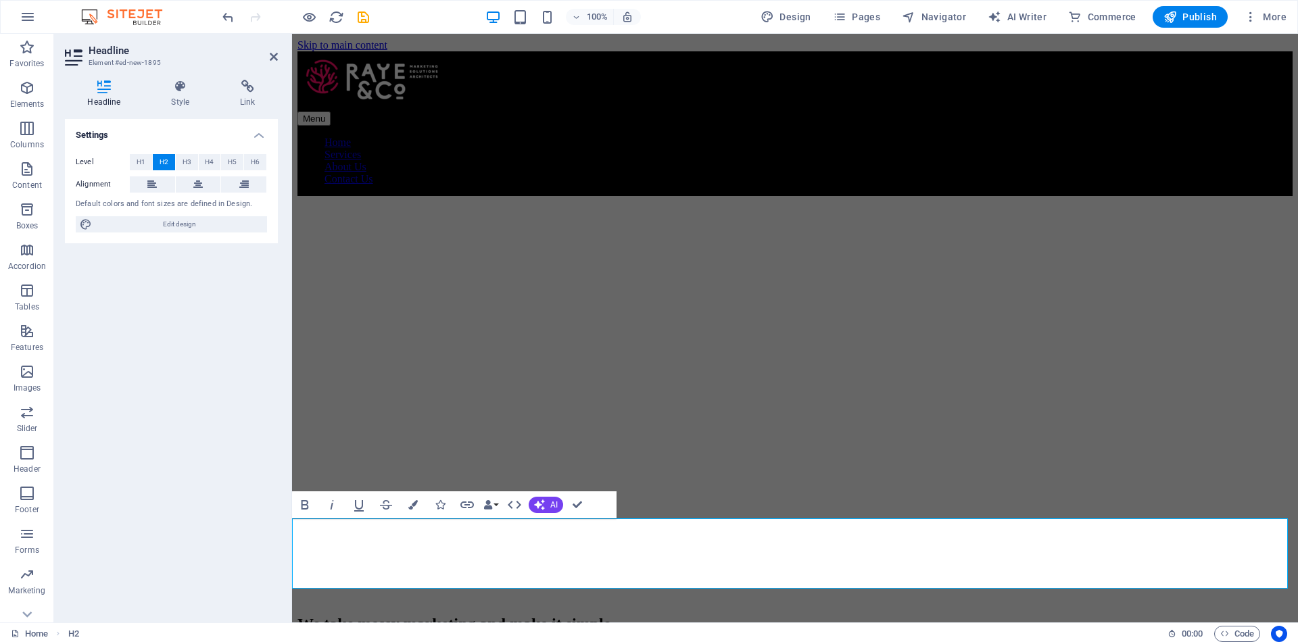
click at [690, 633] on span "‌Because guesswork doesn't grow a business. Clarity does." at bounding box center [497, 642] width 400 height 18
click at [415, 505] on icon "button" at bounding box center [412, 504] width 9 height 9
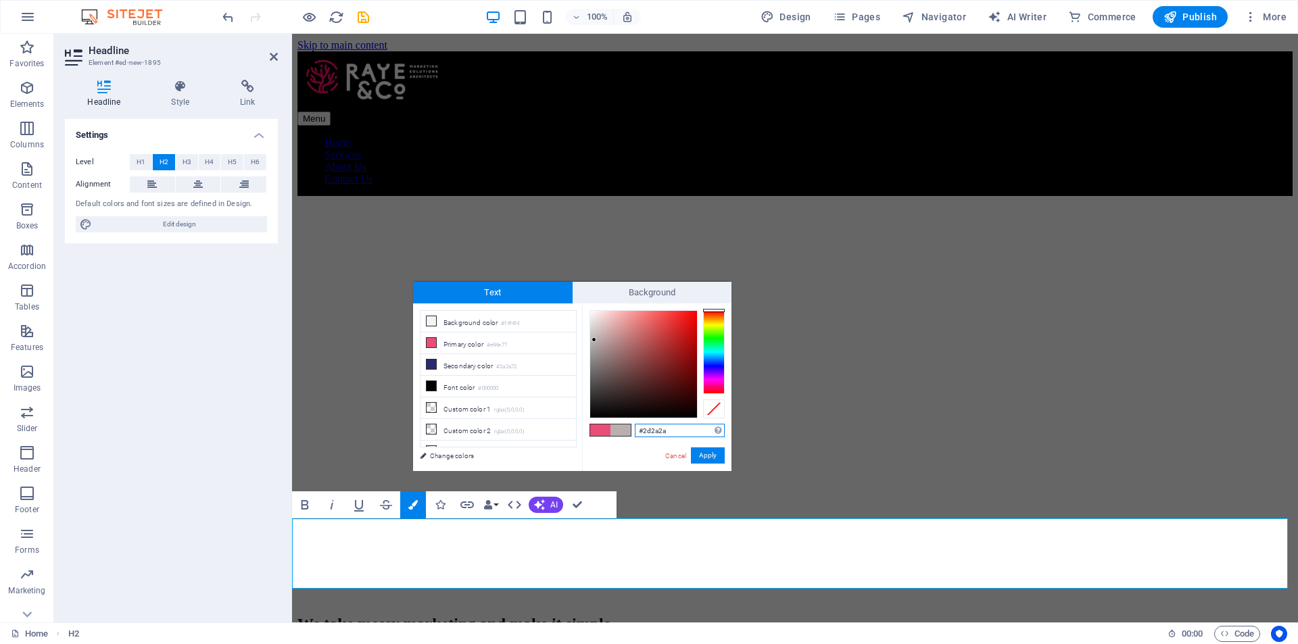
click at [598, 398] on div at bounding box center [643, 364] width 107 height 107
type input "#282626"
click at [595, 400] on div at bounding box center [643, 364] width 107 height 107
click at [700, 453] on button "Apply" at bounding box center [708, 456] width 34 height 16
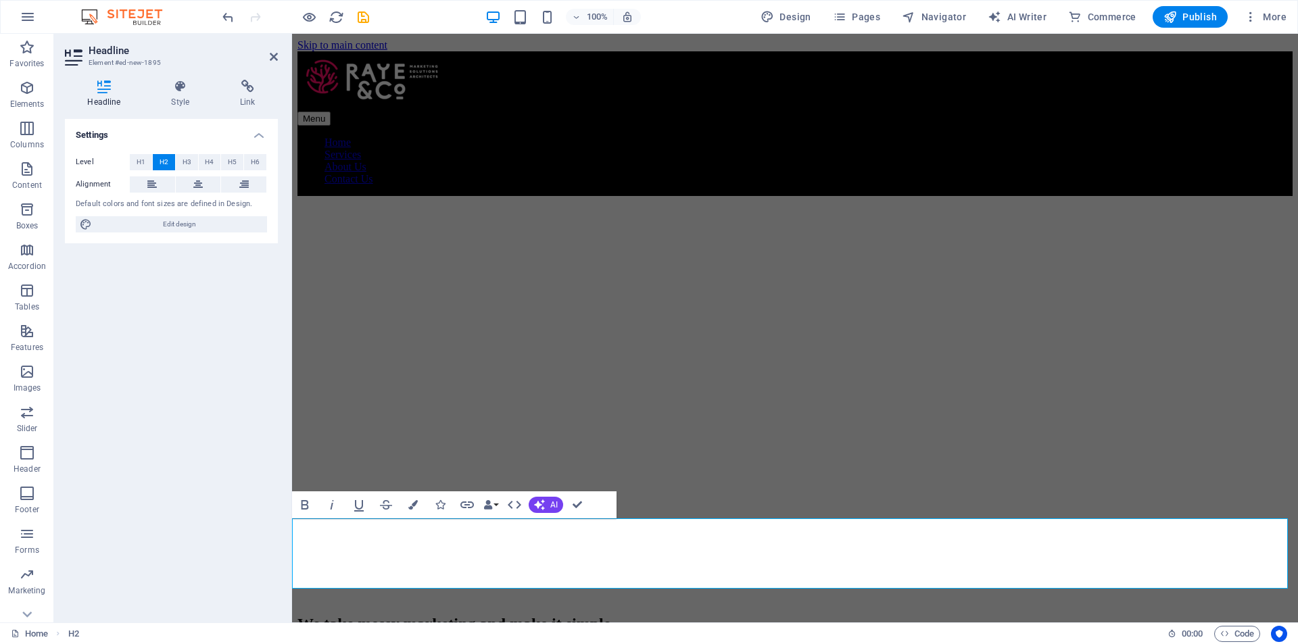
click at [636, 633] on span "‌Because guesswork doesn't grow a business. Clarity does." at bounding box center [497, 642] width 400 height 18
click at [533, 615] on h2 "We take messy marketing and make it simple. ‌Because guesswork doesn't grow a b…" at bounding box center [794, 633] width 995 height 37
click at [193, 185] on button at bounding box center [198, 184] width 45 height 16
click at [747, 615] on h2 "We take messy marketing and make it simple. ‌Because guesswork doesn't grow a b…" at bounding box center [794, 633] width 995 height 37
click at [727, 633] on span "‌Because guesswork doesn't grow a business. Clarity does." at bounding box center [795, 642] width 400 height 18
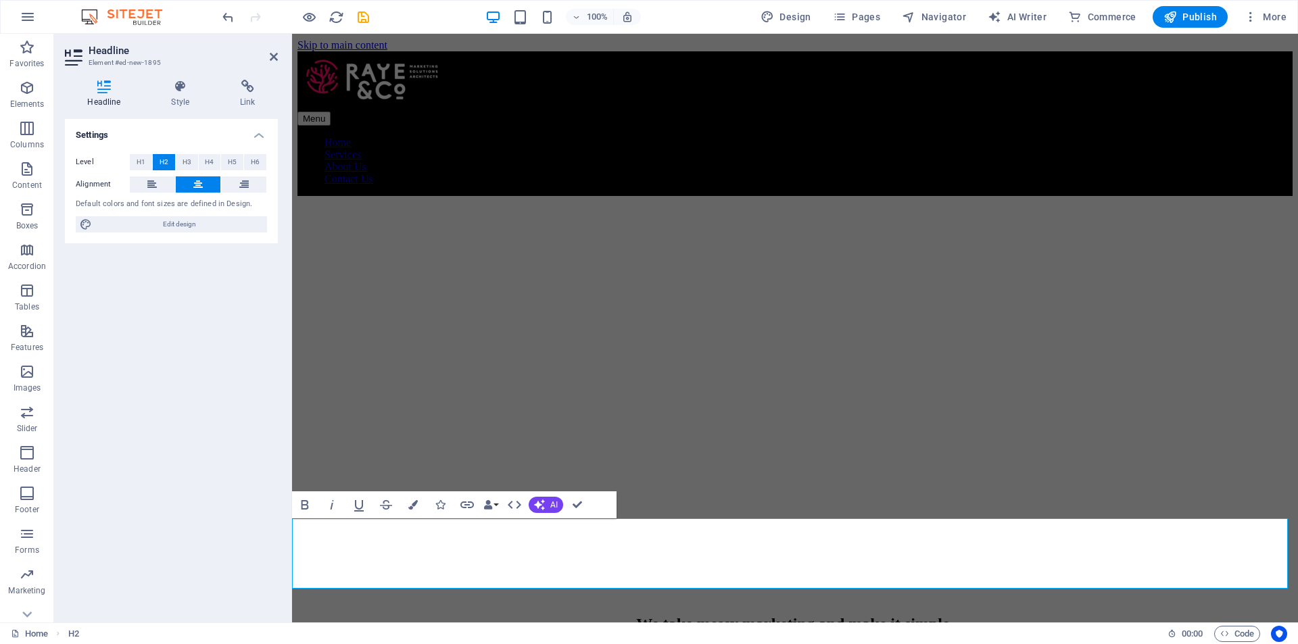
click at [727, 633] on span "‌Because guesswork doesn't grow a business. Clarity does." at bounding box center [795, 642] width 400 height 18
click at [190, 162] on span "H3" at bounding box center [187, 162] width 9 height 16
click at [649, 633] on span "‌Because guesswork doesn't grow a business. Clarity does." at bounding box center [795, 642] width 400 height 18
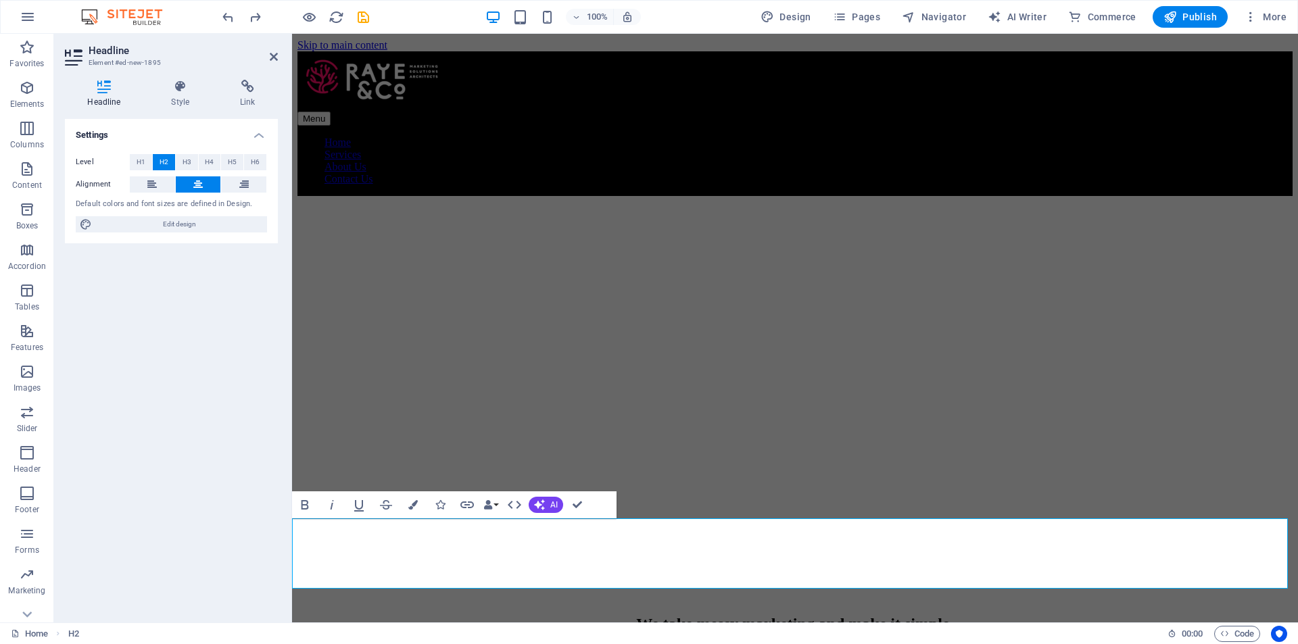
click at [649, 633] on span "‌Because guesswork doesn't grow a business. Clarity does." at bounding box center [795, 642] width 400 height 18
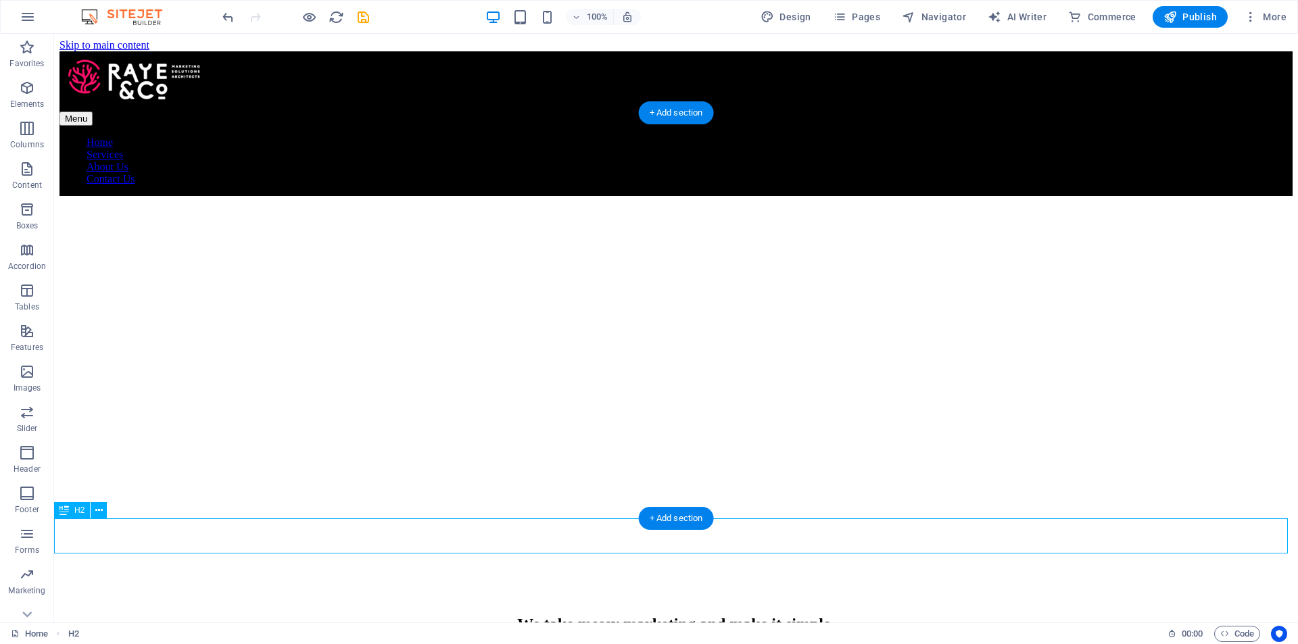
click at [592, 615] on div "We take messy marketing and make it simple." at bounding box center [675, 624] width 1233 height 18
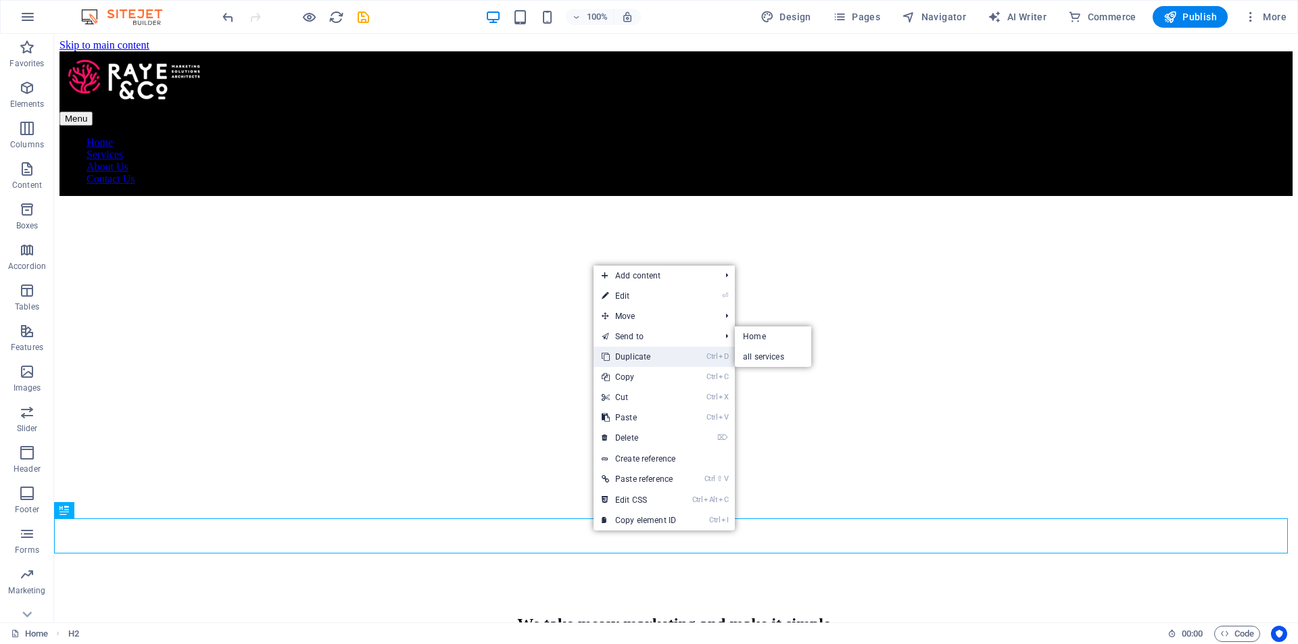
click at [648, 352] on link "Ctrl D Duplicate" at bounding box center [639, 357] width 91 height 20
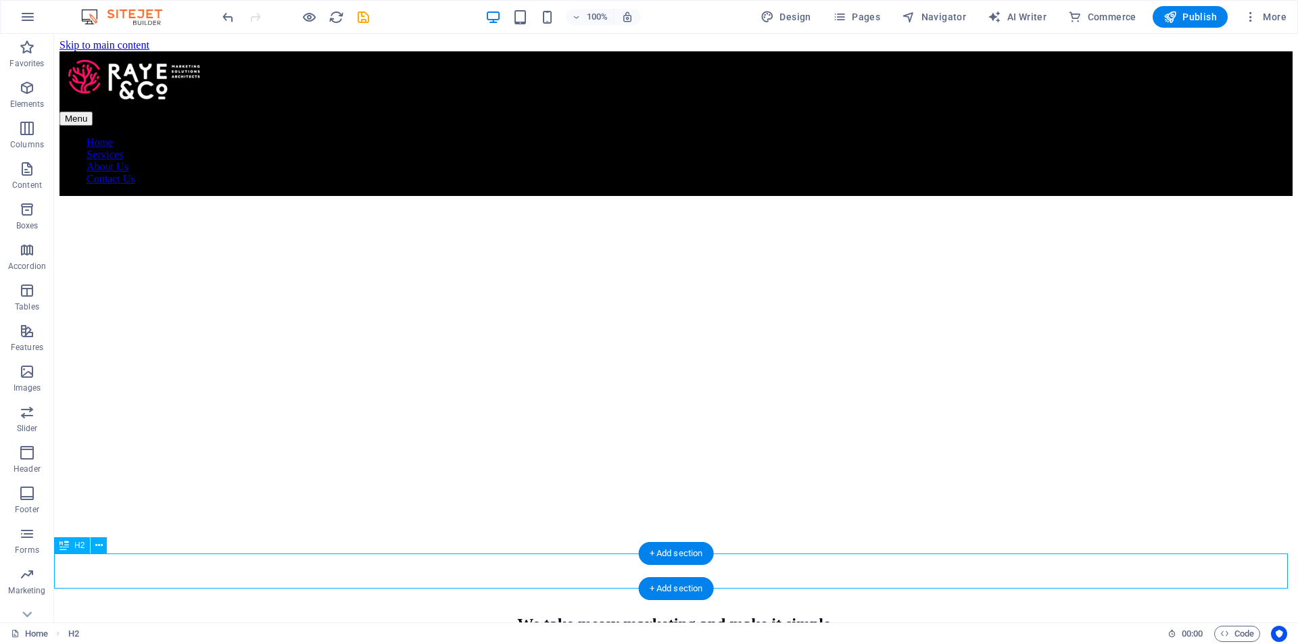
click at [556, 644] on div "We take messy marketing and make it simple." at bounding box center [675, 656] width 1233 height 18
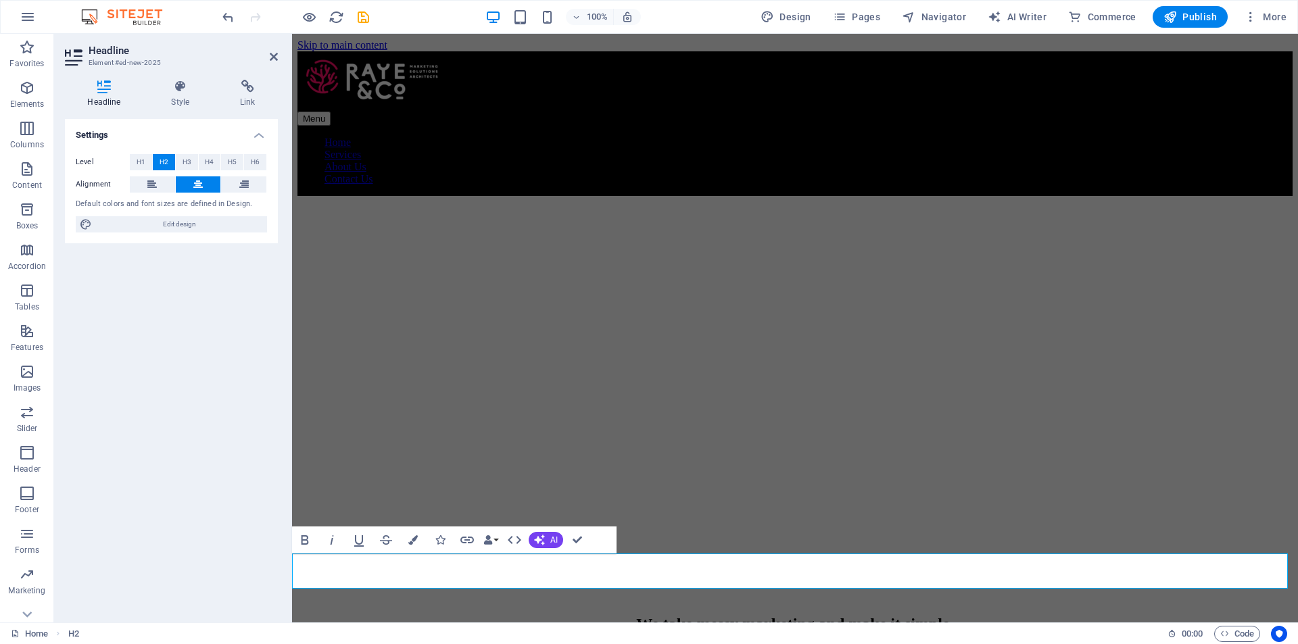
click at [556, 644] on h2 "‌Because guesswork doesn't grow a business. Clarity does." at bounding box center [794, 656] width 995 height 18
click at [183, 162] on span "H3" at bounding box center [187, 162] width 9 height 16
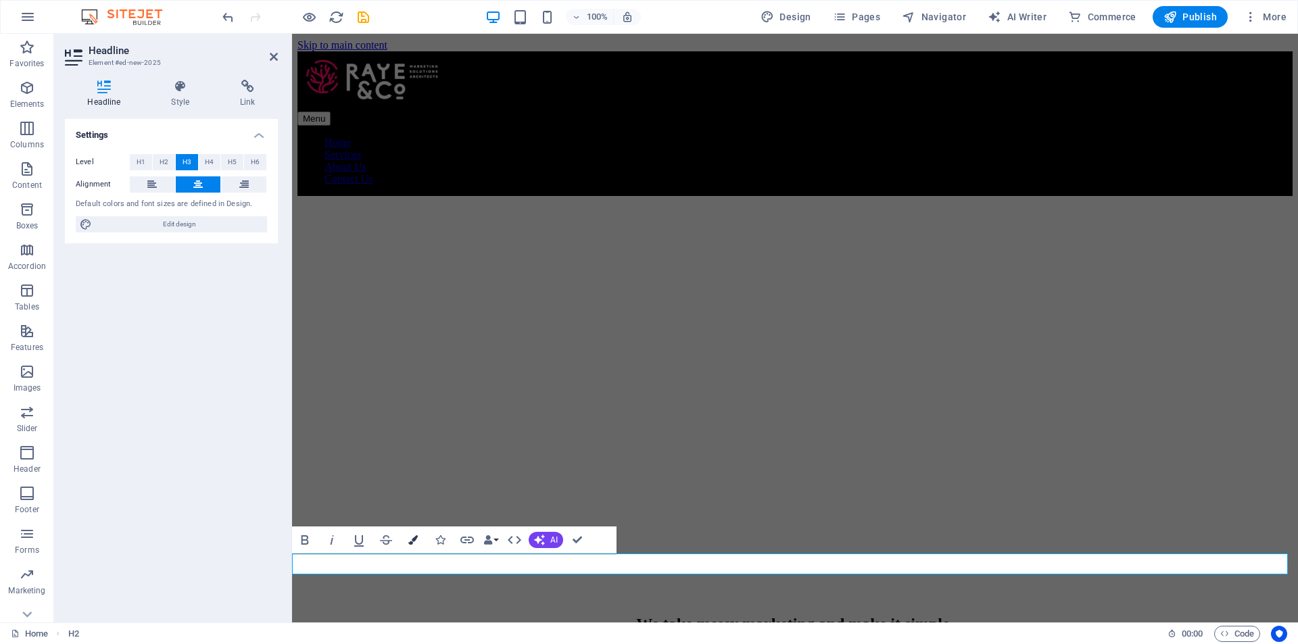
click at [414, 537] on icon "button" at bounding box center [412, 539] width 9 height 9
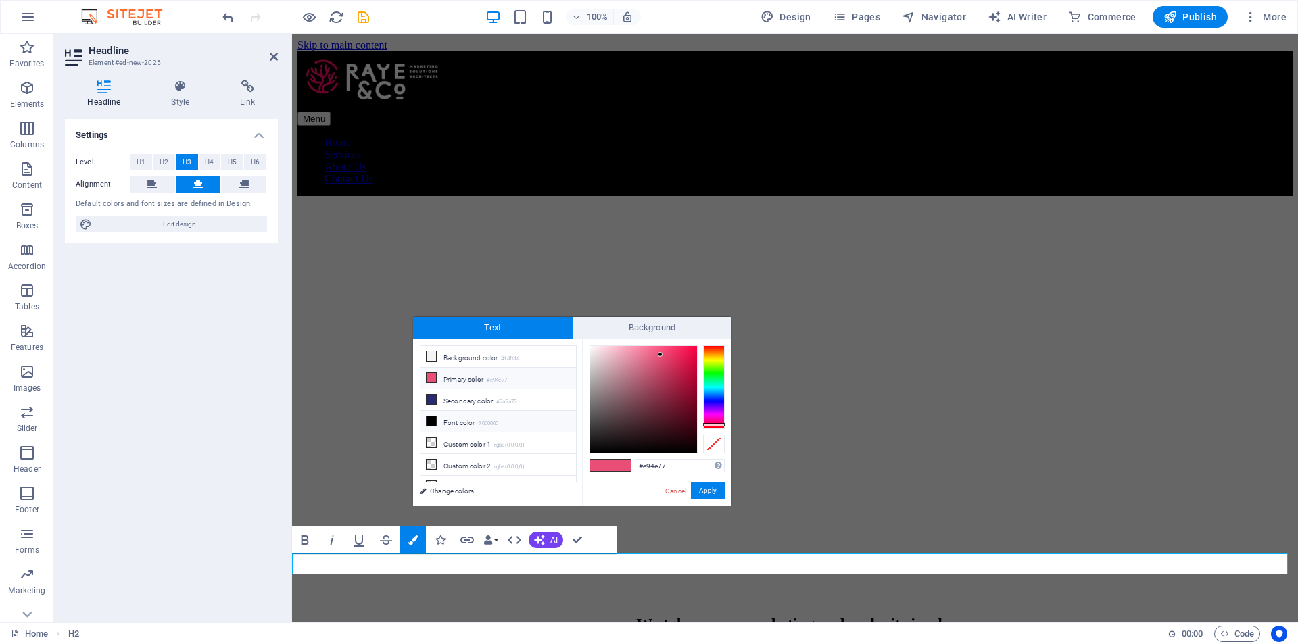
click at [485, 421] on small "#000000" at bounding box center [488, 423] width 20 height 9
click at [598, 410] on div at bounding box center [643, 399] width 107 height 107
click at [596, 391] on div at bounding box center [643, 399] width 107 height 107
click at [715, 490] on button "Apply" at bounding box center [708, 491] width 34 height 16
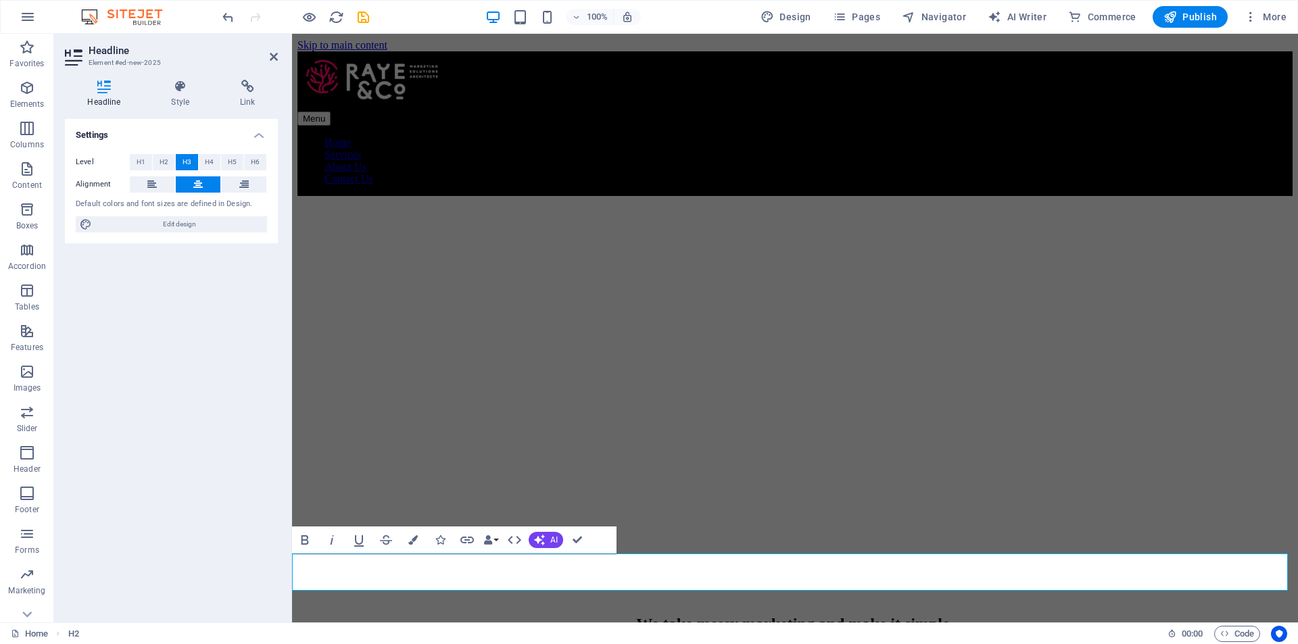
click at [414, 535] on icon "button" at bounding box center [412, 539] width 9 height 9
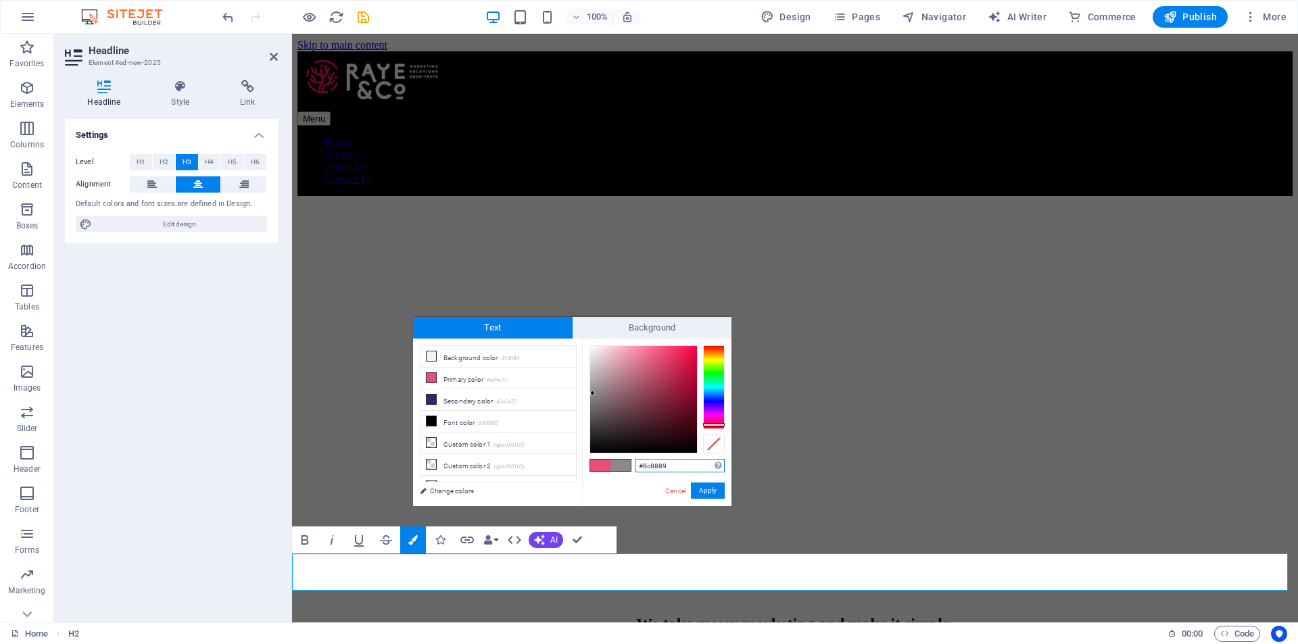
click at [593, 393] on div at bounding box center [643, 399] width 107 height 107
click at [481, 419] on small "#000000" at bounding box center [488, 423] width 20 height 9
type input "#342e2e"
drag, startPoint x: 608, startPoint y: 437, endPoint x: 600, endPoint y: 431, distance: 10.6
click at [600, 431] on div at bounding box center [643, 399] width 107 height 107
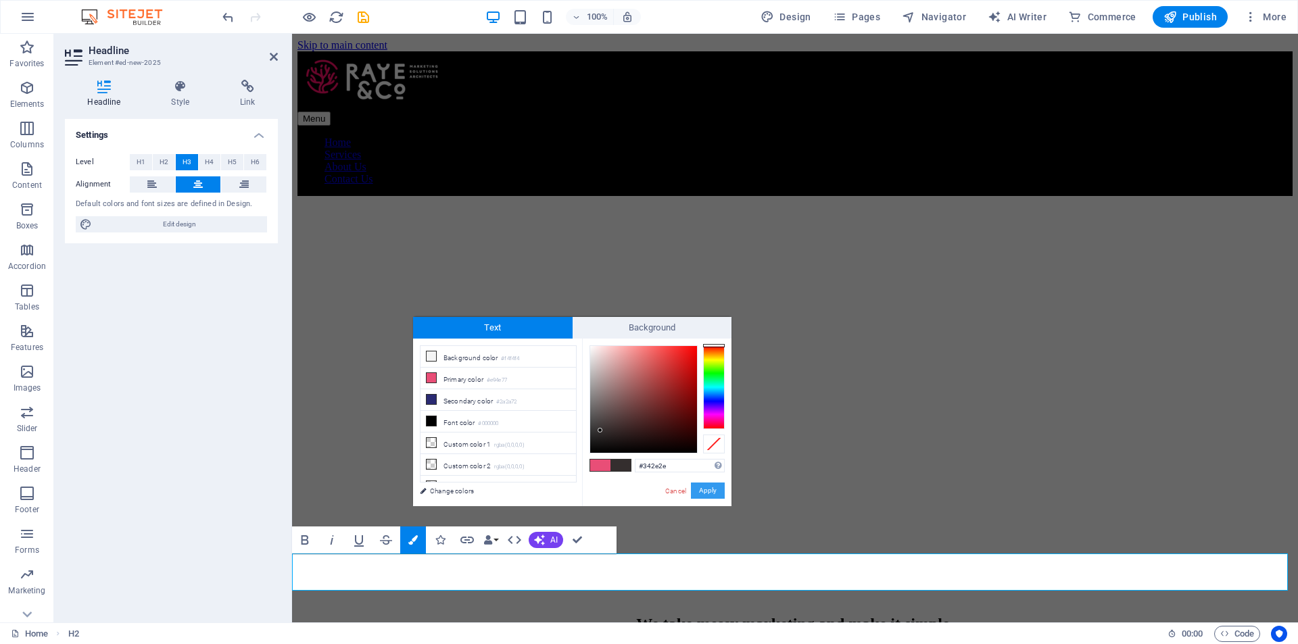
click at [696, 489] on button "Apply" at bounding box center [708, 491] width 34 height 16
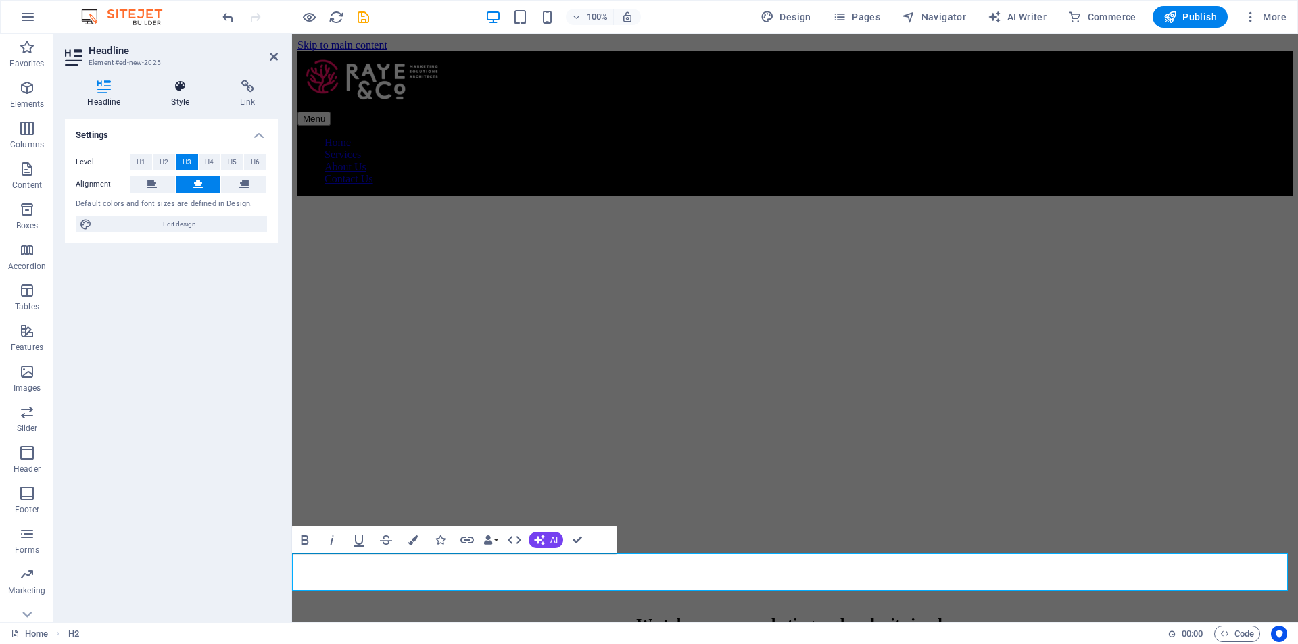
click at [180, 83] on icon at bounding box center [181, 87] width 64 height 14
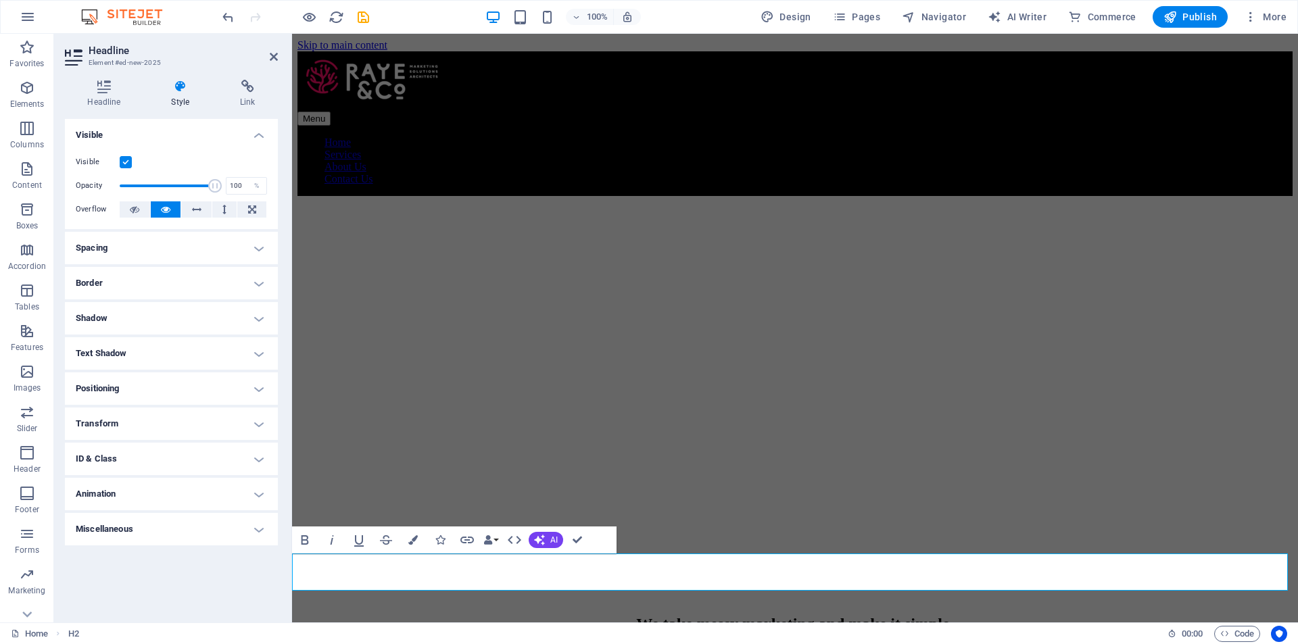
click at [195, 253] on h4 "Spacing" at bounding box center [171, 248] width 213 height 32
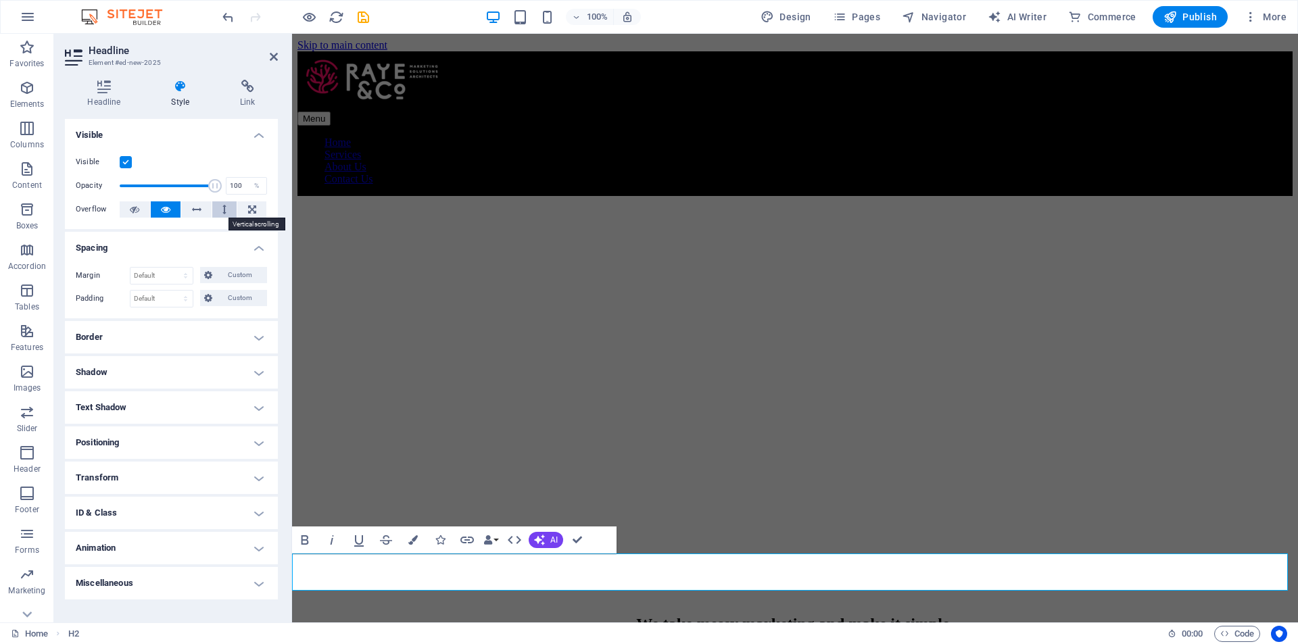
click at [224, 209] on icon at bounding box center [224, 209] width 4 height 16
click at [140, 207] on button at bounding box center [135, 209] width 30 height 16
click at [189, 441] on h4 "Positioning" at bounding box center [171, 443] width 213 height 32
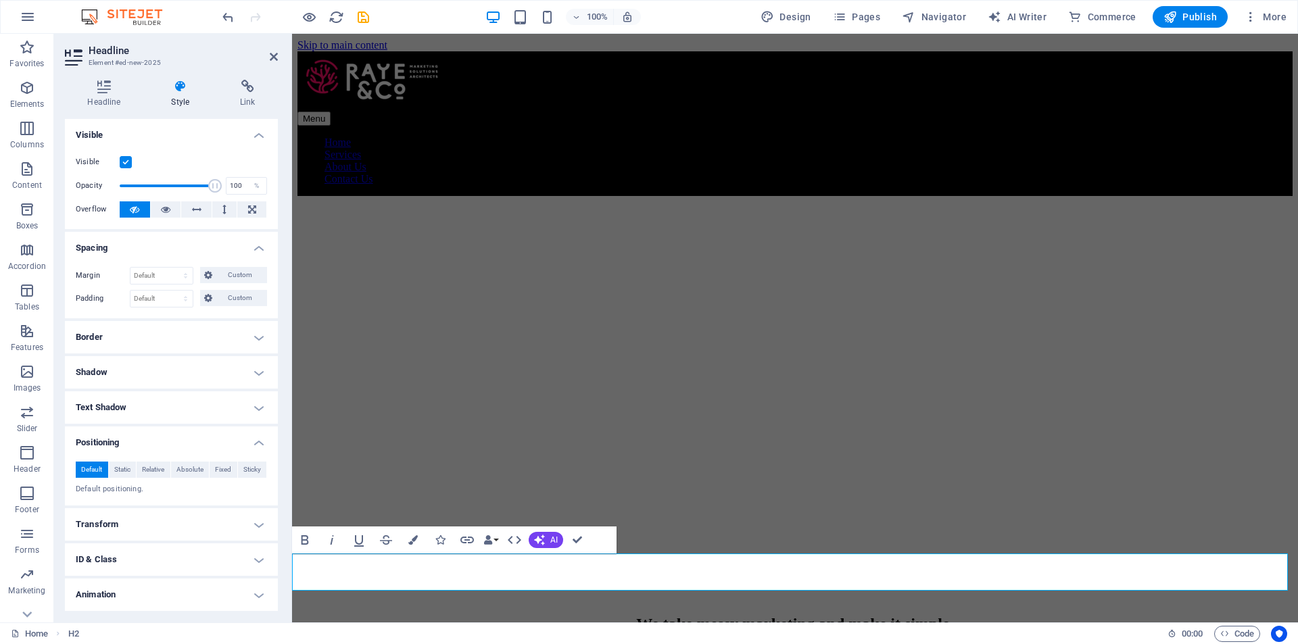
click at [260, 137] on h4 "Visible" at bounding box center [171, 131] width 213 height 24
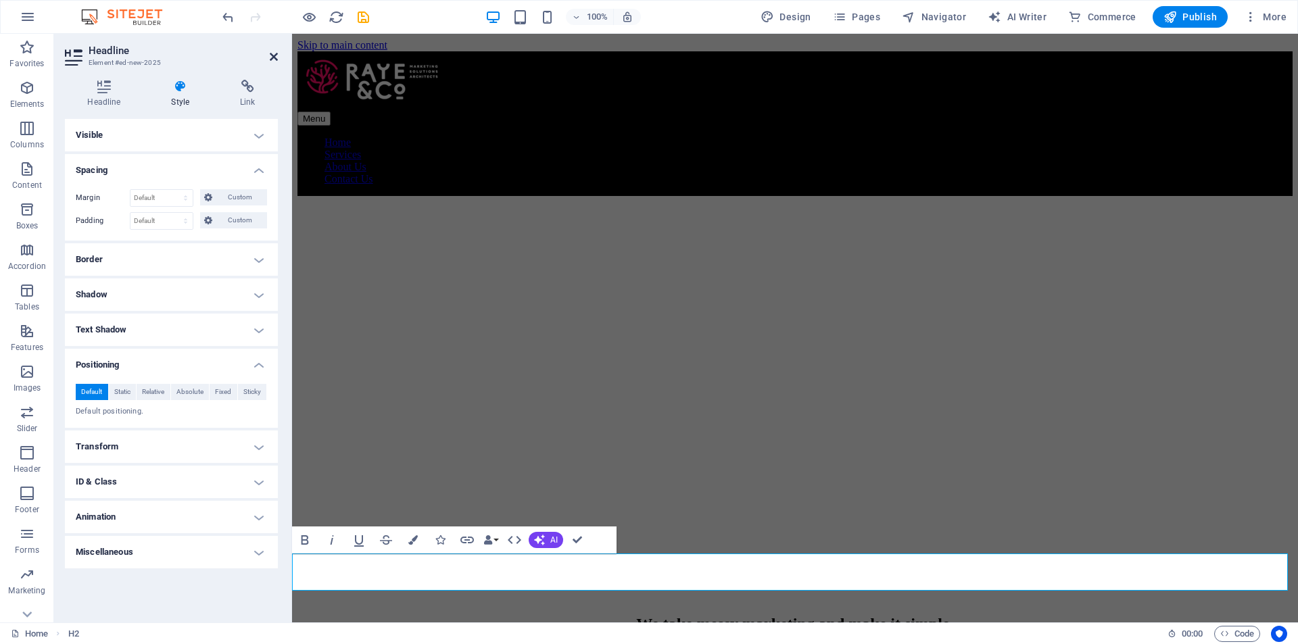
click at [274, 57] on icon at bounding box center [274, 56] width 8 height 11
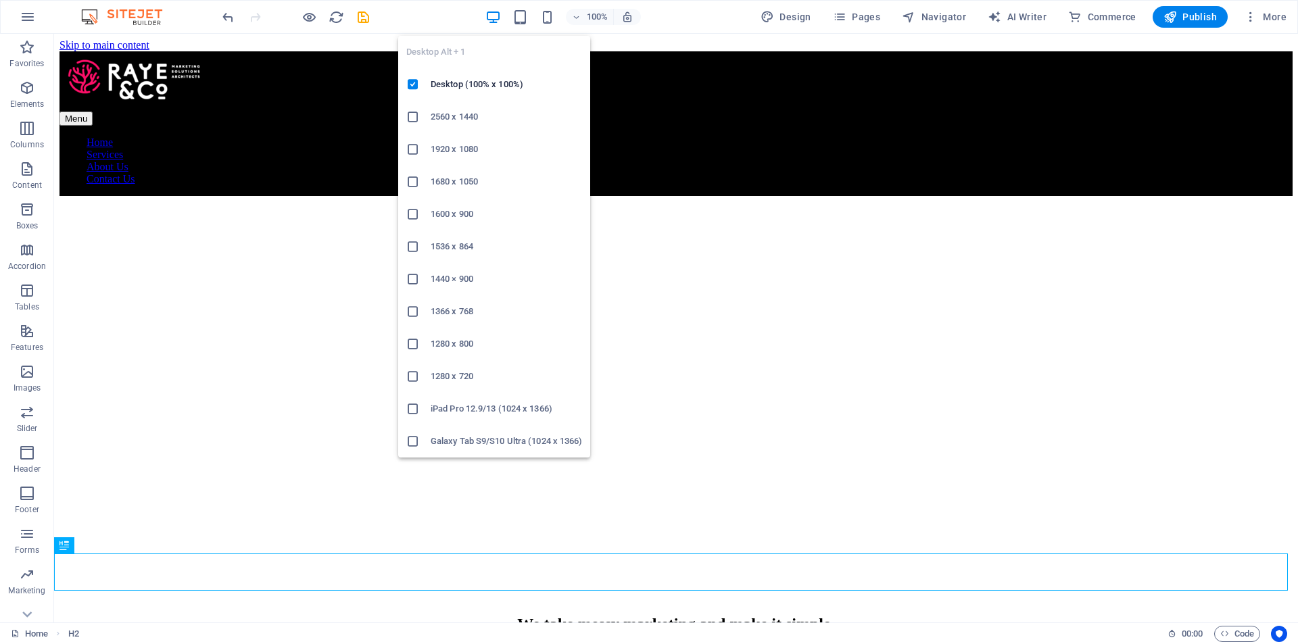
click at [501, 16] on icon "button" at bounding box center [493, 17] width 16 height 16
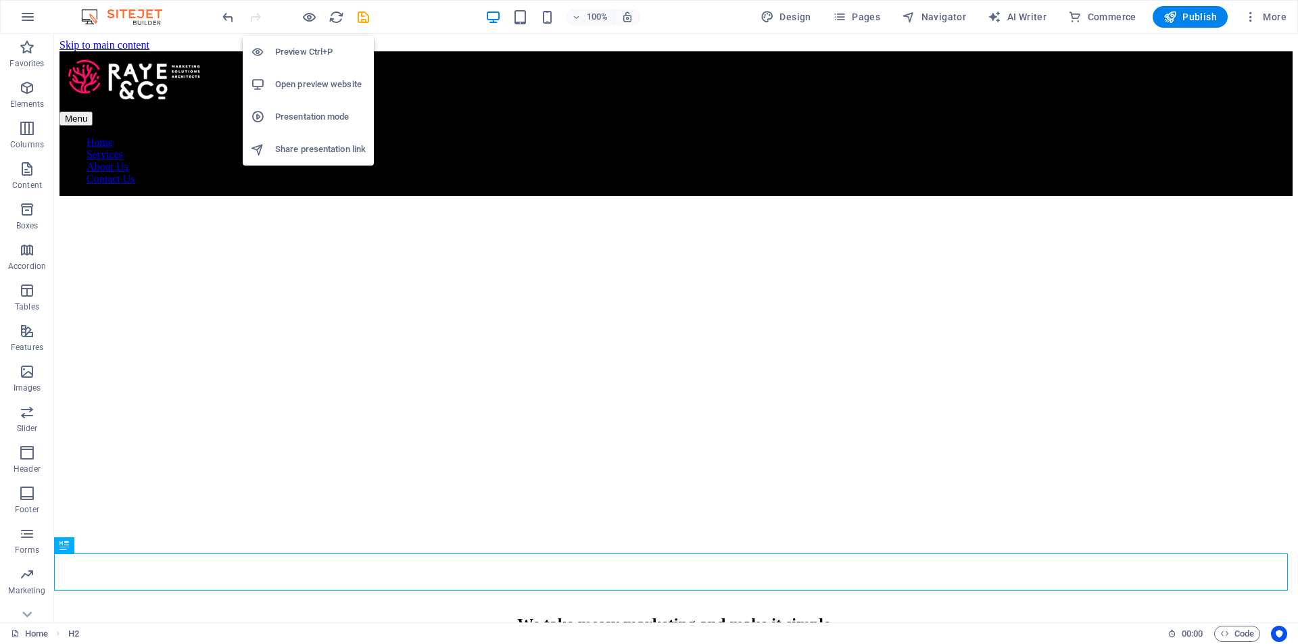
click at [302, 76] on li "Open preview website" at bounding box center [308, 84] width 131 height 32
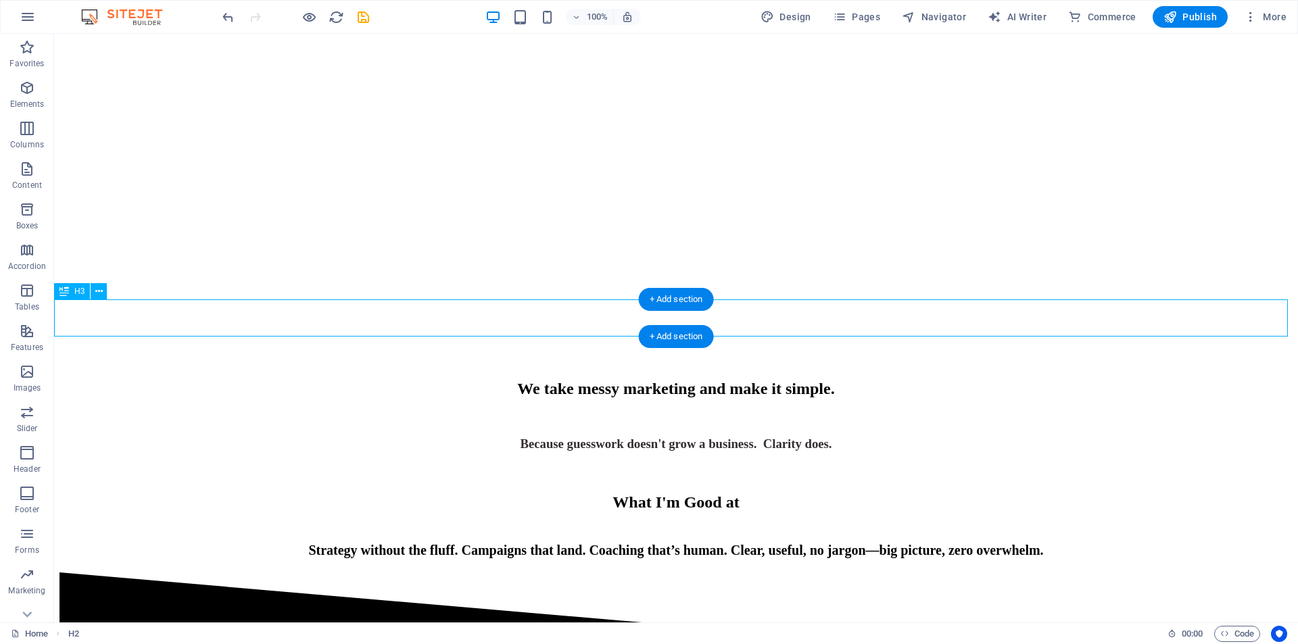
scroll to position [203, 0]
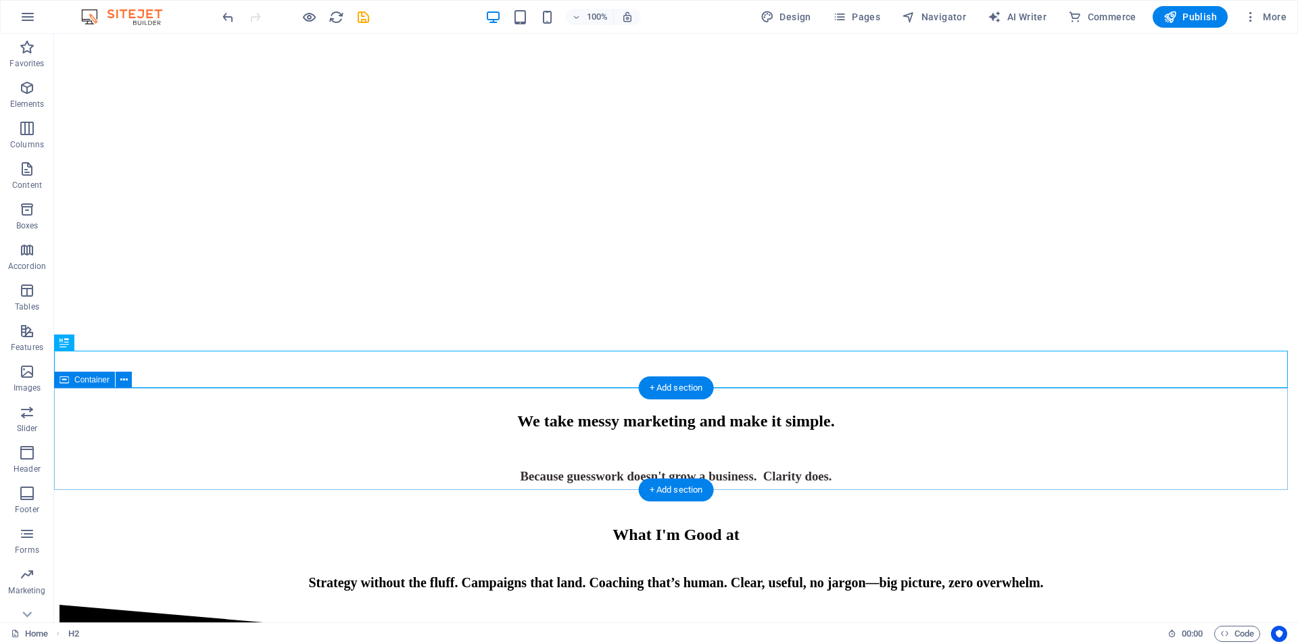
click at [587, 496] on div "What I'm Good at Strategy without the fluff. Campaigns that land. Coaching that…" at bounding box center [675, 550] width 1233 height 109
click at [656, 386] on div "+ Add section" at bounding box center [676, 388] width 75 height 23
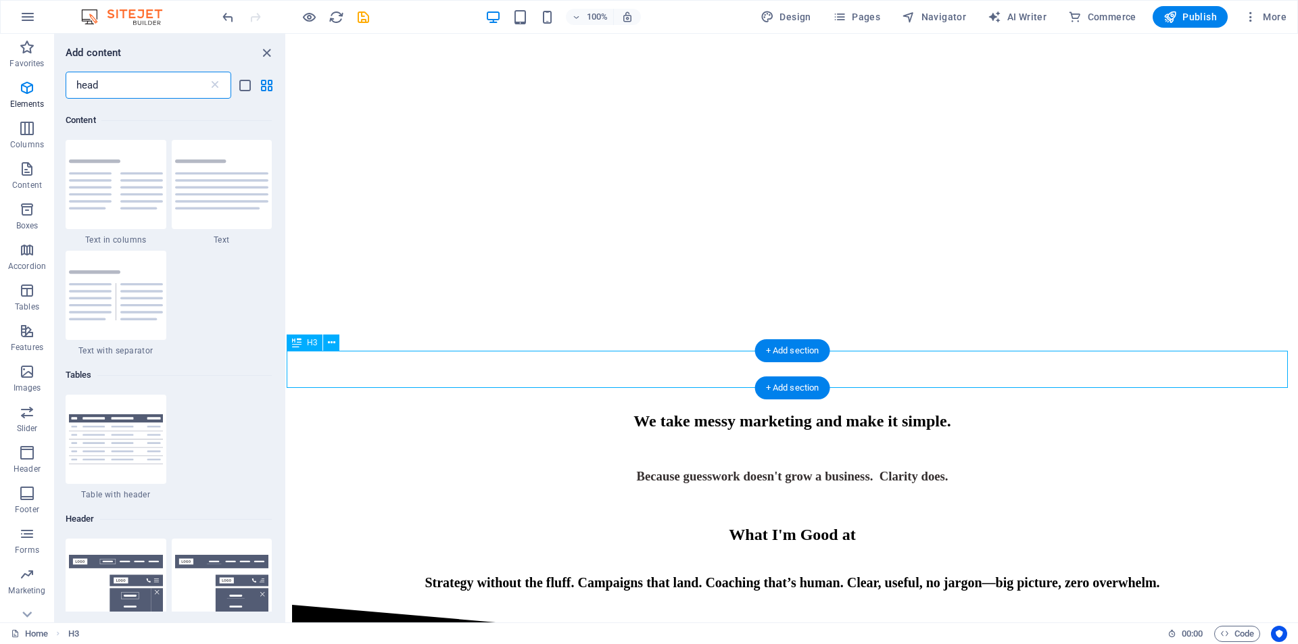
scroll to position [247, 0]
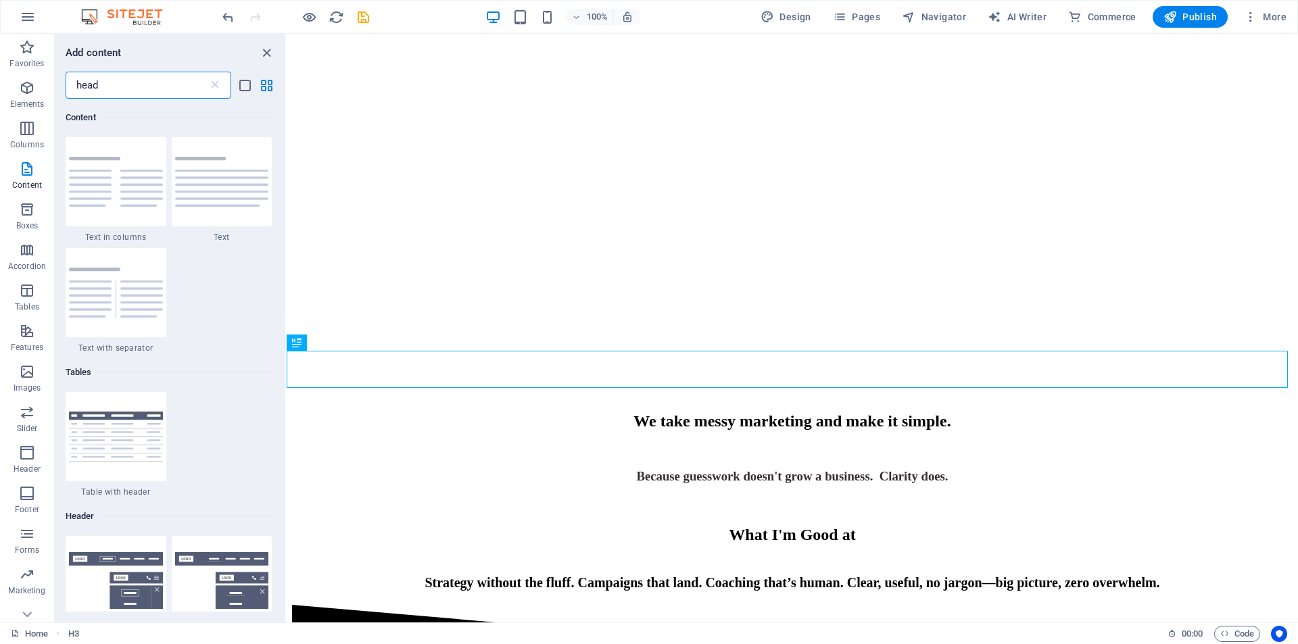
click at [135, 83] on input "head" at bounding box center [137, 85] width 143 height 27
click at [135, 82] on input "head" at bounding box center [137, 85] width 143 height 27
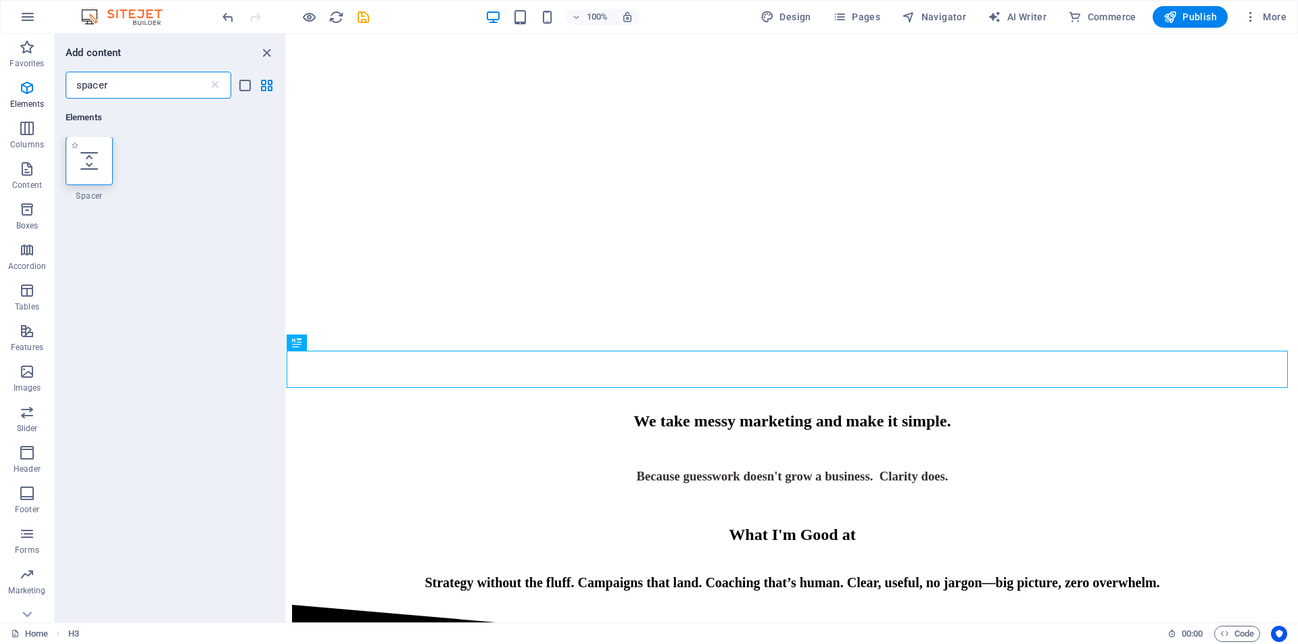
scroll to position [0, 0]
type input "spacer"
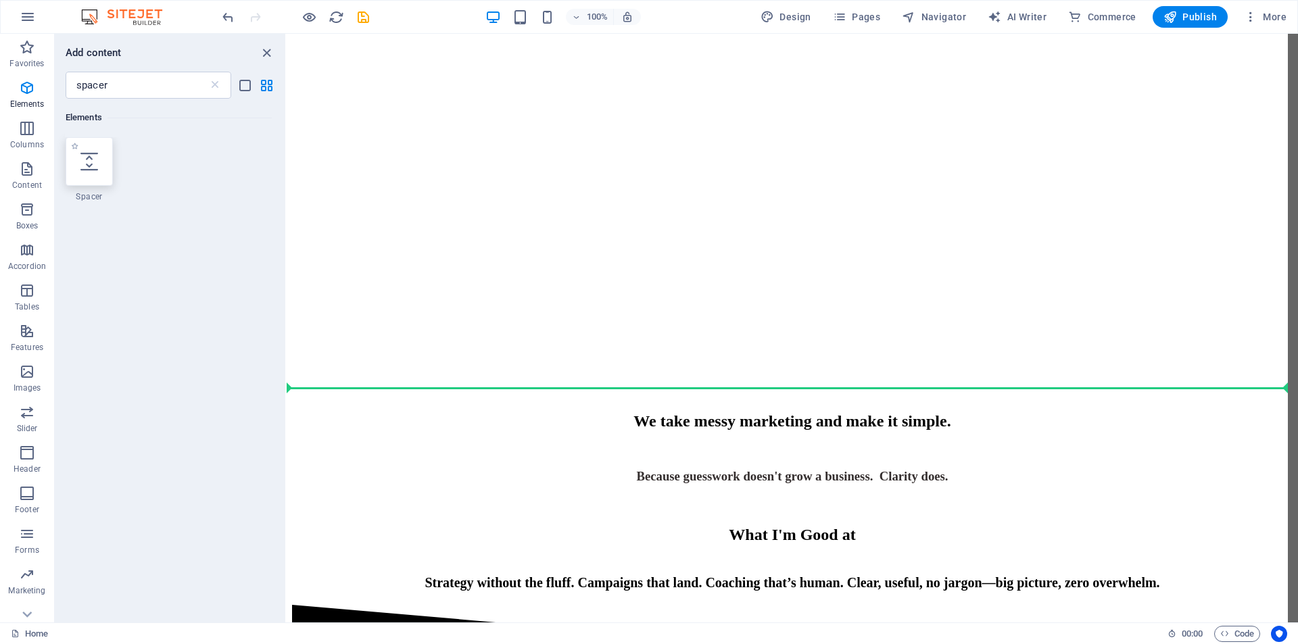
select select "px"
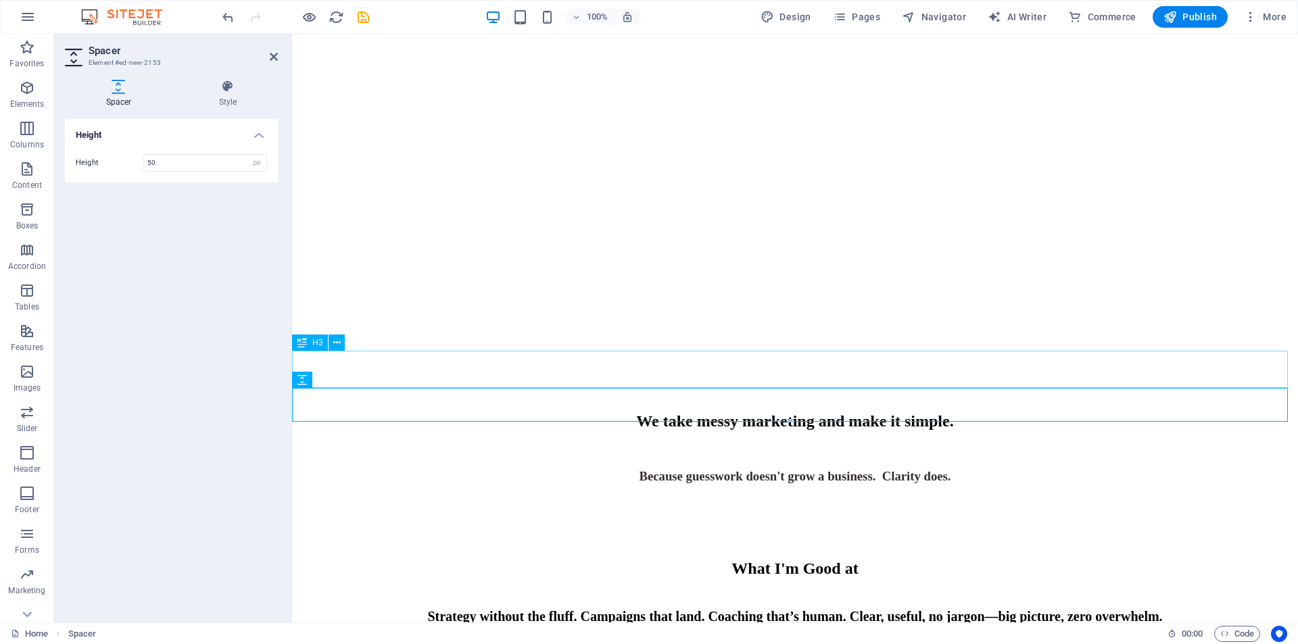
click at [475, 444] on div "​ Because guesswork doesn't grow a business. Clarity does." at bounding box center [794, 464] width 995 height 40
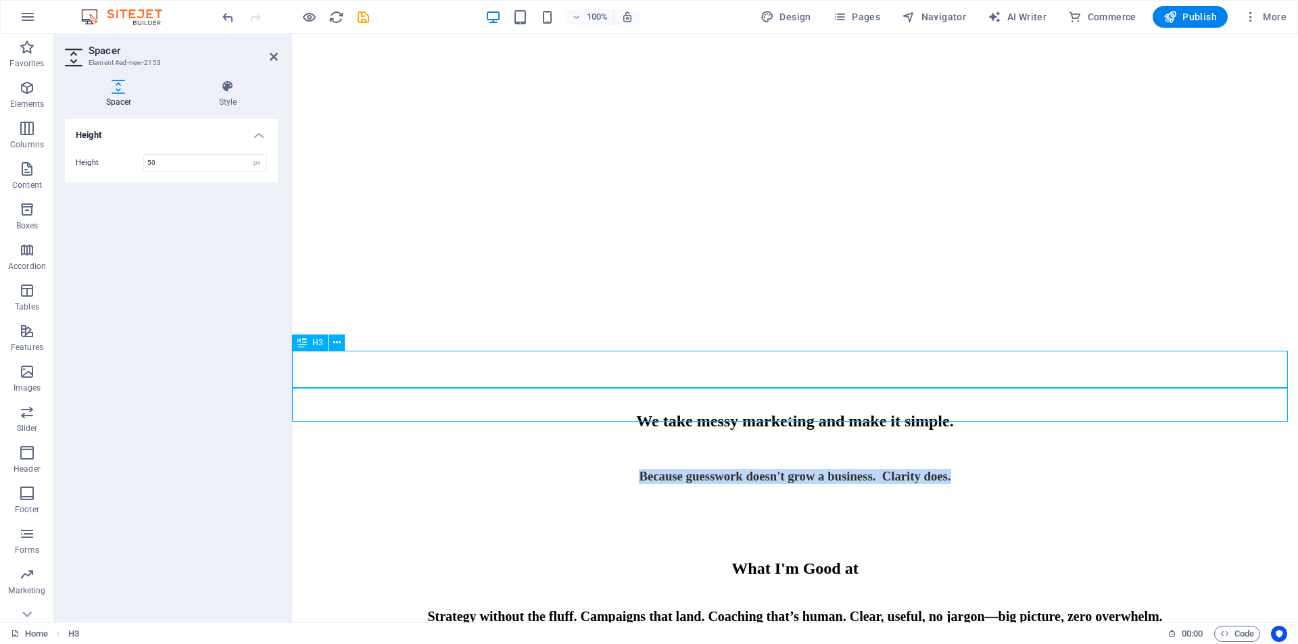
scroll to position [1, 0]
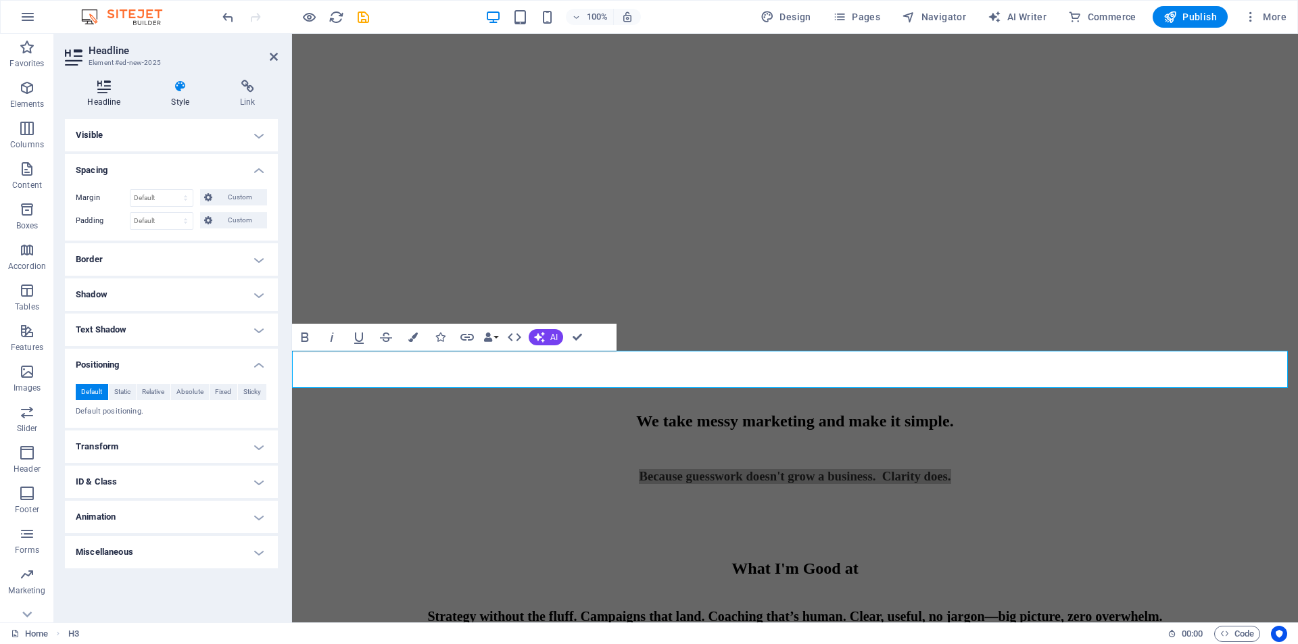
click at [109, 87] on icon at bounding box center [104, 87] width 78 height 14
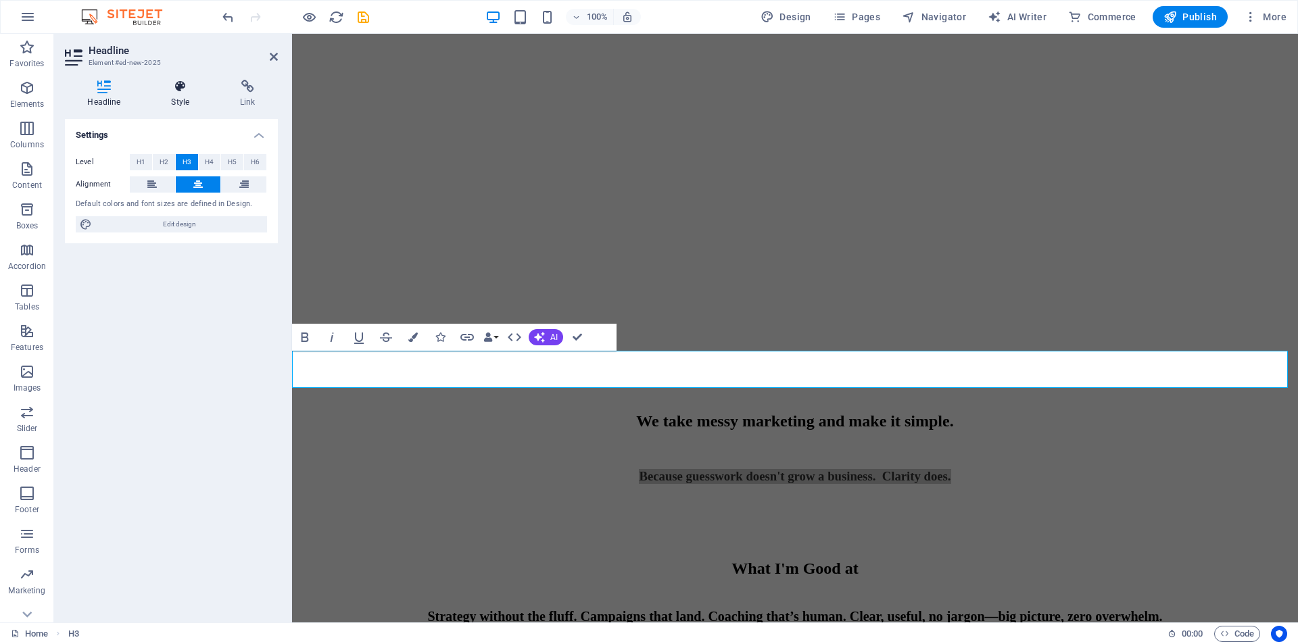
click at [187, 97] on h4 "Style" at bounding box center [183, 94] width 69 height 28
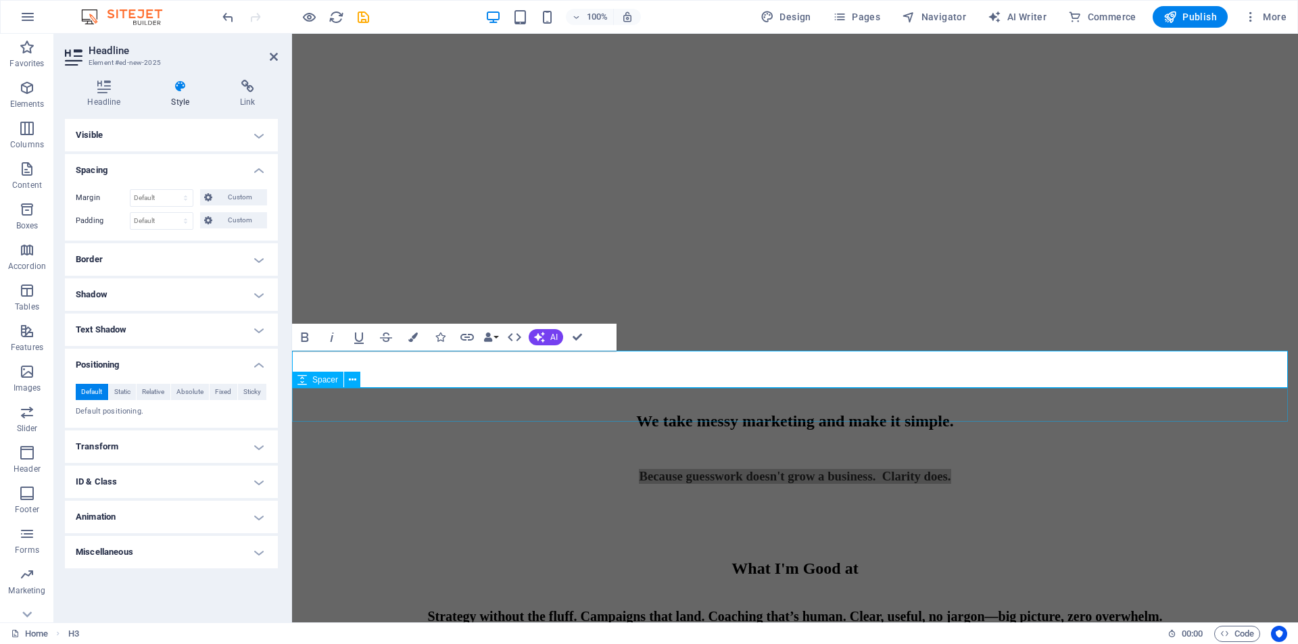
click at [682, 496] on div at bounding box center [794, 513] width 995 height 34
click at [920, 496] on div at bounding box center [794, 513] width 995 height 34
select select "px"
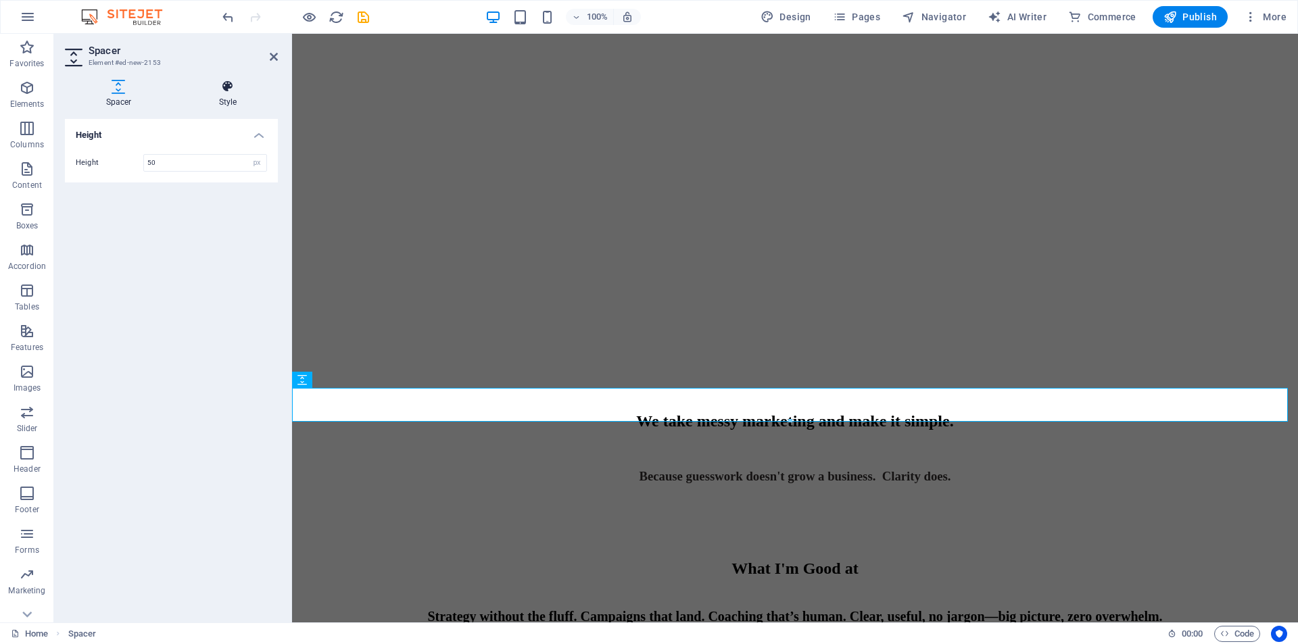
click at [232, 91] on icon at bounding box center [228, 87] width 100 height 14
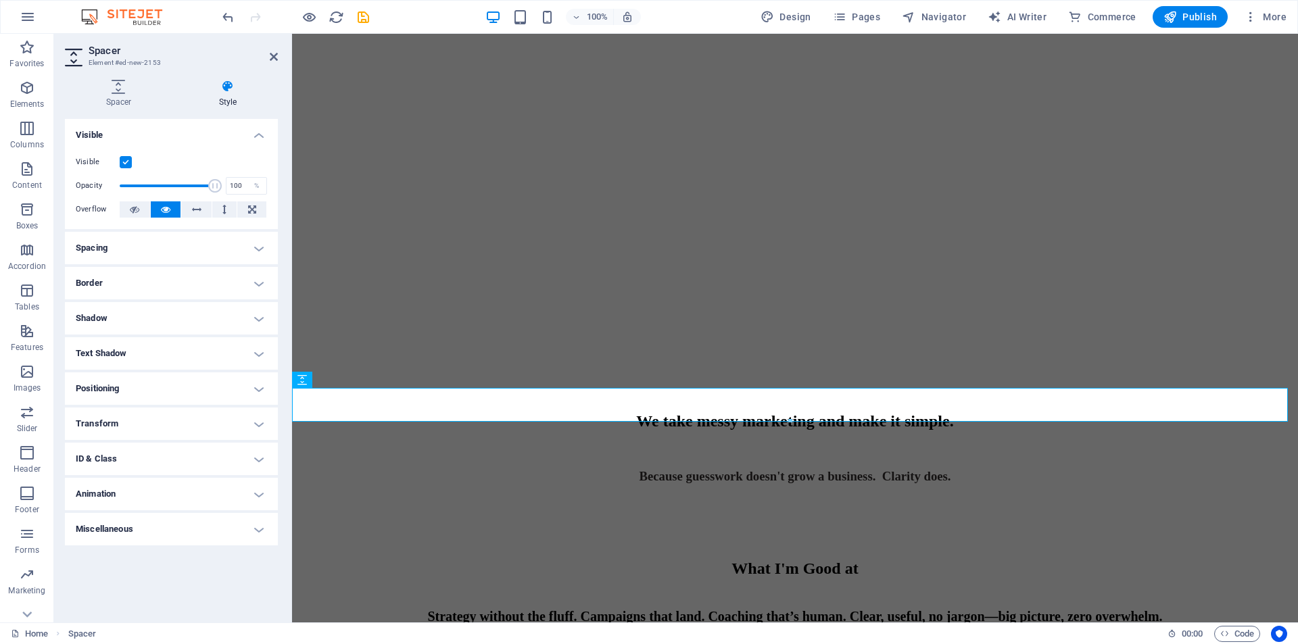
click at [187, 529] on h4 "Miscellaneous" at bounding box center [171, 529] width 213 height 32
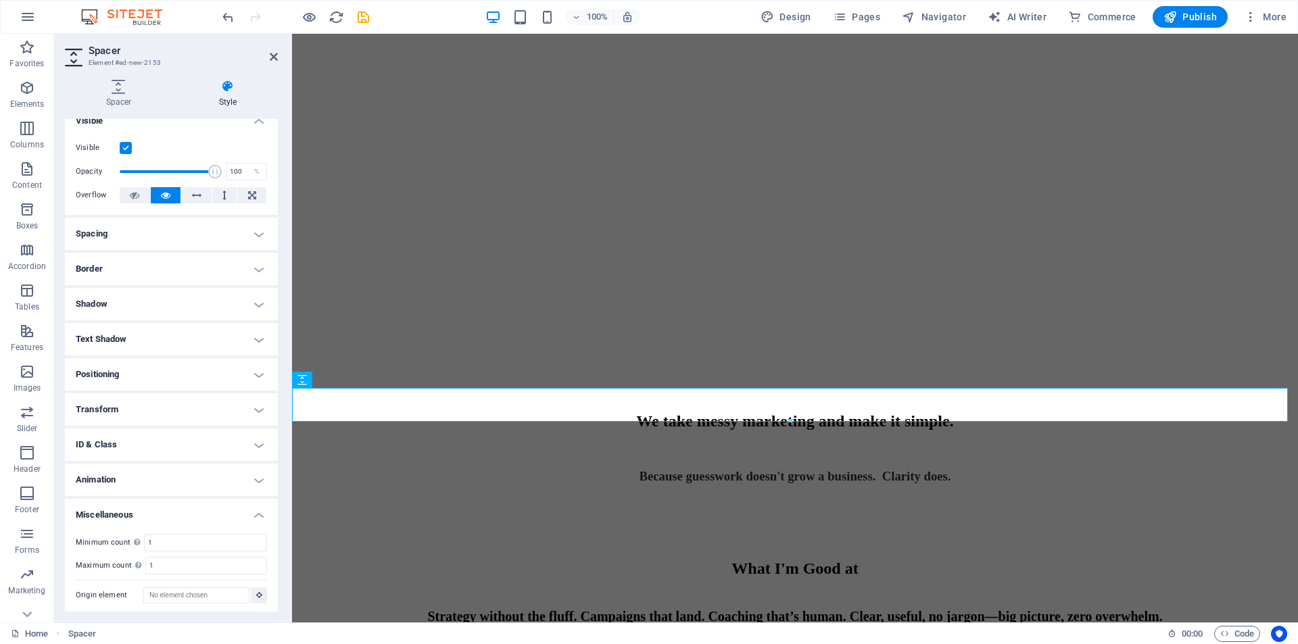
scroll to position [18, 0]
click at [174, 228] on h4 "Spacing" at bounding box center [171, 230] width 213 height 32
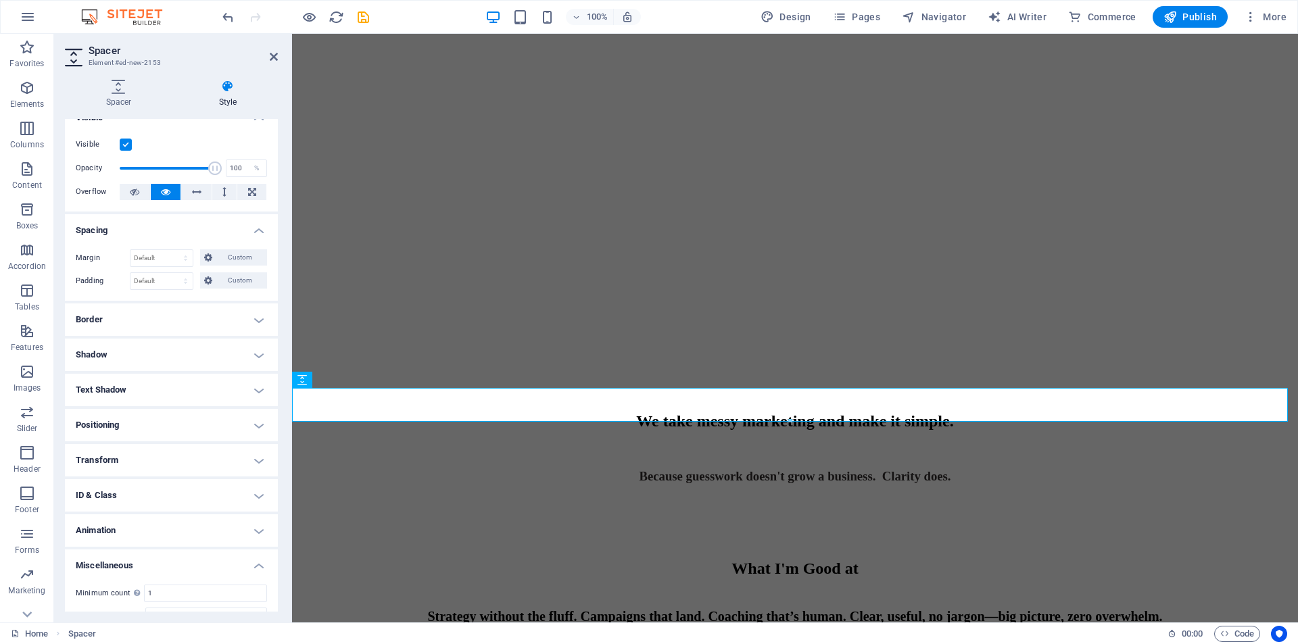
click at [139, 324] on h4 "Border" at bounding box center [171, 320] width 213 height 32
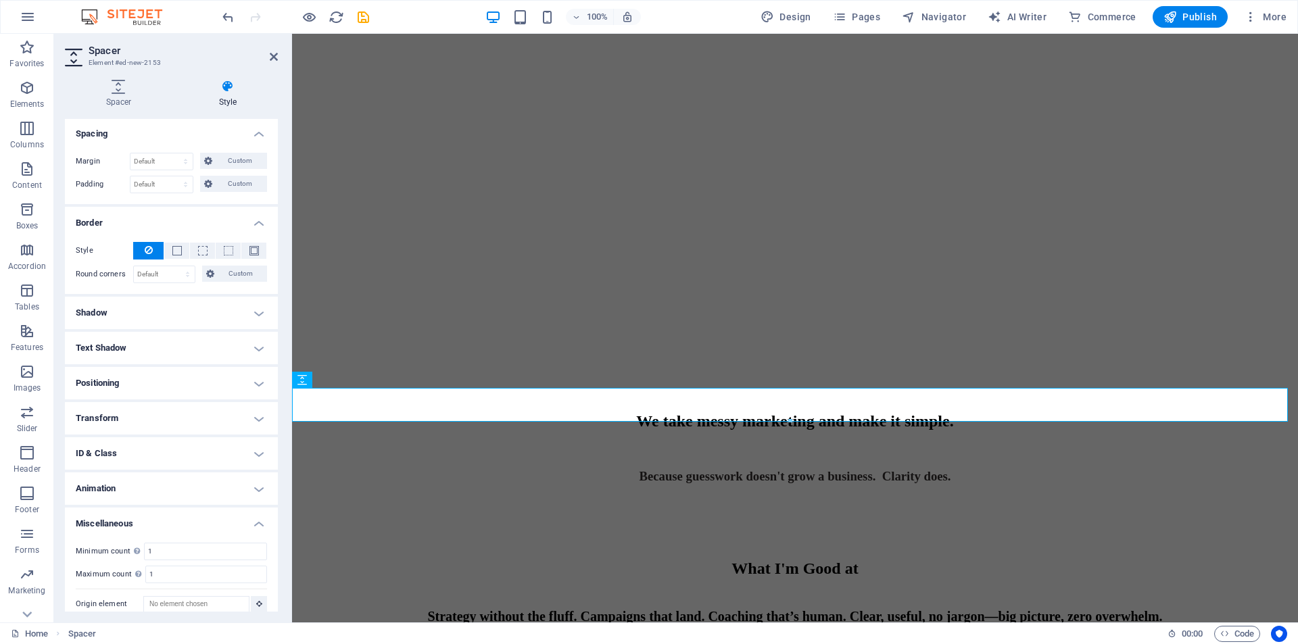
scroll to position [126, 0]
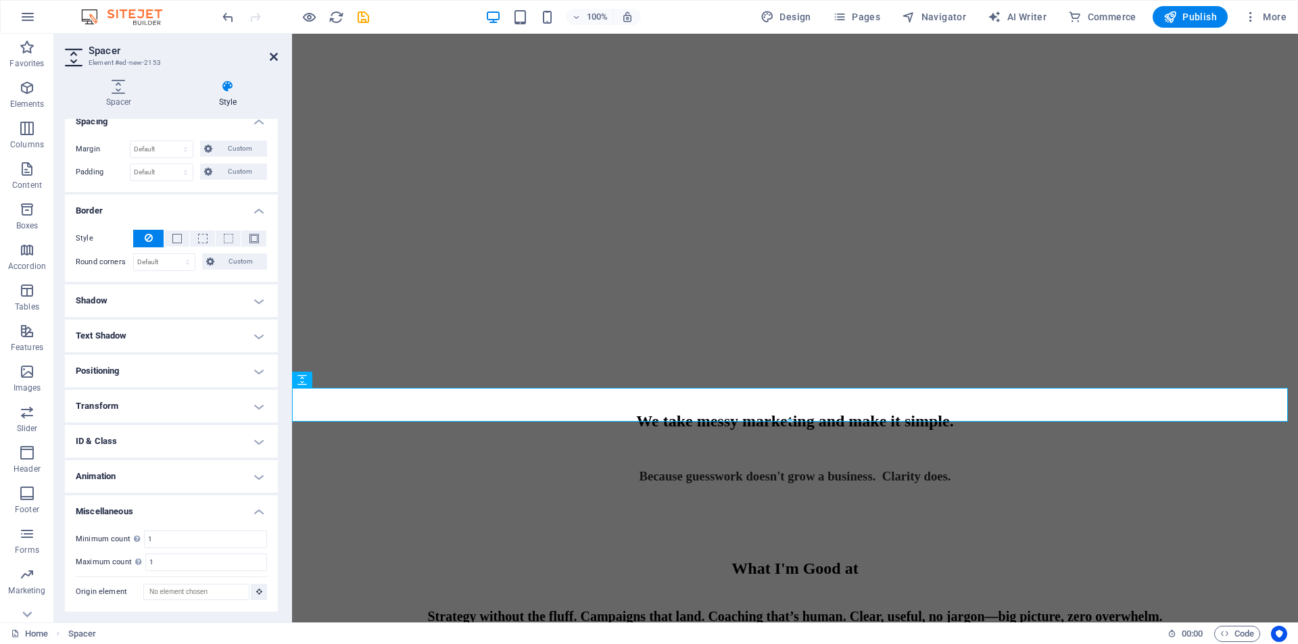
click at [272, 57] on icon at bounding box center [274, 56] width 8 height 11
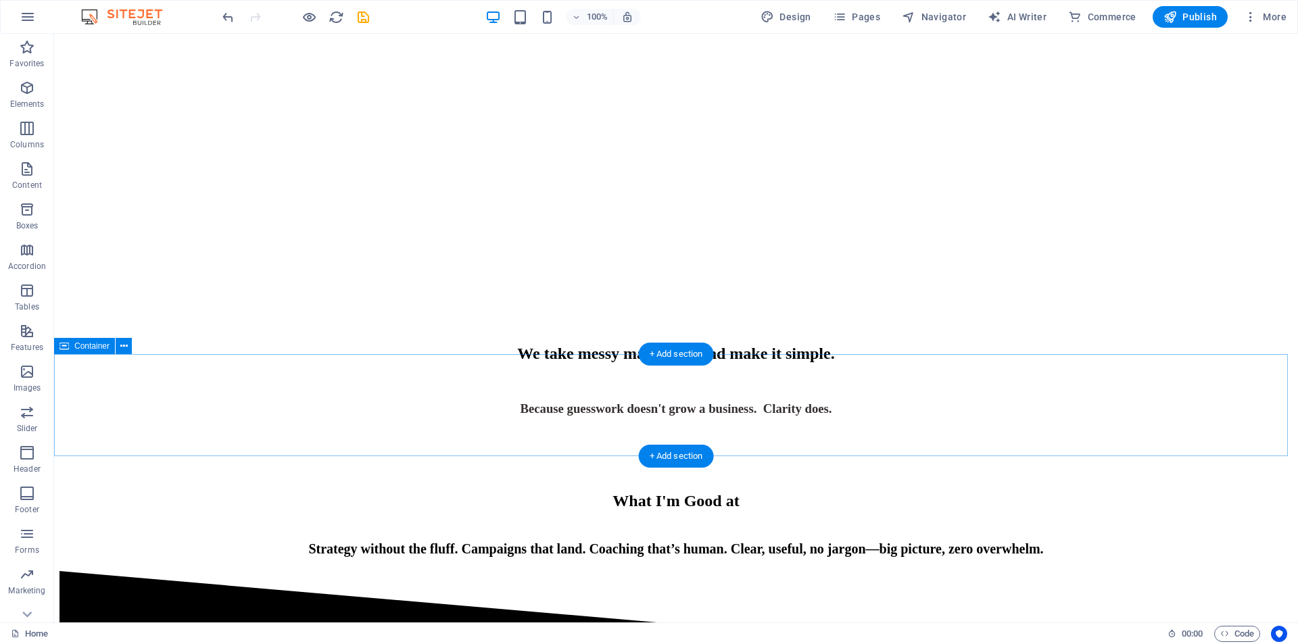
scroll to position [0, 0]
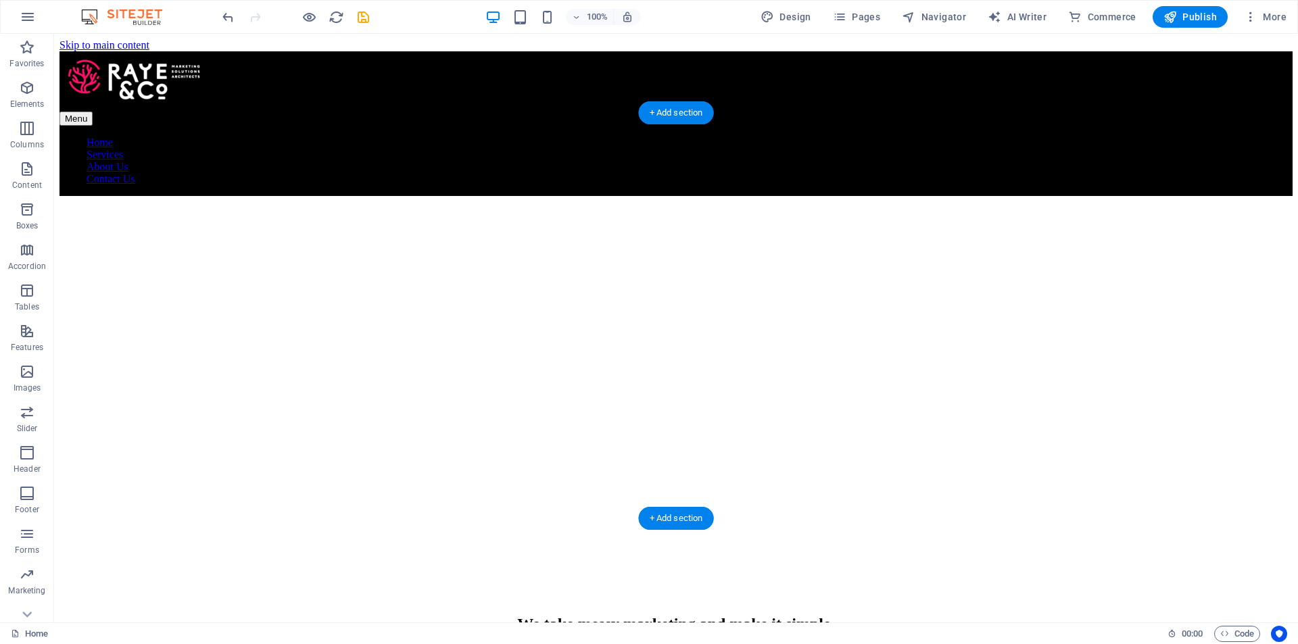
click at [777, 164] on figure at bounding box center [675, 164] width 1233 height 0
select select "px"
select select "alert"
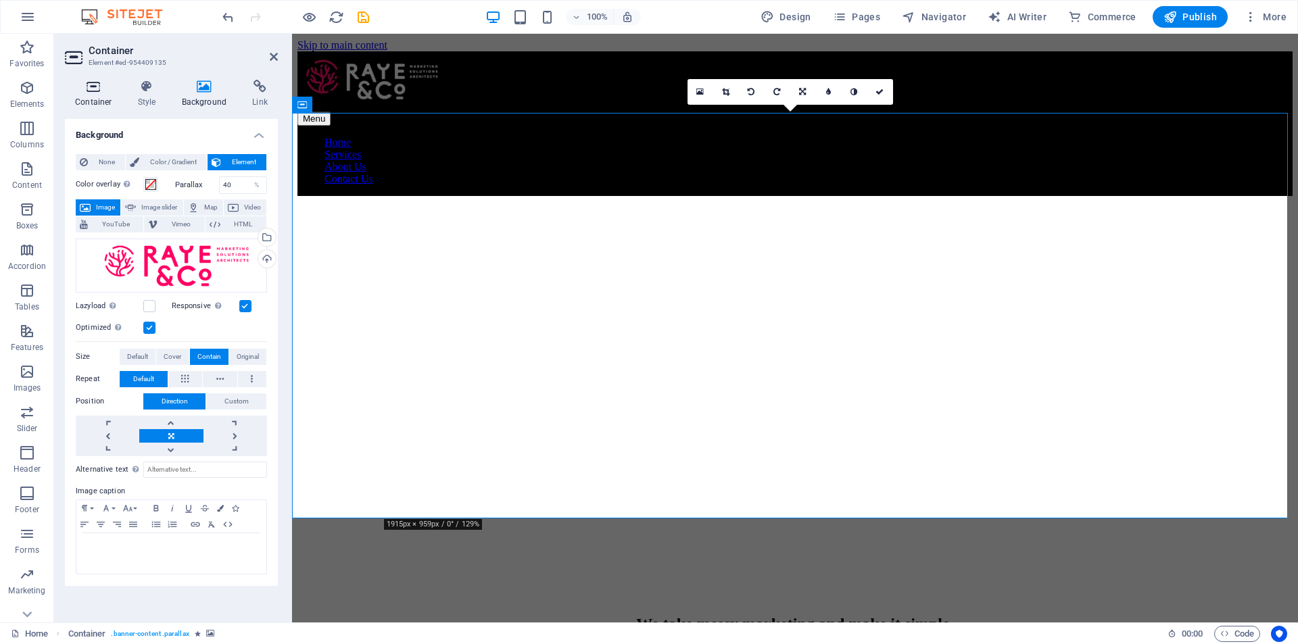
click at [103, 100] on h4 "Container" at bounding box center [96, 94] width 63 height 28
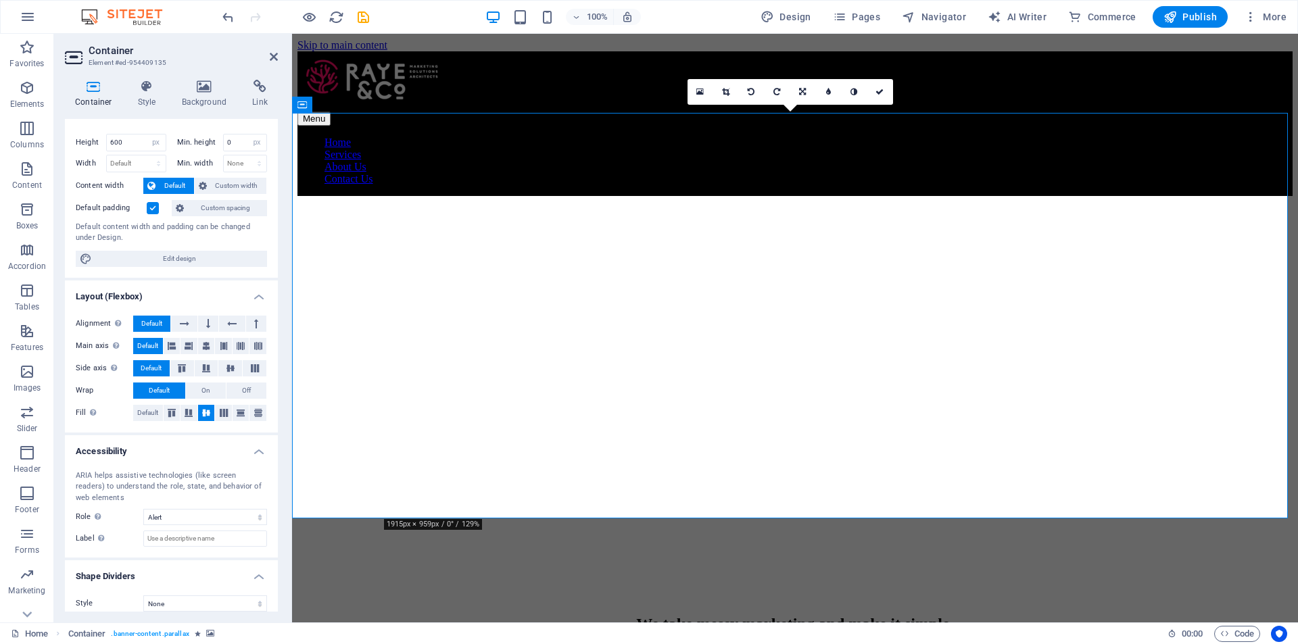
scroll to position [31, 0]
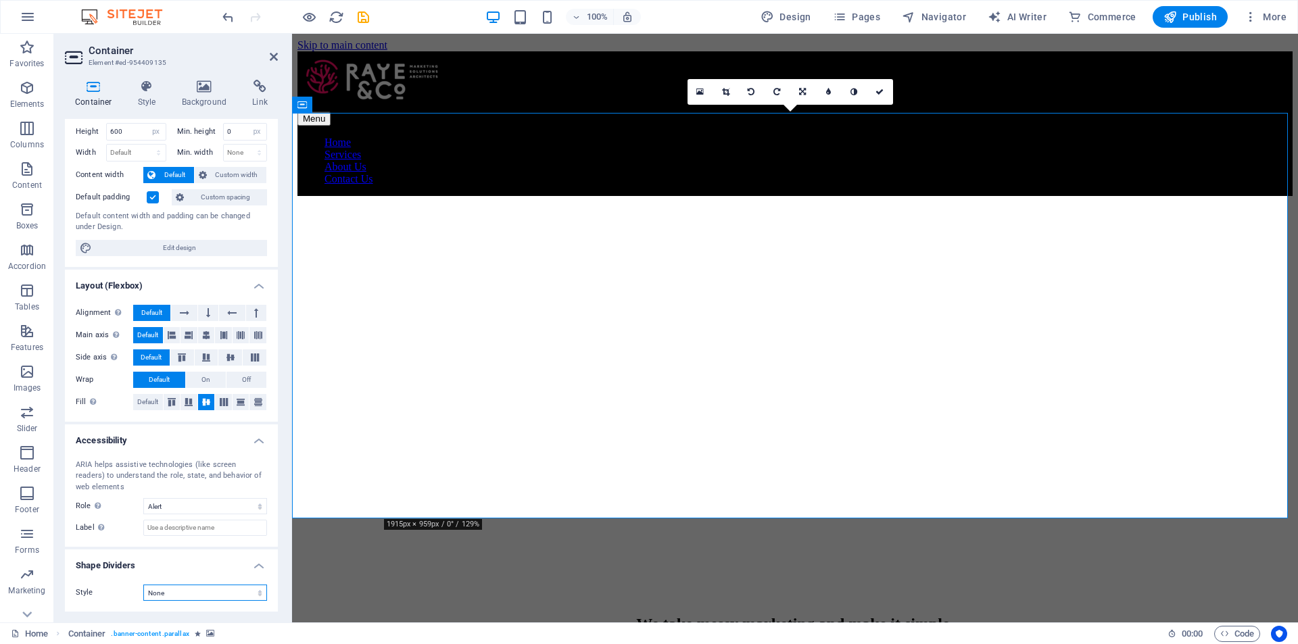
click at [204, 587] on select "None Triangle Square Diagonal Polygon 1 Polygon 2 Zigzag Multiple Zigzags Waves…" at bounding box center [205, 593] width 124 height 16
click at [143, 585] on select "None Triangle Square Diagonal Polygon 1 Polygon 2 Zigzag Multiple Zigzags Waves…" at bounding box center [205, 593] width 124 height 16
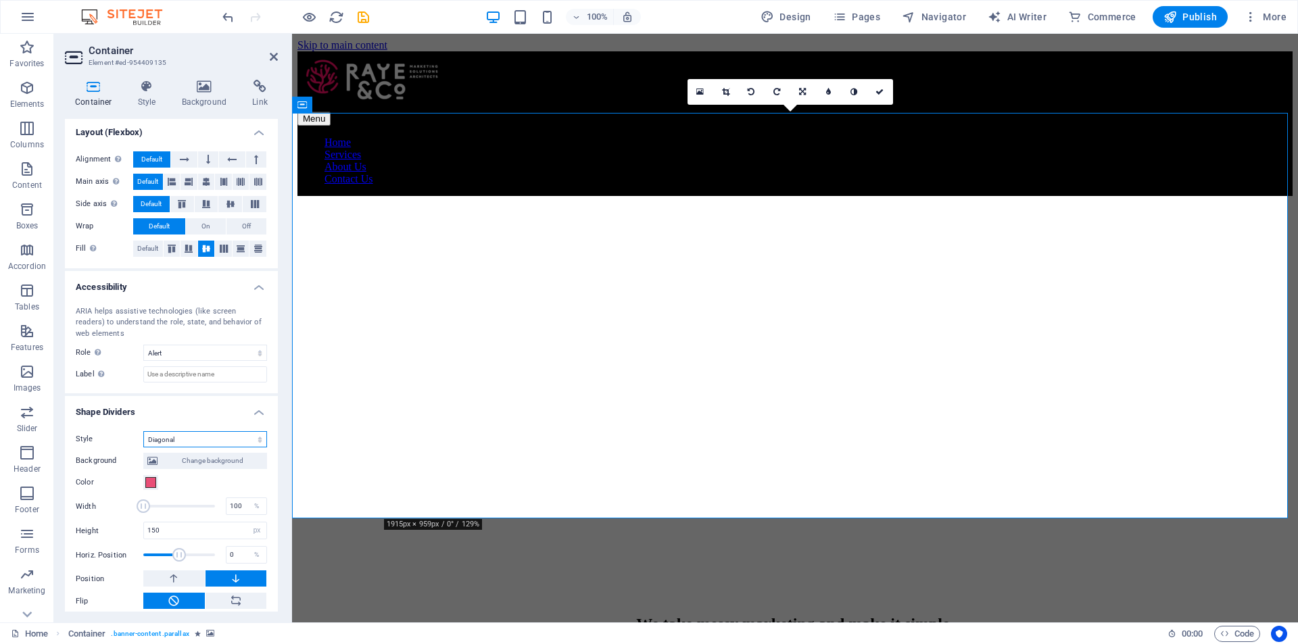
scroll to position [193, 0]
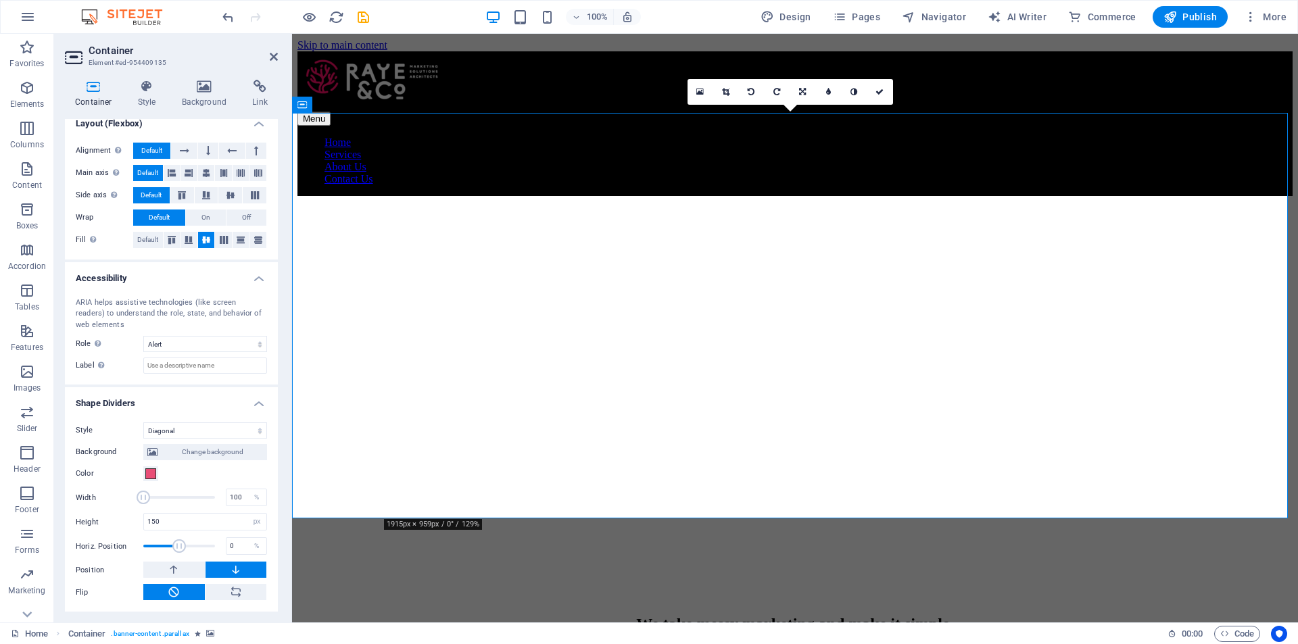
click at [1084, 164] on figure at bounding box center [794, 164] width 995 height 0
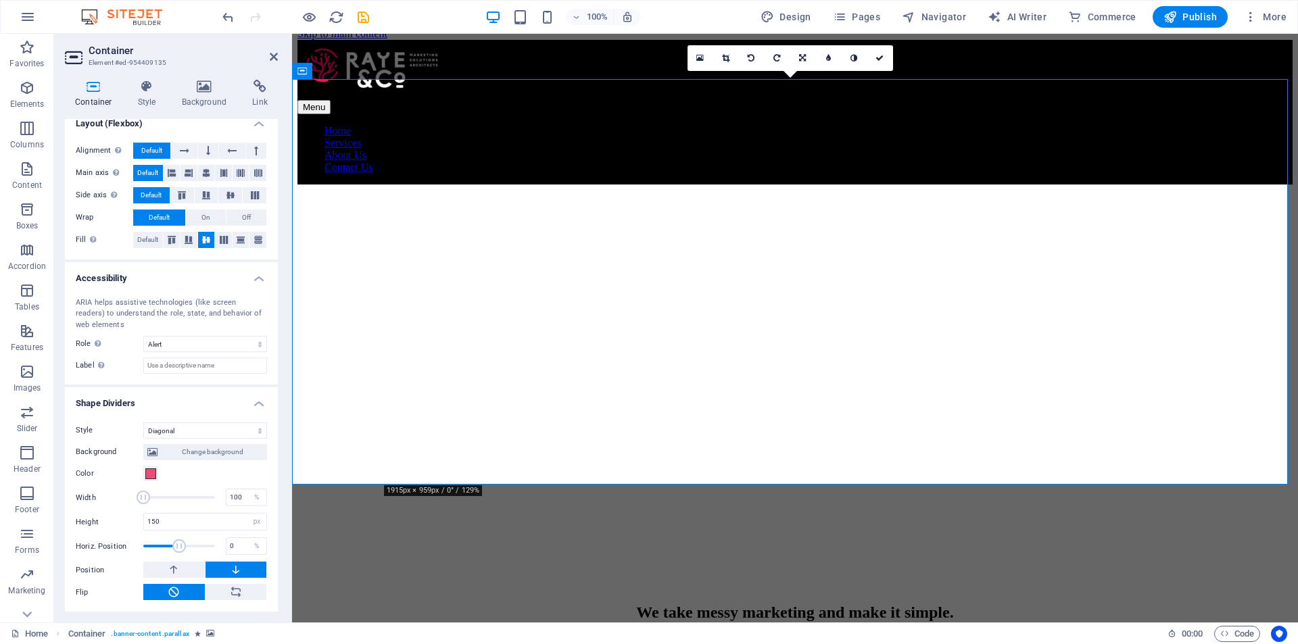
scroll to position [0, 0]
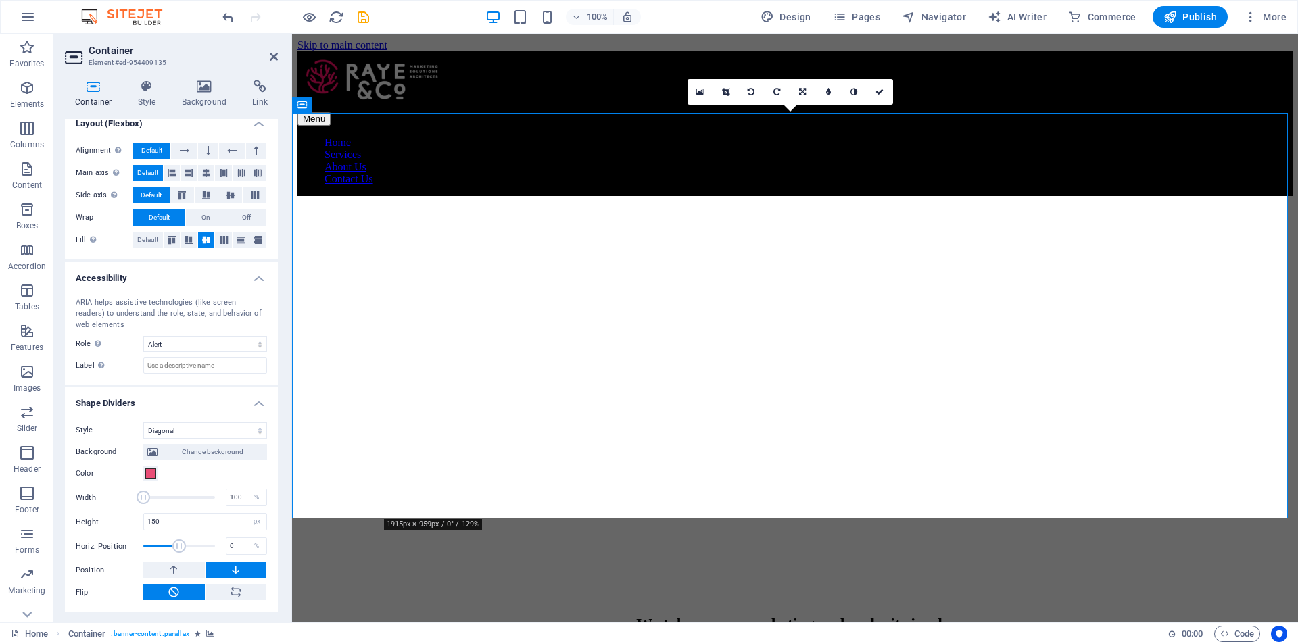
click at [644, 164] on figure at bounding box center [794, 164] width 995 height 0
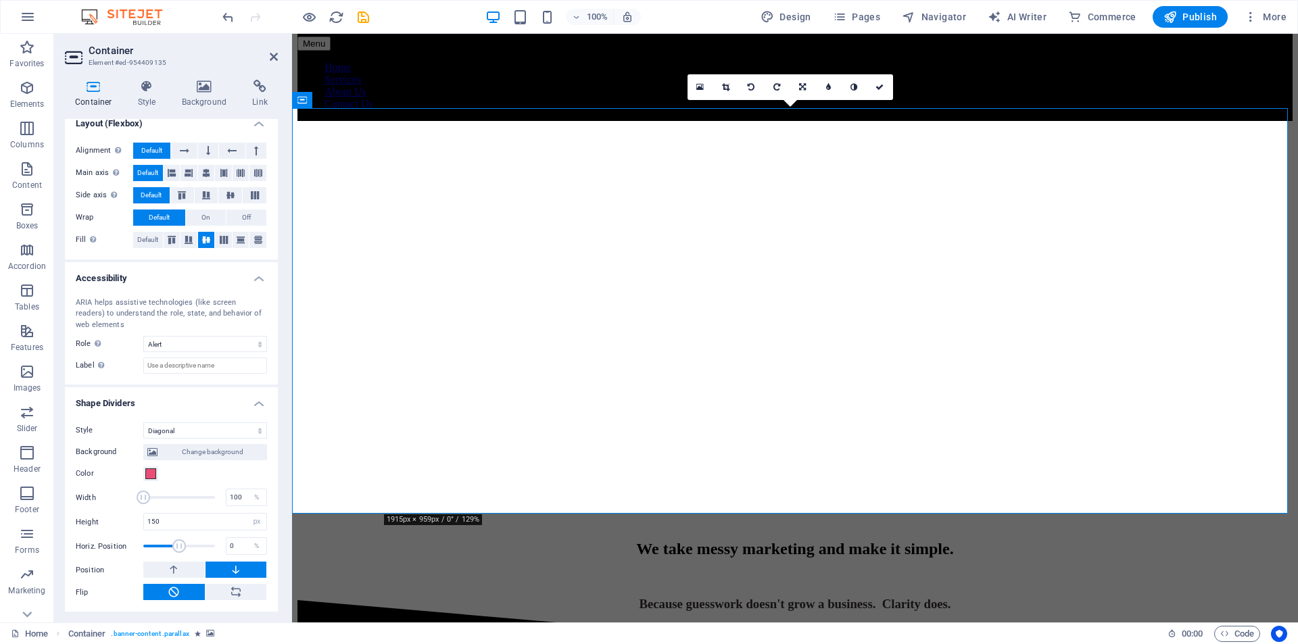
scroll to position [135, 0]
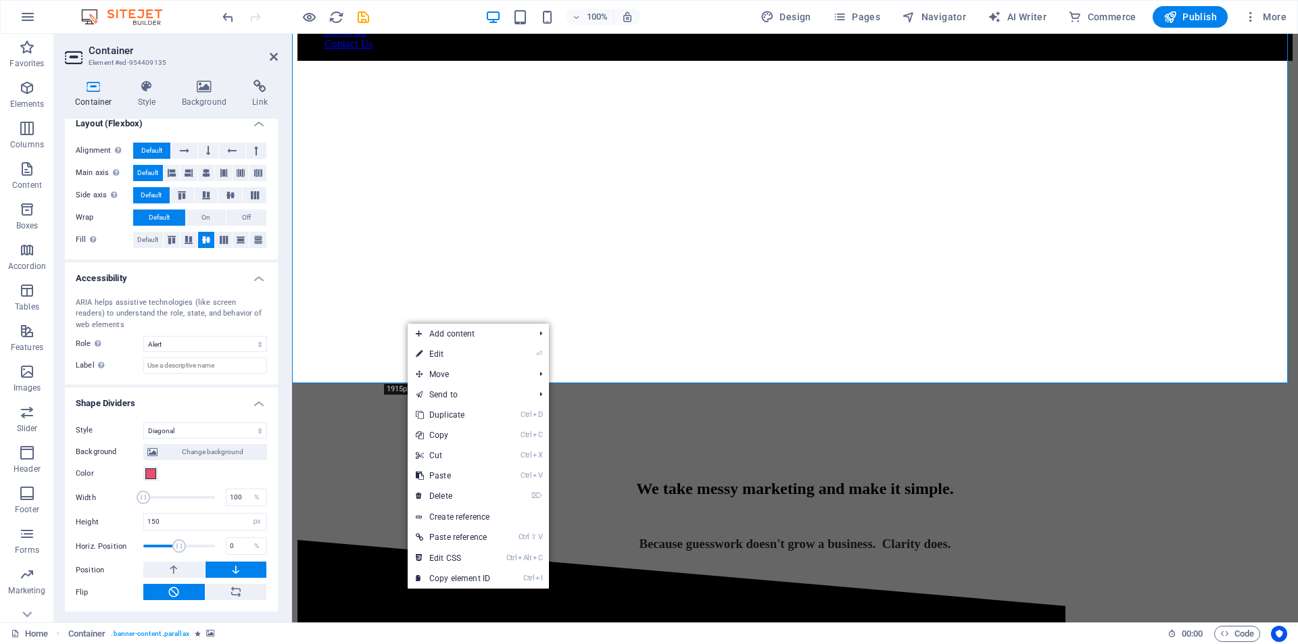
click at [376, 83] on figure at bounding box center [794, 83] width 995 height 0
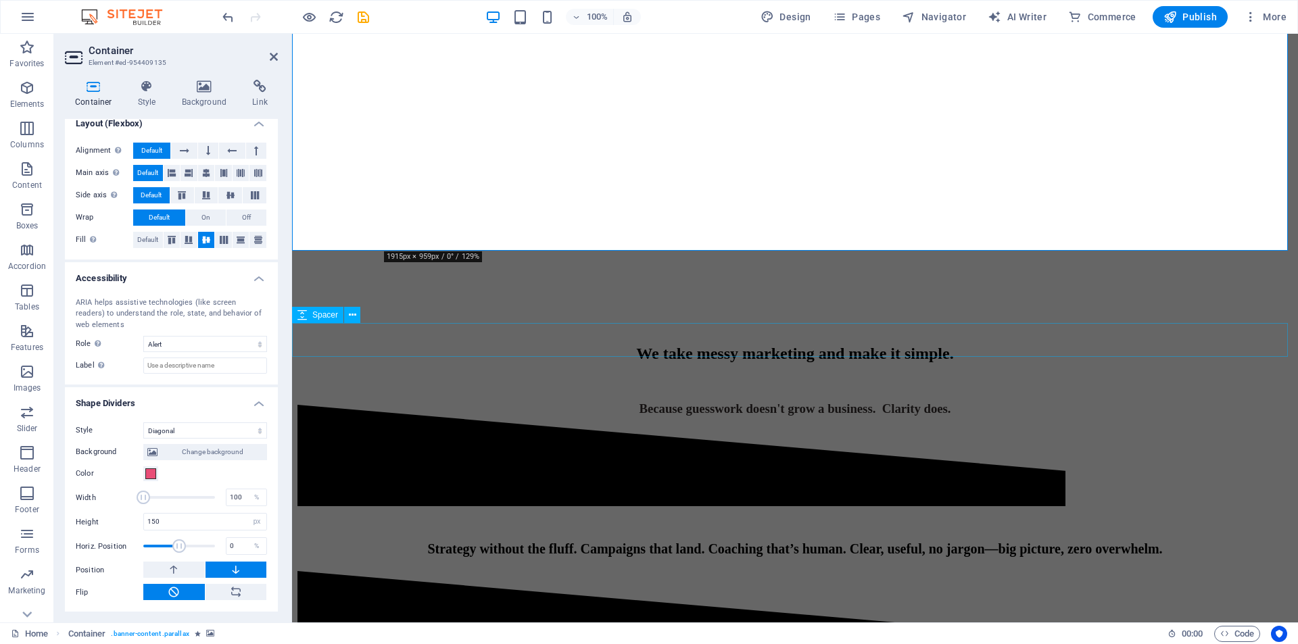
scroll to position [0, 0]
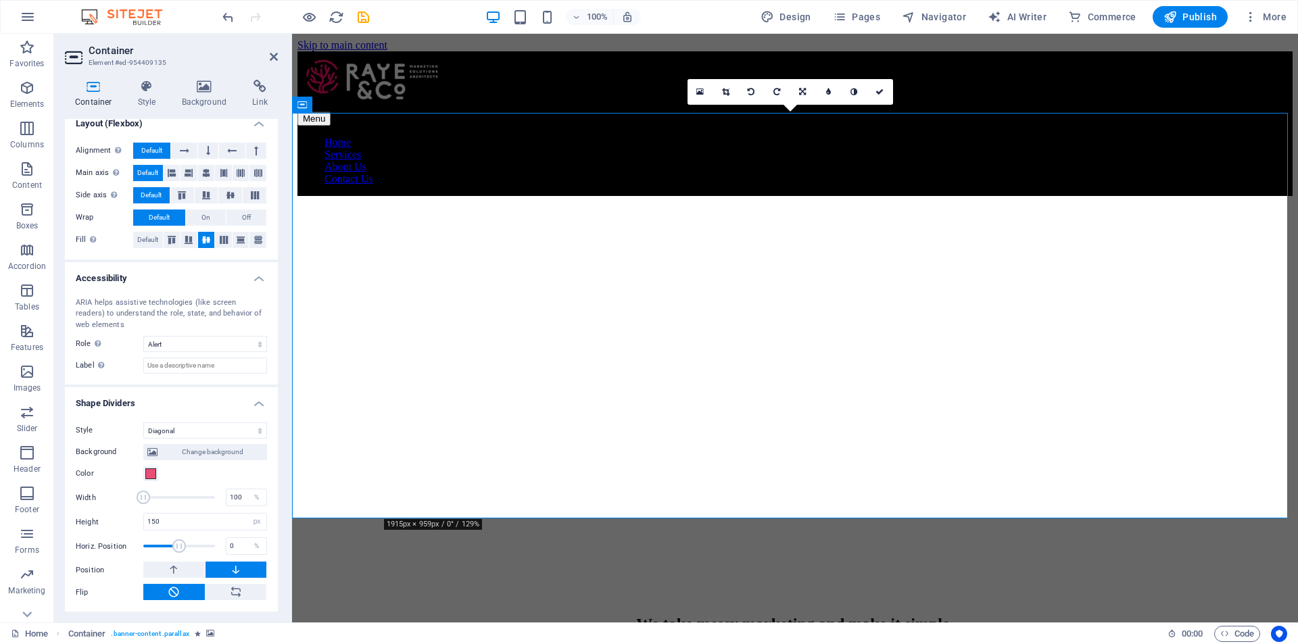
select select "none"
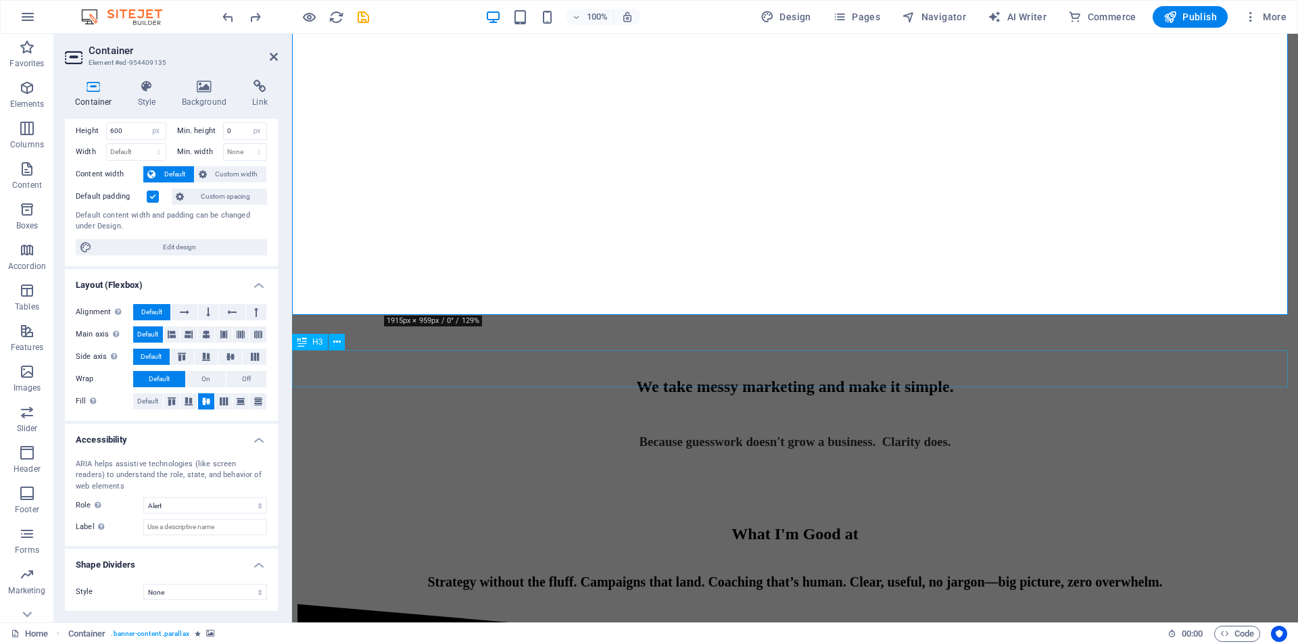
scroll to position [270, 0]
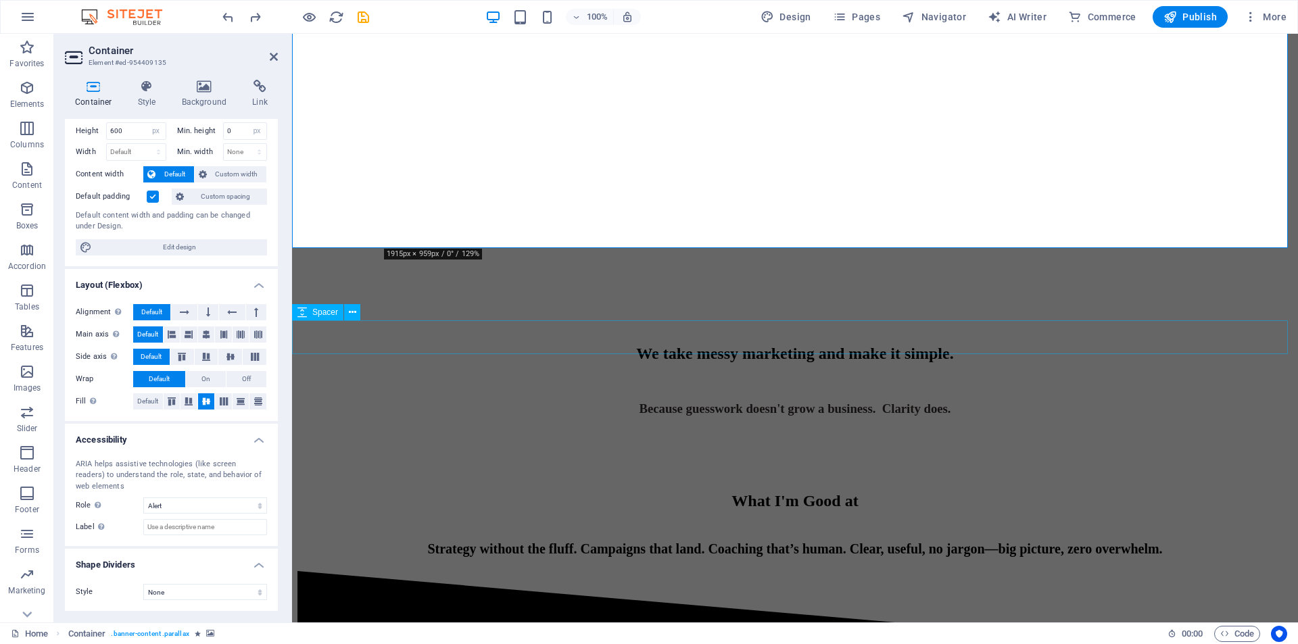
click at [672, 429] on div at bounding box center [794, 446] width 995 height 34
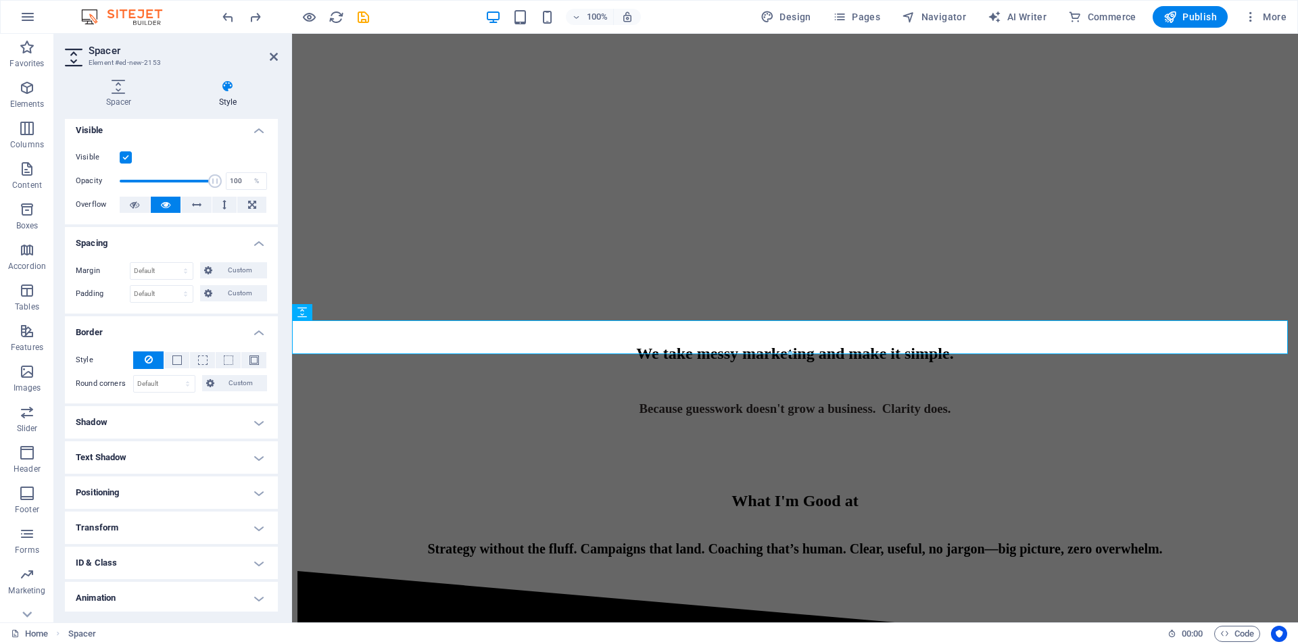
scroll to position [0, 0]
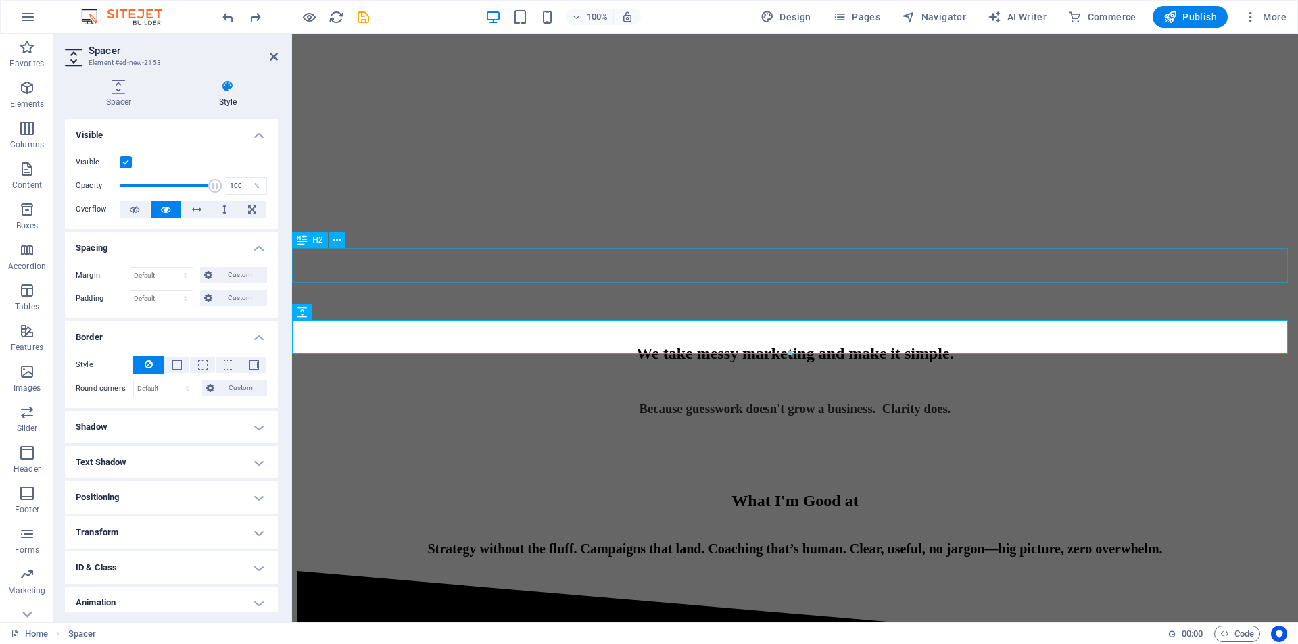
click at [431, 345] on div "We take messy marketing and make it simple." at bounding box center [794, 354] width 995 height 18
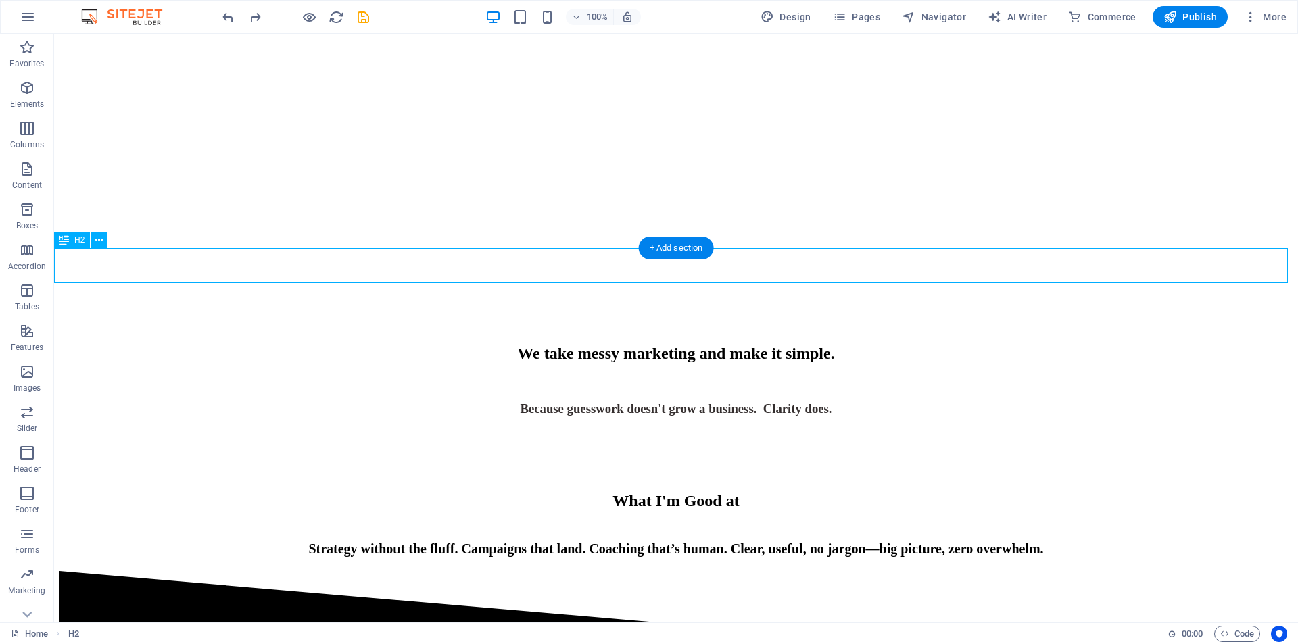
click at [180, 345] on div "We take messy marketing and make it simple." at bounding box center [675, 354] width 1233 height 18
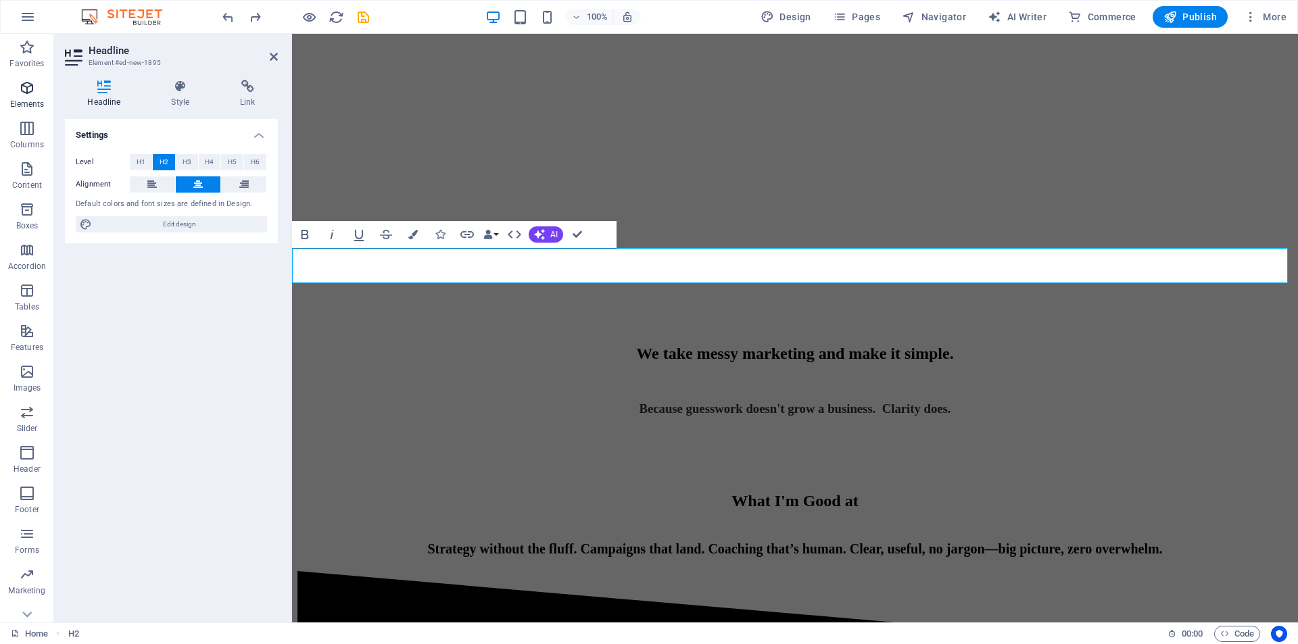
click at [27, 95] on icon "button" at bounding box center [27, 88] width 16 height 16
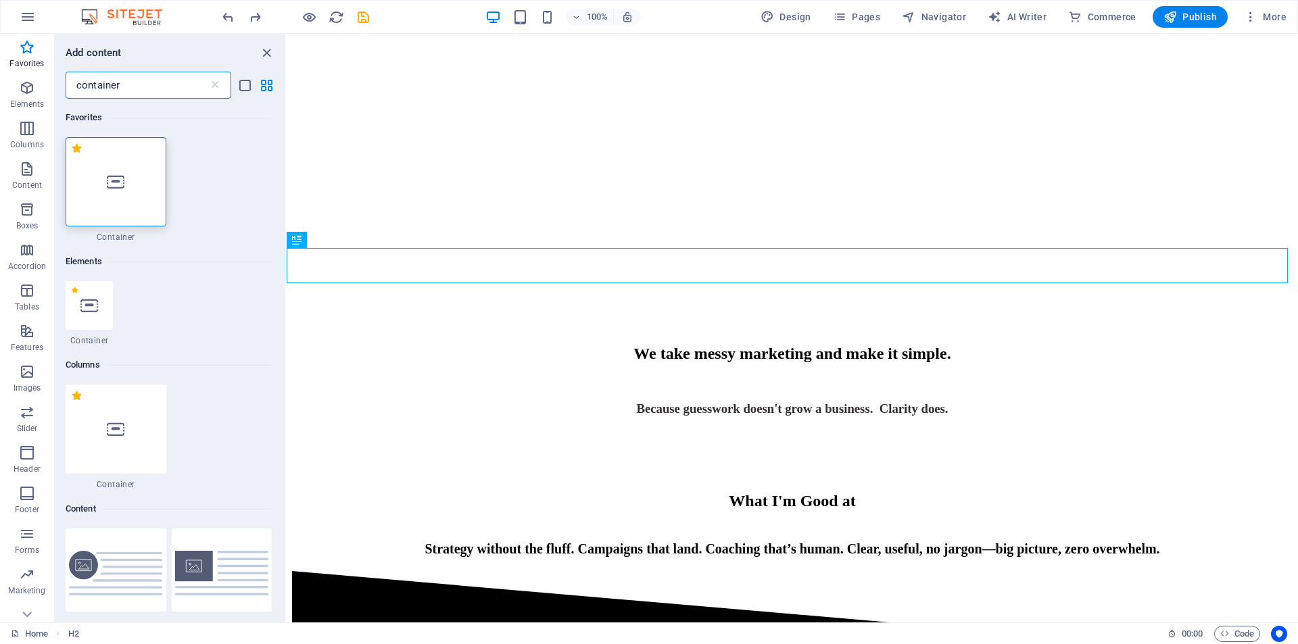
type input "container"
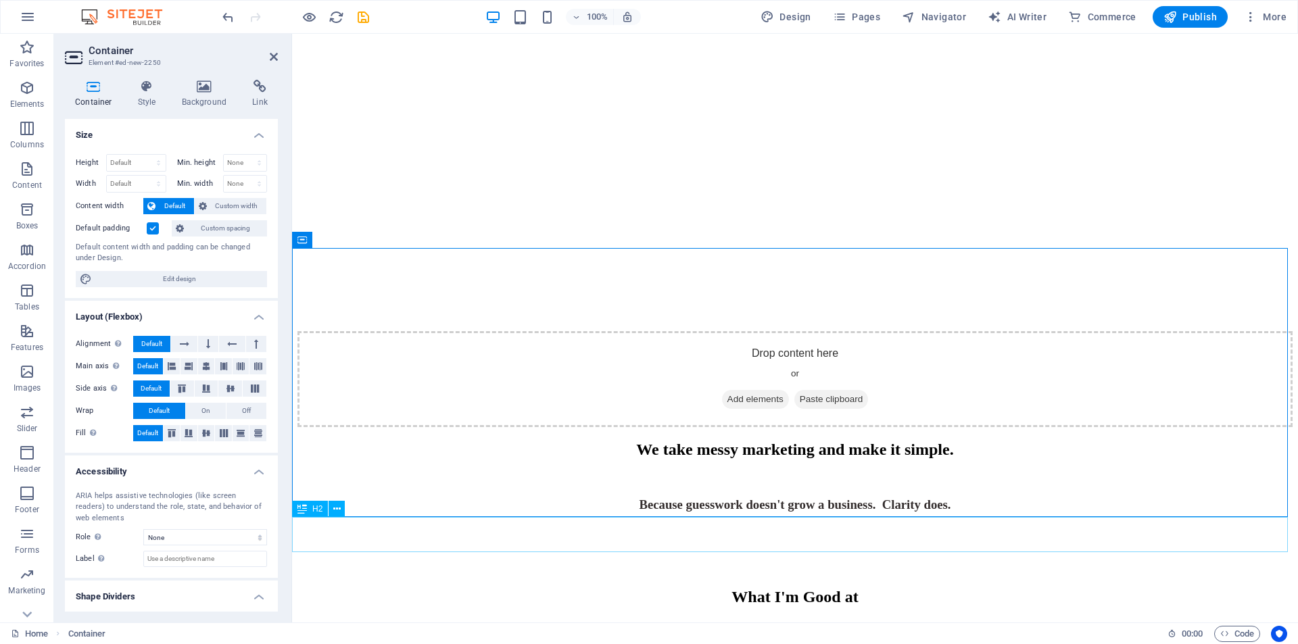
click at [763, 459] on div "We take messy marketing and make it simple." at bounding box center [794, 450] width 995 height 18
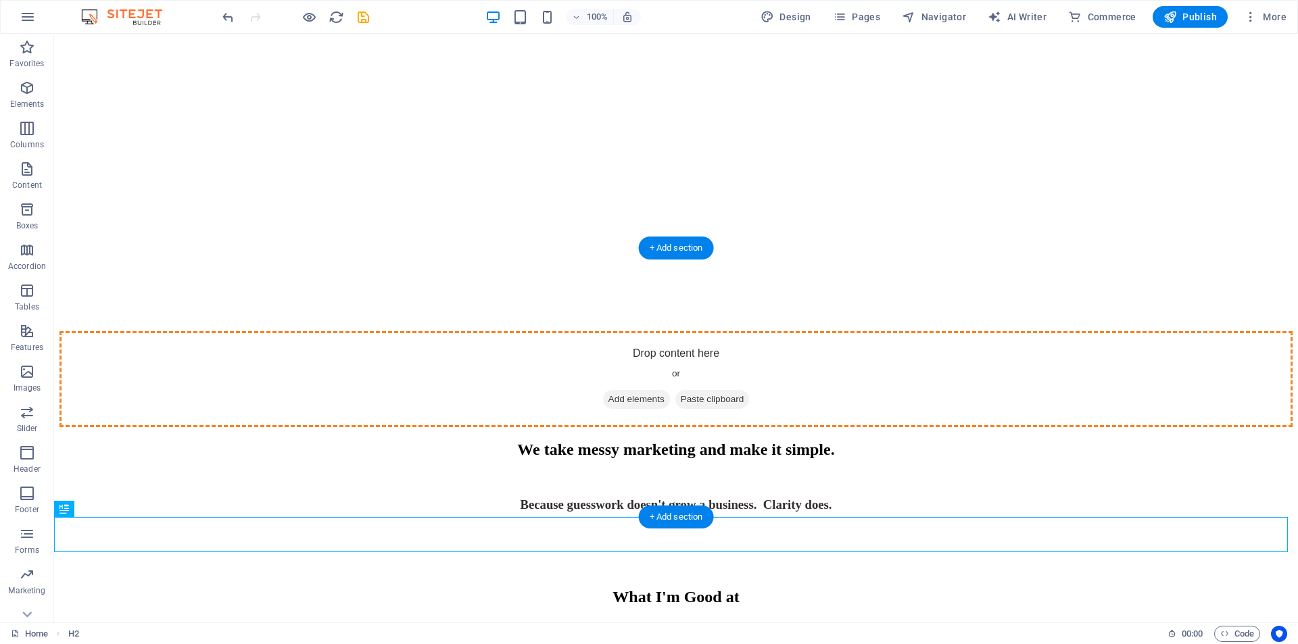
drag, startPoint x: 525, startPoint y: 536, endPoint x: 649, endPoint y: 402, distance: 183.2
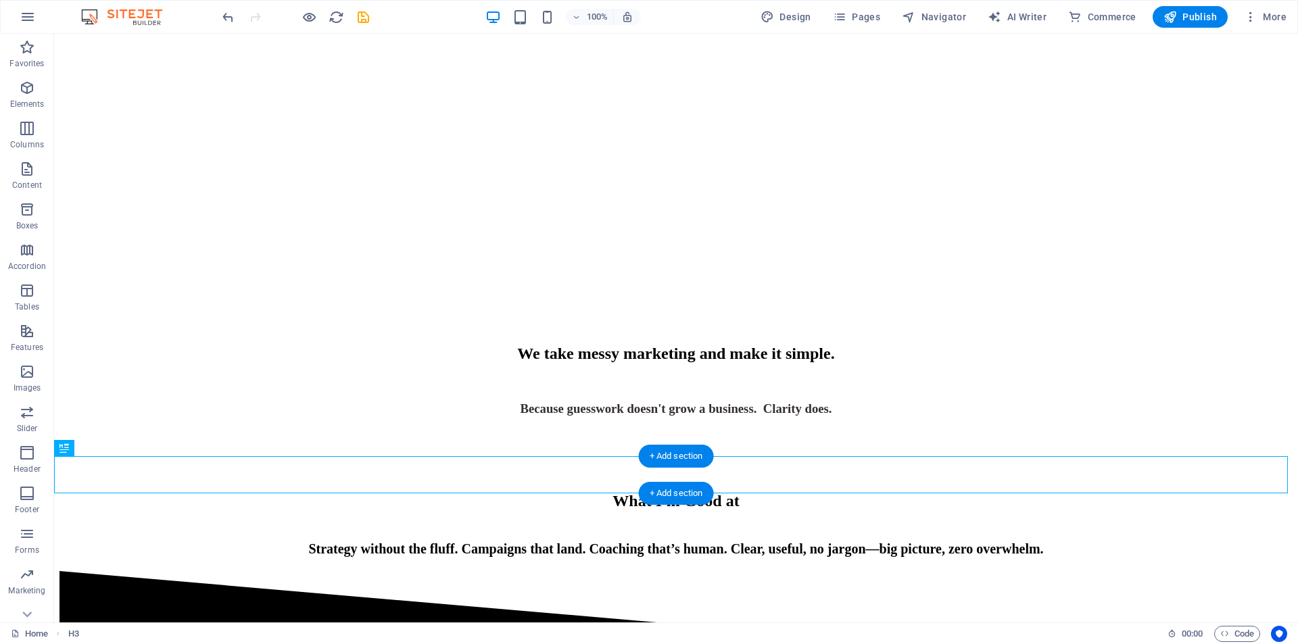
click at [752, 416] on div "​ Because guesswork doesn't grow a business. Clarity does." at bounding box center [675, 397] width 1233 height 40
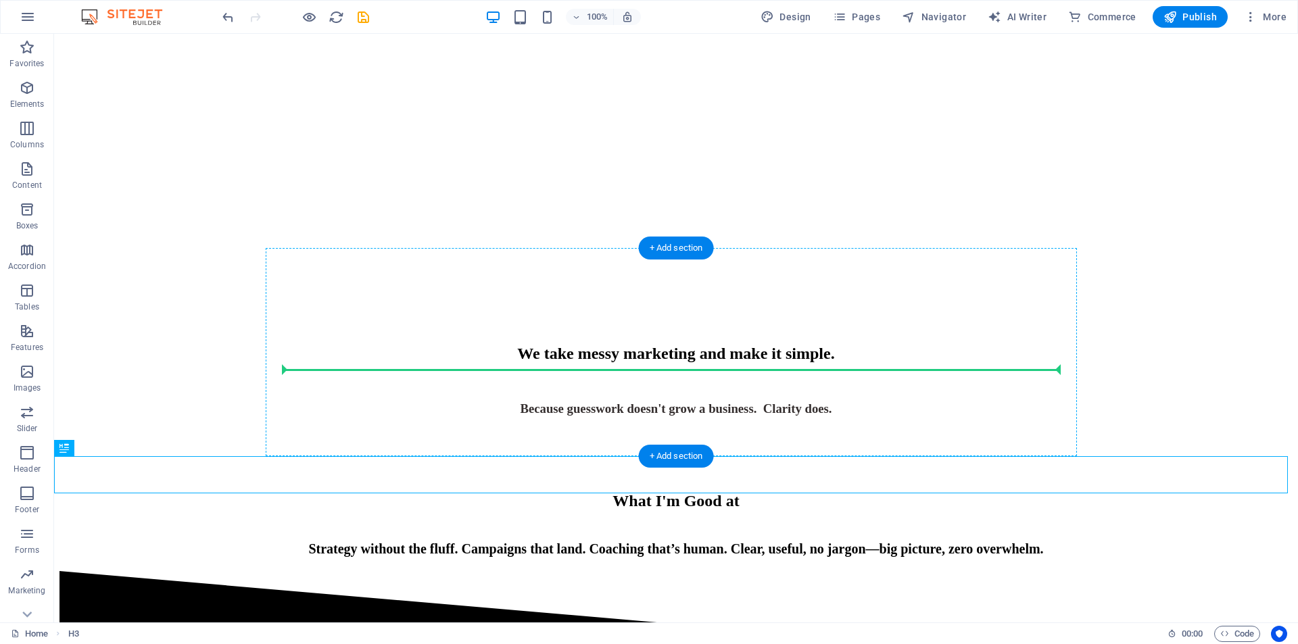
drag, startPoint x: 727, startPoint y: 450, endPoint x: 719, endPoint y: 369, distance: 81.5
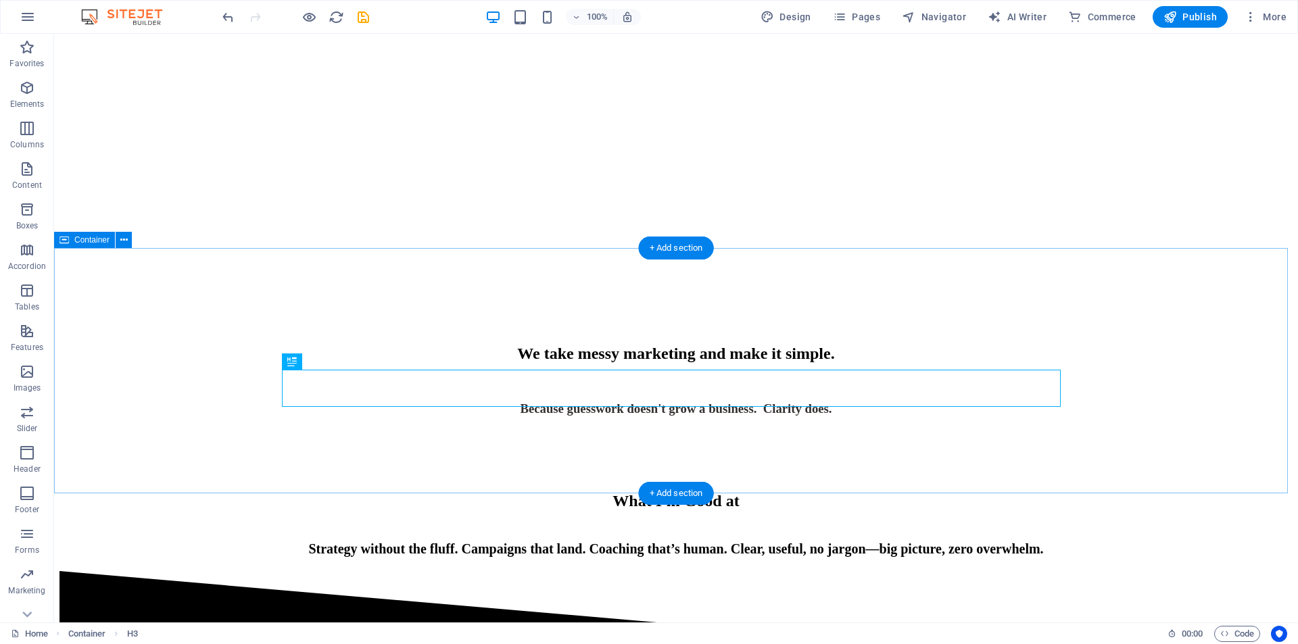
click at [644, 345] on div "We take messy marketing and make it simple. ​ Because guesswork doesn't grow a …" at bounding box center [675, 381] width 1233 height 72
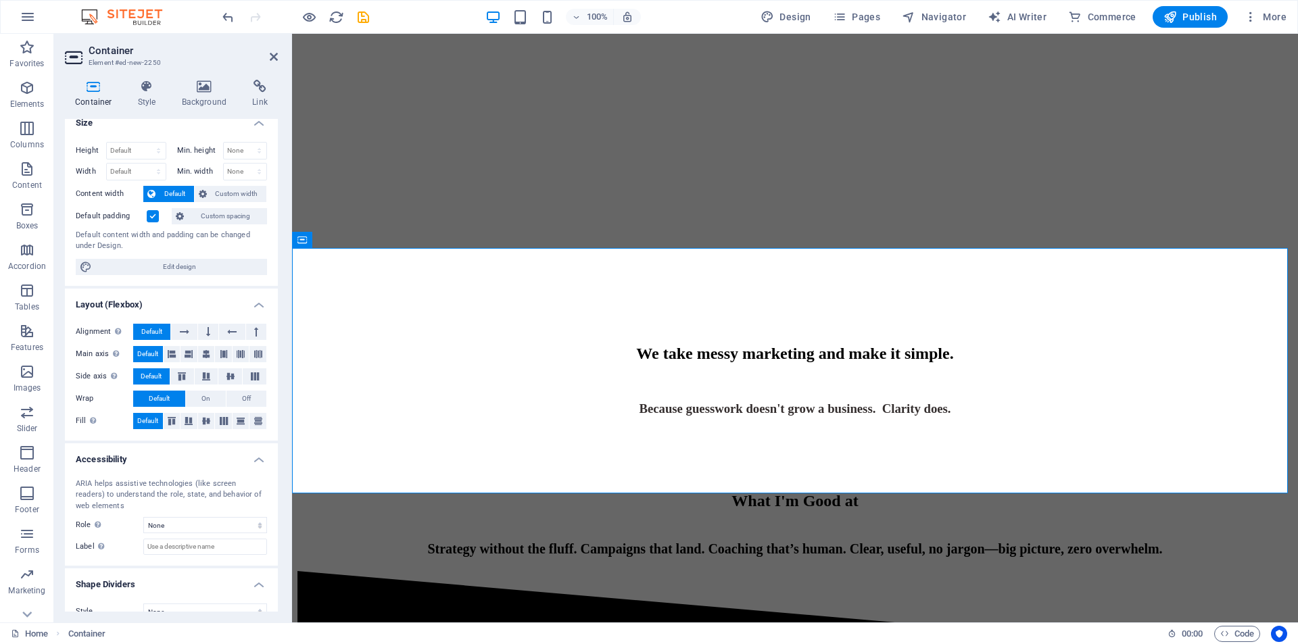
scroll to position [31, 0]
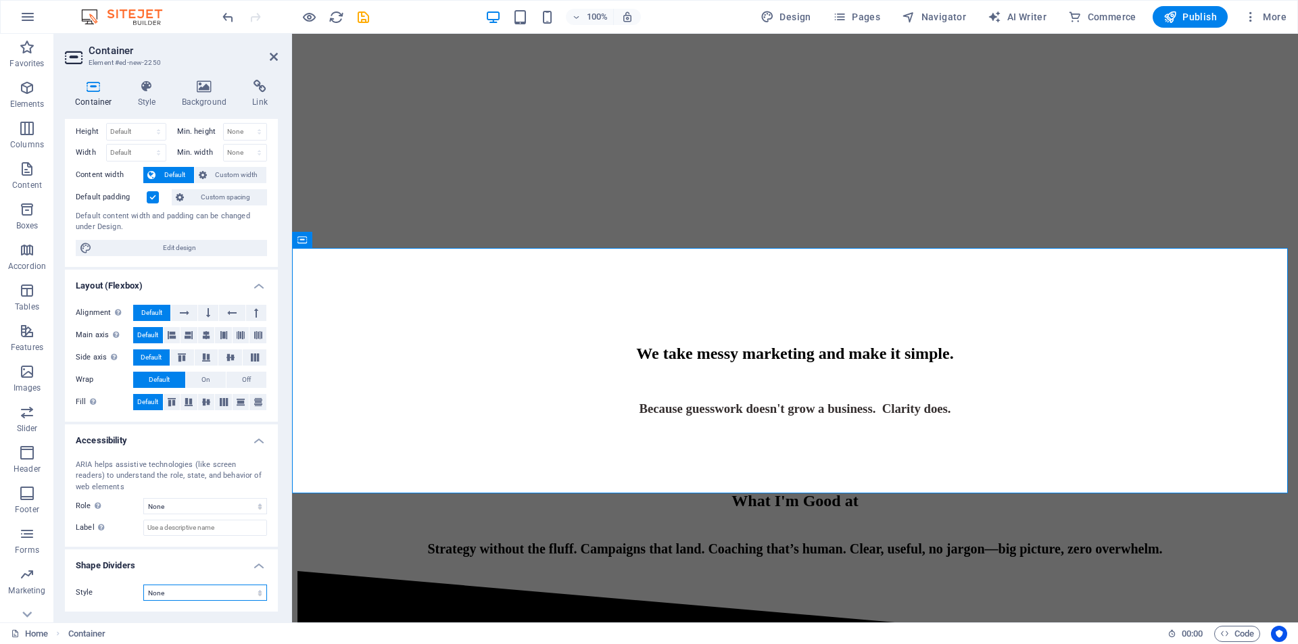
click at [192, 592] on select "None Triangle Square Diagonal Polygon 1 Polygon 2 Zigzag Multiple Zigzags Waves…" at bounding box center [205, 593] width 124 height 16
select select "diagonal"
click at [143, 585] on select "None Triangle Square Diagonal Polygon 1 Polygon 2 Zigzag Multiple Zigzags Waves…" at bounding box center [205, 593] width 124 height 16
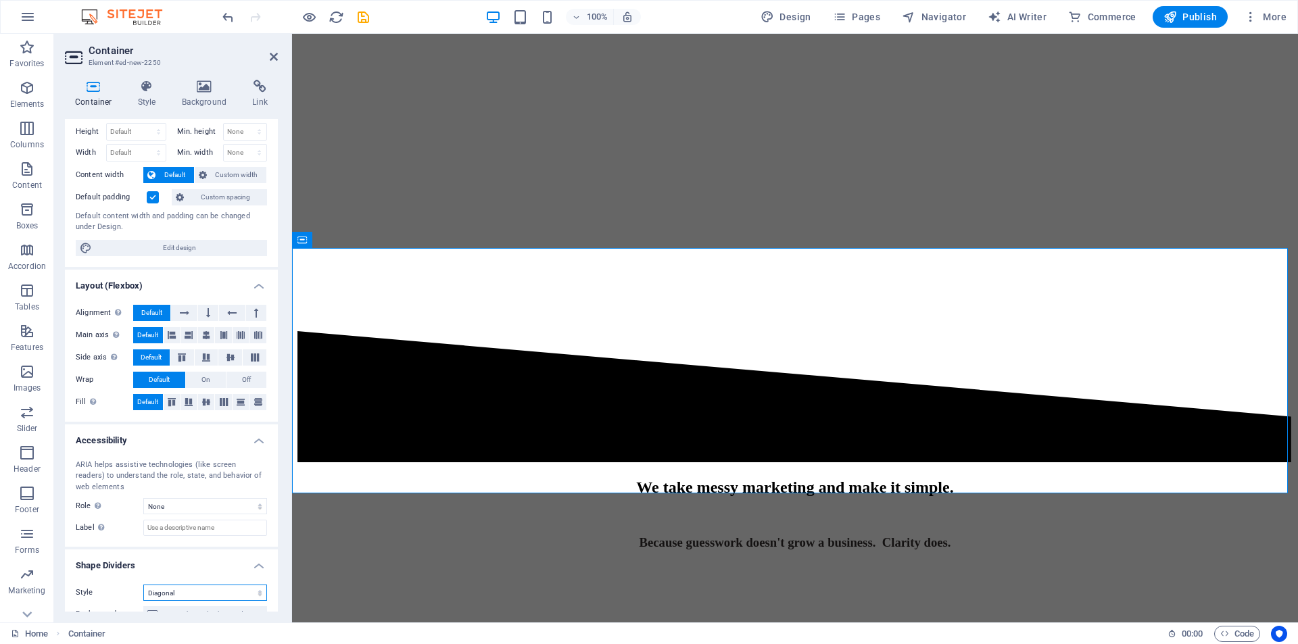
scroll to position [193, 0]
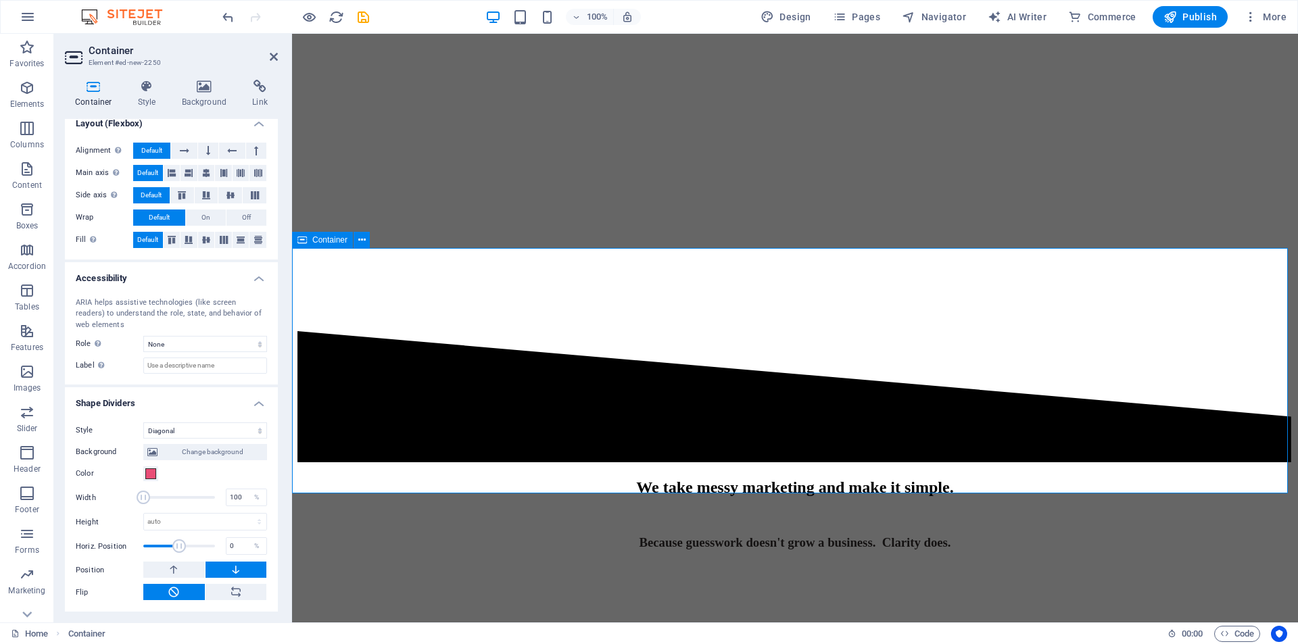
click at [612, 331] on div "We take messy marketing and make it simple. ​ Because guesswork doesn't grow a …" at bounding box center [794, 440] width 995 height 219
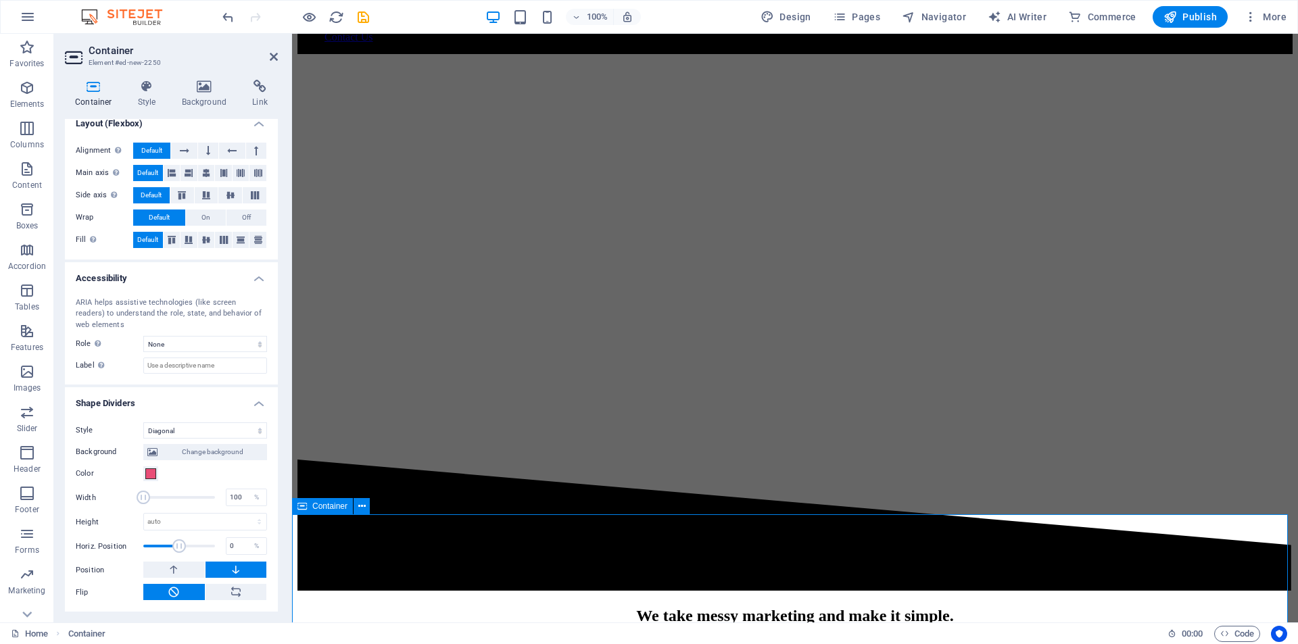
scroll to position [0, 0]
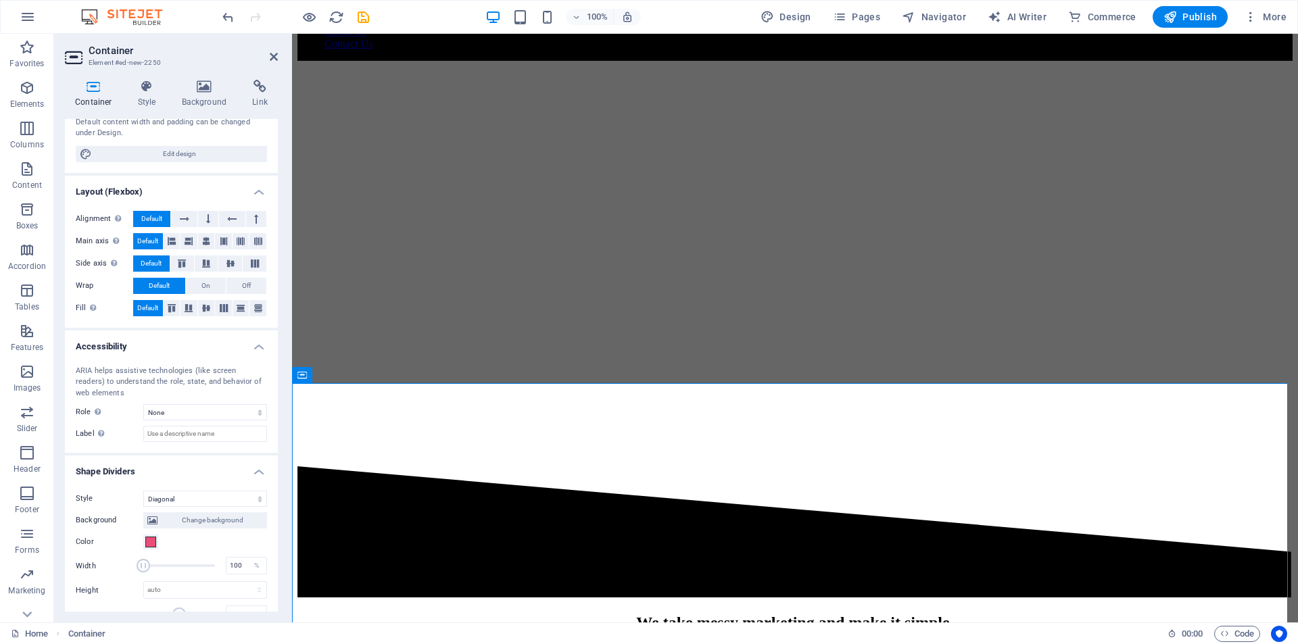
scroll to position [193, 0]
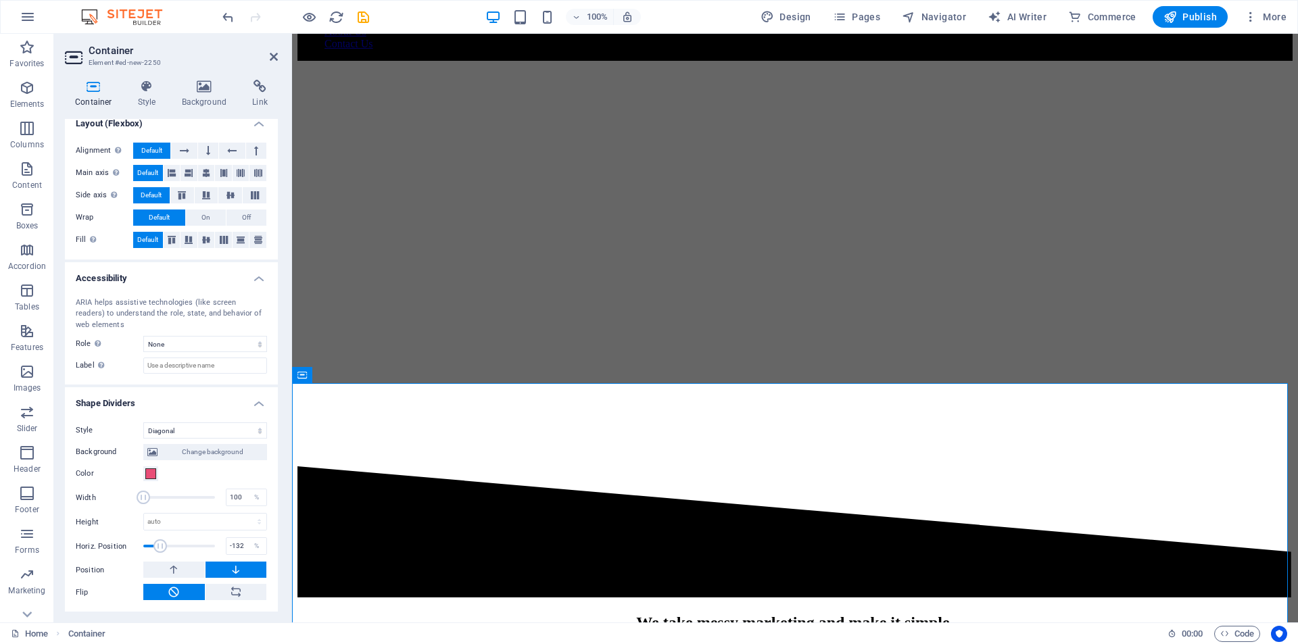
drag, startPoint x: 180, startPoint y: 545, endPoint x: 160, endPoint y: 548, distance: 21.1
click at [160, 548] on span at bounding box center [160, 546] width 14 height 14
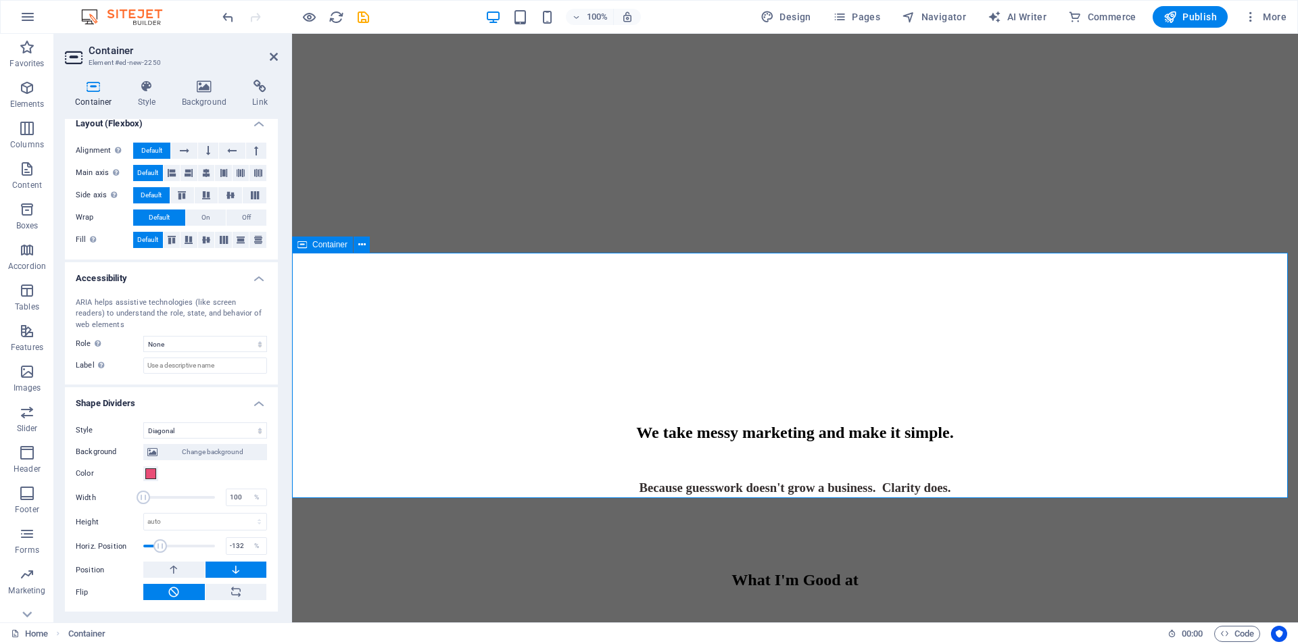
scroll to position [406, 0]
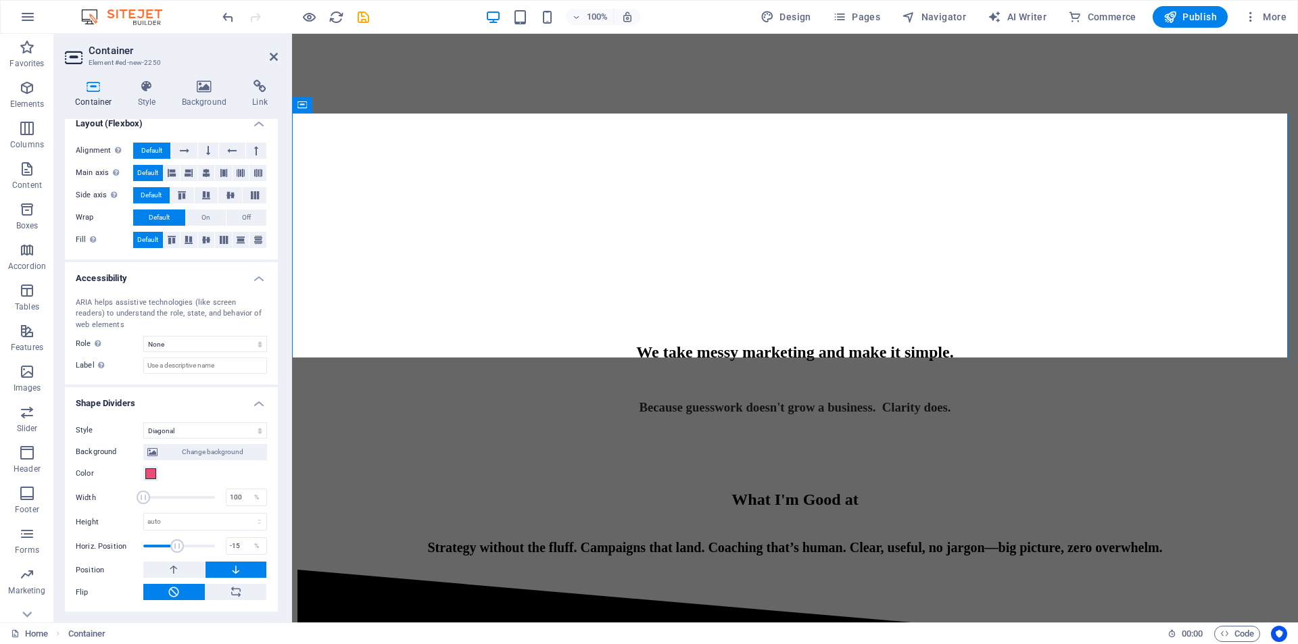
drag, startPoint x: 164, startPoint y: 545, endPoint x: 176, endPoint y: 546, distance: 11.6
click at [176, 546] on span at bounding box center [177, 546] width 14 height 14
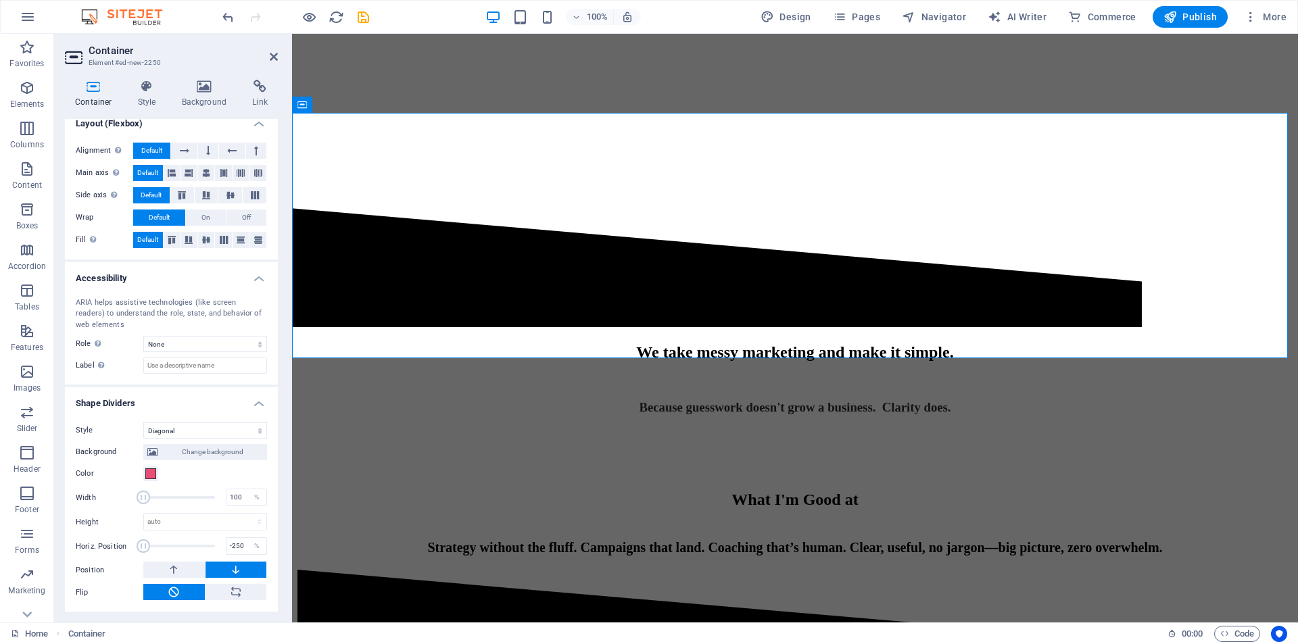
drag, startPoint x: 176, startPoint y: 546, endPoint x: 131, endPoint y: 545, distance: 44.6
click at [131, 545] on div "Horiz. Position -250 %" at bounding box center [171, 546] width 191 height 20
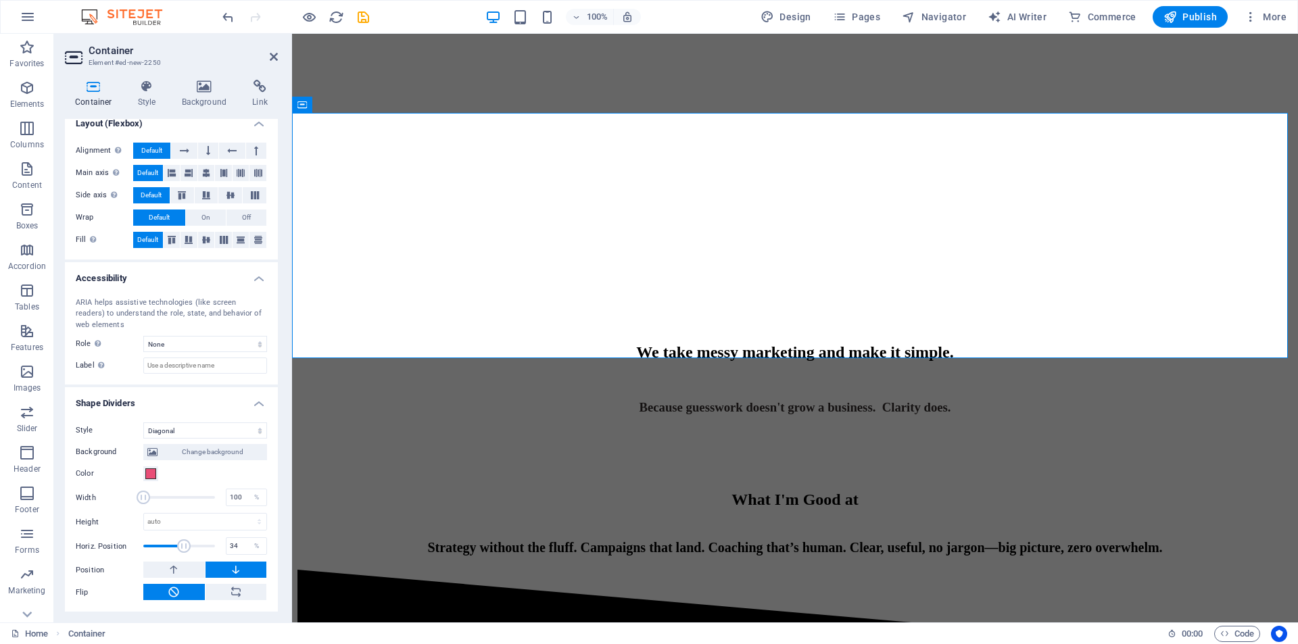
drag, startPoint x: 140, startPoint y: 544, endPoint x: 183, endPoint y: 555, distance: 43.9
click at [183, 555] on span at bounding box center [179, 546] width 72 height 20
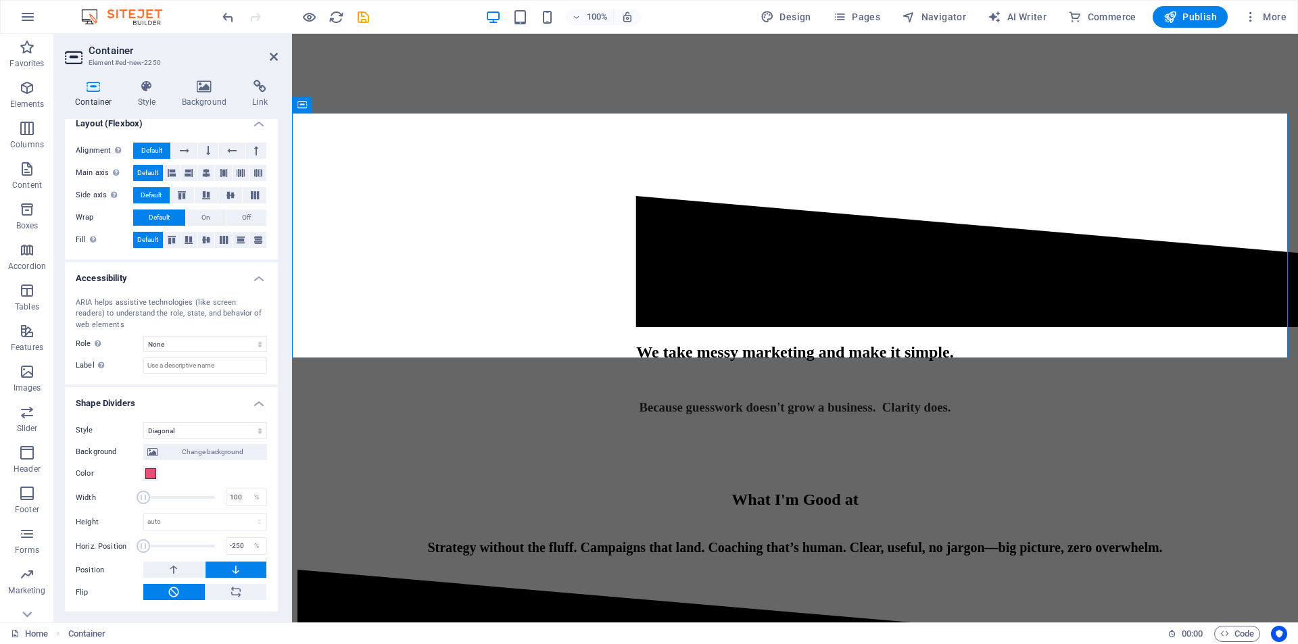
drag, startPoint x: 182, startPoint y: 549, endPoint x: 124, endPoint y: 550, distance: 58.2
click at [124, 550] on div "Horiz. Position -250 %" at bounding box center [171, 546] width 191 height 20
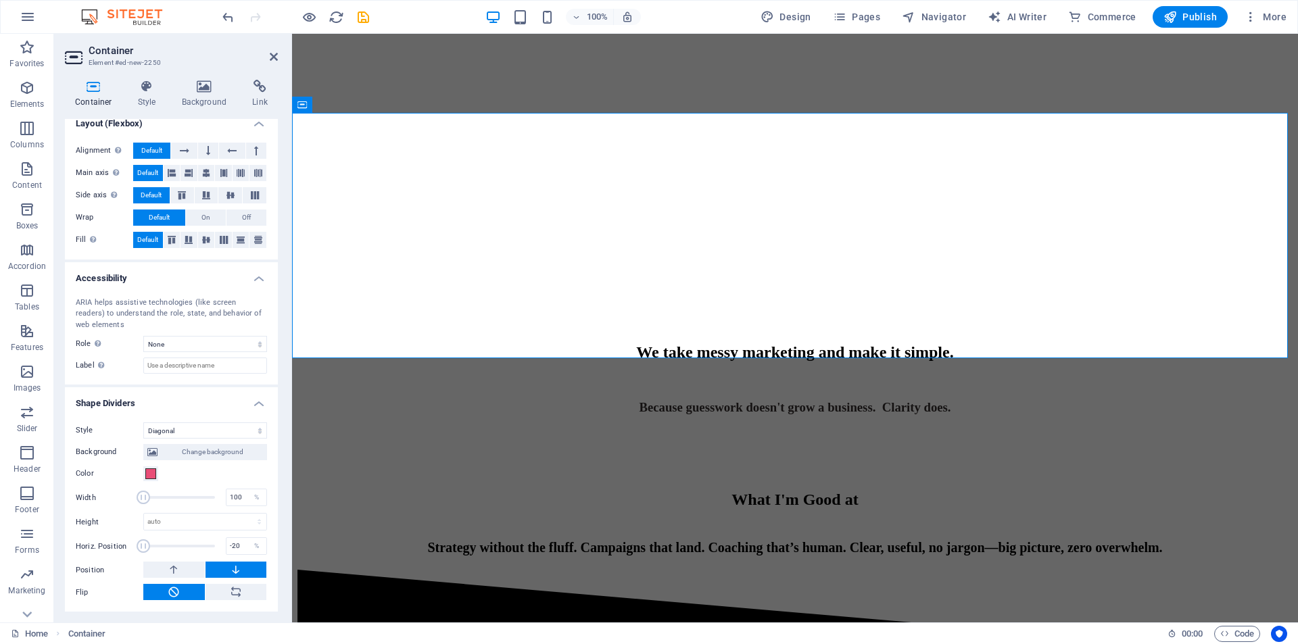
click at [175, 547] on span at bounding box center [179, 546] width 72 height 20
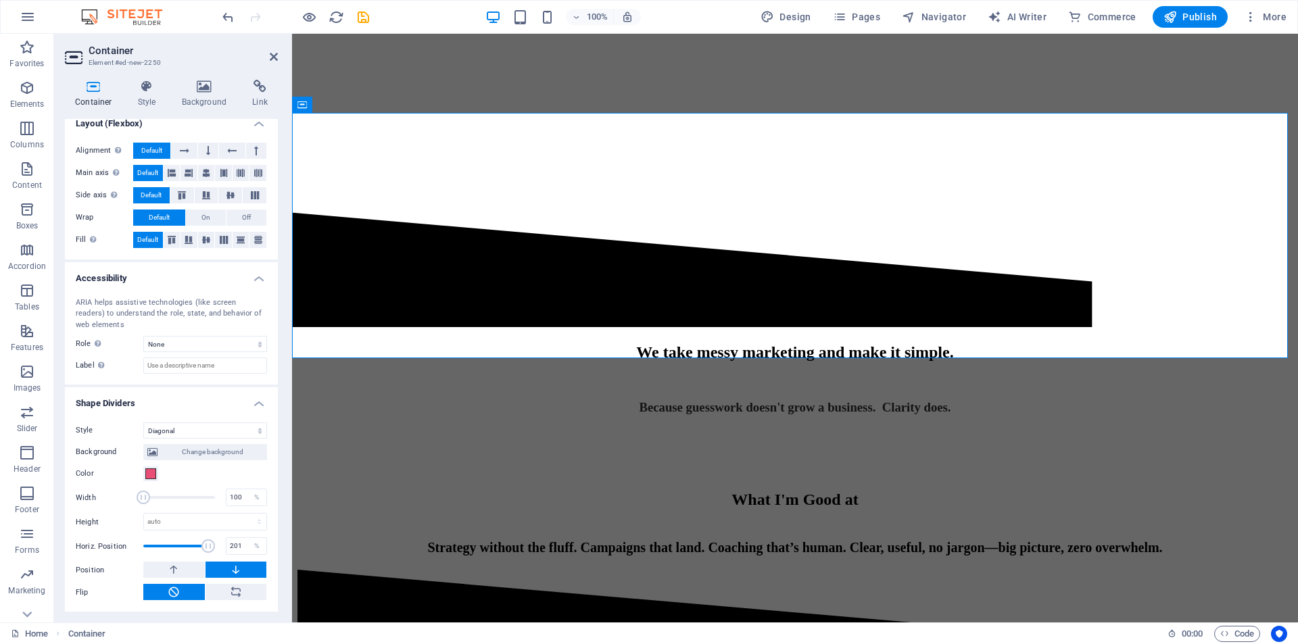
drag, startPoint x: 185, startPoint y: 548, endPoint x: 206, endPoint y: 548, distance: 21.0
click at [206, 548] on span at bounding box center [208, 546] width 14 height 14
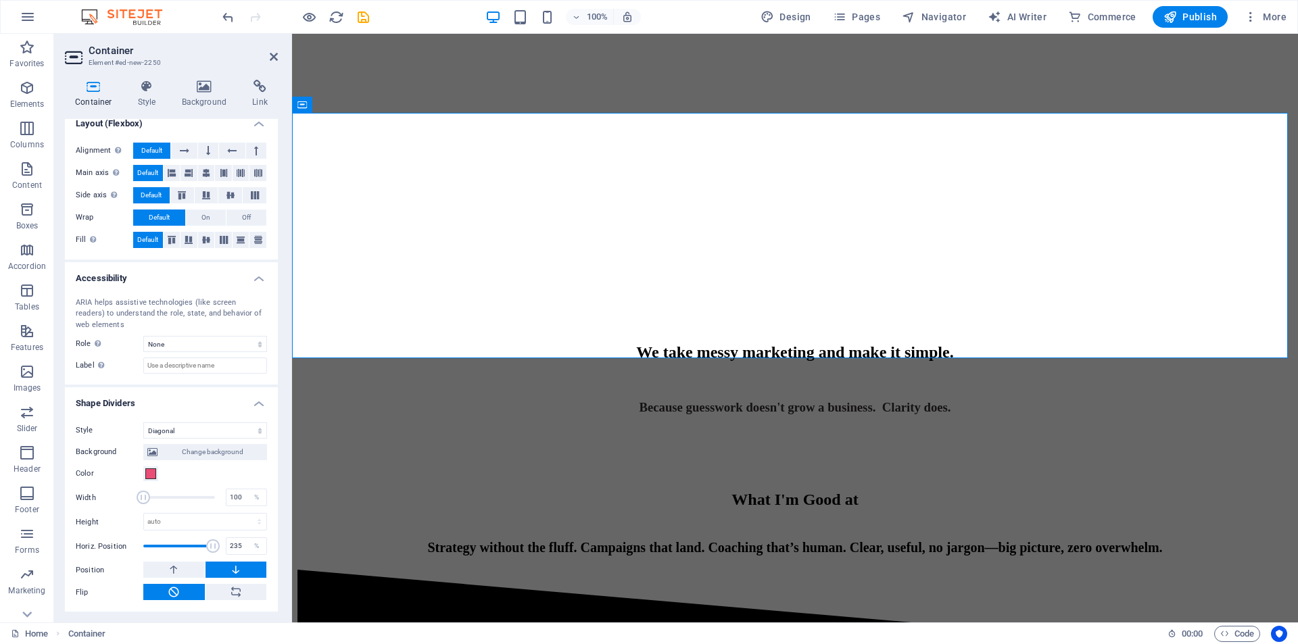
click at [210, 548] on span at bounding box center [213, 546] width 14 height 14
drag, startPoint x: 210, startPoint y: 548, endPoint x: 180, endPoint y: 554, distance: 30.9
click at [180, 553] on span at bounding box center [181, 546] width 14 height 14
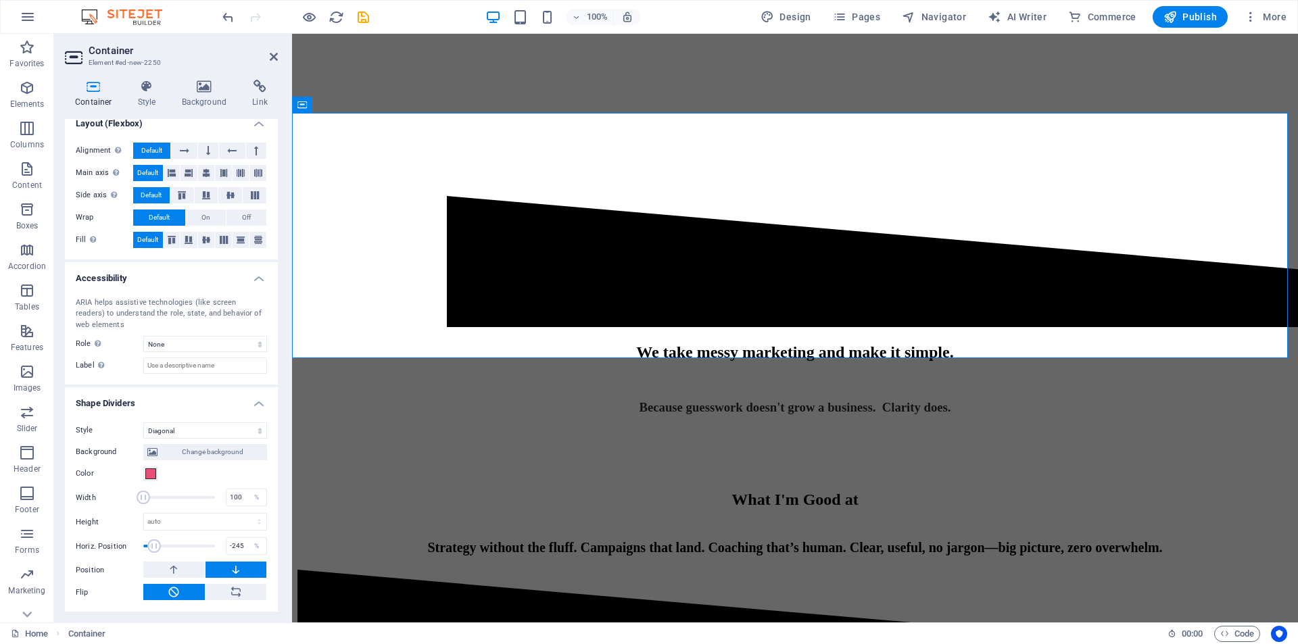
type input "-250"
drag, startPoint x: 180, startPoint y: 554, endPoint x: 140, endPoint y: 557, distance: 40.0
click at [140, 557] on div "Background Change background Color 2nd Color 3rd Color Width 100 % Height auto …" at bounding box center [171, 520] width 191 height 162
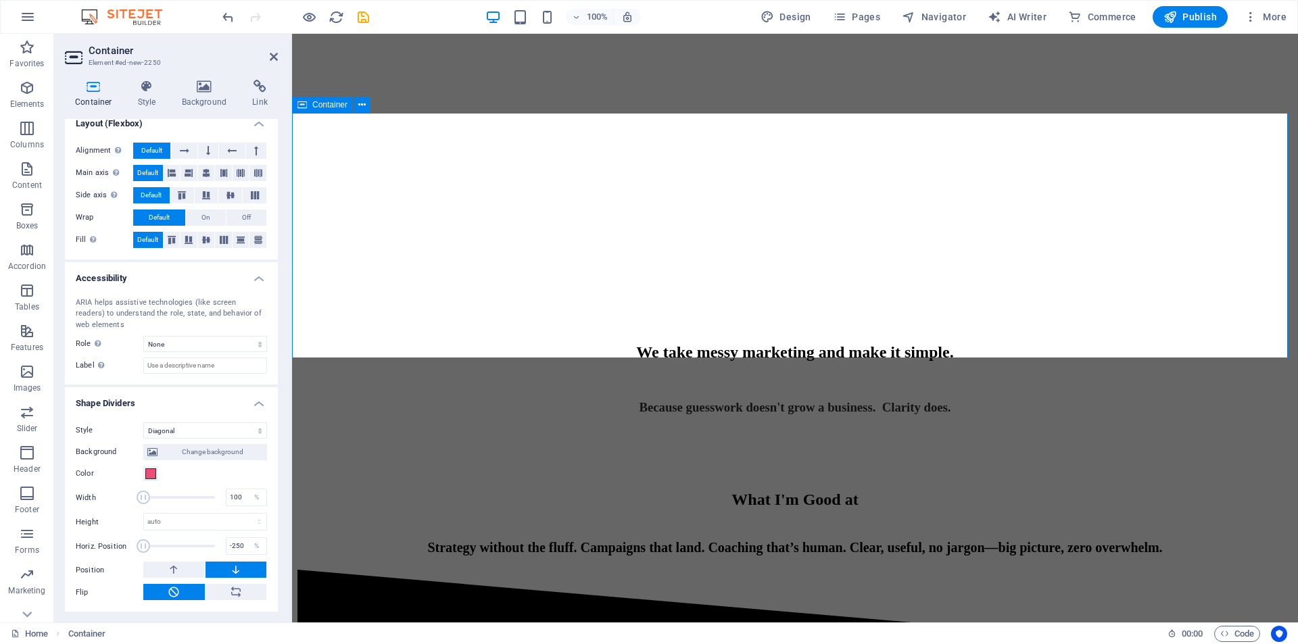
click at [579, 343] on div "We take messy marketing and make it simple. ​ Because guesswork doesn't grow a …" at bounding box center [794, 305] width 995 height 219
click at [199, 431] on select "None Triangle Square Diagonal Polygon 1 Polygon 2 Zigzag Multiple Zigzags Waves…" at bounding box center [205, 430] width 124 height 16
click at [143, 422] on select "None Triangle Square Diagonal Polygon 1 Polygon 2 Zigzag Multiple Zigzags Waves…" at bounding box center [205, 430] width 124 height 16
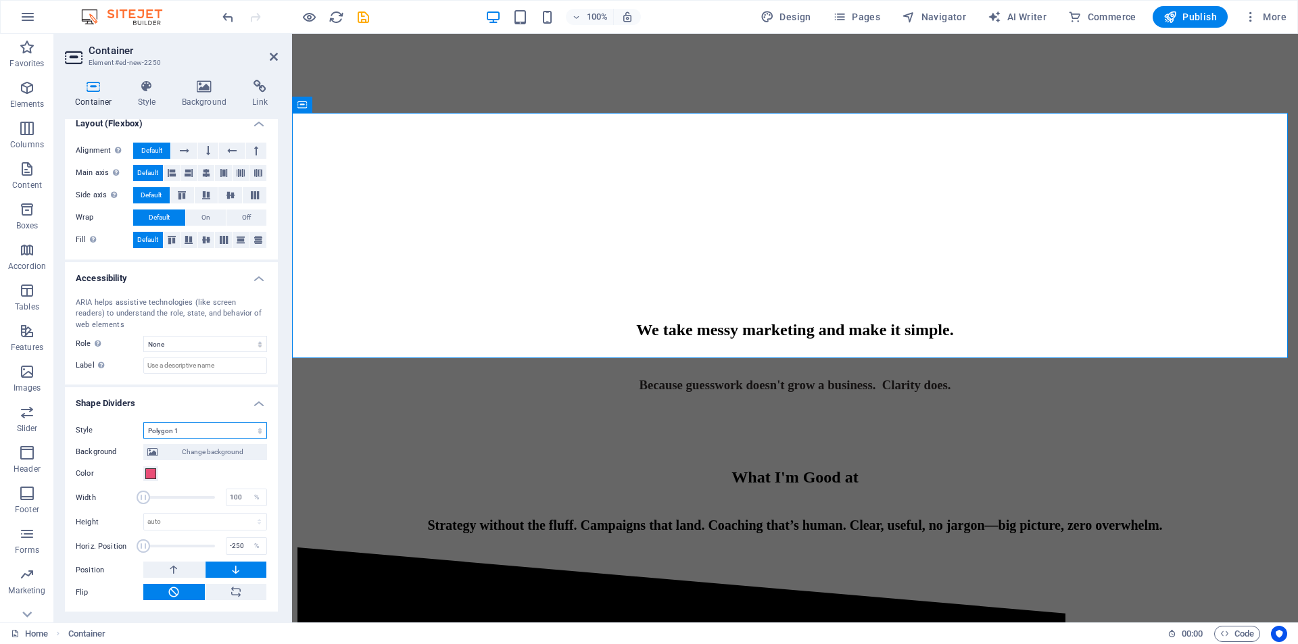
click at [193, 431] on select "None Triangle Square Diagonal Polygon 1 Polygon 2 Zigzag Multiple Zigzags Waves…" at bounding box center [205, 430] width 124 height 16
select select "diagonal"
click at [143, 422] on select "None Triangle Square Diagonal Polygon 1 Polygon 2 Zigzag Multiple Zigzags Waves…" at bounding box center [205, 430] width 124 height 16
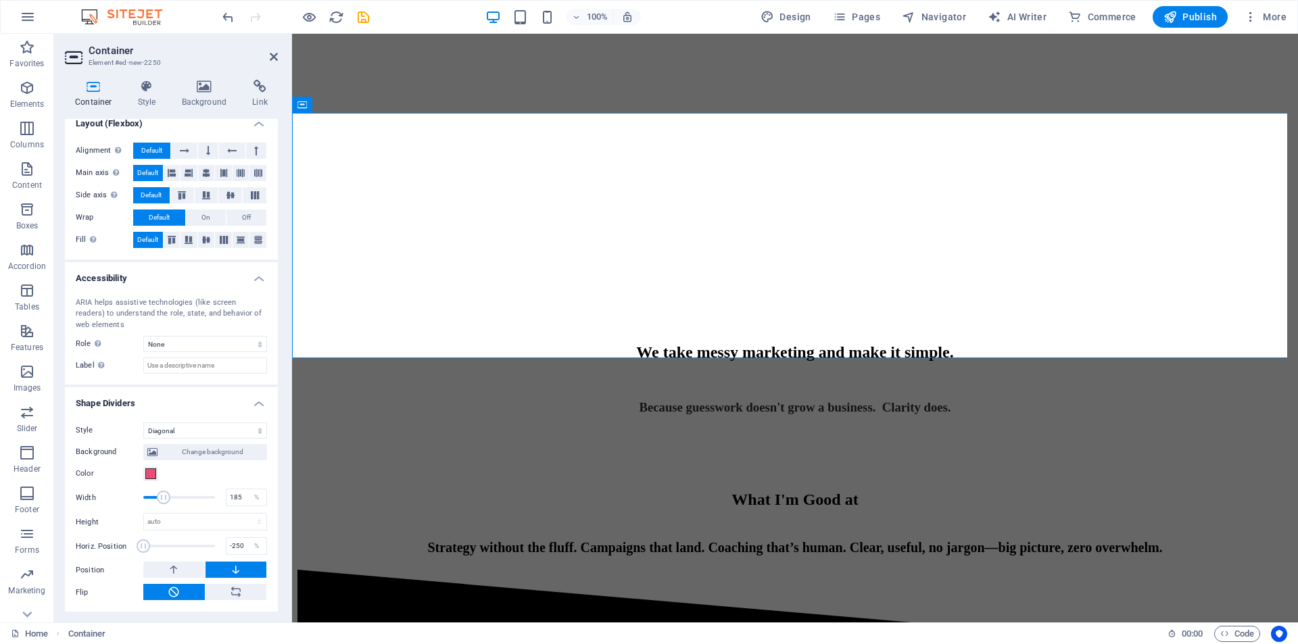
drag, startPoint x: 141, startPoint y: 495, endPoint x: 163, endPoint y: 508, distance: 25.2
click at [163, 508] on span at bounding box center [179, 497] width 72 height 20
type input "100"
drag, startPoint x: 163, startPoint y: 499, endPoint x: 137, endPoint y: 510, distance: 28.8
click at [138, 510] on div "Background Change background Color 2nd Color 3rd Color Width 100 % Height auto …" at bounding box center [171, 520] width 191 height 162
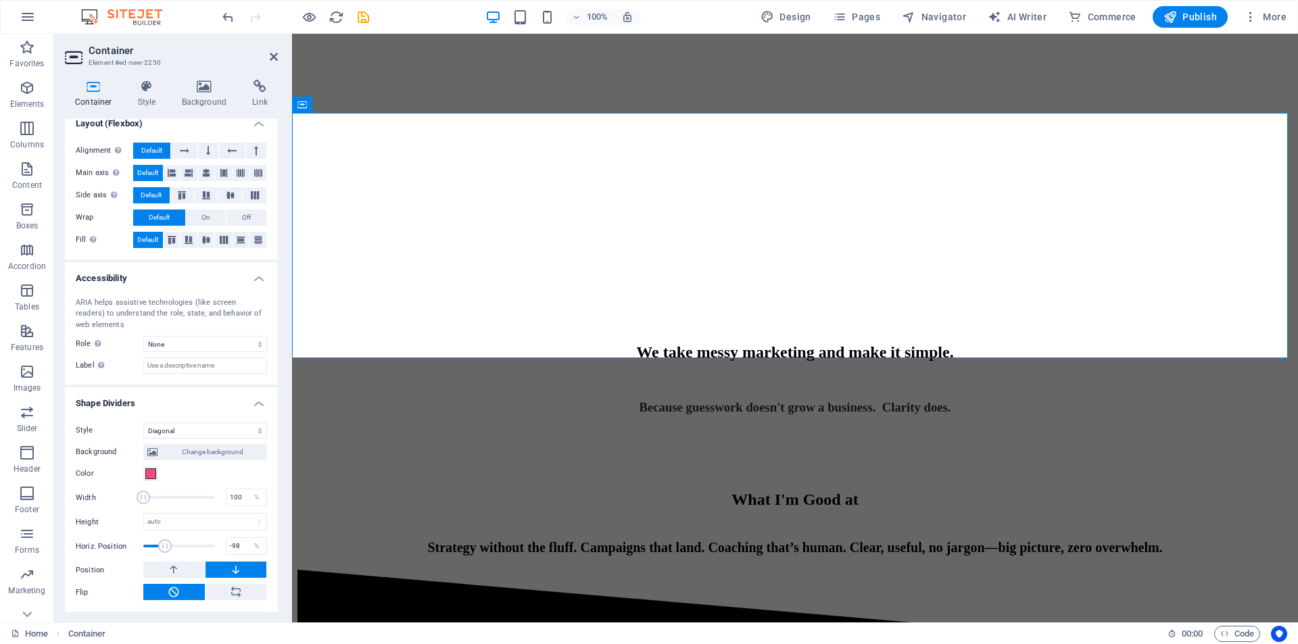
drag, startPoint x: 147, startPoint y: 545, endPoint x: 164, endPoint y: 547, distance: 17.0
click at [164, 547] on span at bounding box center [165, 546] width 14 height 14
click at [168, 546] on span at bounding box center [165, 546] width 14 height 14
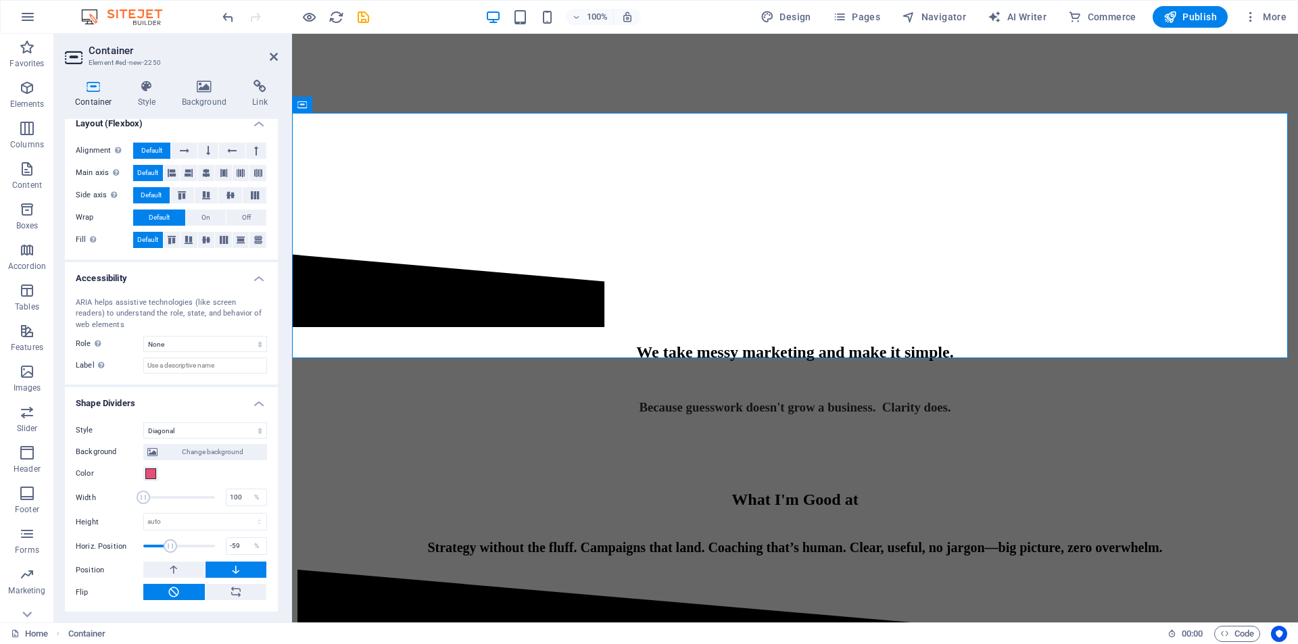
click at [170, 546] on span at bounding box center [171, 546] width 14 height 14
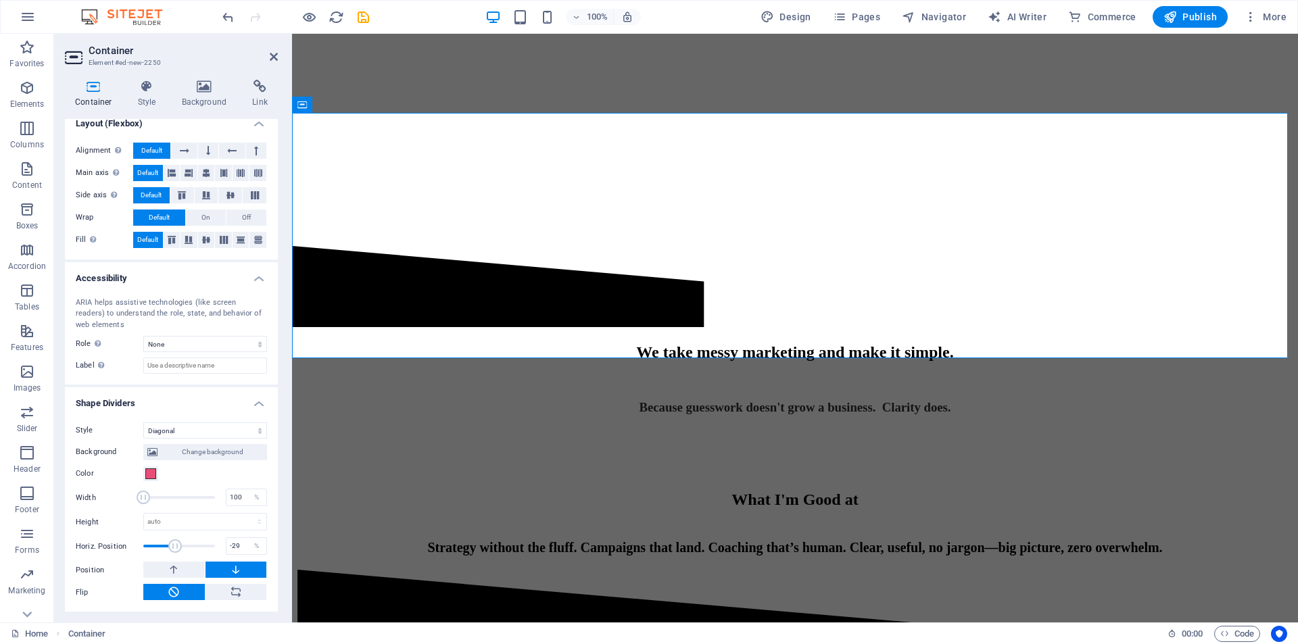
click at [174, 546] on span at bounding box center [175, 546] width 14 height 14
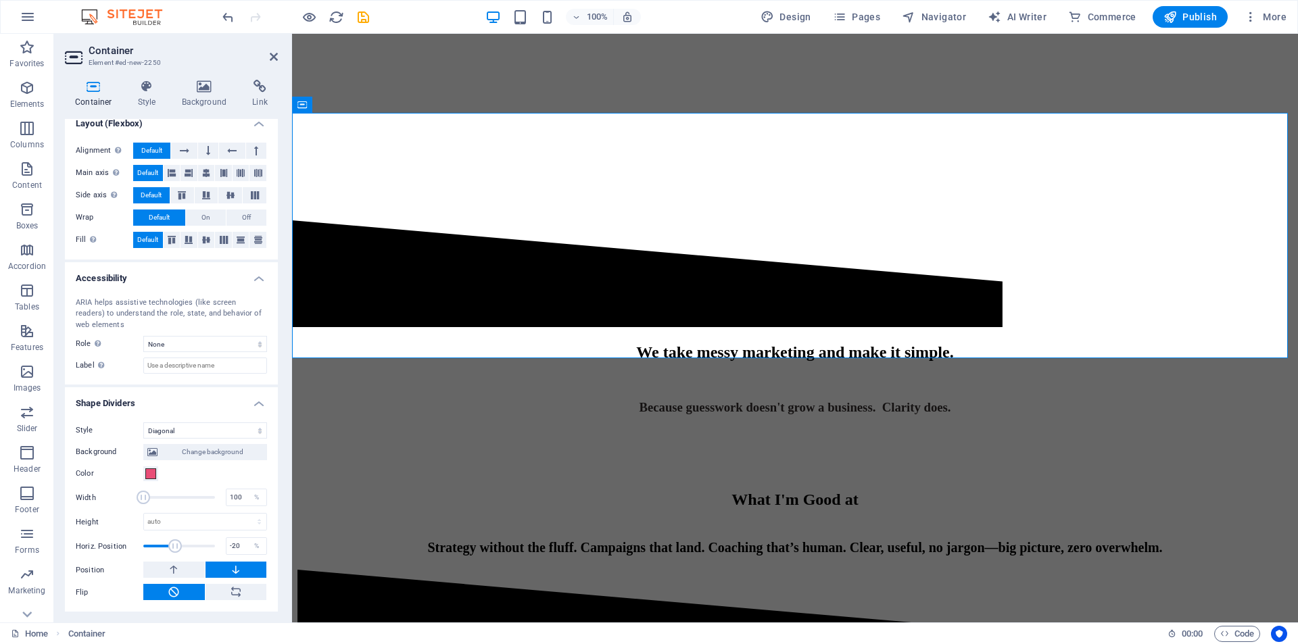
click at [175, 546] on span at bounding box center [175, 546] width 14 height 14
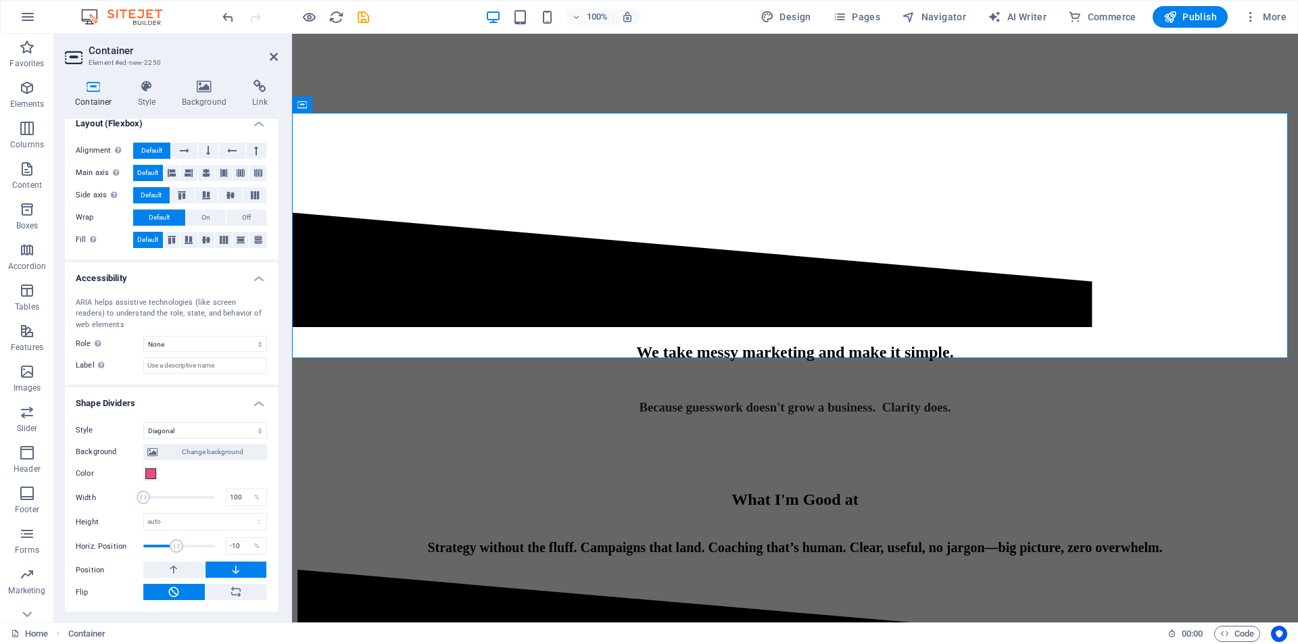
click at [178, 546] on span at bounding box center [177, 546] width 14 height 14
type input "0"
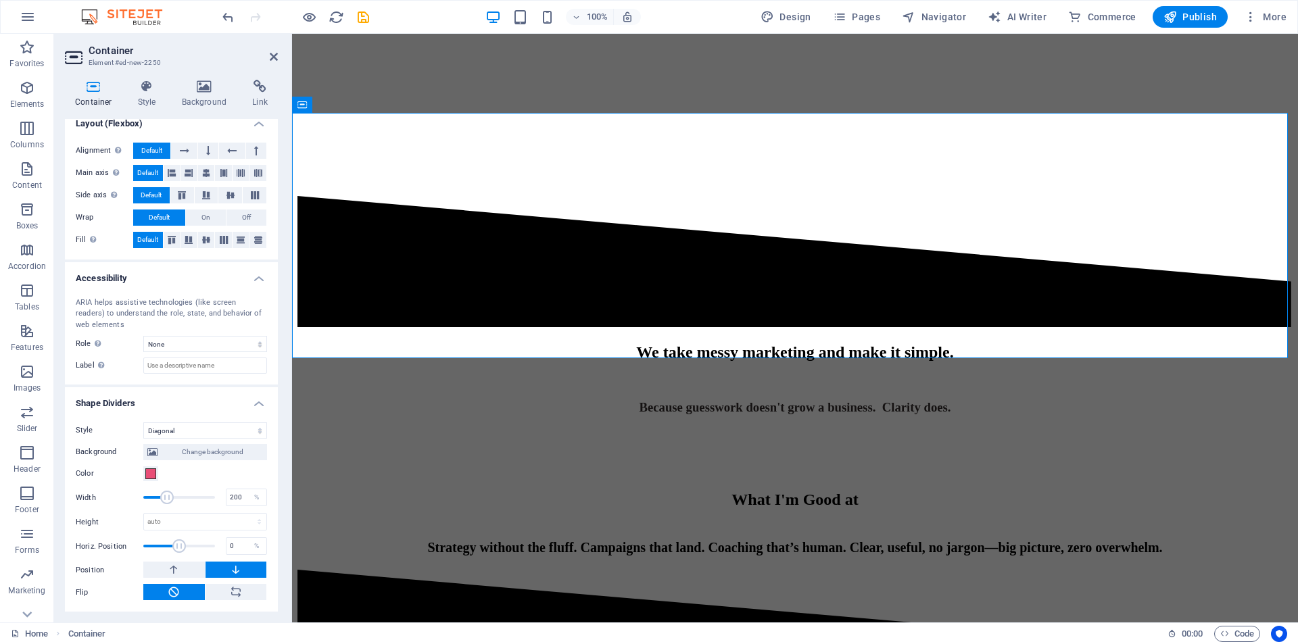
drag, startPoint x: 147, startPoint y: 500, endPoint x: 166, endPoint y: 505, distance: 19.5
click at [166, 504] on span at bounding box center [167, 498] width 14 height 14
drag, startPoint x: 168, startPoint y: 499, endPoint x: 176, endPoint y: 498, distance: 8.8
click at [176, 498] on span at bounding box center [178, 498] width 14 height 14
drag, startPoint x: 176, startPoint y: 498, endPoint x: 191, endPoint y: 500, distance: 14.3
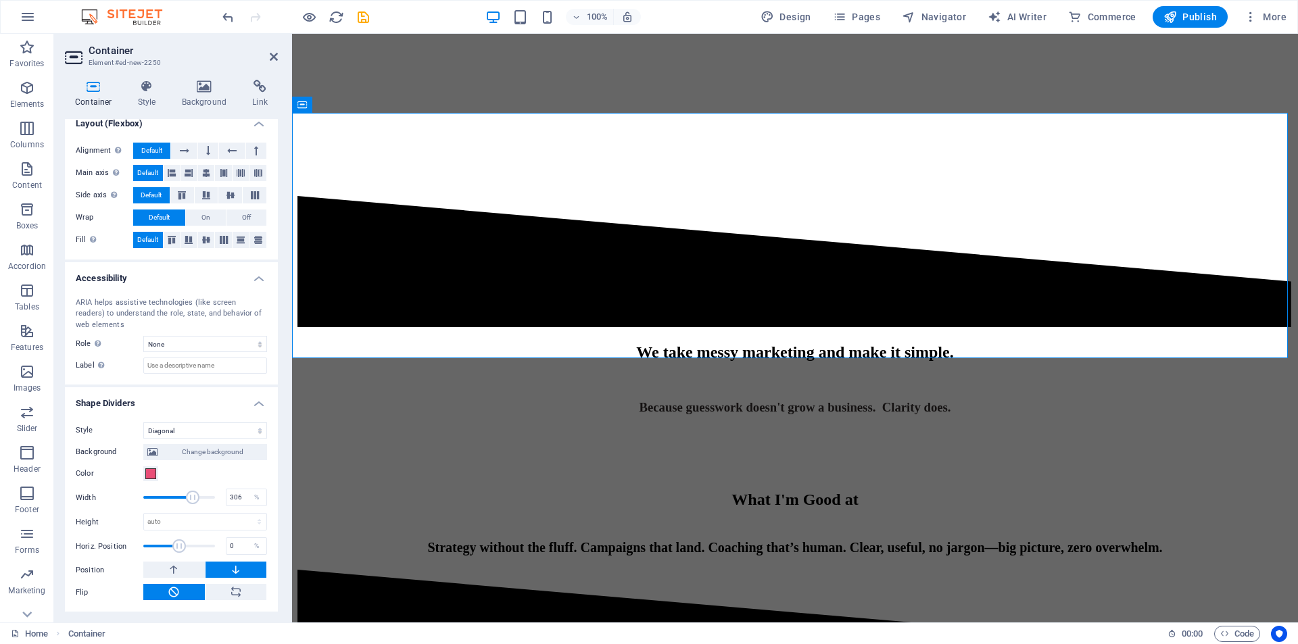
click at [191, 500] on span at bounding box center [193, 498] width 14 height 14
drag, startPoint x: 191, startPoint y: 500, endPoint x: 212, endPoint y: 500, distance: 21.0
click at [212, 500] on span at bounding box center [215, 498] width 14 height 14
type input "100"
drag, startPoint x: 212, startPoint y: 500, endPoint x: 125, endPoint y: 502, distance: 86.6
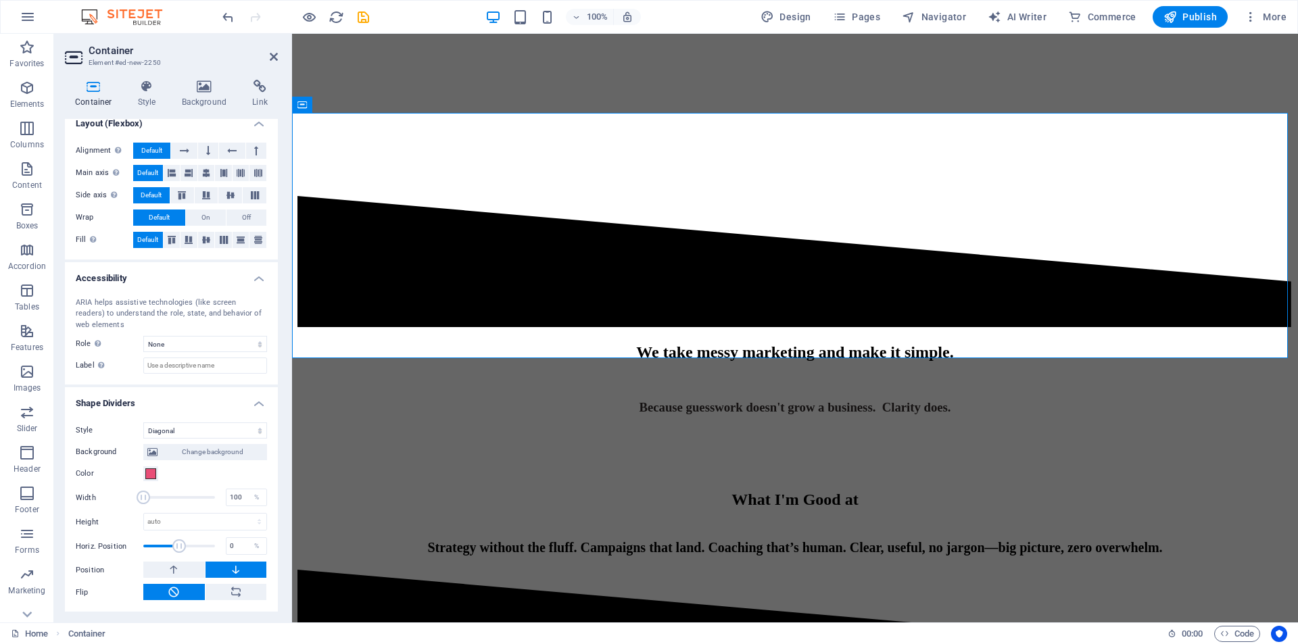
click at [125, 502] on div "Width 100 %" at bounding box center [171, 497] width 191 height 20
click at [185, 566] on button at bounding box center [174, 570] width 62 height 16
click at [224, 566] on button at bounding box center [237, 570] width 62 height 16
click at [226, 591] on button at bounding box center [237, 592] width 62 height 16
click at [179, 566] on icon at bounding box center [174, 570] width 12 height 16
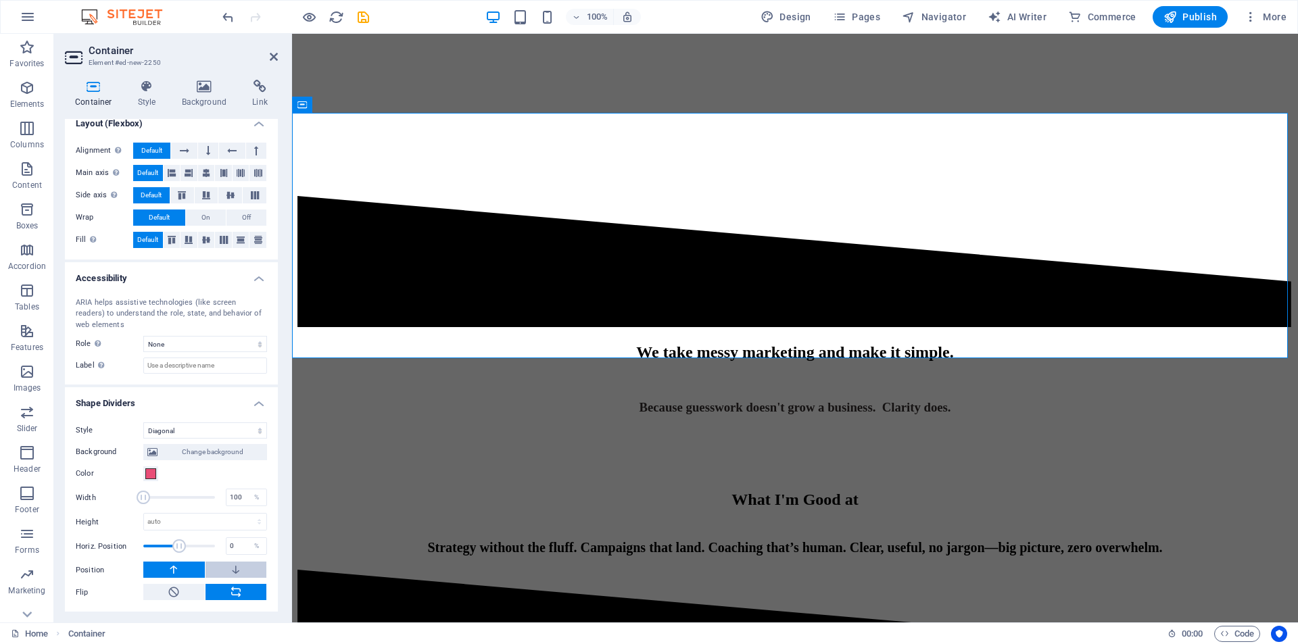
click at [230, 567] on icon at bounding box center [236, 570] width 12 height 16
click at [189, 569] on button at bounding box center [174, 570] width 62 height 16
click at [185, 585] on button at bounding box center [174, 592] width 62 height 16
click at [233, 588] on icon at bounding box center [236, 592] width 12 height 16
click at [232, 587] on icon at bounding box center [236, 592] width 12 height 16
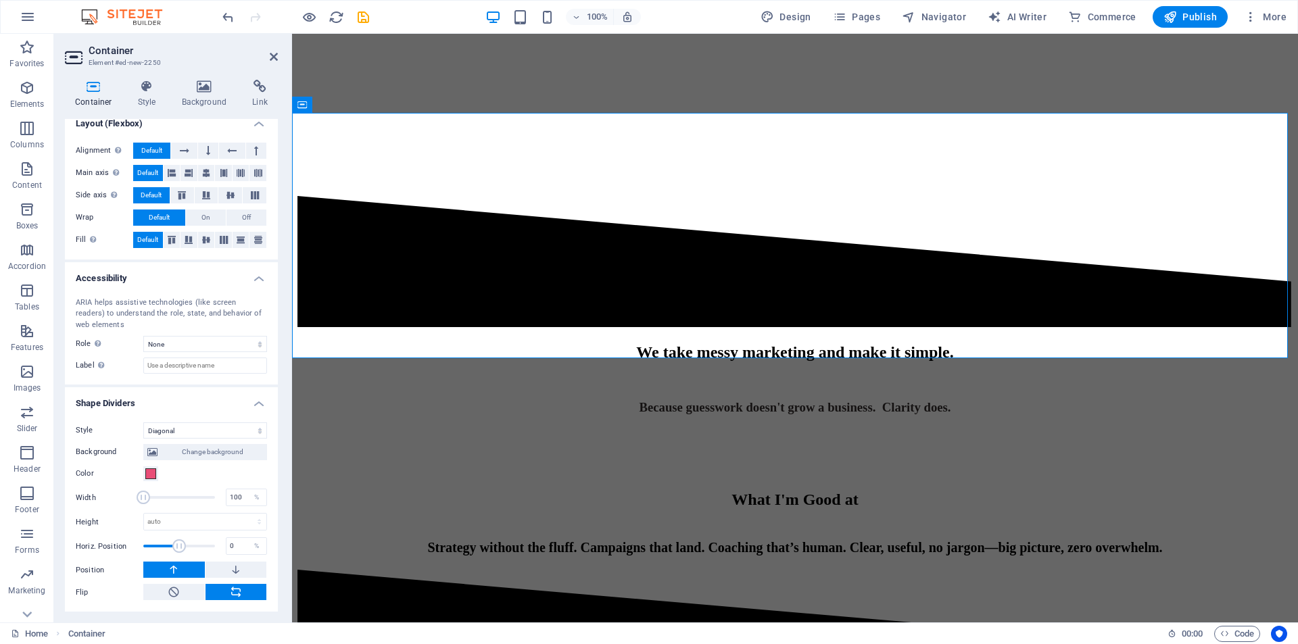
click at [232, 588] on icon at bounding box center [236, 592] width 12 height 16
click at [234, 570] on icon at bounding box center [236, 570] width 12 height 16
click at [178, 590] on icon at bounding box center [174, 592] width 12 height 16
click at [218, 569] on button at bounding box center [237, 570] width 62 height 16
click at [182, 570] on button at bounding box center [174, 570] width 62 height 16
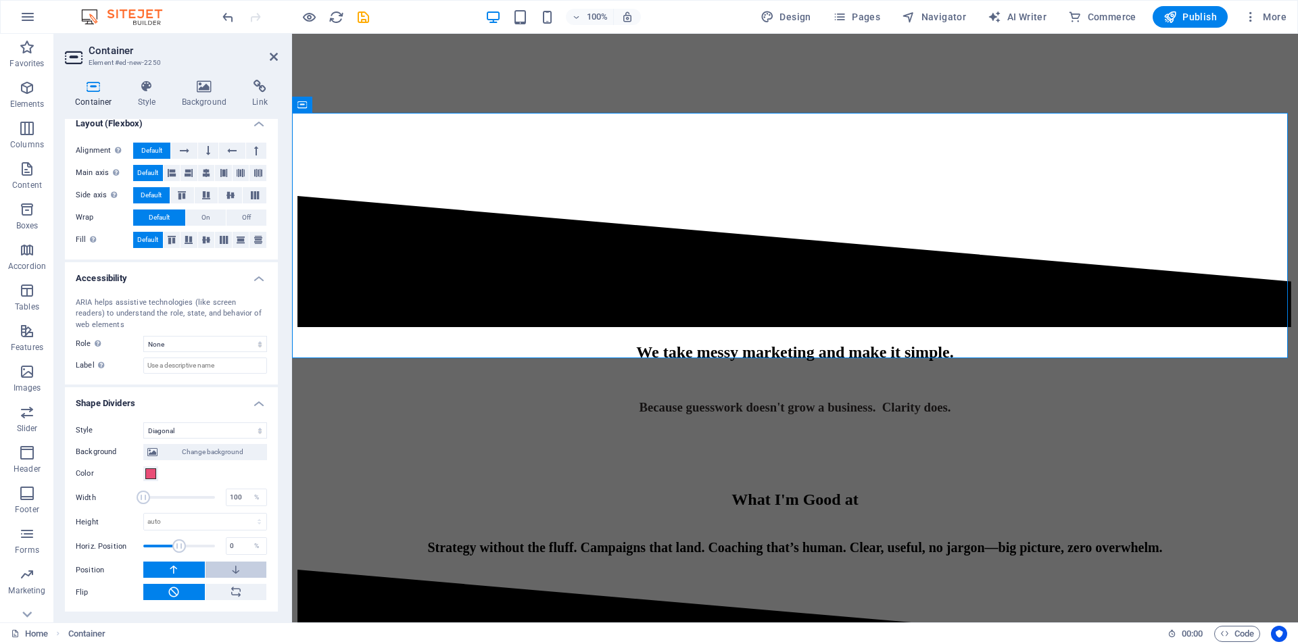
click at [224, 570] on button at bounding box center [237, 570] width 62 height 16
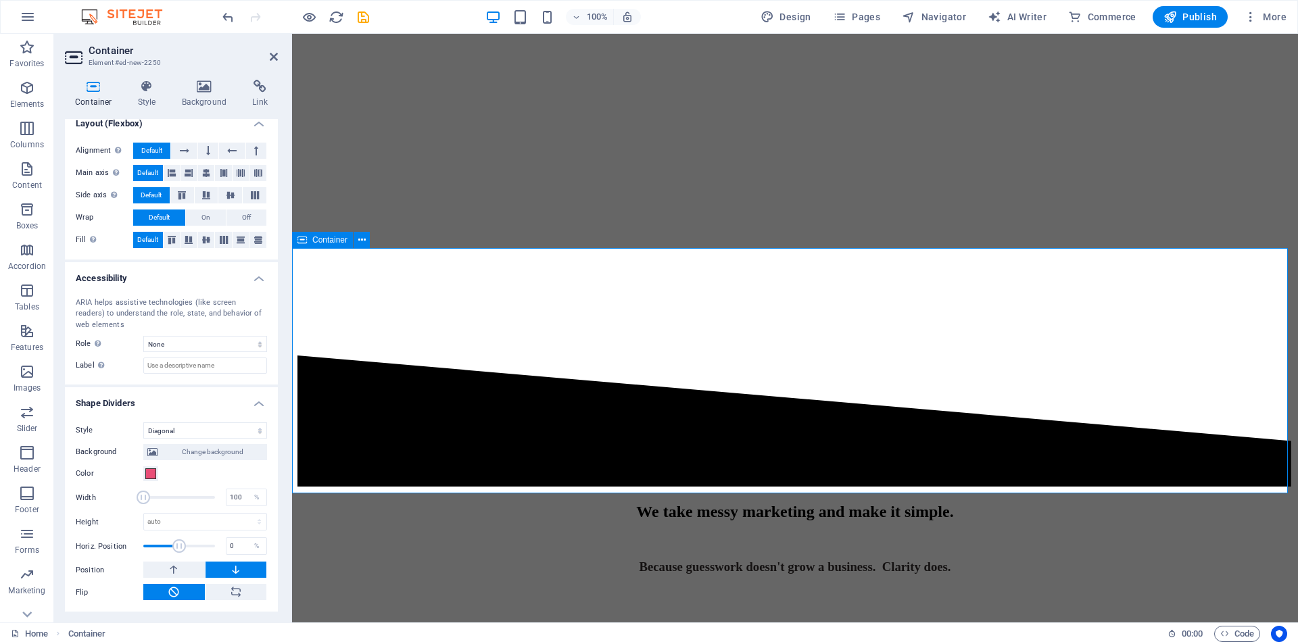
scroll to position [270, 0]
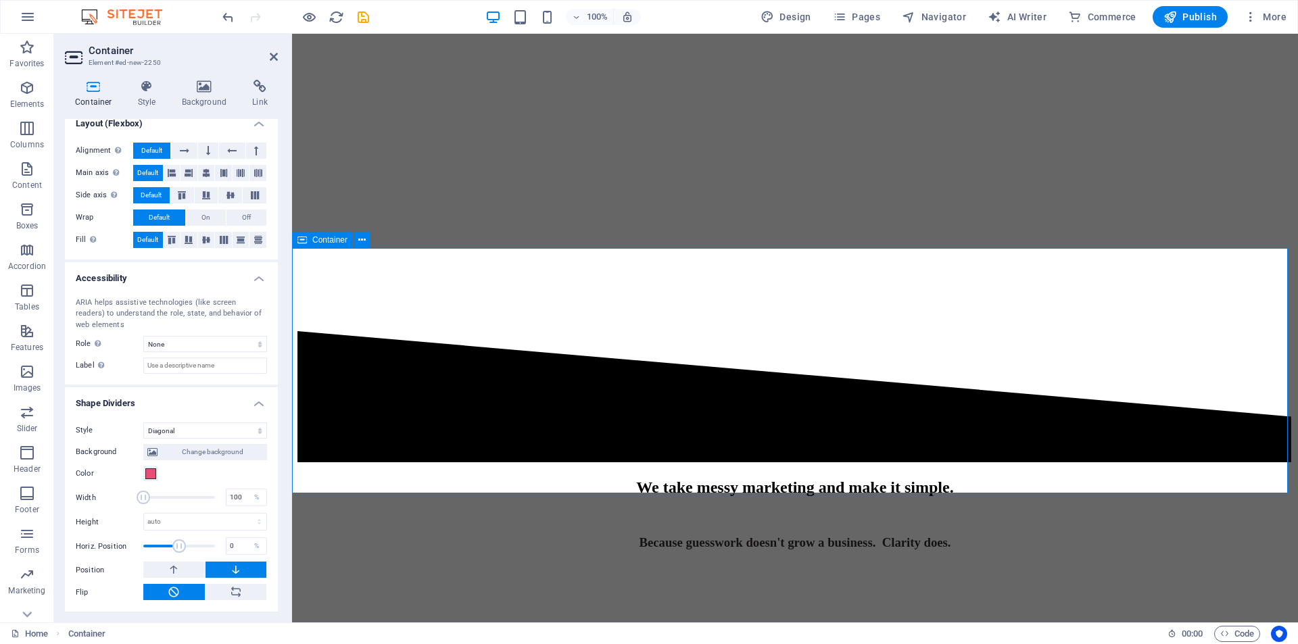
click at [590, 331] on div "We take messy marketing and make it simple. ​ Because guesswork doesn't grow a …" at bounding box center [794, 440] width 995 height 219
click at [625, 510] on div "​ Because guesswork doesn't grow a business. Clarity does." at bounding box center [794, 530] width 995 height 40
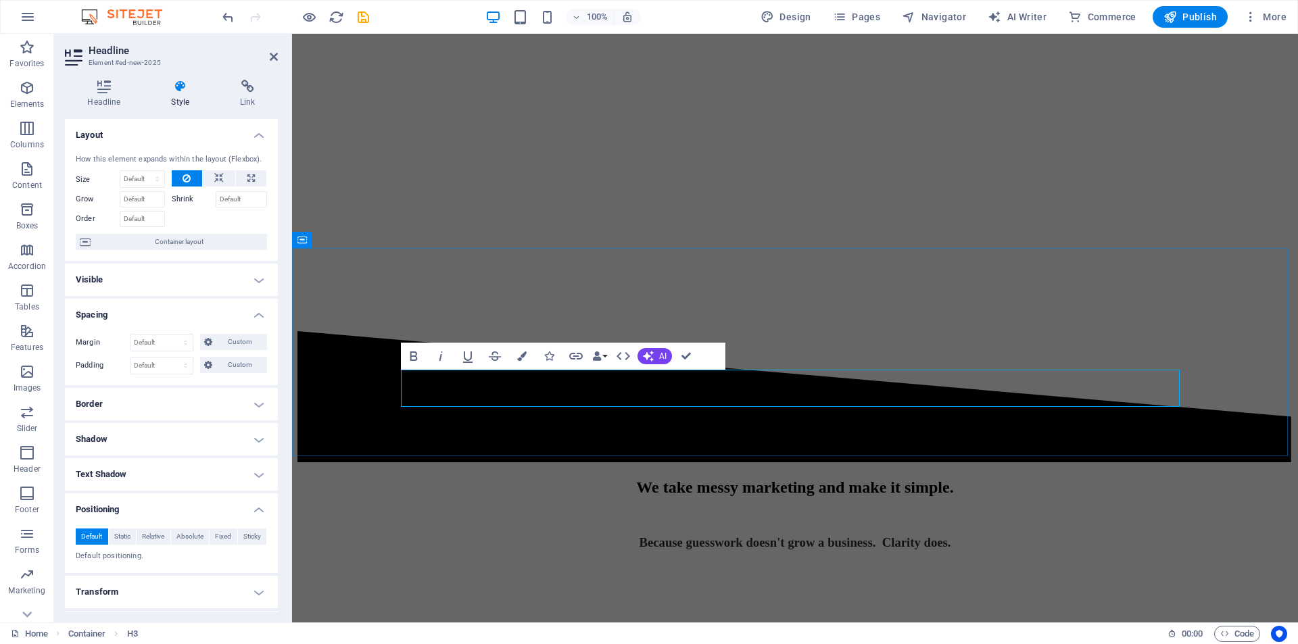
scroll to position [1, 0]
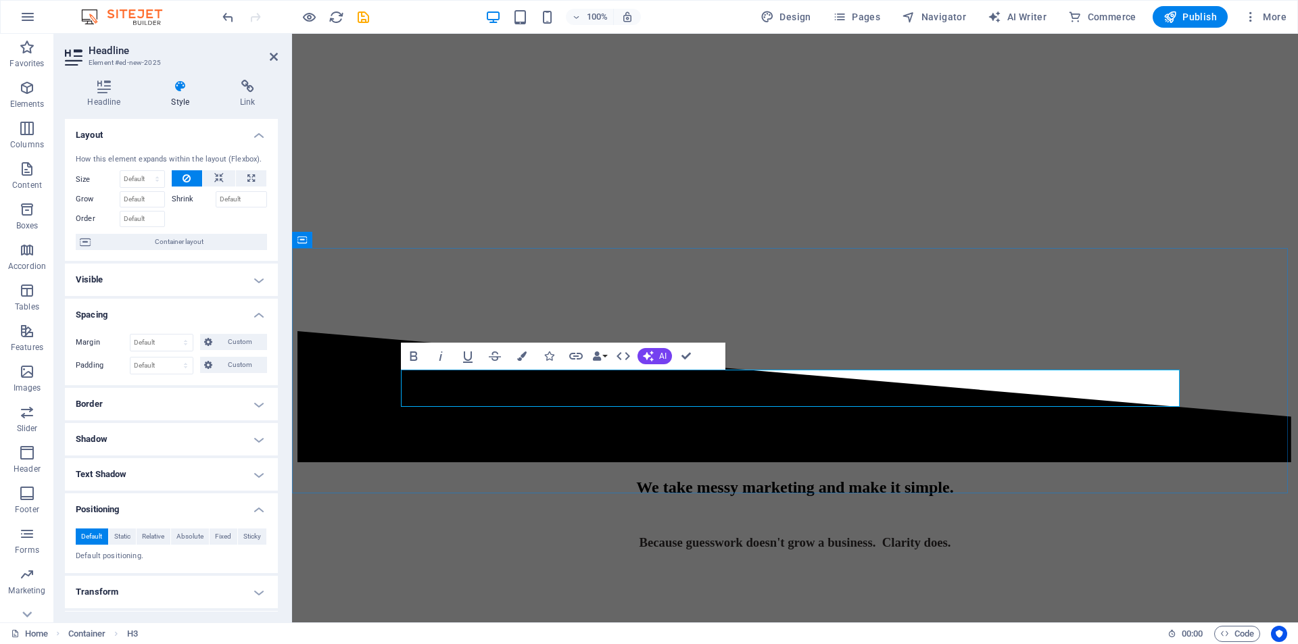
click at [625, 510] on div "​ Because guesswork doesn't grow a business. Clarity does." at bounding box center [794, 530] width 995 height 40
click at [639, 535] on span "Because guesswork doesn't grow a business. Clarity does." at bounding box center [795, 542] width 312 height 14
click at [215, 175] on icon at bounding box center [218, 178] width 9 height 16
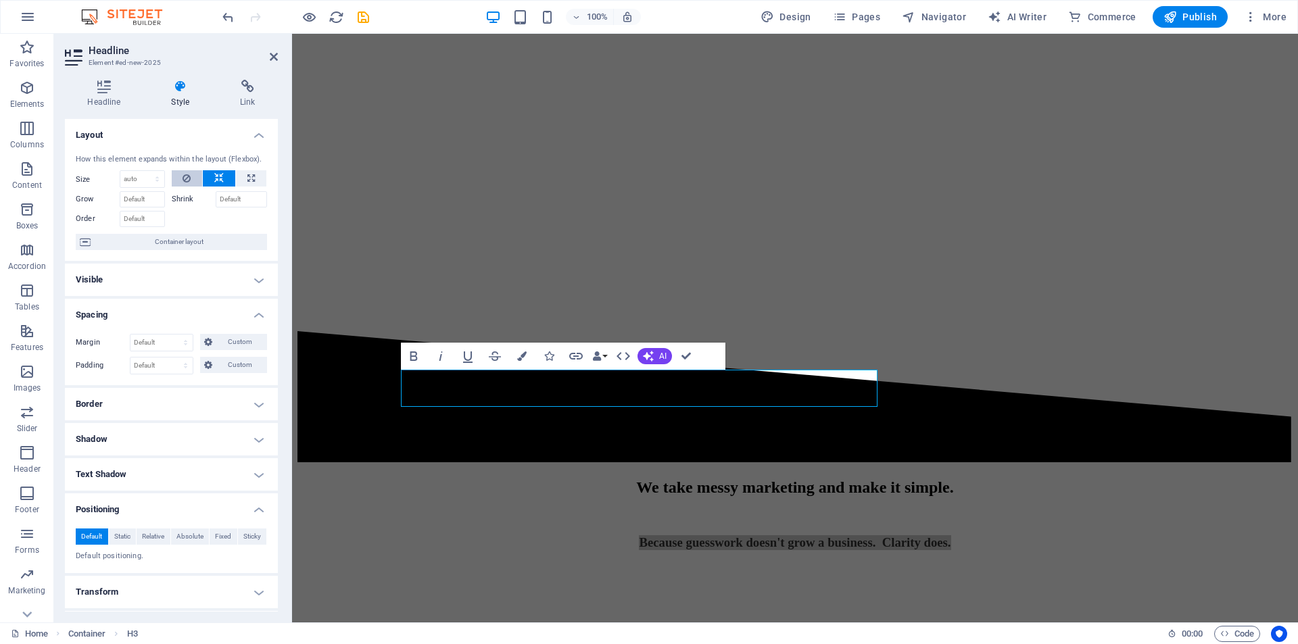
click at [195, 180] on button at bounding box center [187, 178] width 31 height 16
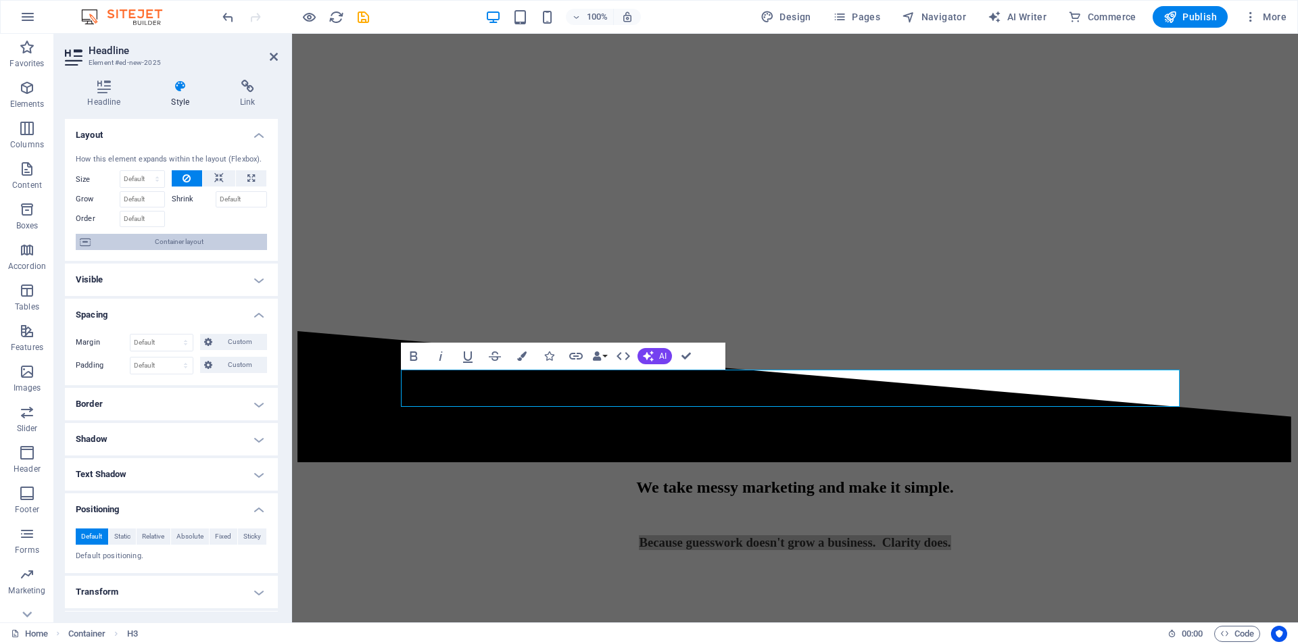
click at [183, 239] on span "Container layout" at bounding box center [179, 242] width 168 height 16
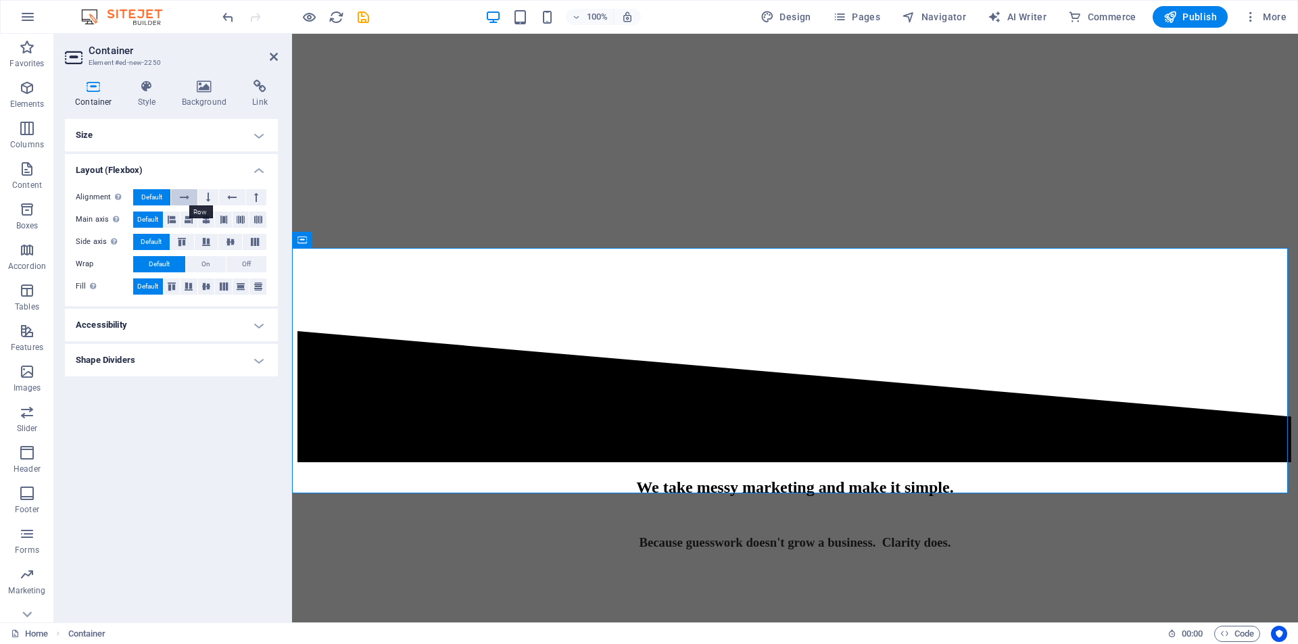
click at [186, 195] on icon at bounding box center [184, 197] width 9 height 16
click at [206, 197] on button at bounding box center [208, 197] width 20 height 16
click at [229, 199] on icon at bounding box center [231, 197] width 9 height 16
click at [258, 196] on icon at bounding box center [256, 197] width 4 height 16
click at [235, 201] on icon at bounding box center [231, 197] width 9 height 16
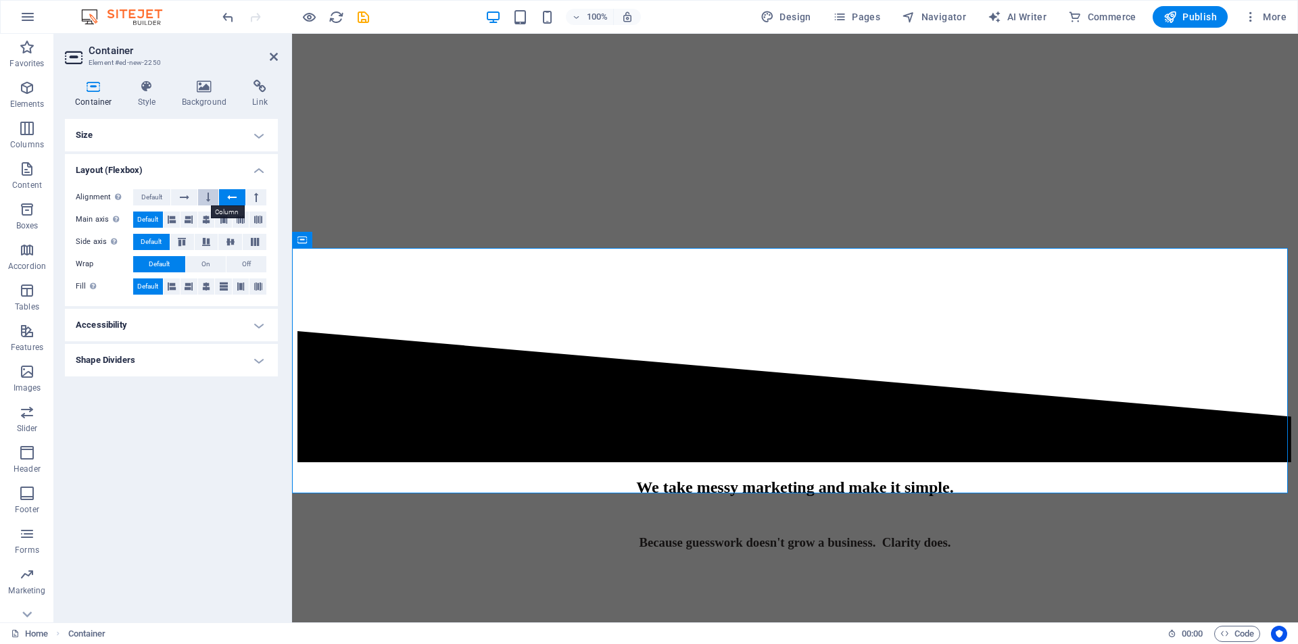
click at [208, 199] on icon at bounding box center [208, 197] width 4 height 16
click at [193, 203] on button at bounding box center [184, 197] width 26 height 16
click at [160, 196] on span "Default" at bounding box center [151, 197] width 21 height 16
click at [174, 222] on icon at bounding box center [172, 220] width 8 height 16
click at [191, 220] on icon at bounding box center [189, 220] width 8 height 16
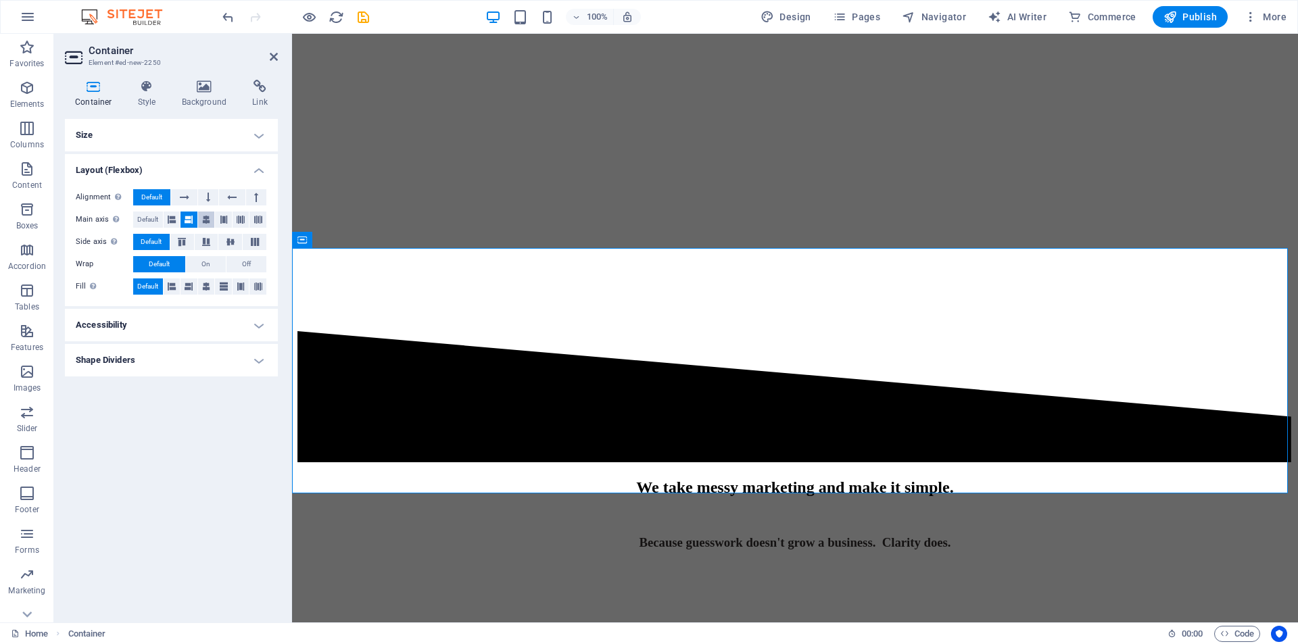
click at [204, 220] on icon at bounding box center [206, 220] width 8 height 16
drag, startPoint x: 218, startPoint y: 217, endPoint x: 237, endPoint y: 221, distance: 20.0
click at [220, 218] on button at bounding box center [223, 220] width 17 height 16
click at [249, 222] on button at bounding box center [241, 220] width 17 height 16
click at [253, 221] on button at bounding box center [257, 220] width 17 height 16
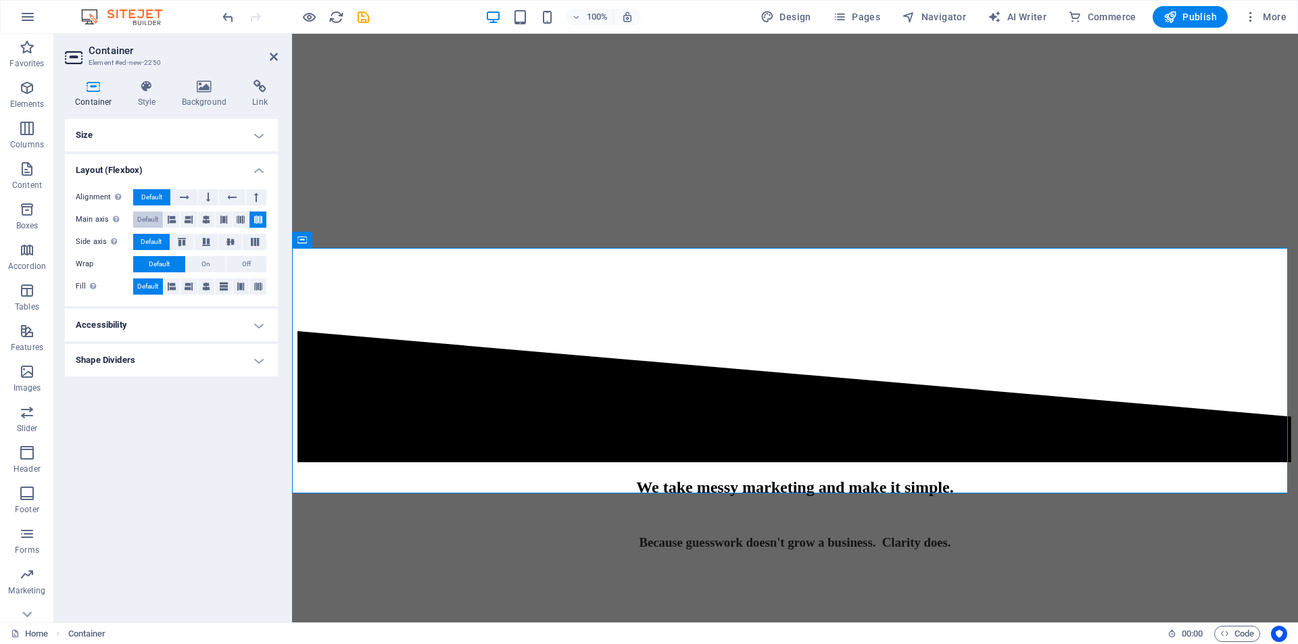
click at [159, 218] on button "Default" at bounding box center [148, 220] width 30 height 16
click at [195, 241] on button at bounding box center [207, 242] width 24 height 16
click at [233, 244] on icon at bounding box center [230, 242] width 16 height 8
click at [150, 235] on span "Default" at bounding box center [151, 242] width 21 height 16
click at [200, 255] on div "Alignment Determines the flex direction. Default Main axis Determine how elemen…" at bounding box center [171, 242] width 213 height 128
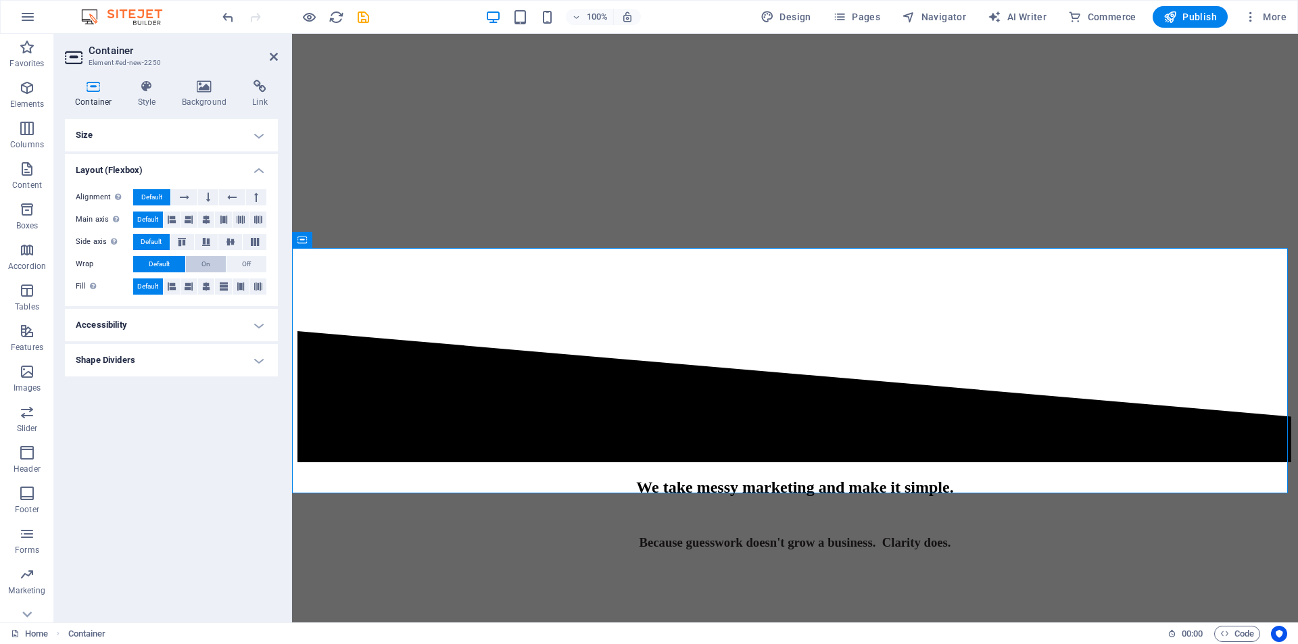
click at [203, 260] on span "On" at bounding box center [205, 264] width 9 height 16
click at [232, 262] on button "Off" at bounding box center [246, 264] width 40 height 16
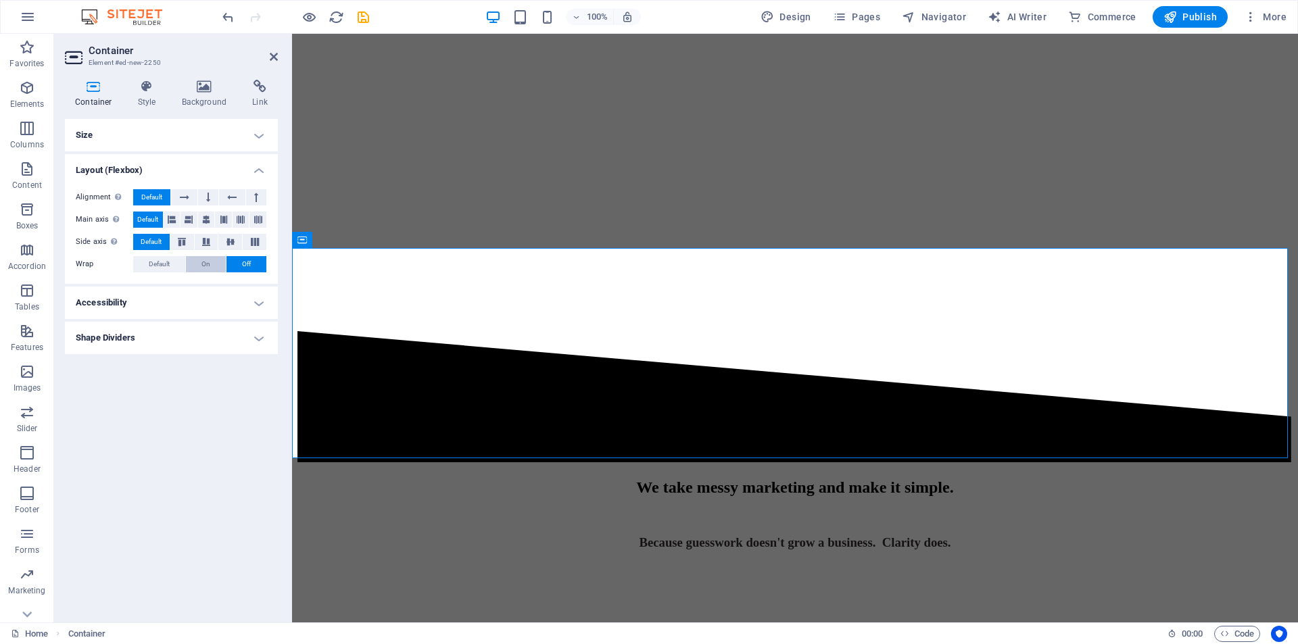
click at [196, 264] on button "On" at bounding box center [206, 264] width 40 height 16
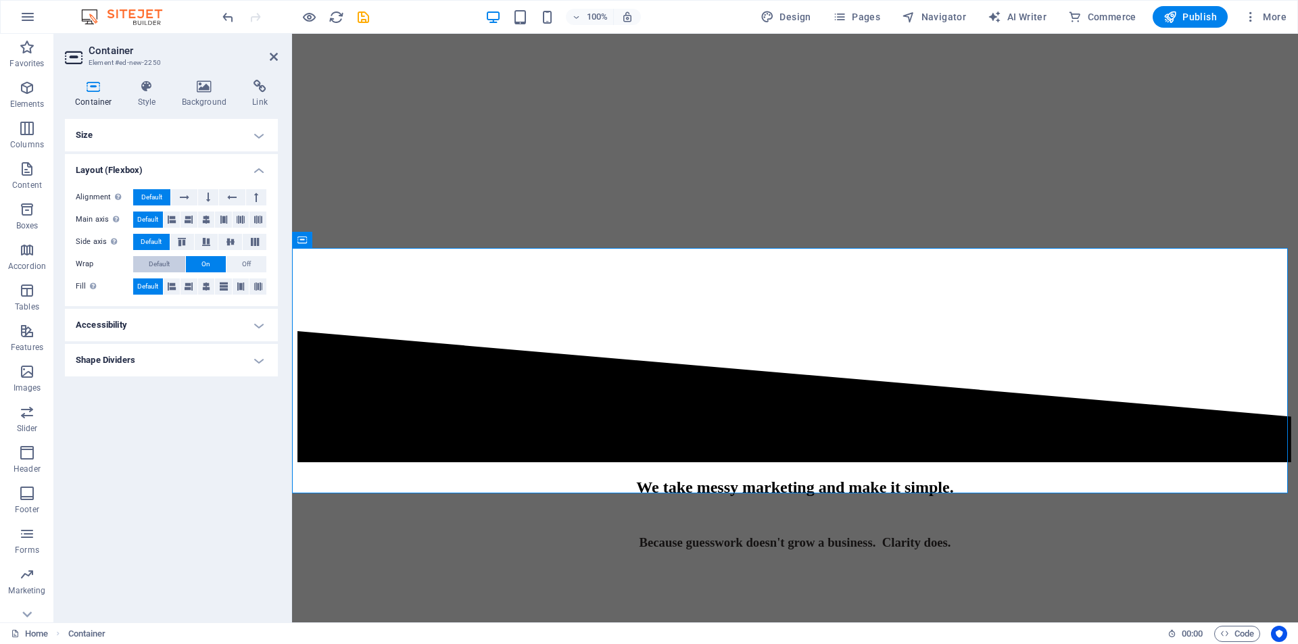
click at [158, 266] on span "Default" at bounding box center [159, 264] width 21 height 16
click at [206, 260] on span "On" at bounding box center [205, 264] width 9 height 16
click at [170, 292] on icon at bounding box center [172, 287] width 8 height 16
click at [189, 291] on icon at bounding box center [189, 287] width 8 height 16
drag, startPoint x: 205, startPoint y: 291, endPoint x: 214, endPoint y: 291, distance: 8.8
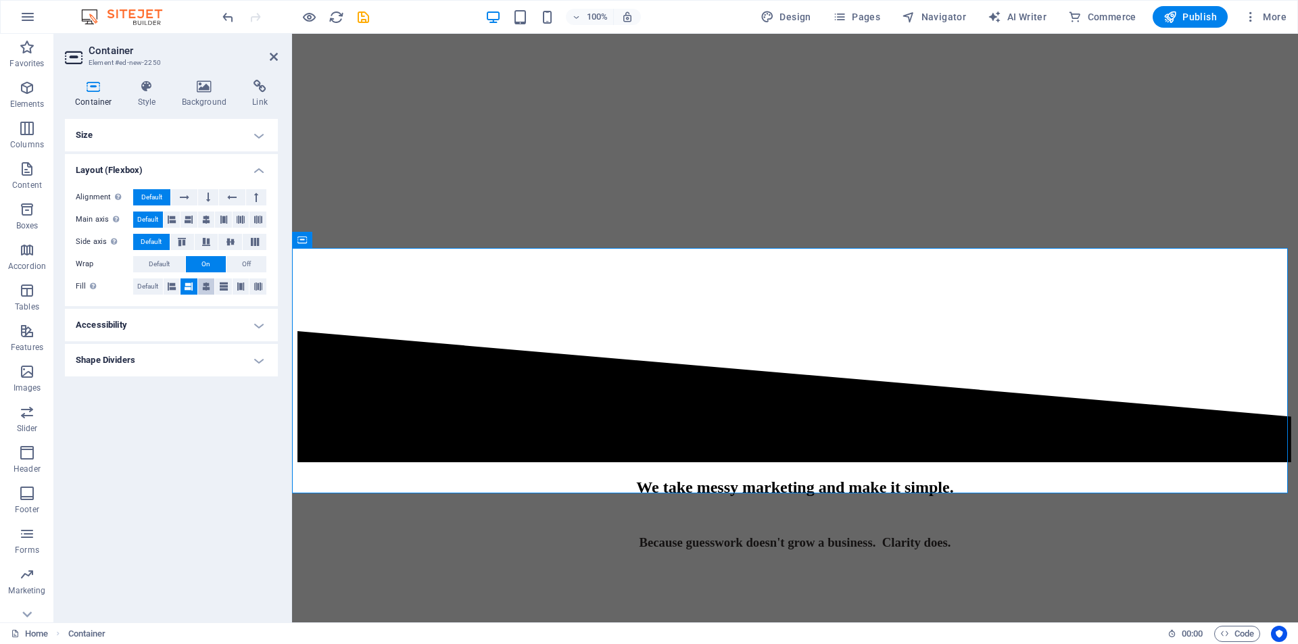
click at [206, 291] on icon at bounding box center [206, 287] width 8 height 16
drag, startPoint x: 222, startPoint y: 289, endPoint x: 235, endPoint y: 289, distance: 12.9
click at [222, 289] on icon at bounding box center [224, 287] width 8 height 16
drag, startPoint x: 235, startPoint y: 289, endPoint x: 249, endPoint y: 289, distance: 14.9
click at [237, 289] on button at bounding box center [241, 287] width 17 height 16
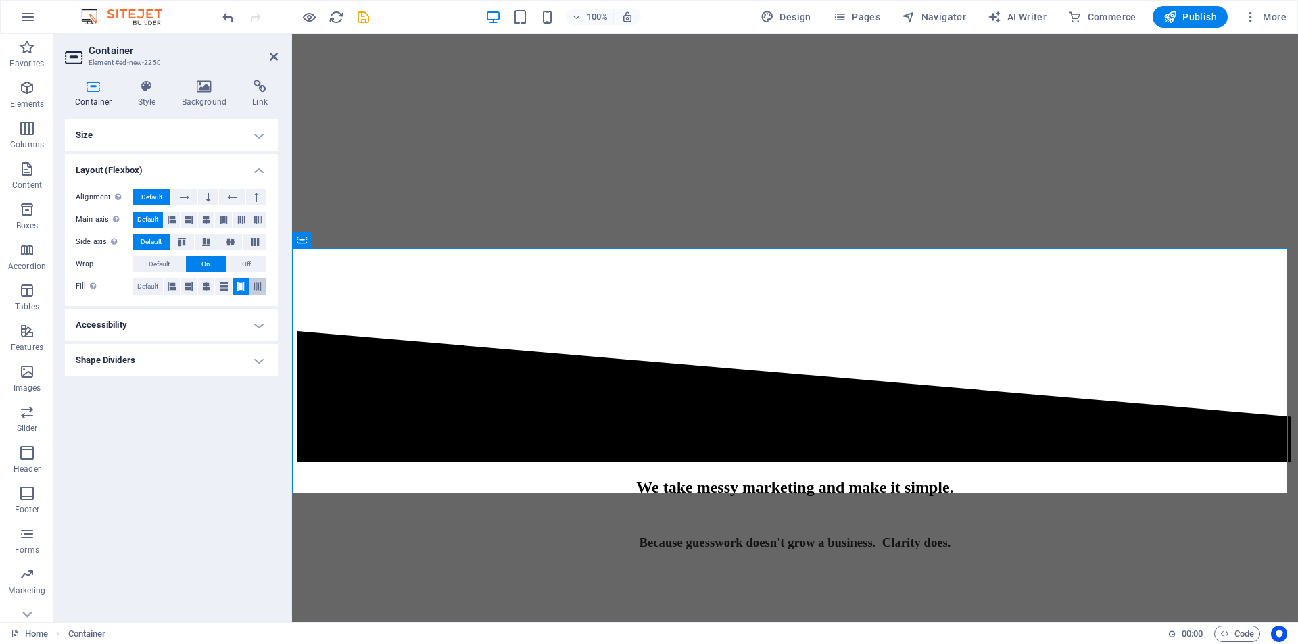
click at [250, 289] on button at bounding box center [257, 287] width 17 height 16
click at [142, 285] on span "Default" at bounding box center [147, 287] width 21 height 16
click at [149, 323] on h4 "Accessibility" at bounding box center [171, 325] width 213 height 32
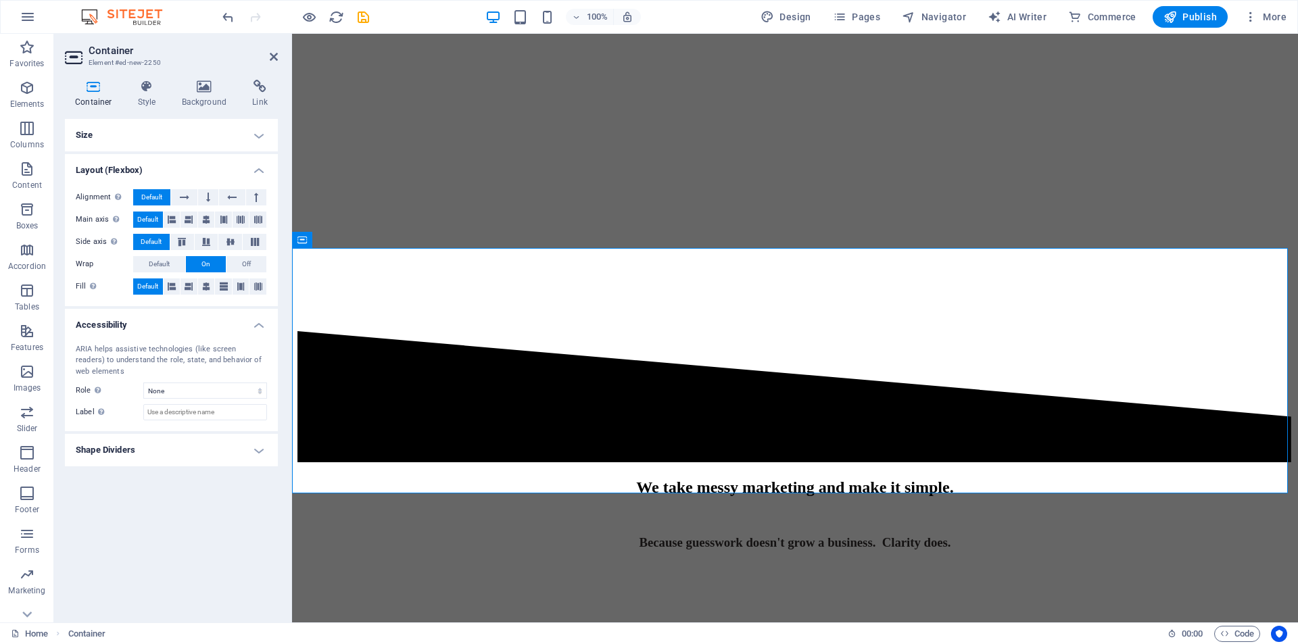
click at [203, 450] on h4 "Shape Dividers" at bounding box center [171, 450] width 213 height 32
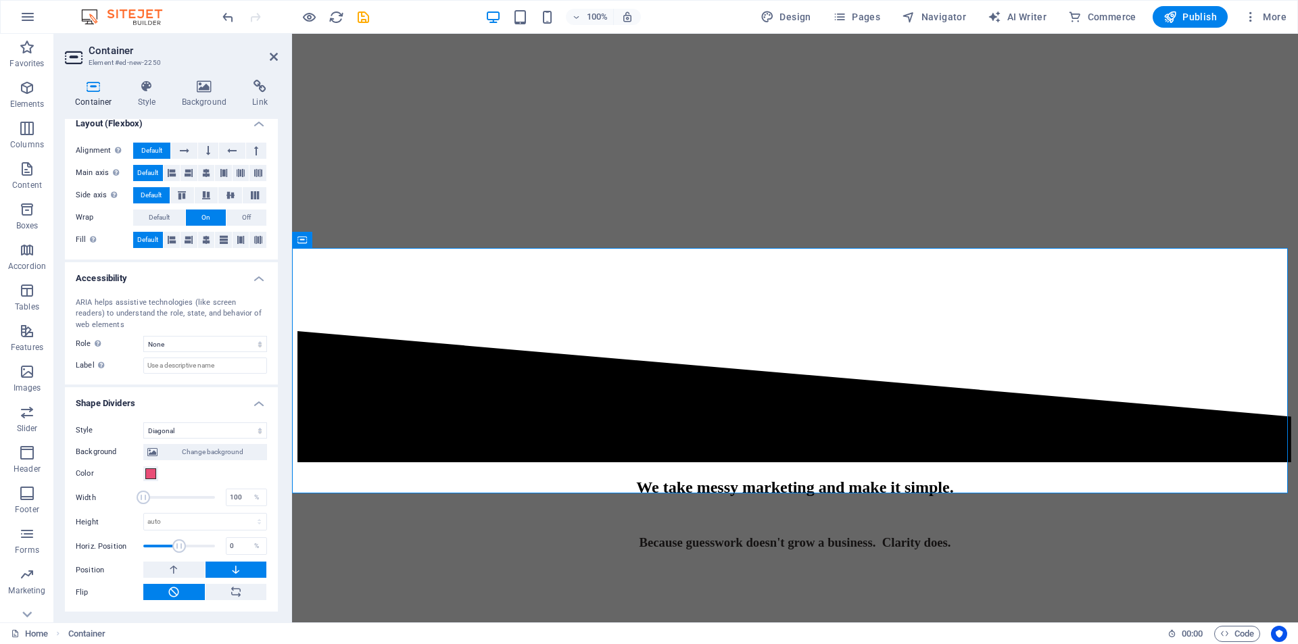
scroll to position [0, 0]
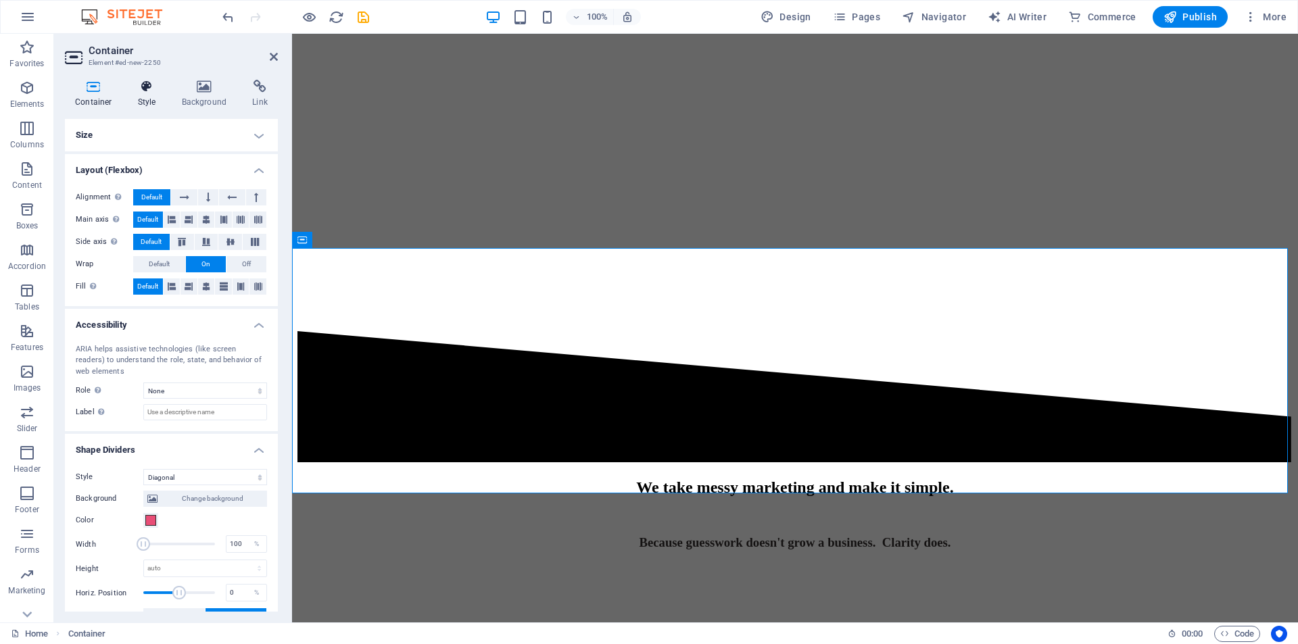
click at [142, 94] on h4 "Style" at bounding box center [150, 94] width 44 height 28
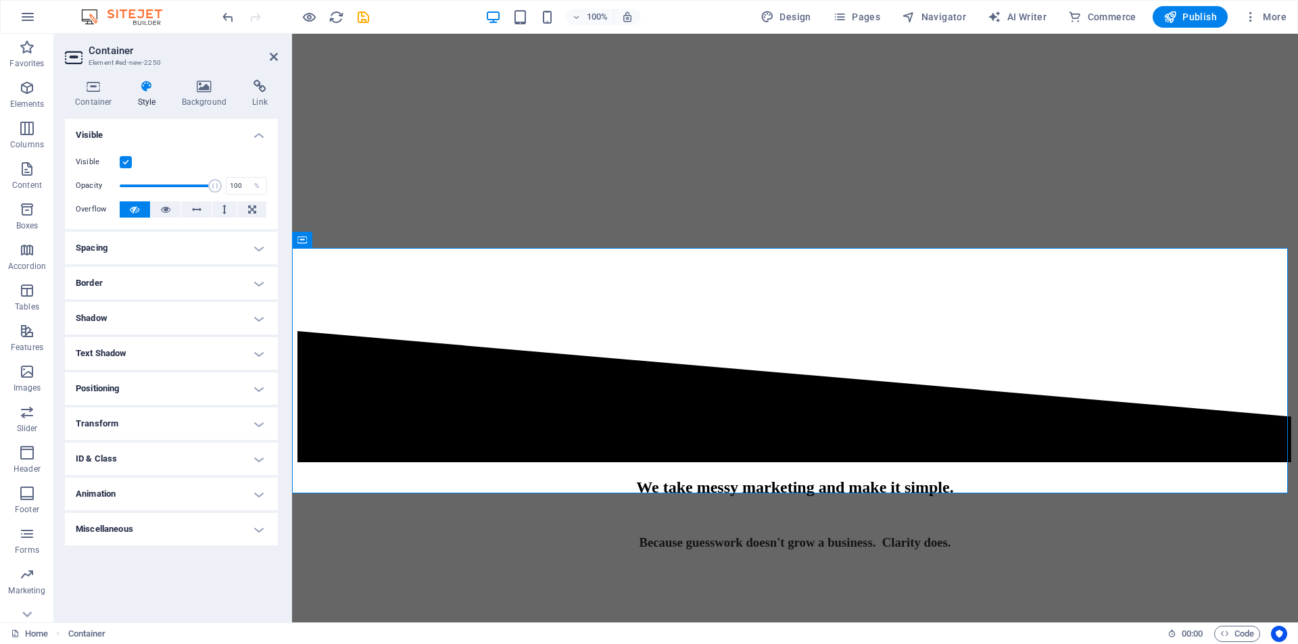
click at [145, 248] on h4 "Spacing" at bounding box center [171, 248] width 213 height 32
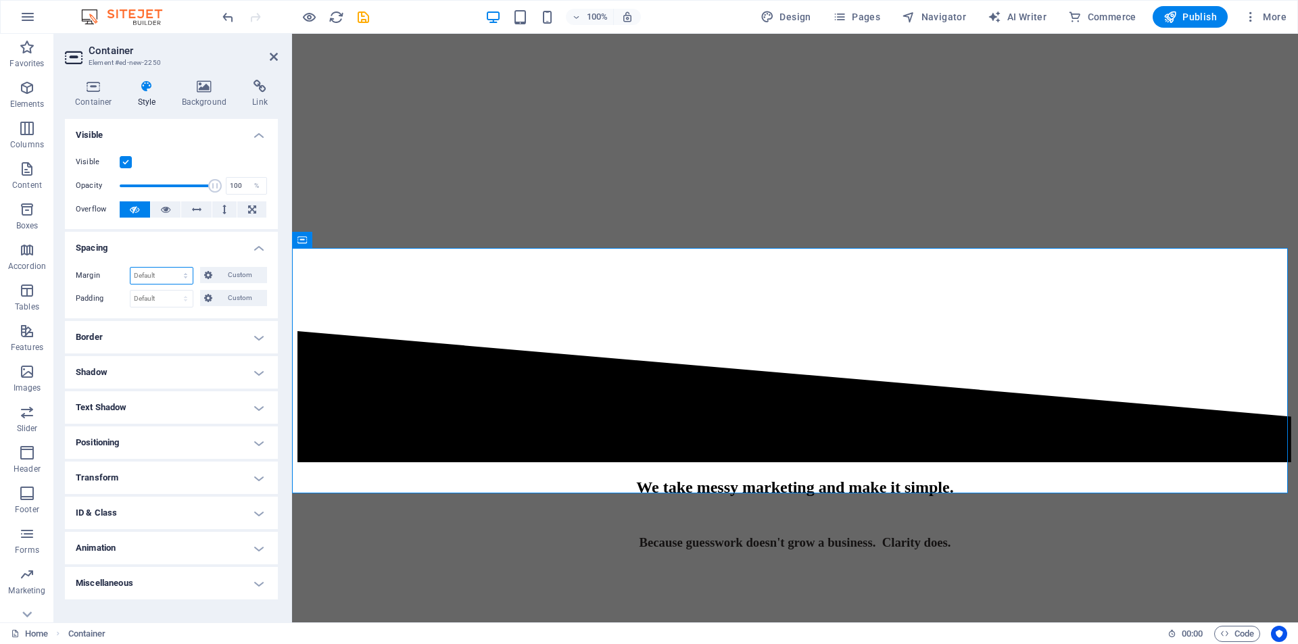
click at [158, 276] on select "Default auto px % rem vw vh Custom" at bounding box center [161, 276] width 62 height 16
click at [130, 268] on select "Default auto px % rem vw vh Custom" at bounding box center [161, 276] width 62 height 16
click at [166, 277] on select "Default auto px % rem vw vh Custom" at bounding box center [161, 276] width 62 height 16
select select "px"
click at [174, 268] on select "Default auto px % rem vw vh Custom" at bounding box center [161, 276] width 62 height 16
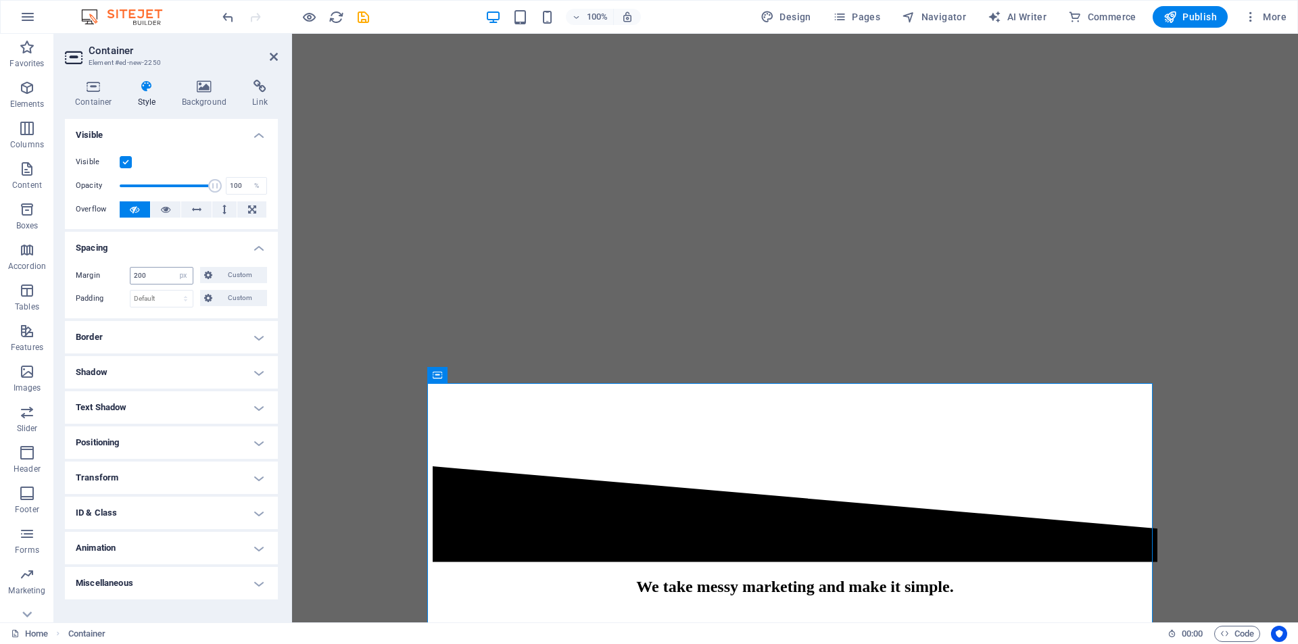
type input "0"
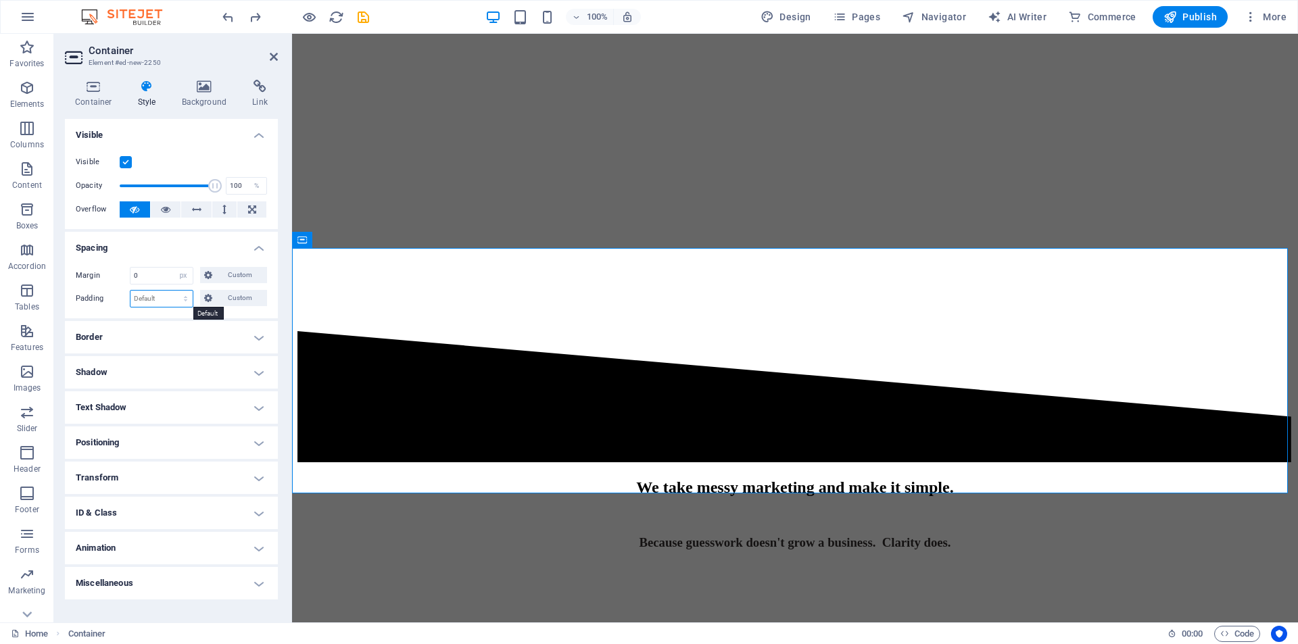
click at [164, 298] on select "Default px rem % vh vw Custom" at bounding box center [161, 299] width 62 height 16
select select "px"
click at [174, 291] on select "Default px rem % vh vw Custom" at bounding box center [161, 299] width 62 height 16
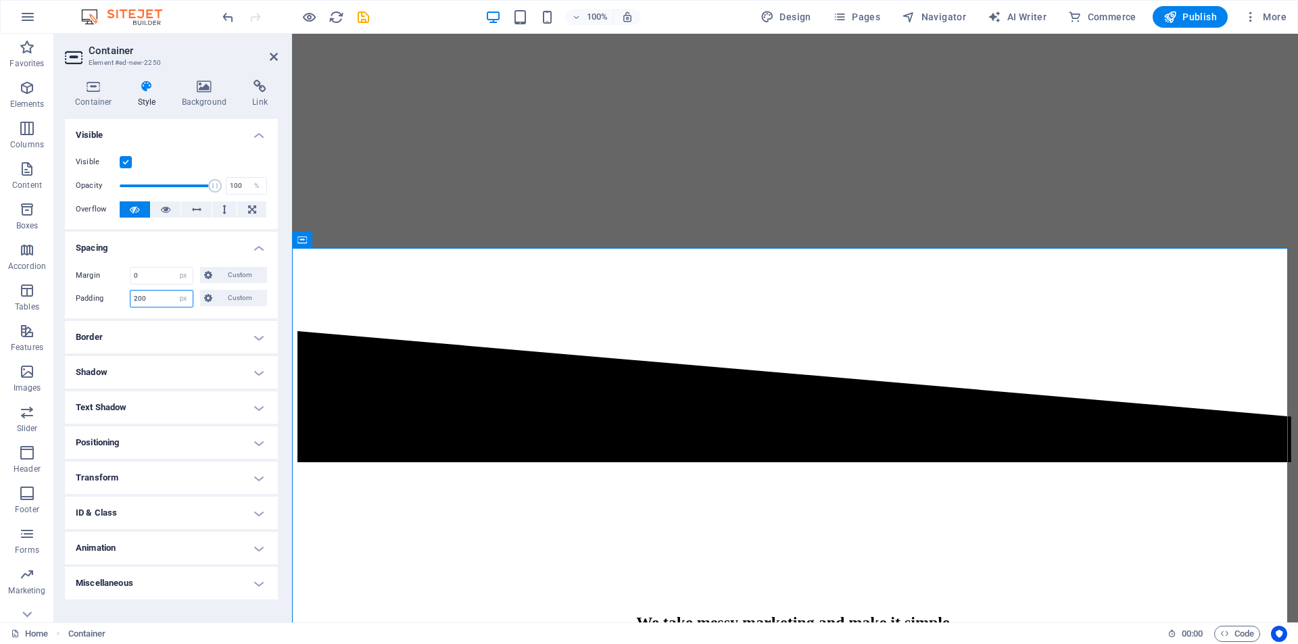
click at [165, 301] on input "200" at bounding box center [161, 299] width 62 height 16
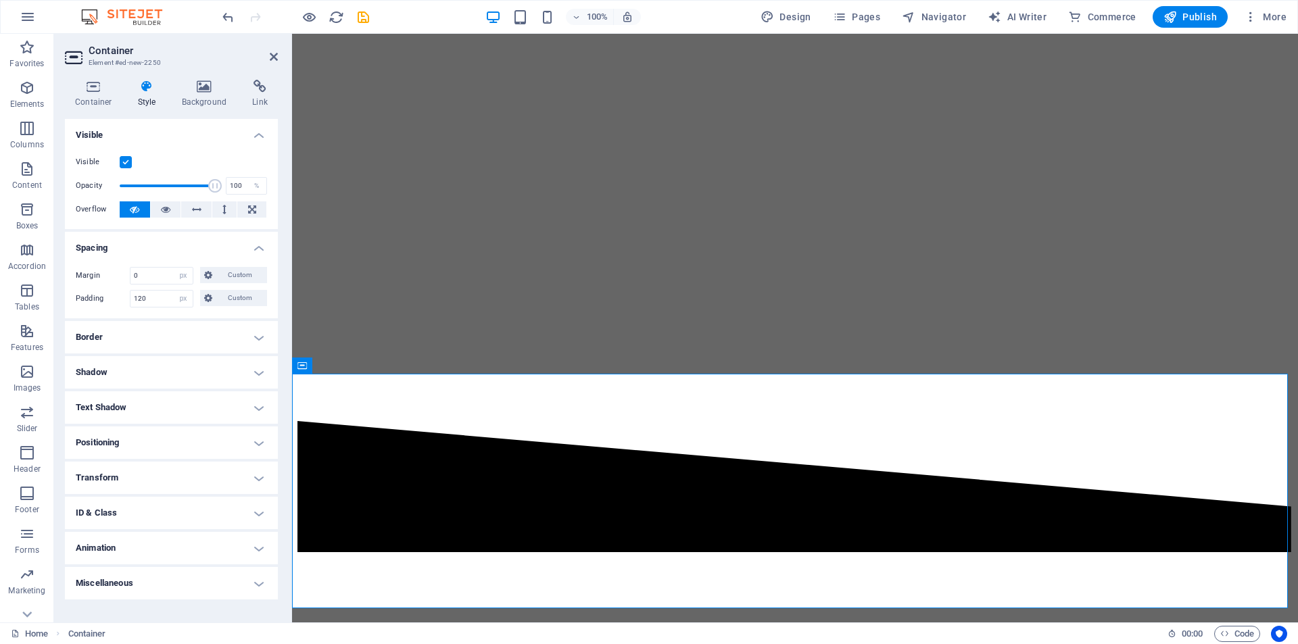
scroll to position [135, 0]
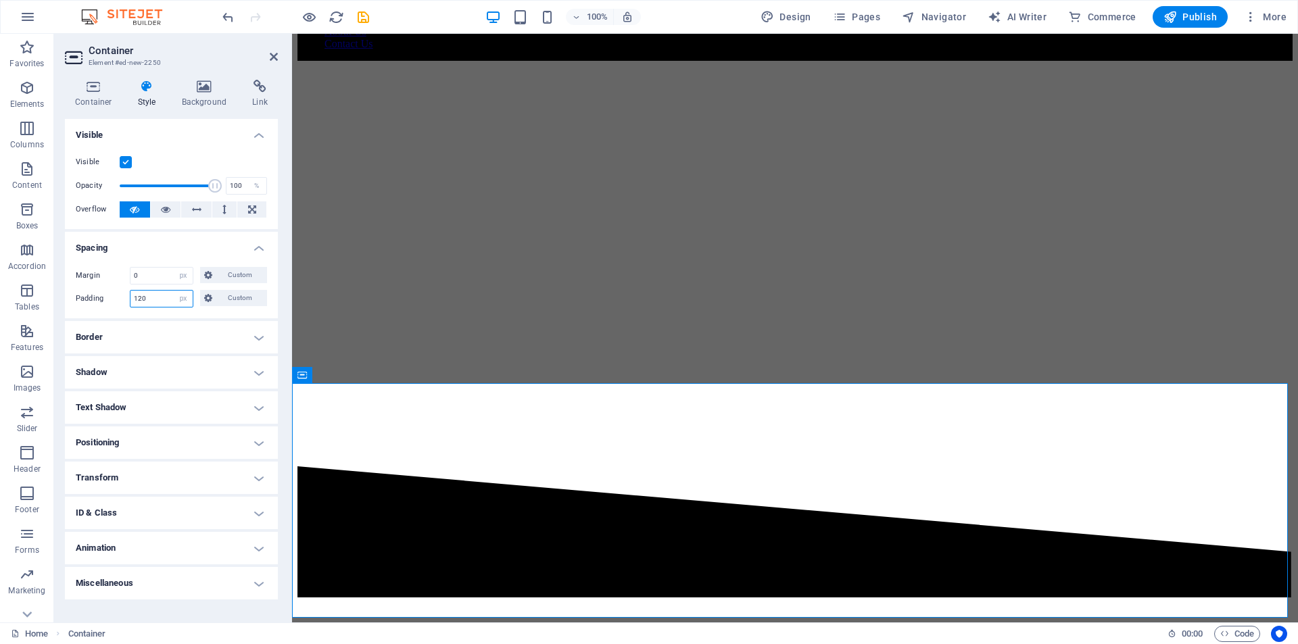
click at [155, 298] on input "120" at bounding box center [161, 299] width 62 height 16
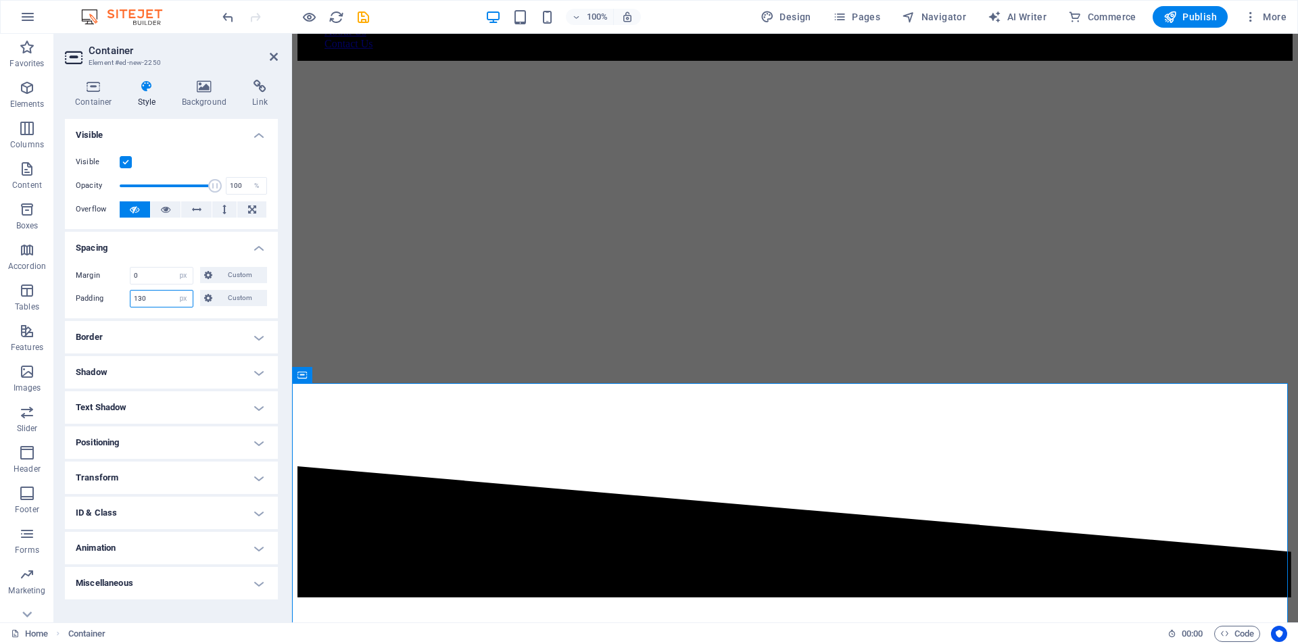
click at [155, 298] on input "130" at bounding box center [161, 299] width 62 height 16
click at [155, 297] on input "140" at bounding box center [161, 299] width 62 height 16
type input "0"
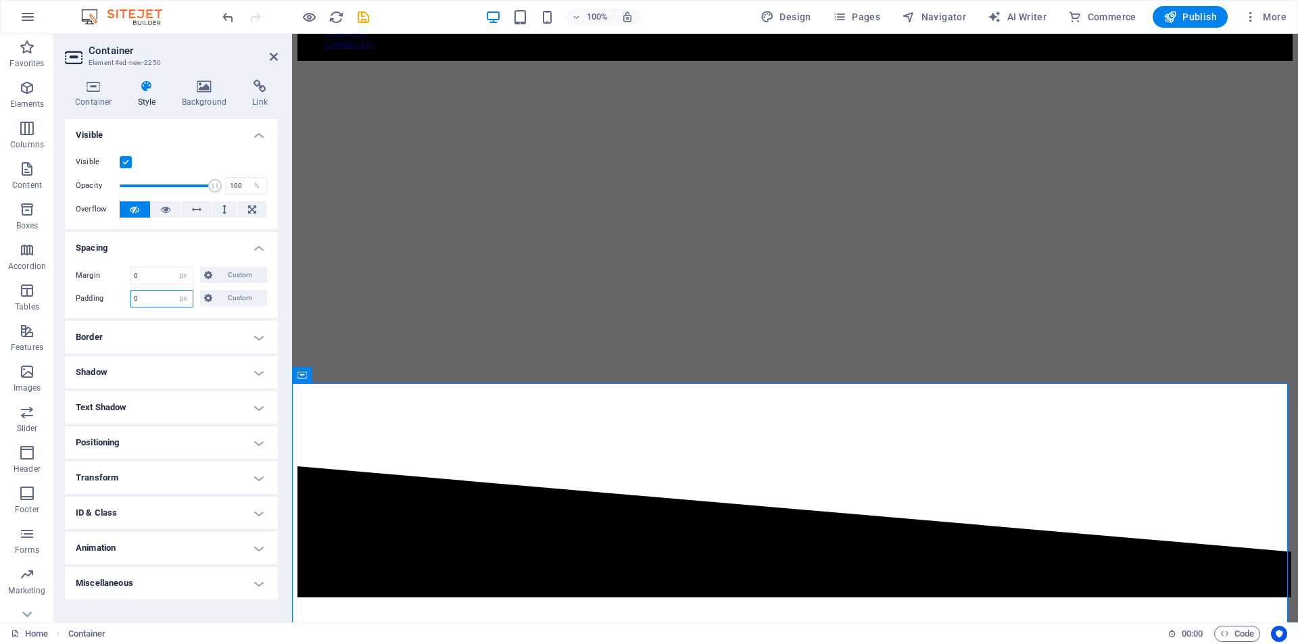
type input "0"
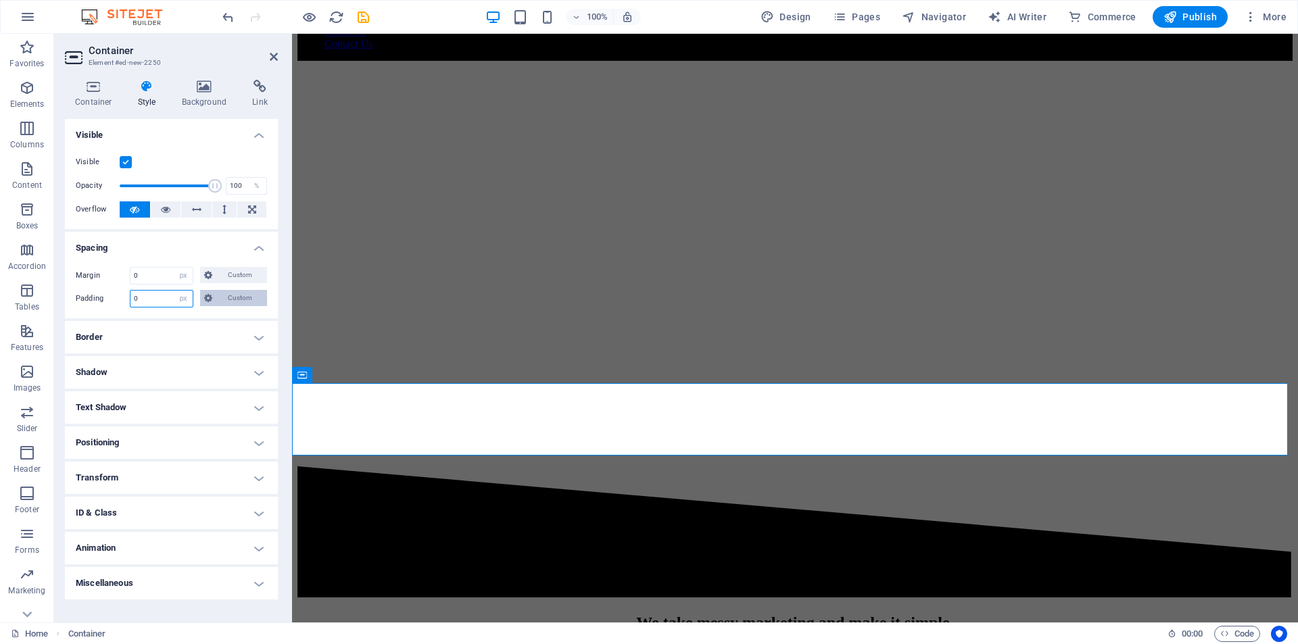
type input "0"
click at [237, 301] on span "Custom" at bounding box center [239, 298] width 47 height 16
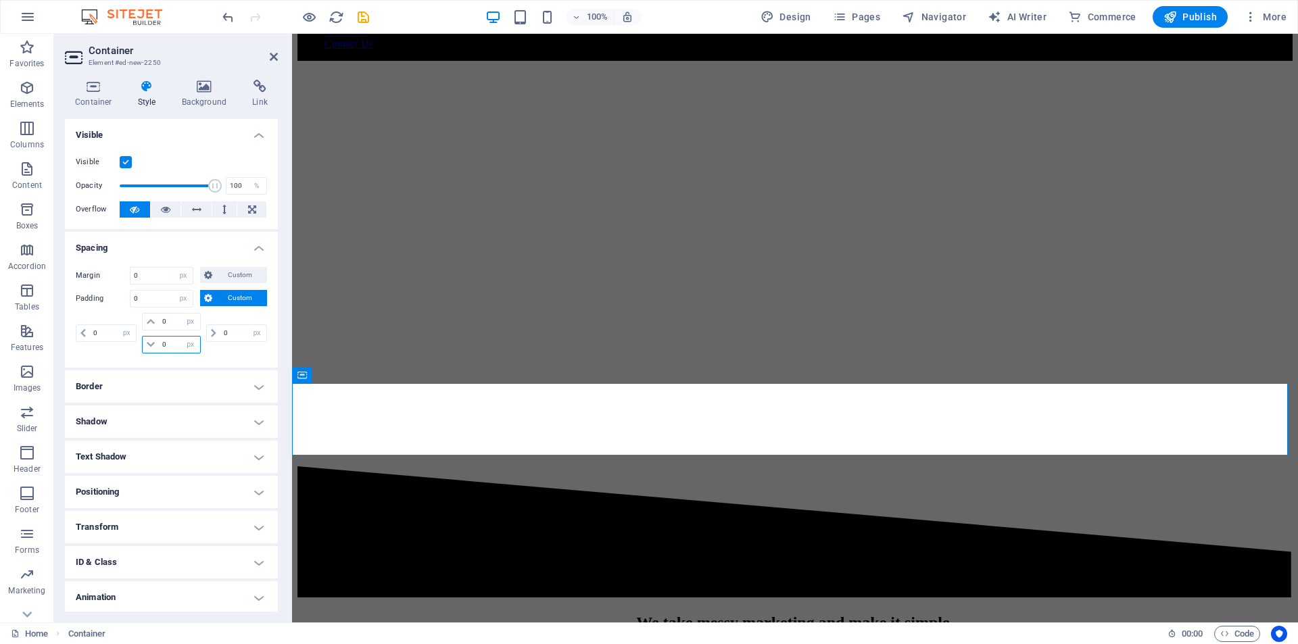
drag, startPoint x: 166, startPoint y: 345, endPoint x: 147, endPoint y: 351, distance: 19.7
click at [147, 351] on div "0 px rem % vh vw" at bounding box center [171, 345] width 58 height 18
type input "20"
select select "DISABLED_OPTION_VALUE"
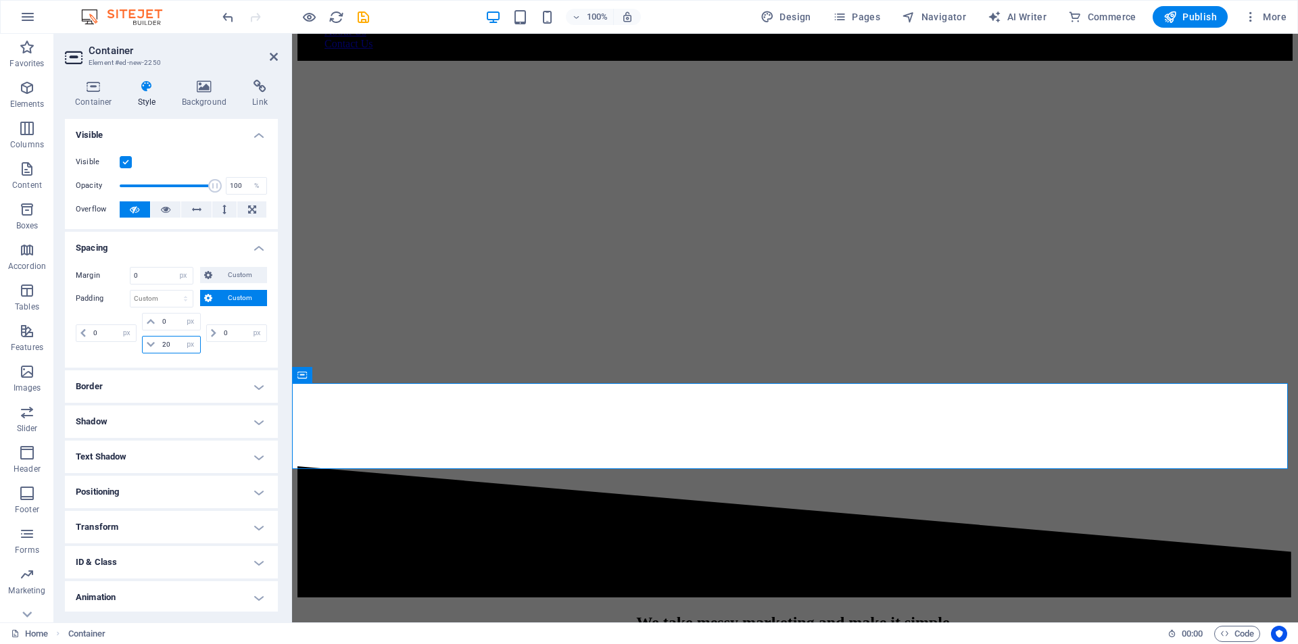
click at [167, 343] on input "20" at bounding box center [179, 345] width 41 height 16
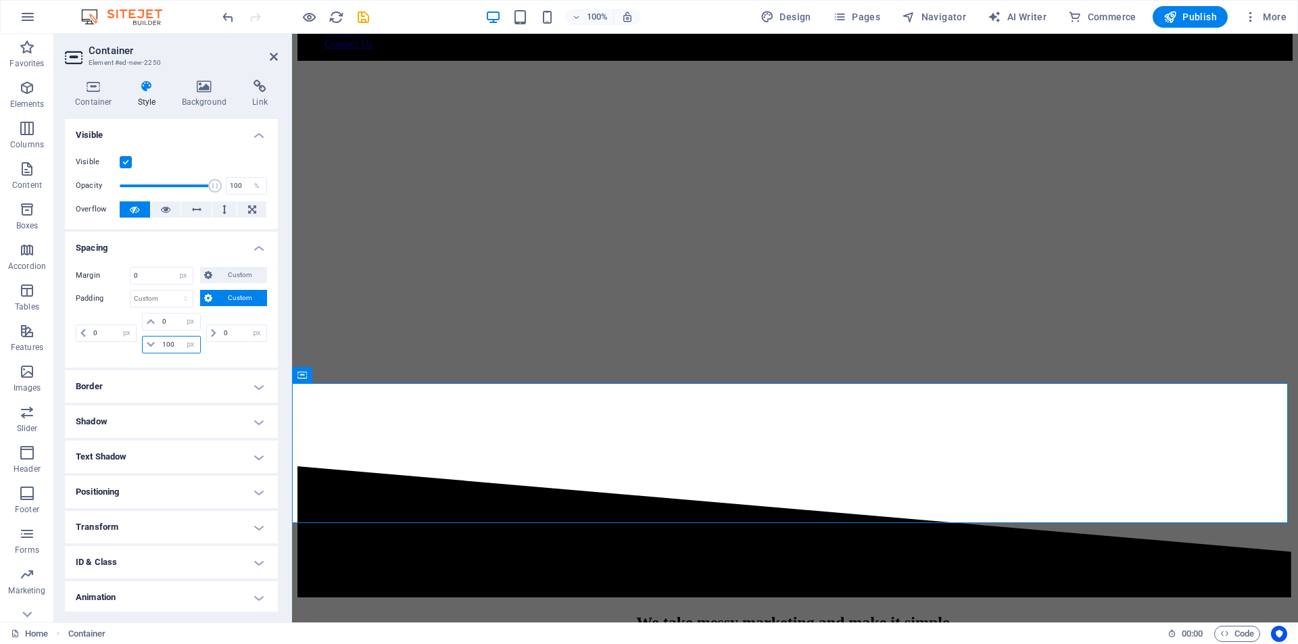
click at [167, 343] on input "100" at bounding box center [179, 345] width 41 height 16
type input "200"
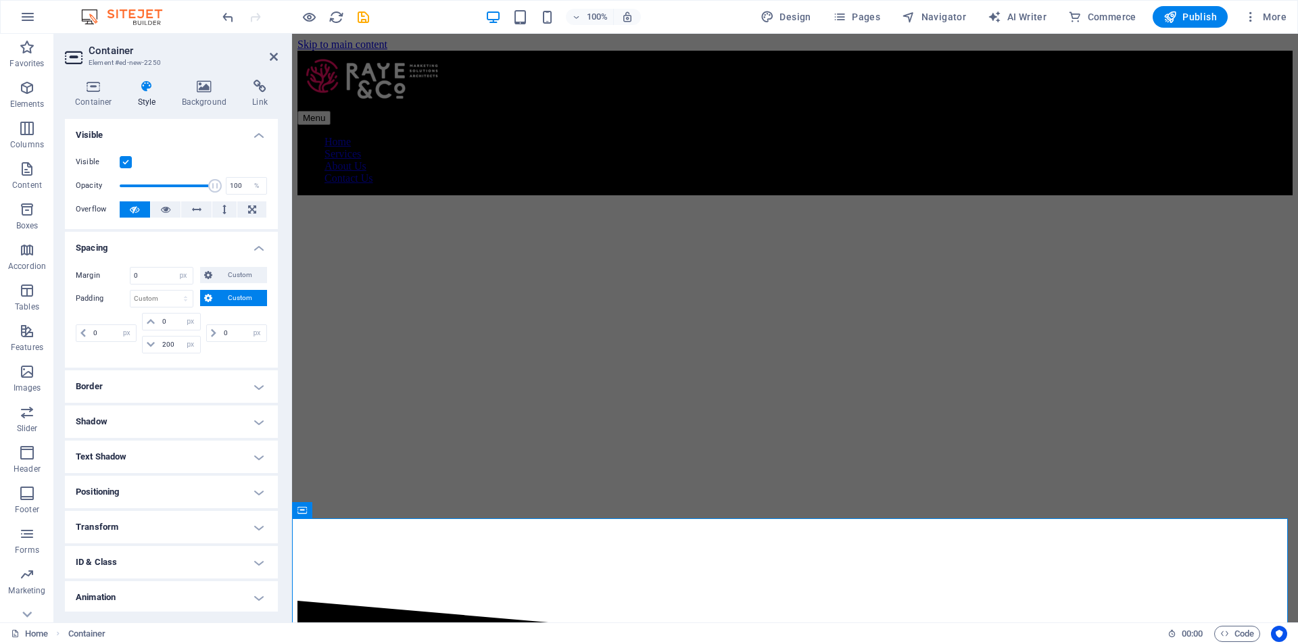
scroll to position [0, 0]
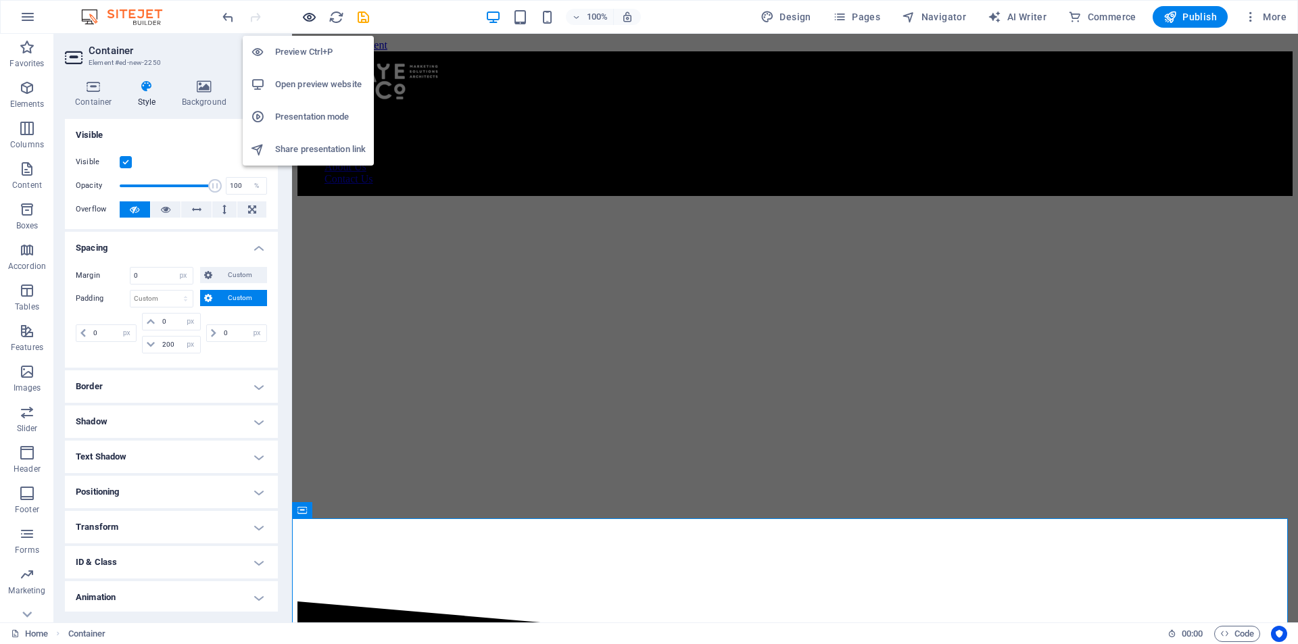
click at [308, 17] on icon "button" at bounding box center [309, 17] width 16 height 16
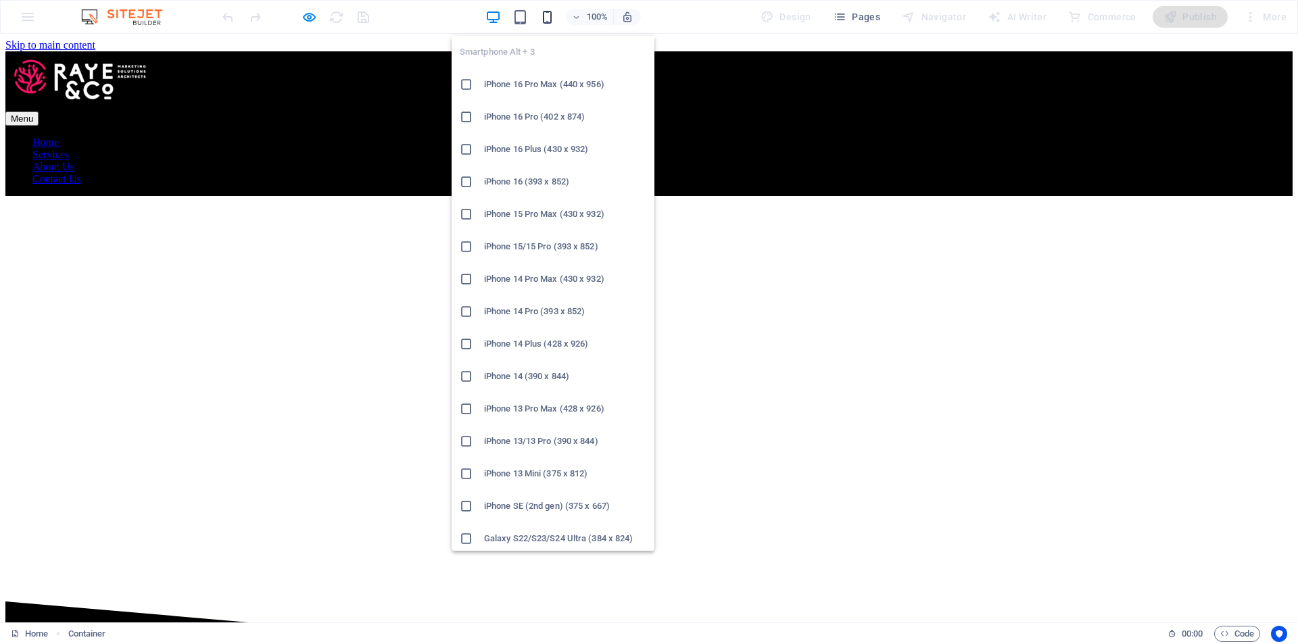
click at [549, 22] on icon "button" at bounding box center [547, 17] width 16 height 16
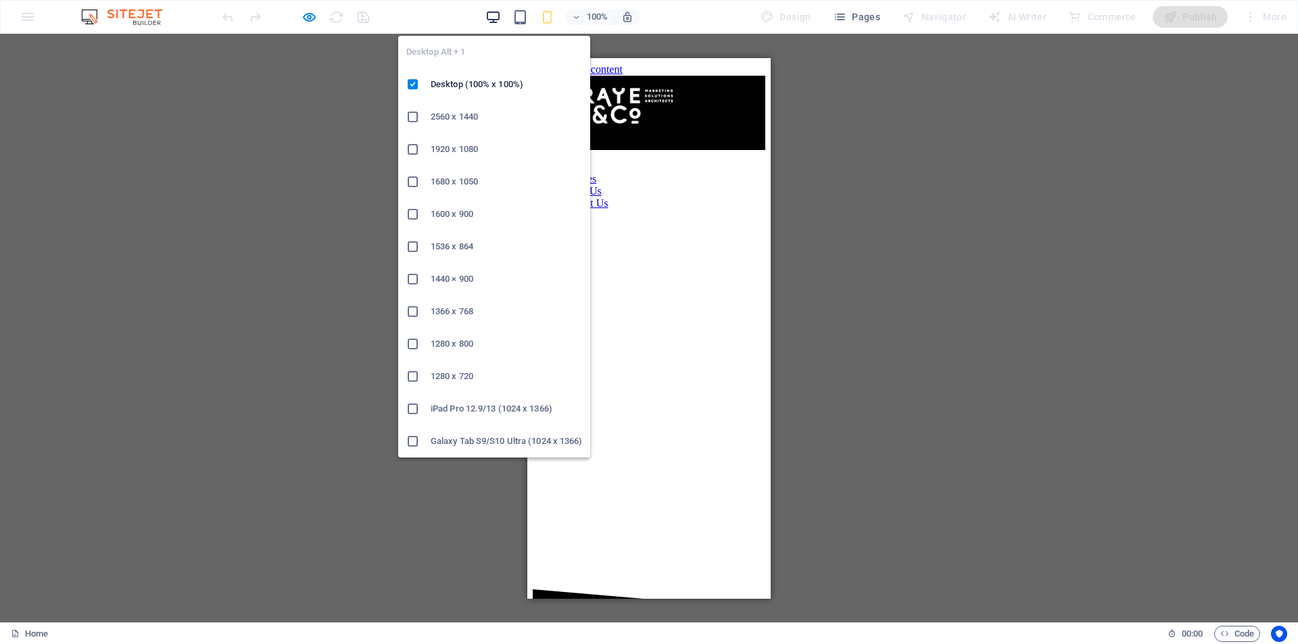
click at [487, 18] on icon "button" at bounding box center [493, 17] width 16 height 16
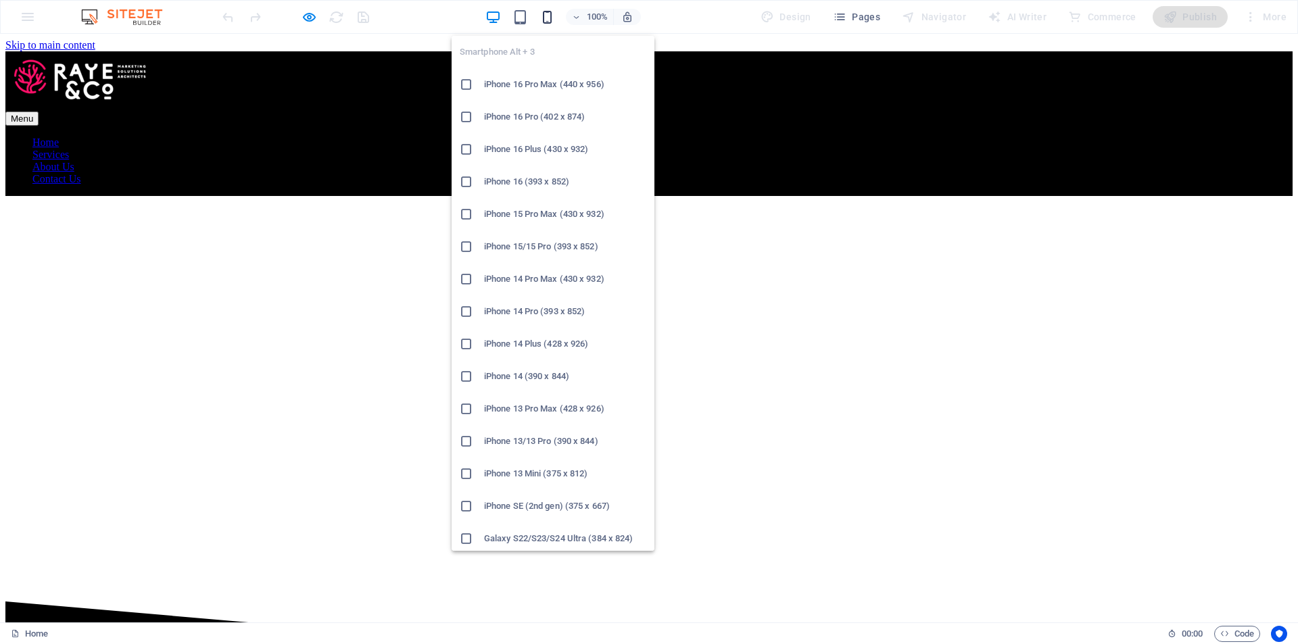
click at [549, 17] on icon "button" at bounding box center [547, 17] width 16 height 16
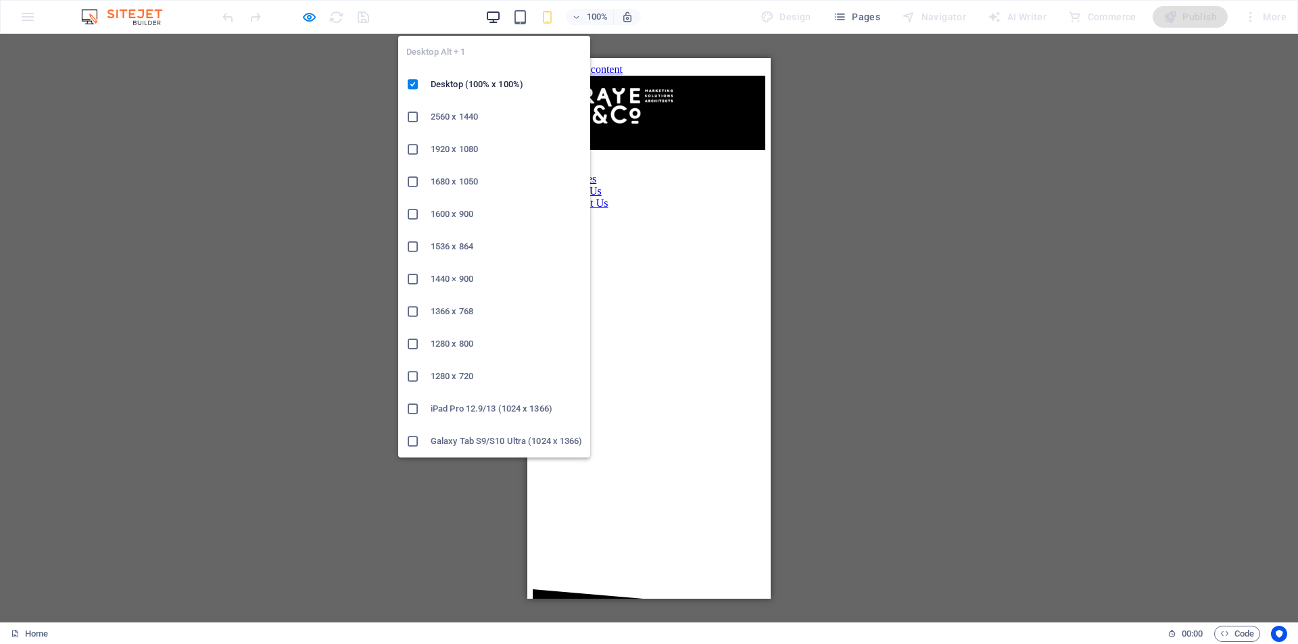
click at [495, 19] on icon "button" at bounding box center [493, 17] width 16 height 16
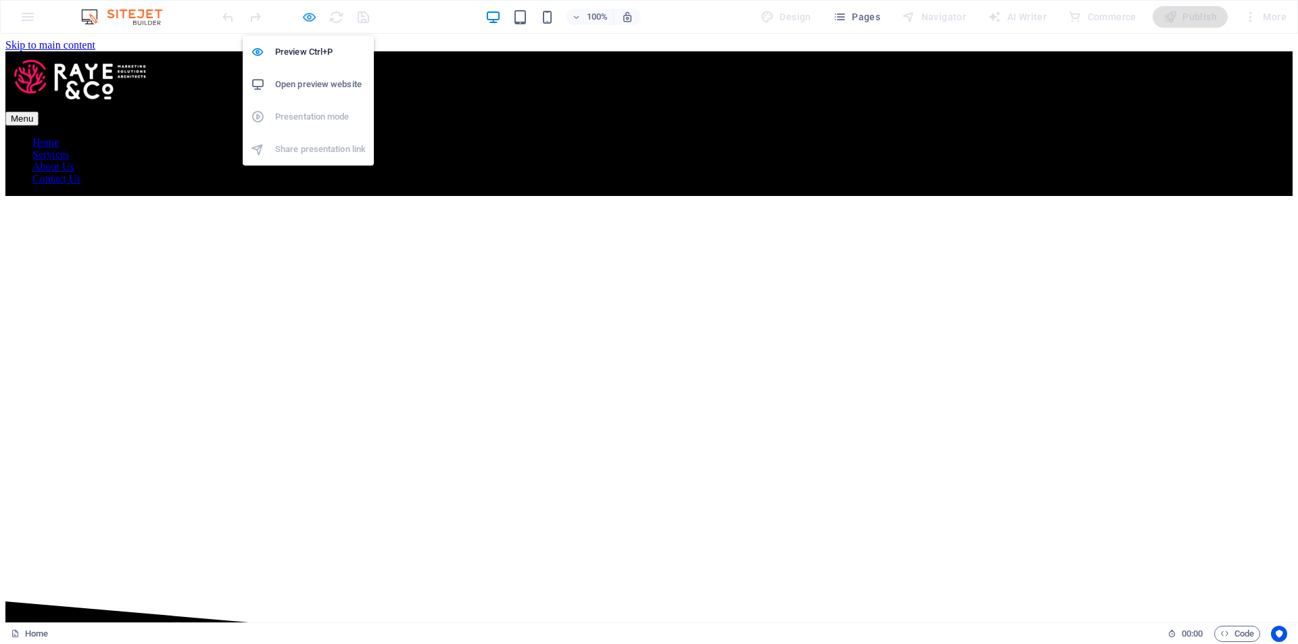
click at [310, 20] on icon "button" at bounding box center [309, 17] width 16 height 16
select select "px"
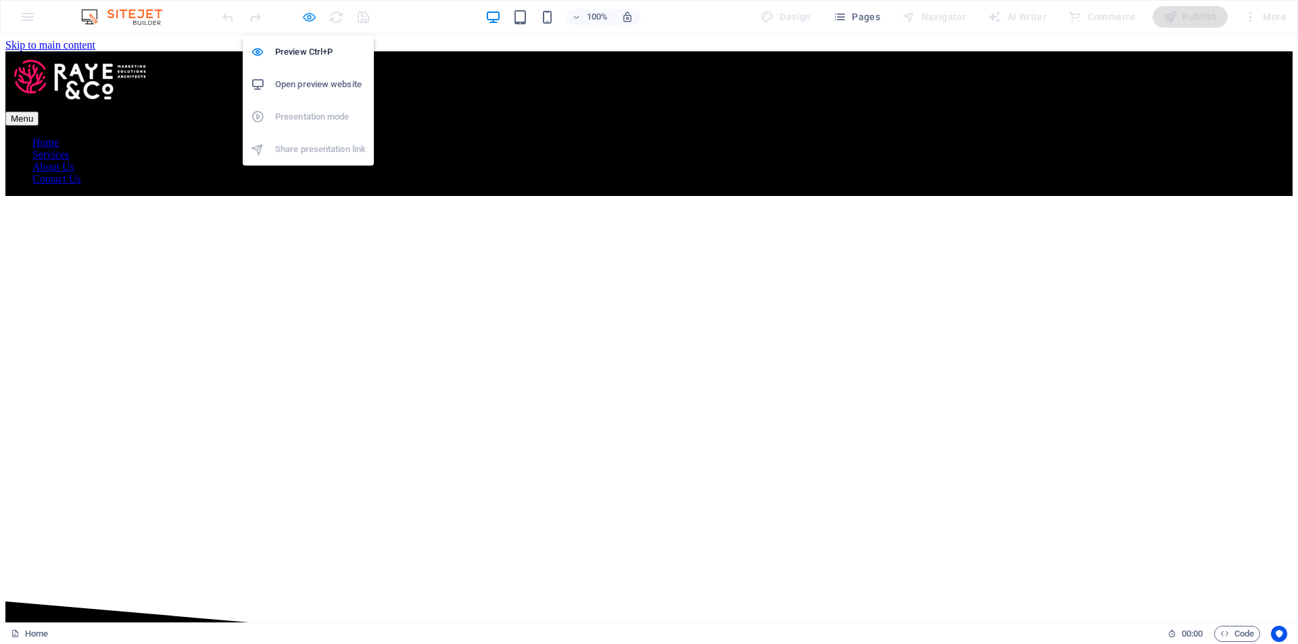
select select "px"
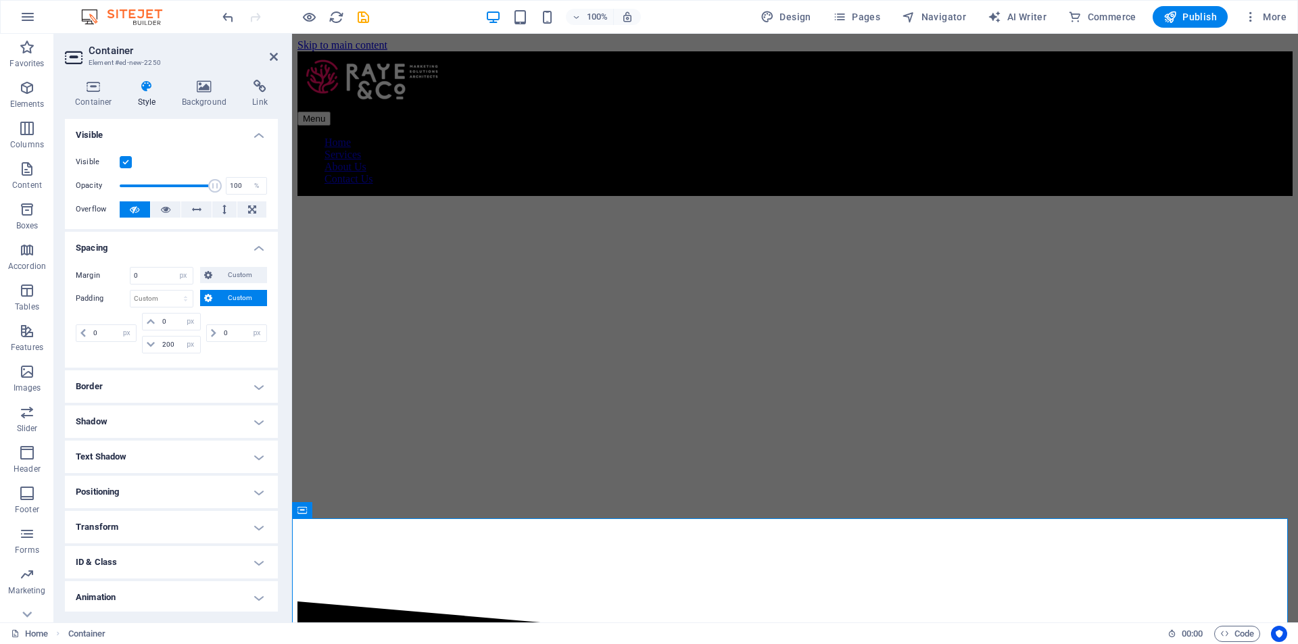
click at [466, 13] on div "100% Design Pages Navigator AI Writer Commerce Publish More" at bounding box center [756, 17] width 1072 height 22
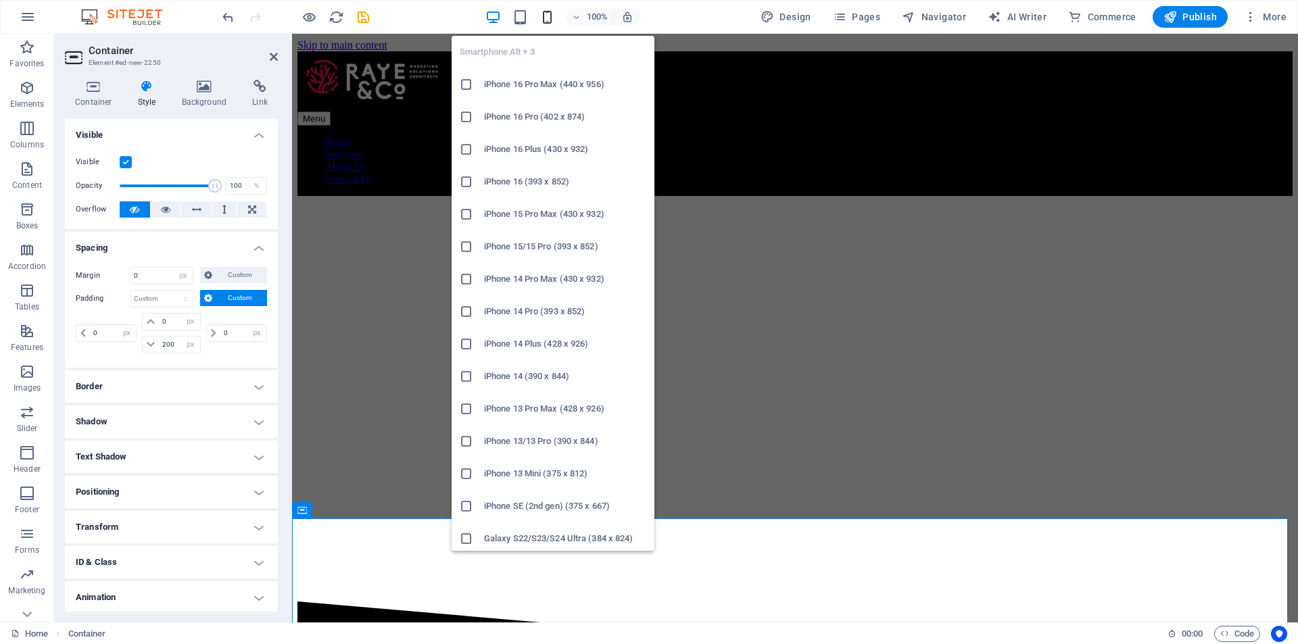
click at [549, 20] on icon "button" at bounding box center [547, 17] width 16 height 16
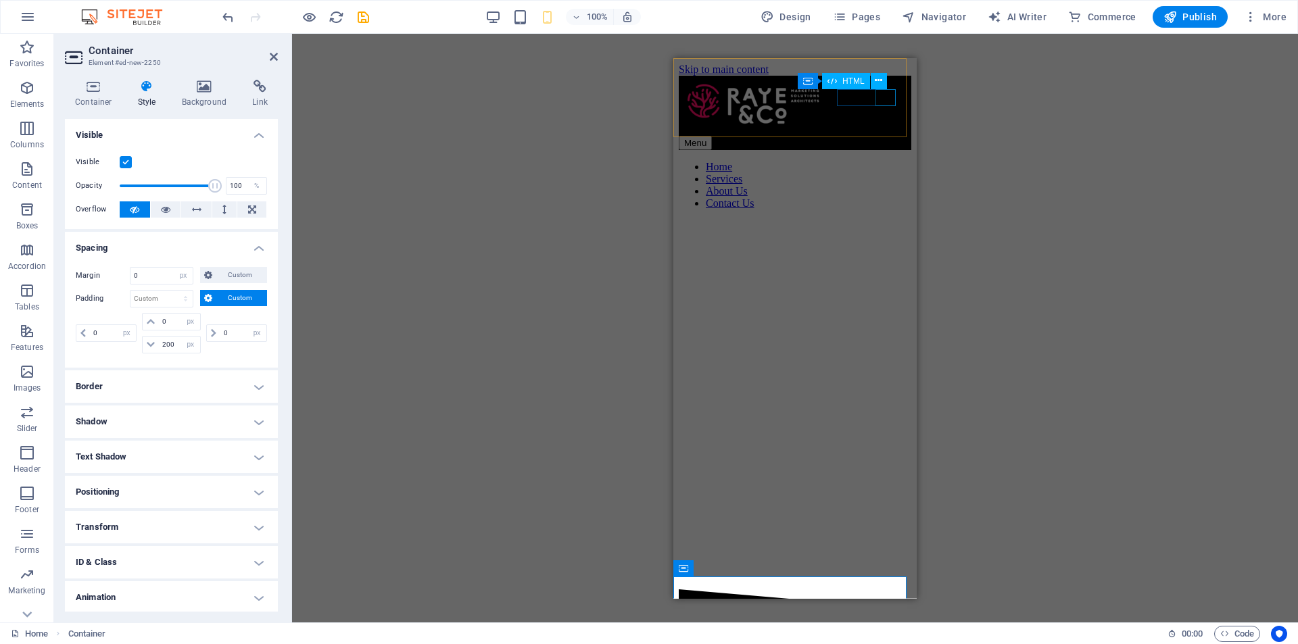
click at [882, 135] on div "Menu" at bounding box center [795, 142] width 233 height 14
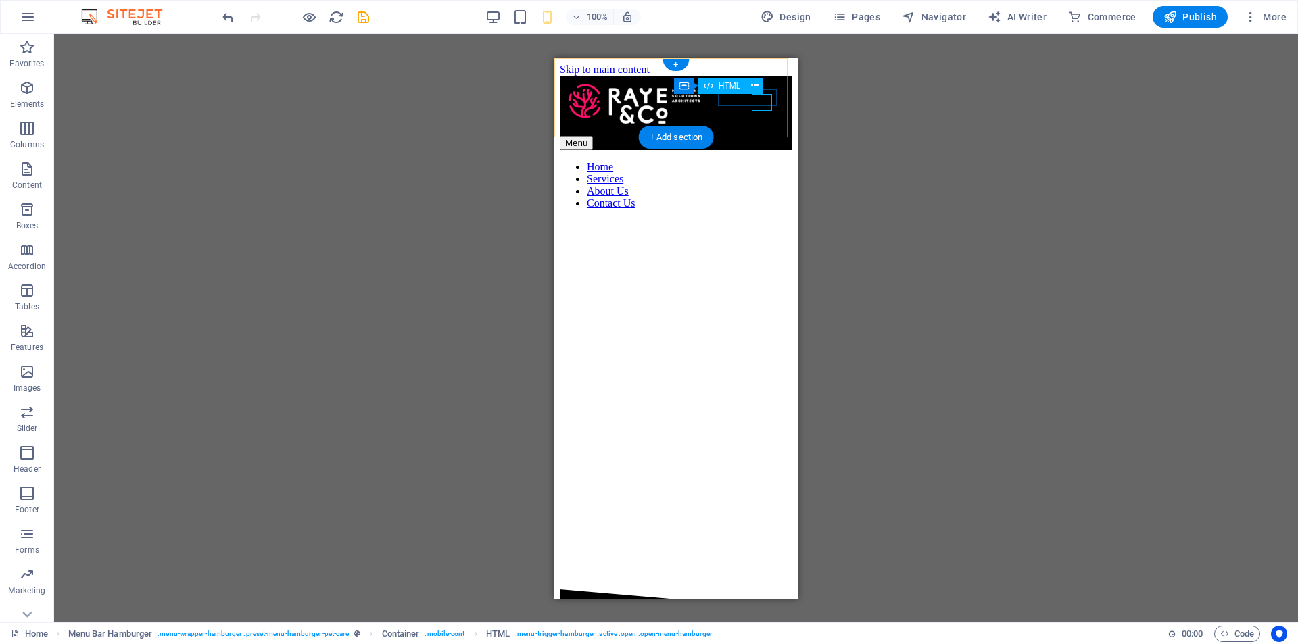
click at [767, 135] on div "Menu" at bounding box center [676, 142] width 233 height 14
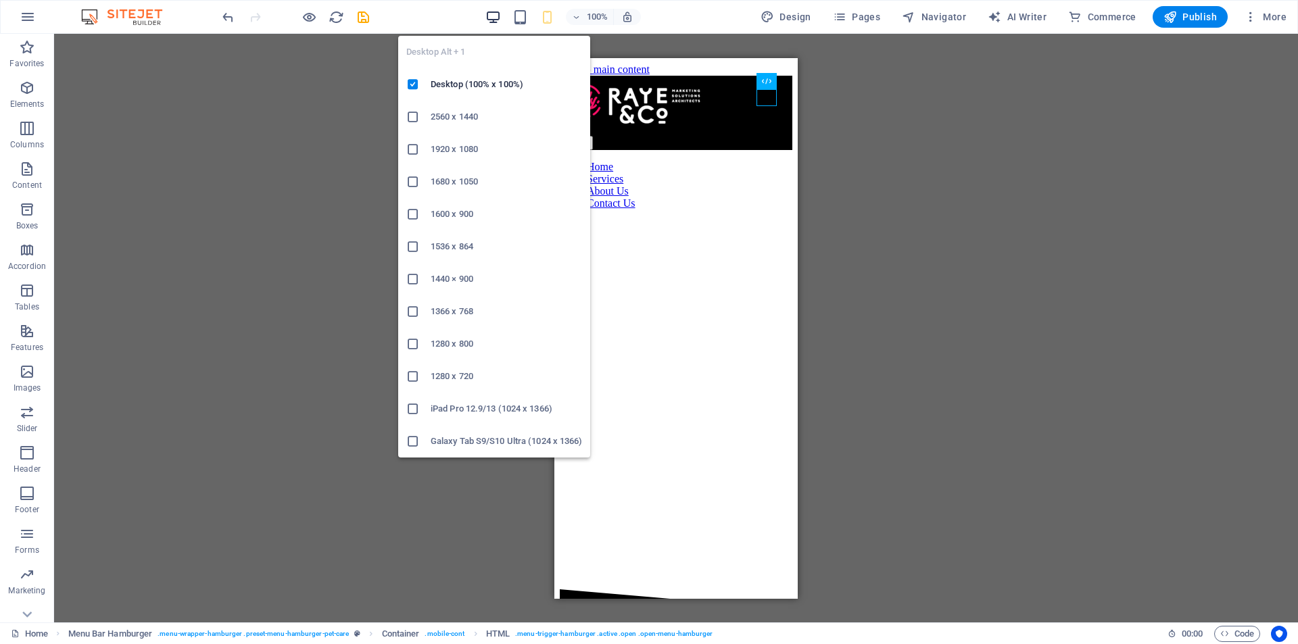
click at [496, 12] on icon "button" at bounding box center [493, 17] width 16 height 16
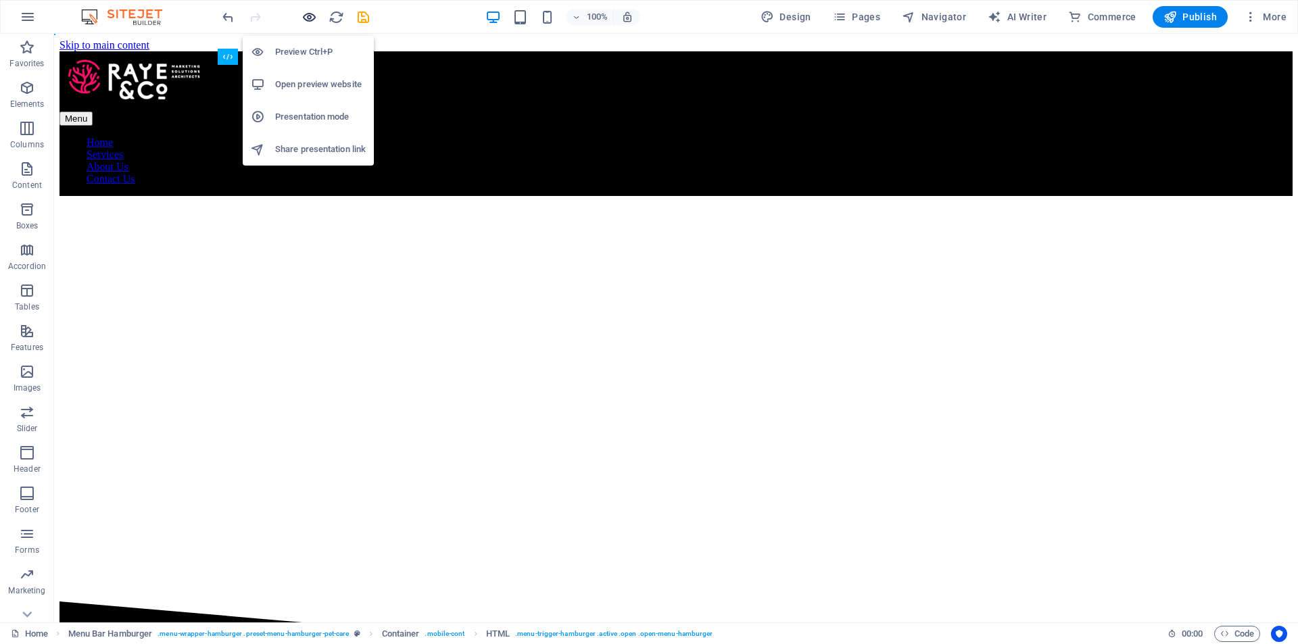
click at [303, 13] on icon "button" at bounding box center [309, 17] width 16 height 16
